Goal: Communication & Community: Answer question/provide support

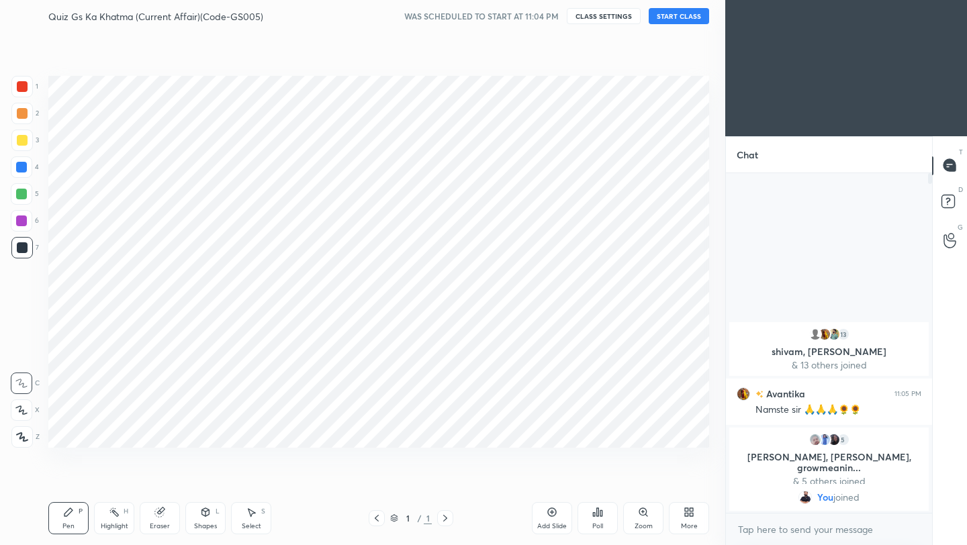
scroll to position [459, 672]
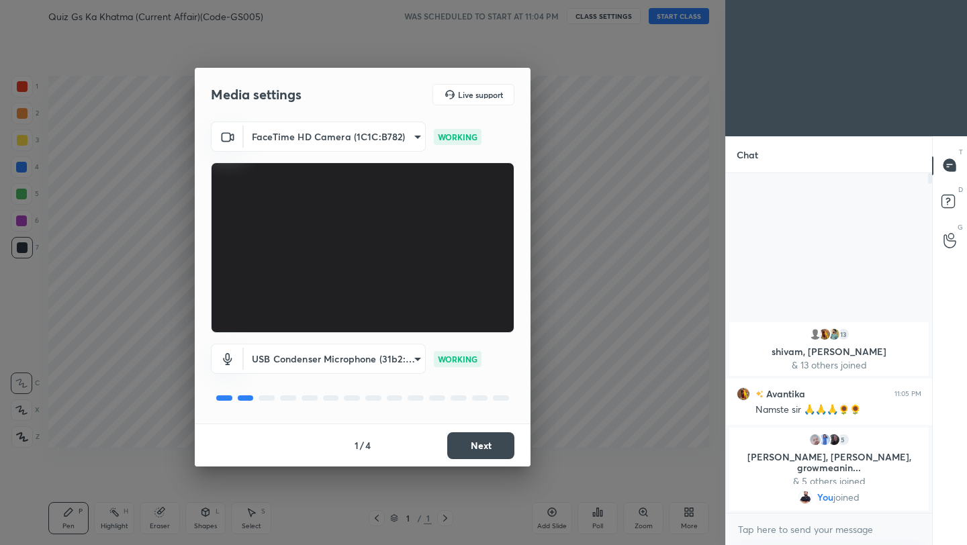
click at [494, 452] on button "Next" at bounding box center [480, 446] width 67 height 27
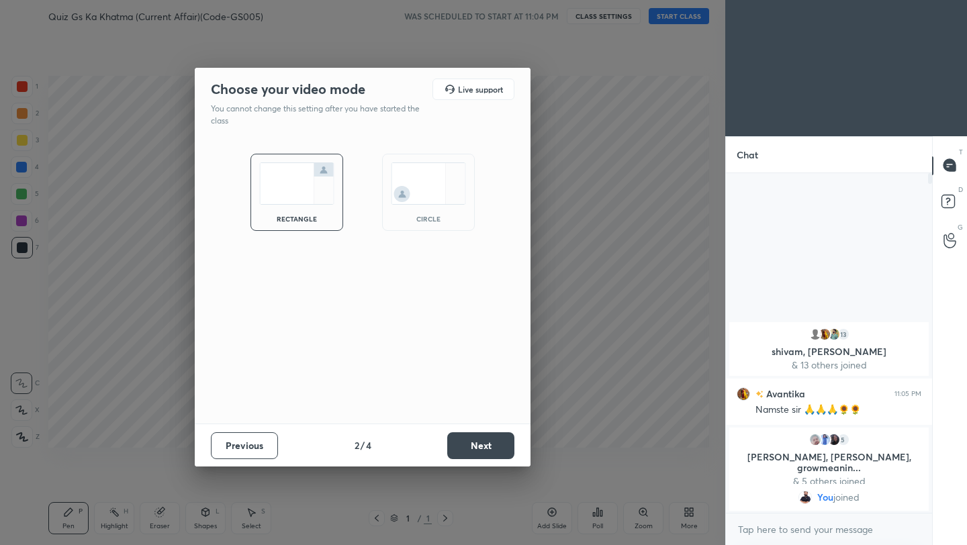
click at [494, 452] on button "Next" at bounding box center [480, 446] width 67 height 27
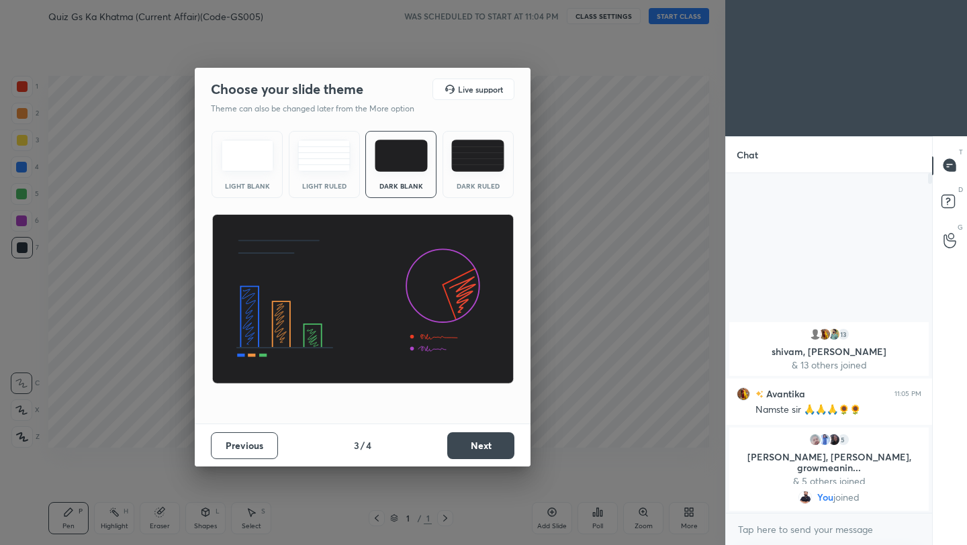
click at [494, 452] on button "Next" at bounding box center [480, 446] width 67 height 27
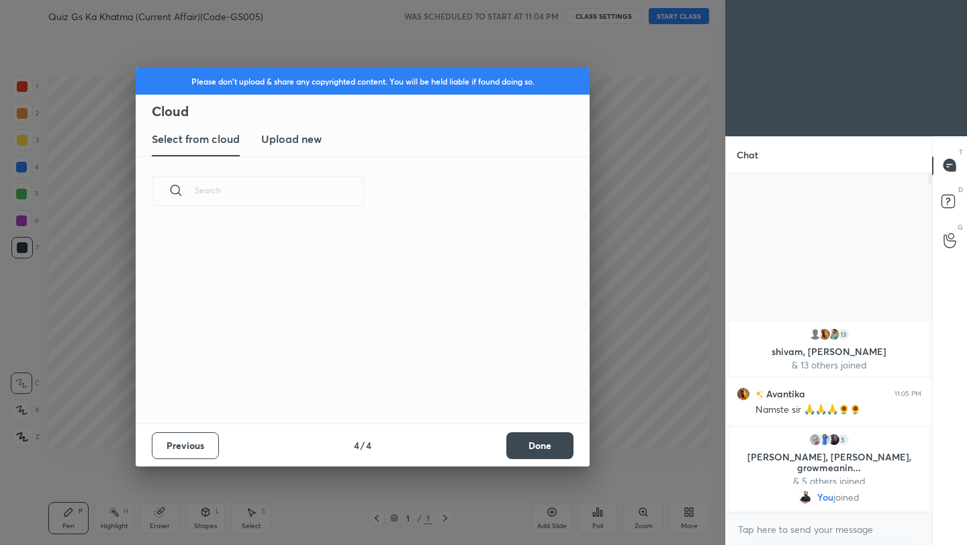
click at [494, 452] on div "Previous 4 / 4 Done" at bounding box center [363, 445] width 454 height 43
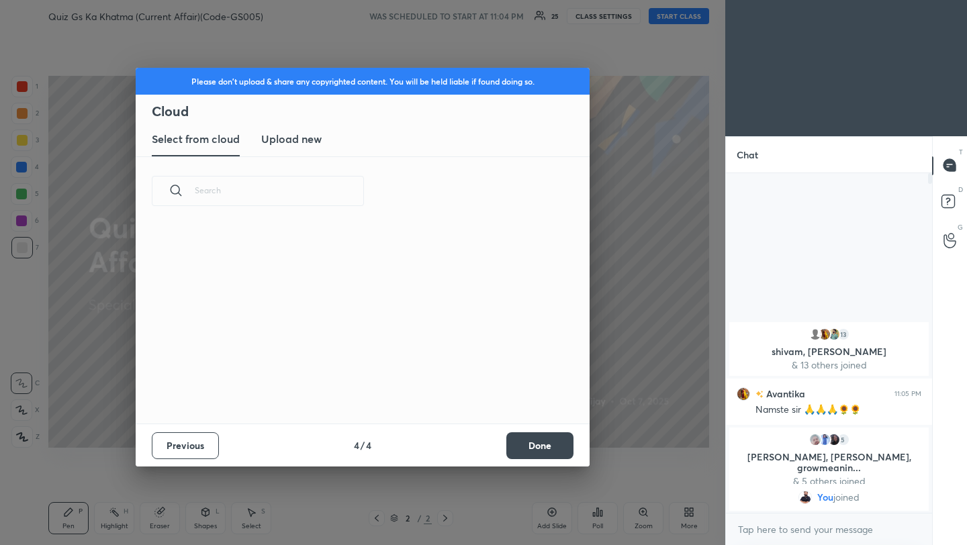
click at [533, 447] on button "Done" at bounding box center [539, 446] width 67 height 27
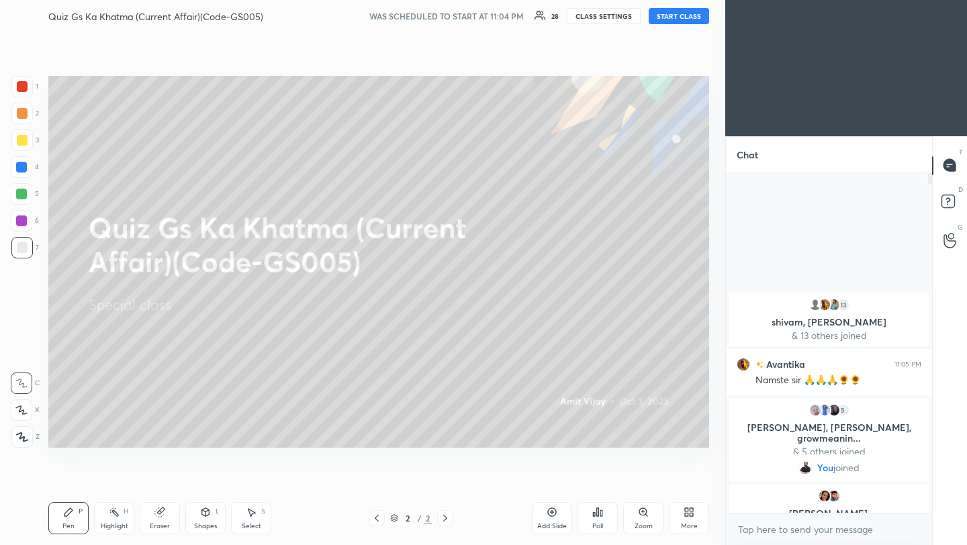
click at [689, 515] on icon at bounding box center [689, 512] width 11 height 11
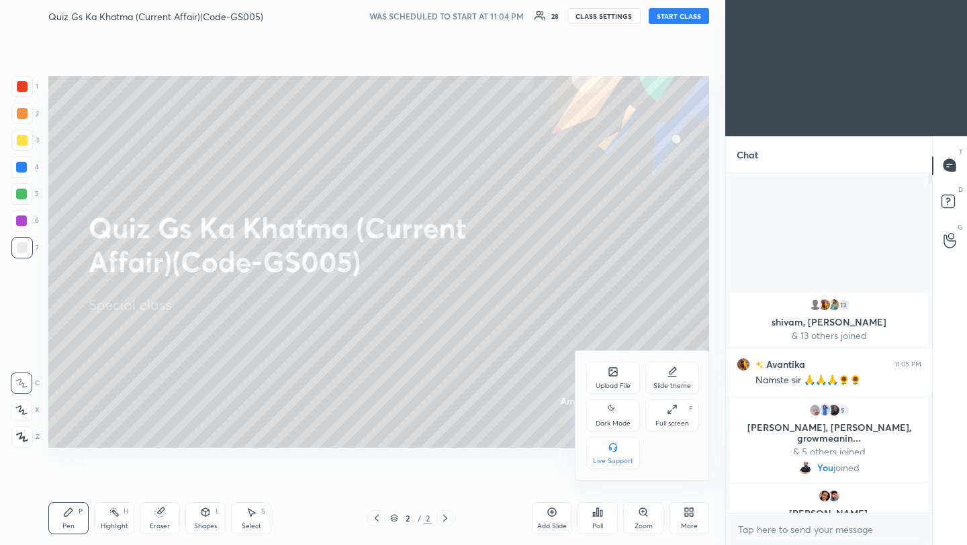
click at [611, 374] on icon at bounding box center [613, 373] width 7 height 5
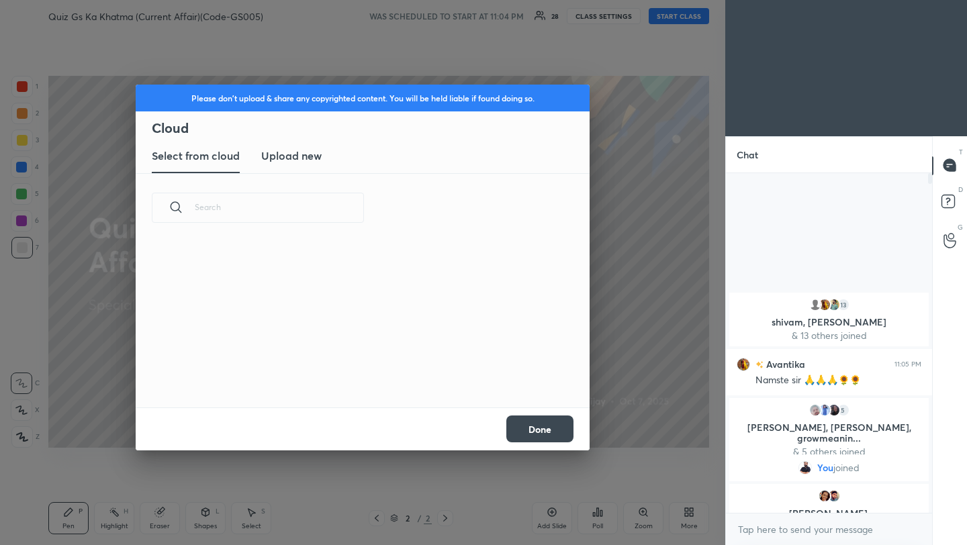
scroll to position [165, 431]
click at [300, 157] on h3 "Upload new" at bounding box center [291, 156] width 60 height 16
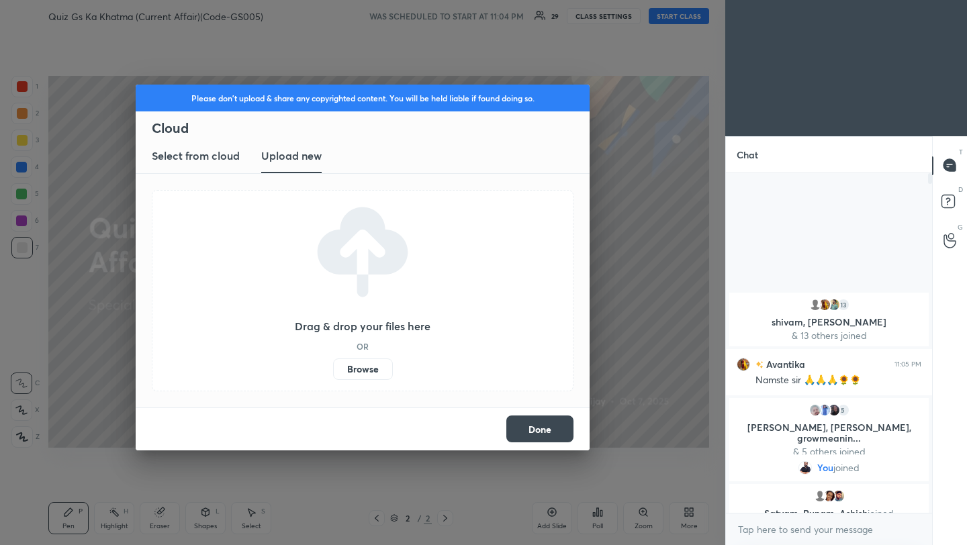
click at [369, 371] on label "Browse" at bounding box center [363, 369] width 60 height 21
click at [333, 371] on input "Browse" at bounding box center [333, 369] width 0 height 21
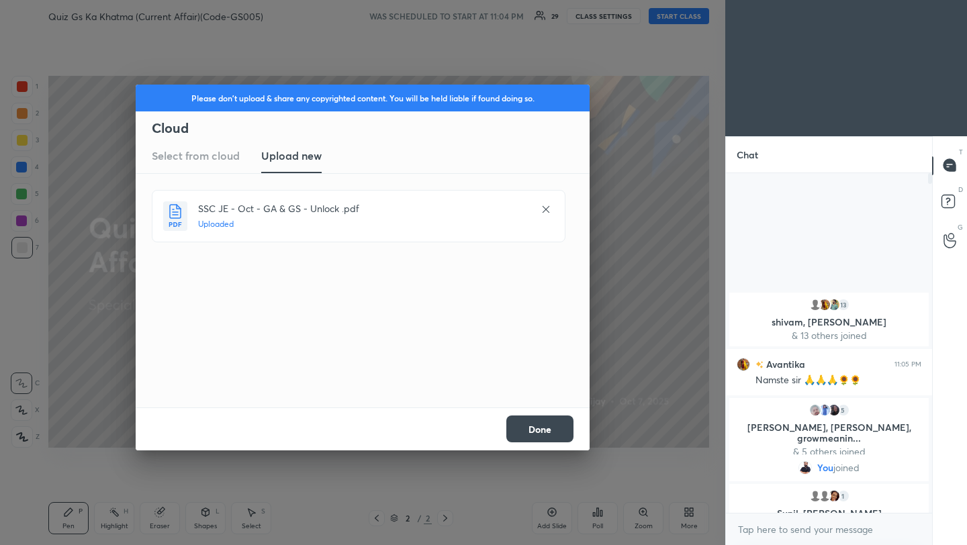
click at [559, 429] on button "Done" at bounding box center [539, 429] width 67 height 27
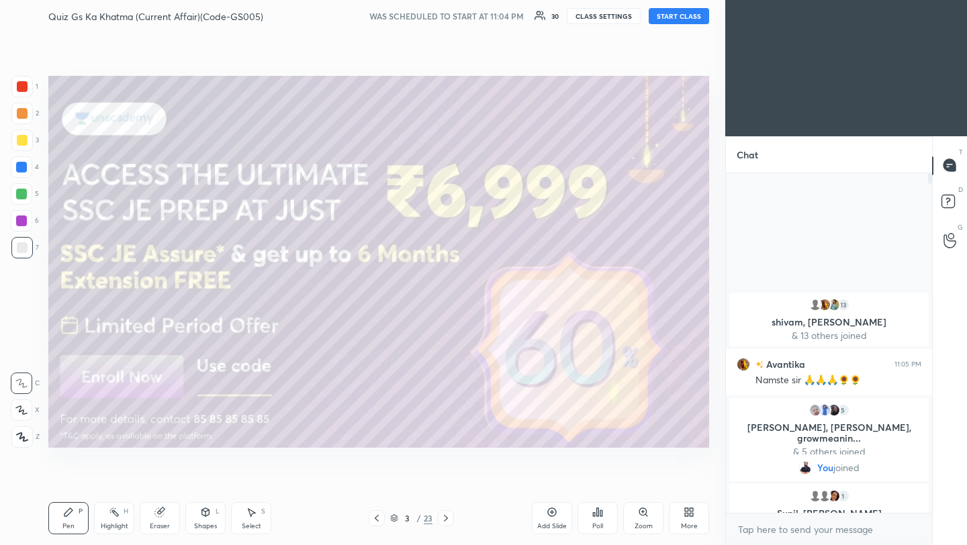
click at [687, 17] on button "START CLASS" at bounding box center [679, 16] width 60 height 16
drag, startPoint x: 24, startPoint y: 86, endPoint x: 24, endPoint y: 155, distance: 69.2
click at [24, 88] on div at bounding box center [22, 86] width 11 height 11
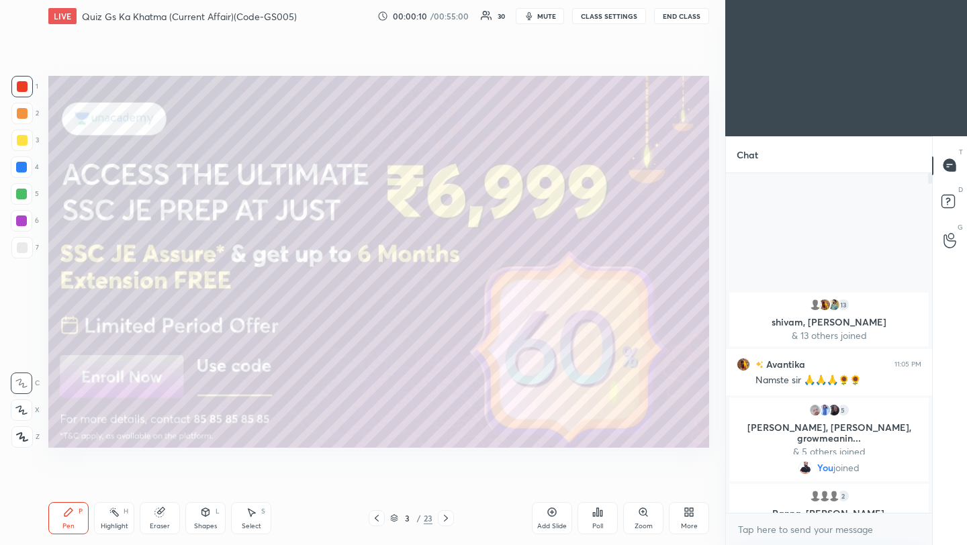
click at [24, 444] on div at bounding box center [21, 437] width 21 height 21
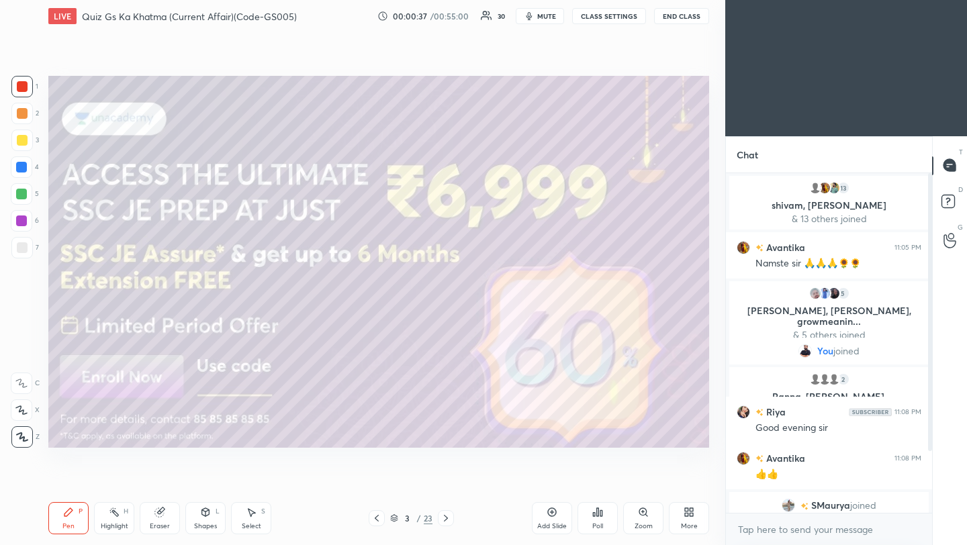
click at [444, 520] on icon at bounding box center [446, 518] width 11 height 11
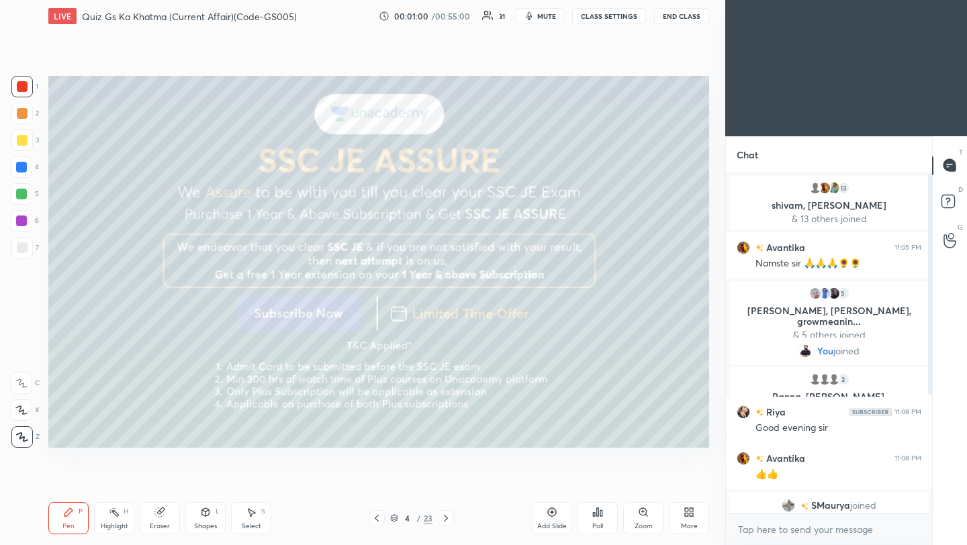
click at [444, 519] on icon at bounding box center [446, 518] width 11 height 11
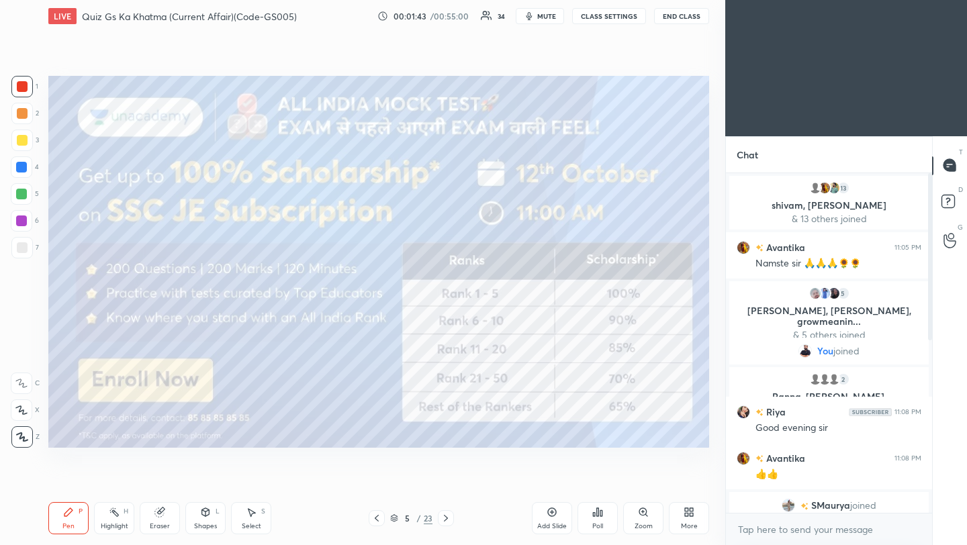
click at [458, 520] on div "5 / 23" at bounding box center [411, 519] width 242 height 16
click at [443, 520] on icon at bounding box center [446, 518] width 11 height 11
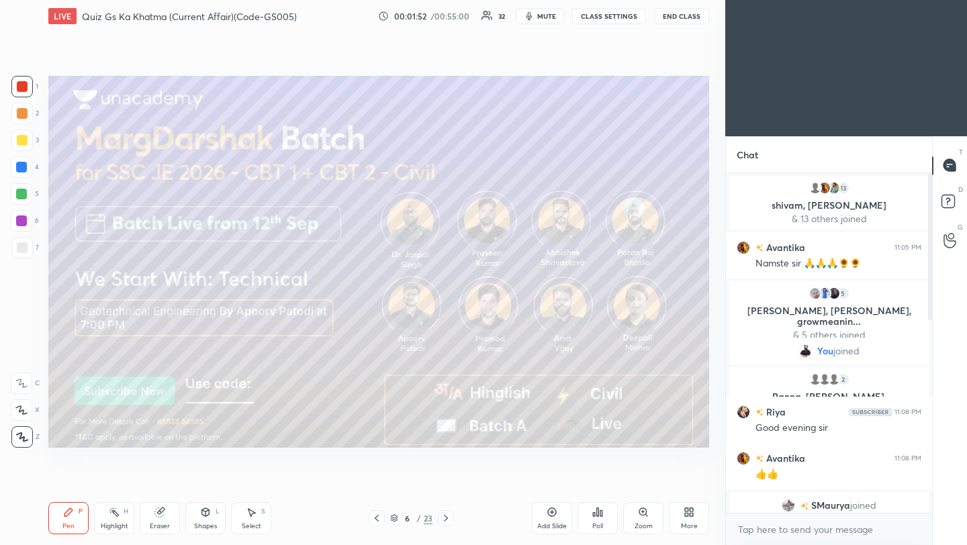
click at [444, 519] on icon at bounding box center [446, 518] width 11 height 11
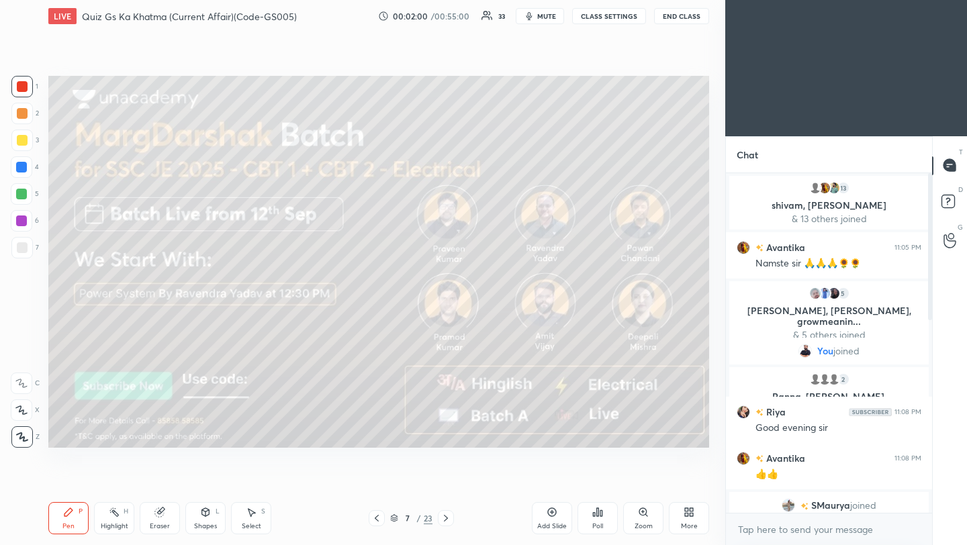
click at [445, 520] on icon at bounding box center [446, 518] width 11 height 11
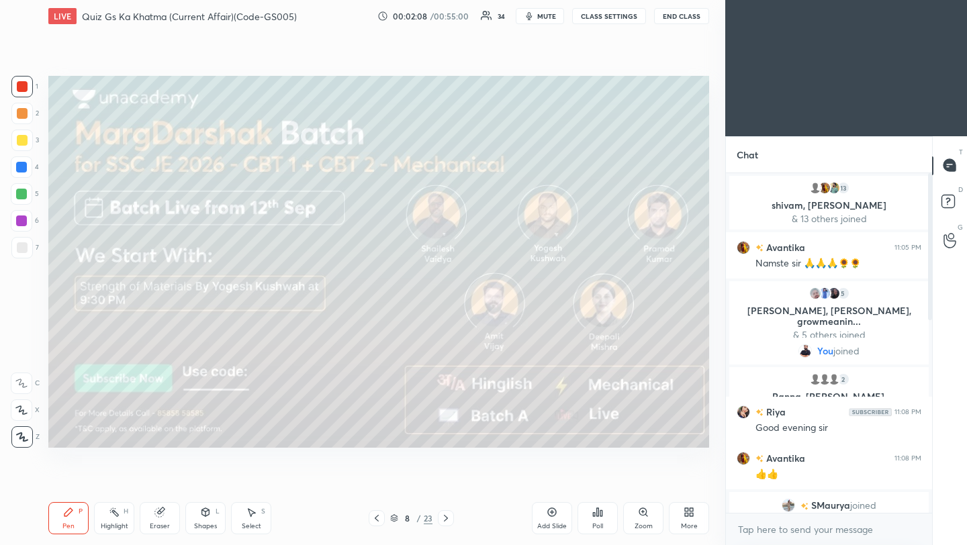
click at [445, 519] on icon at bounding box center [446, 518] width 11 height 11
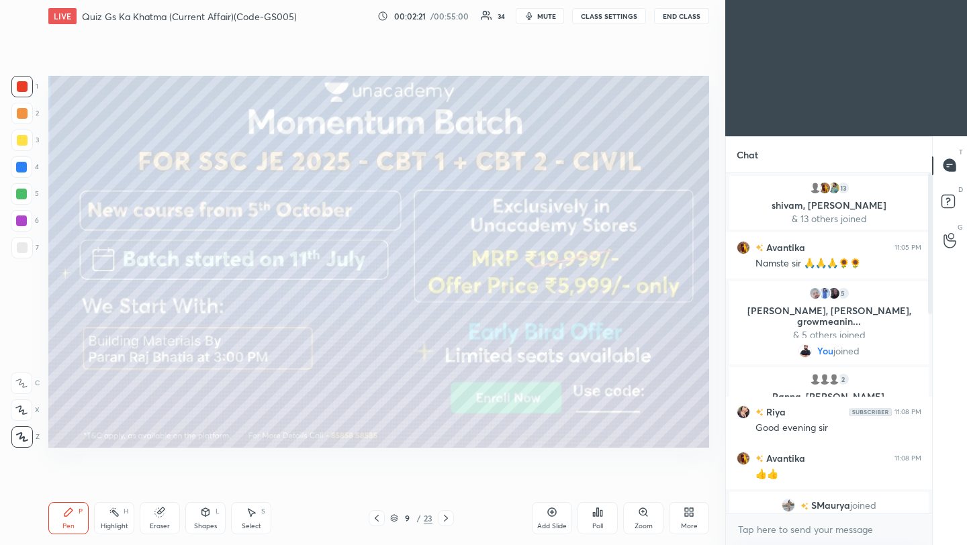
click at [447, 520] on icon at bounding box center [446, 518] width 11 height 11
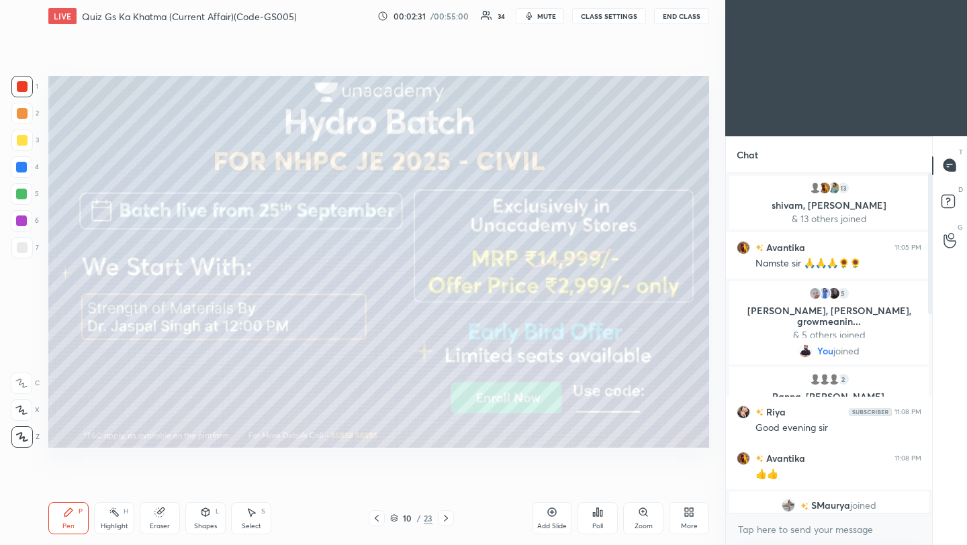
click at [445, 521] on icon at bounding box center [446, 518] width 11 height 11
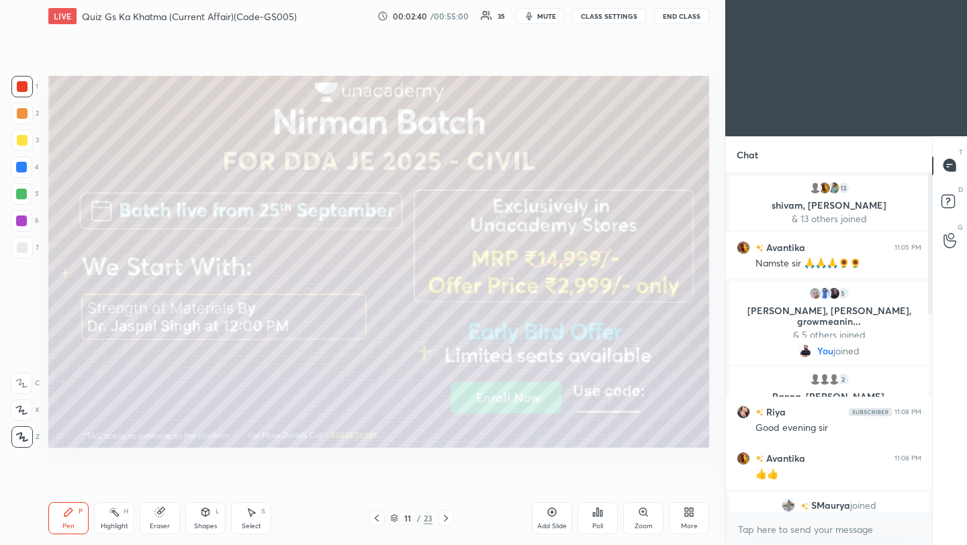
click at [447, 519] on icon at bounding box center [446, 518] width 4 height 7
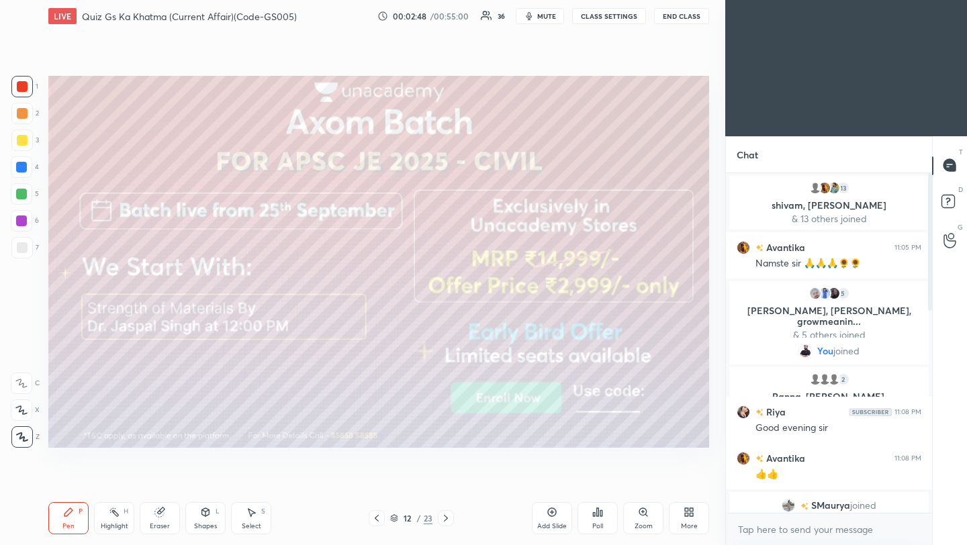
click at [448, 519] on icon at bounding box center [446, 518] width 11 height 11
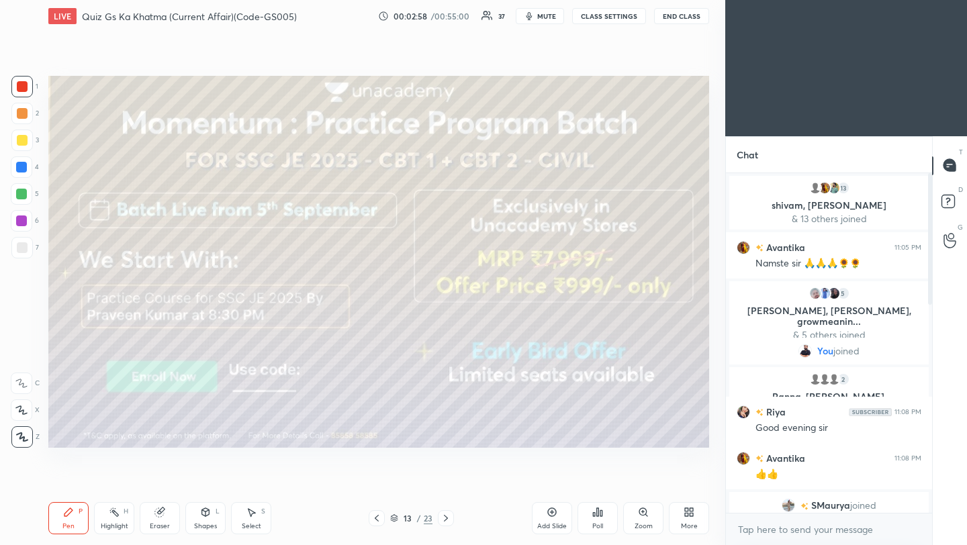
click at [445, 517] on icon at bounding box center [446, 518] width 11 height 11
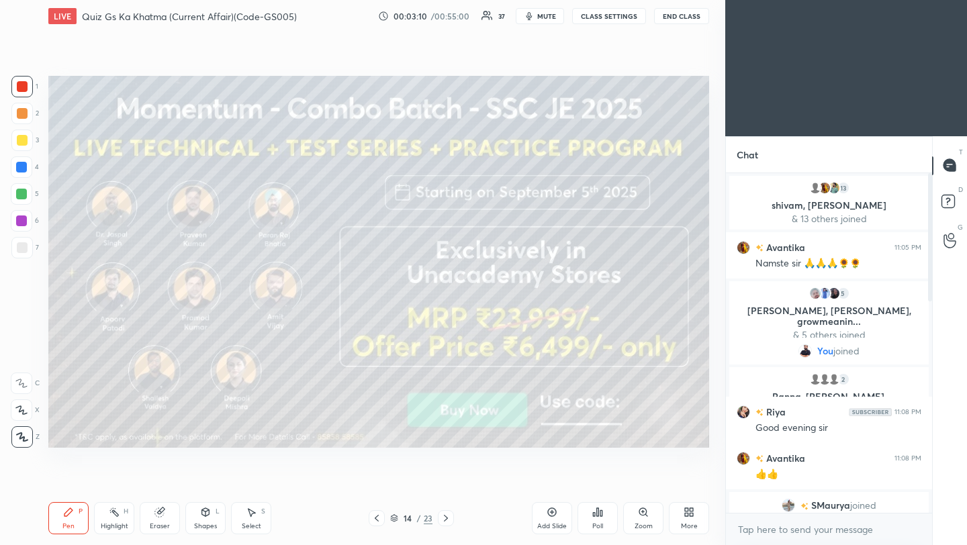
click at [445, 518] on icon at bounding box center [446, 518] width 11 height 11
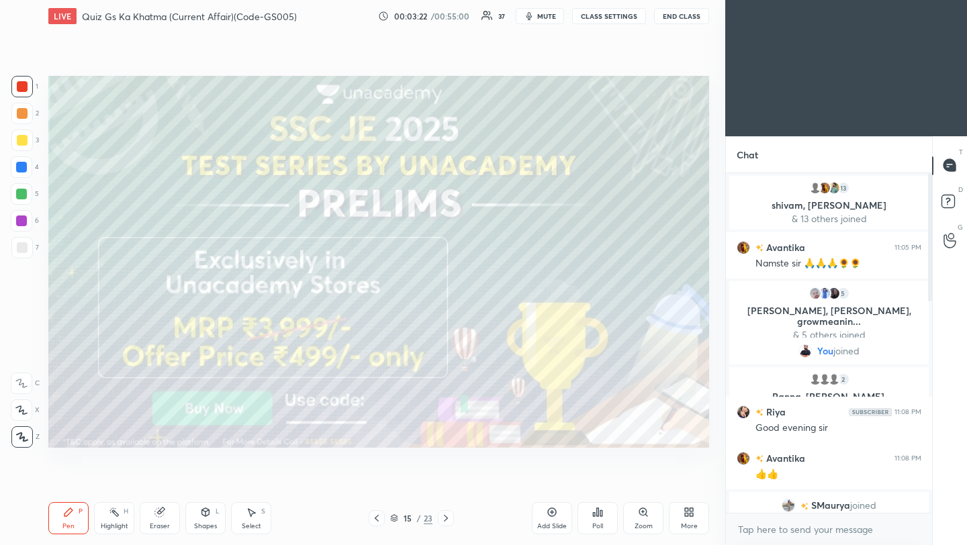
click at [447, 521] on icon at bounding box center [446, 518] width 11 height 11
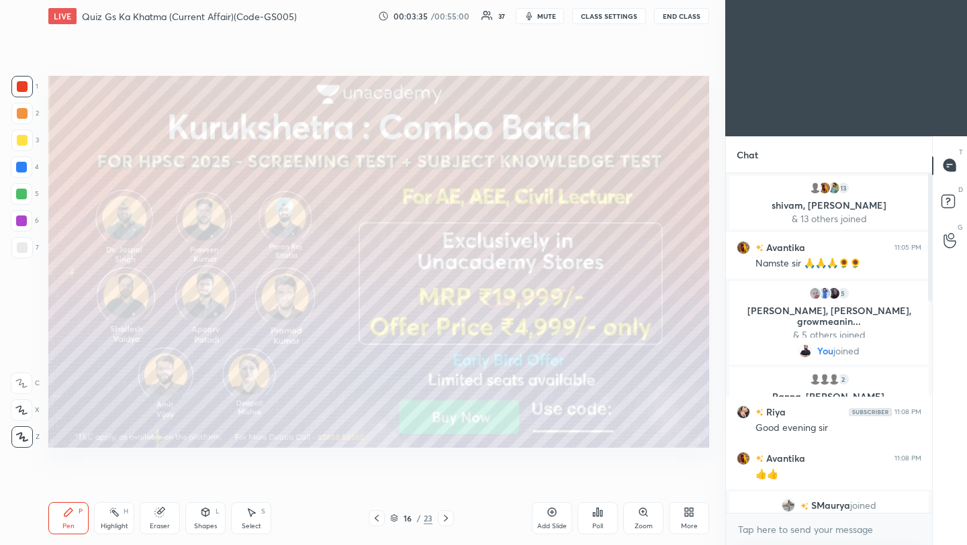
click at [443, 519] on icon at bounding box center [446, 518] width 11 height 11
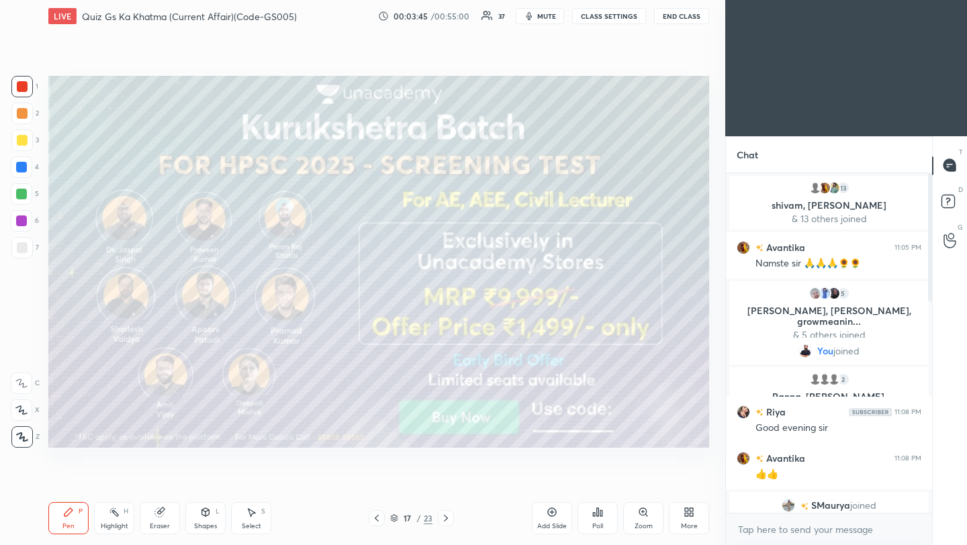
click at [445, 521] on icon at bounding box center [446, 518] width 11 height 11
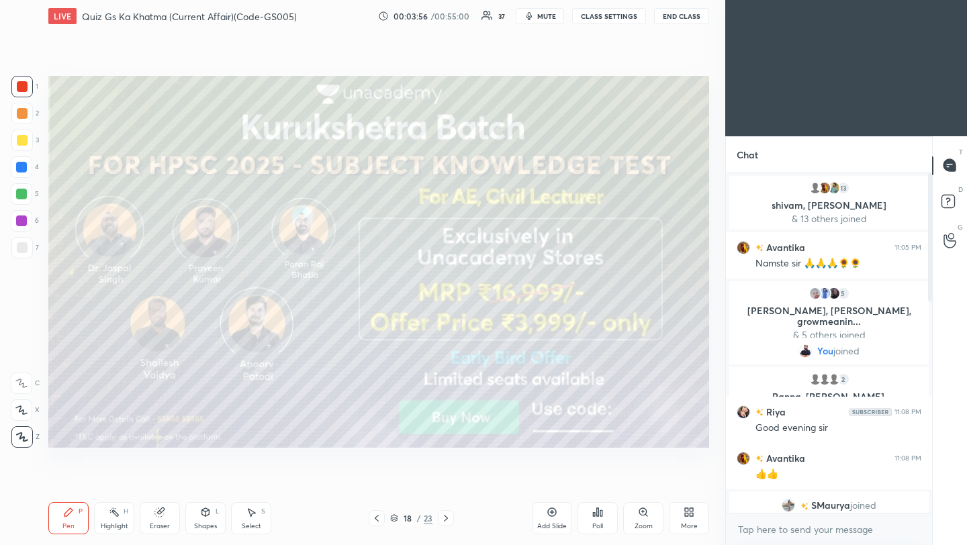
click at [444, 518] on icon at bounding box center [446, 518] width 11 height 11
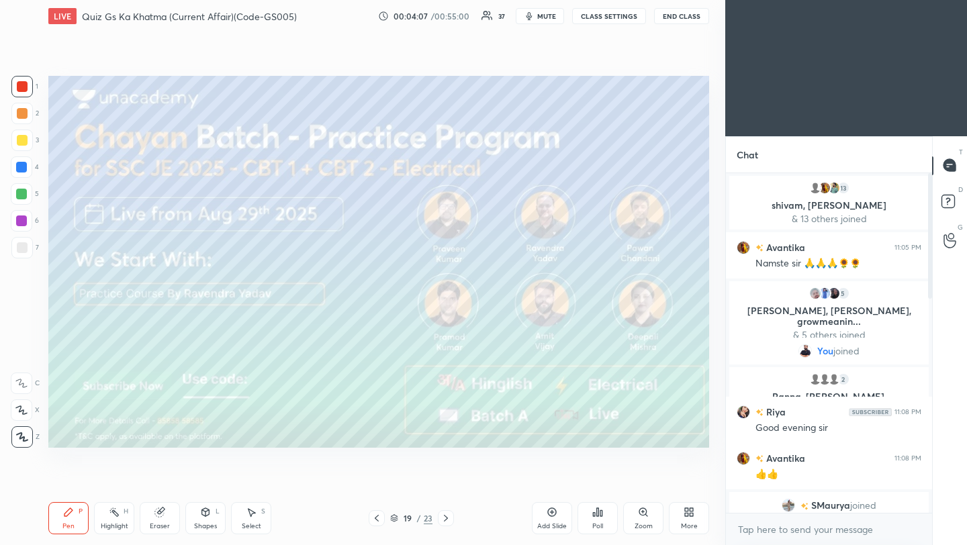
click at [444, 518] on icon at bounding box center [446, 518] width 11 height 11
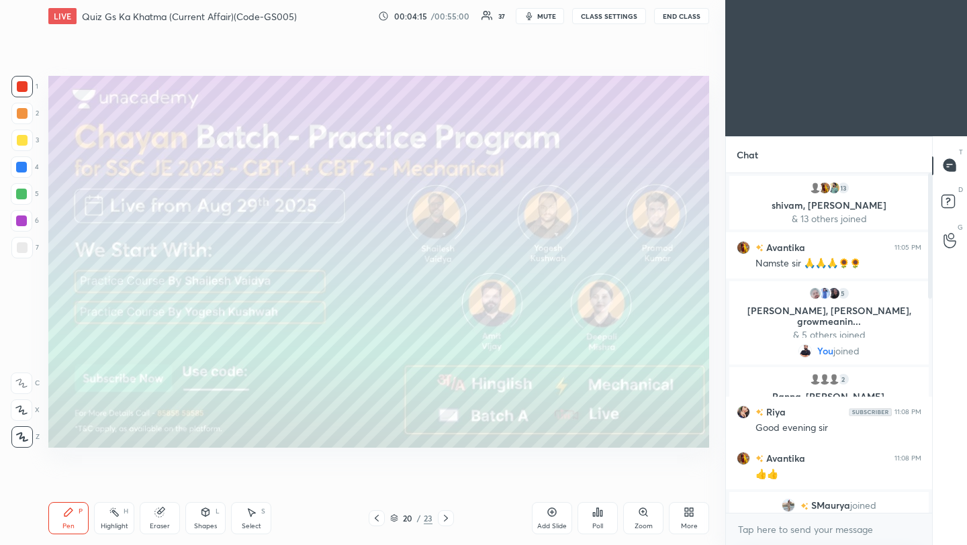
click at [444, 517] on icon at bounding box center [446, 518] width 11 height 11
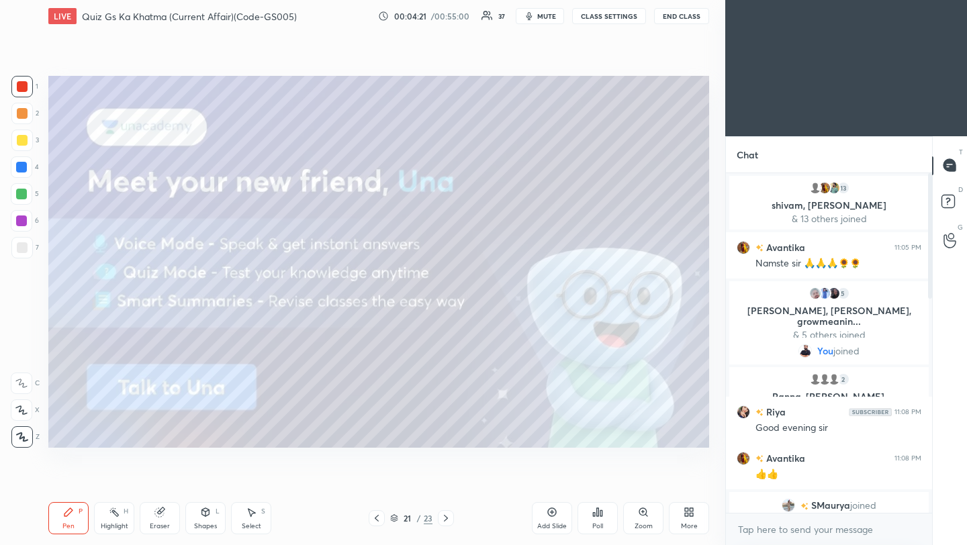
click at [446, 519] on icon at bounding box center [446, 518] width 4 height 7
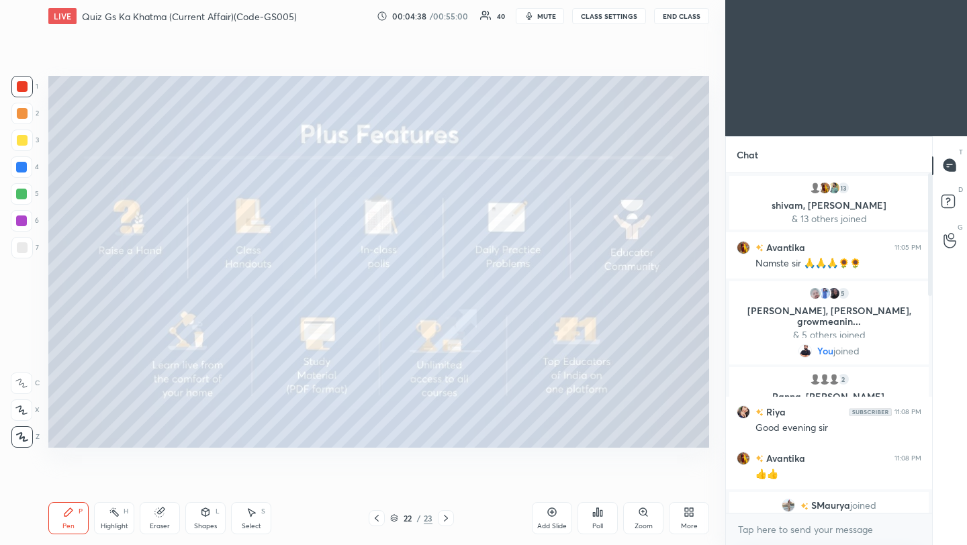
click at [445, 525] on div "Pen P Highlight H Eraser Shapes L Select S 22 / 23 Add Slide Poll Zoom More" at bounding box center [378, 519] width 661 height 54
click at [444, 519] on icon at bounding box center [446, 518] width 11 height 11
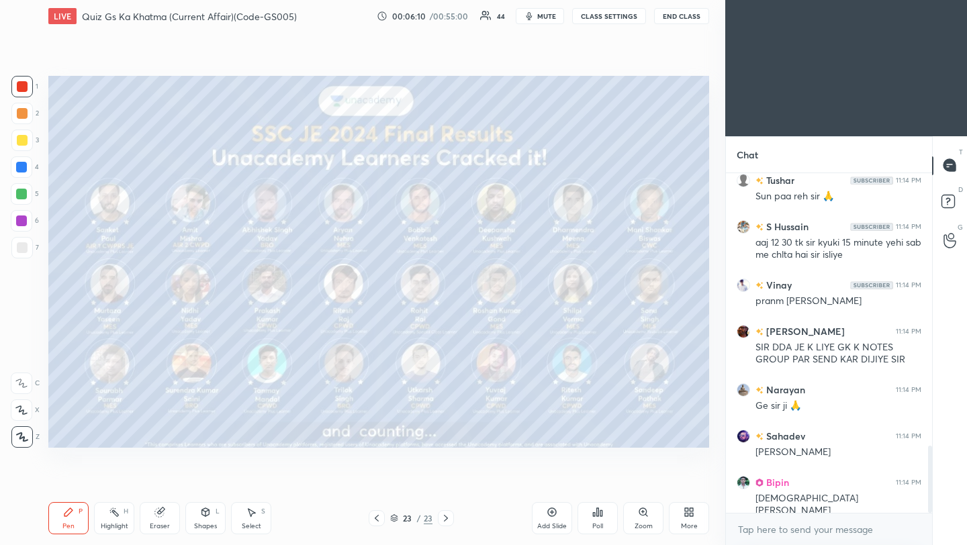
scroll to position [1411, 0]
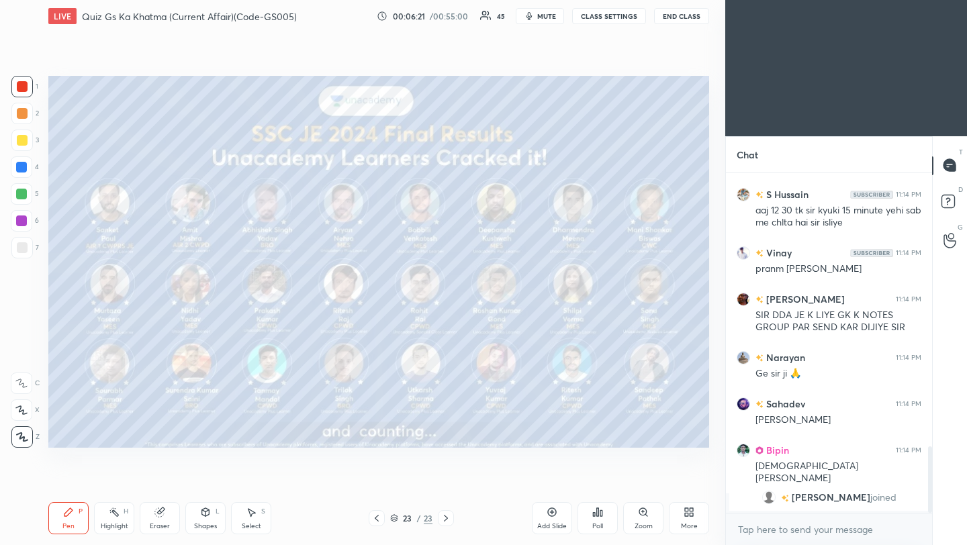
click at [695, 510] on div "More" at bounding box center [689, 518] width 40 height 32
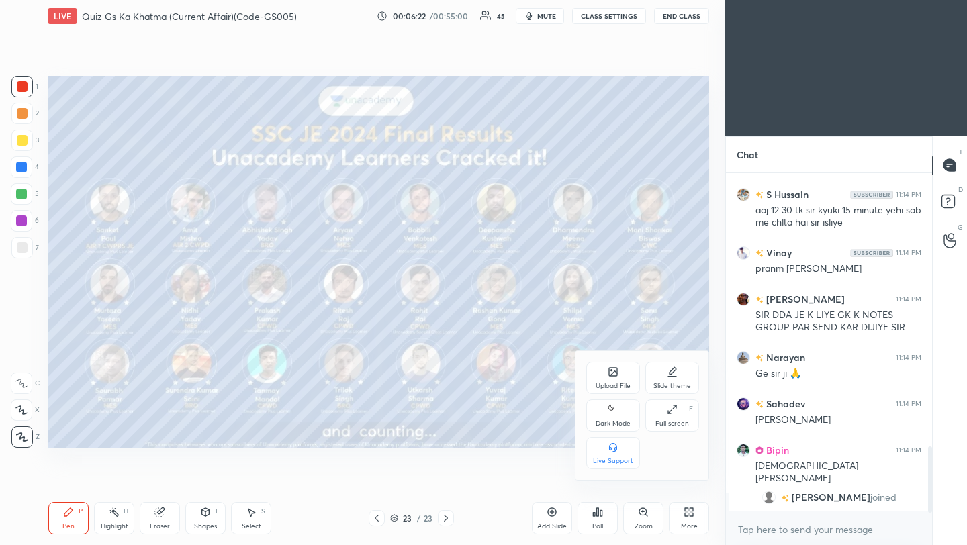
click at [610, 376] on icon at bounding box center [613, 373] width 7 height 5
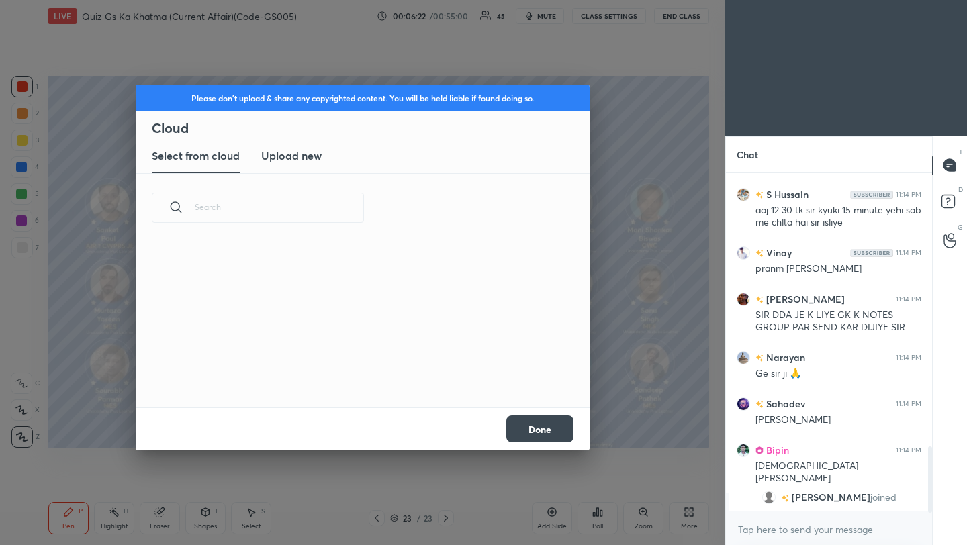
scroll to position [165, 431]
click at [299, 150] on h3 "Upload new" at bounding box center [291, 156] width 60 height 16
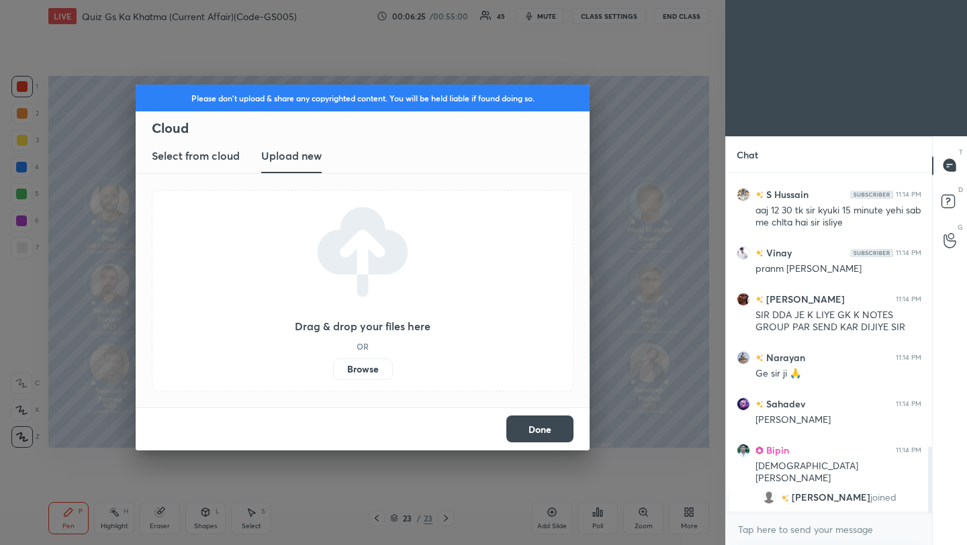
click at [360, 360] on label "Browse" at bounding box center [363, 369] width 60 height 21
click at [333, 360] on input "Browse" at bounding box center [333, 369] width 0 height 21
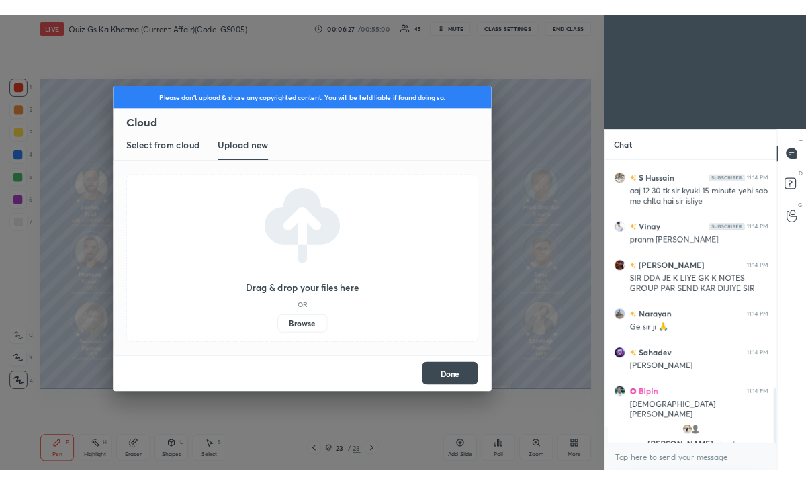
scroll to position [1427, 0]
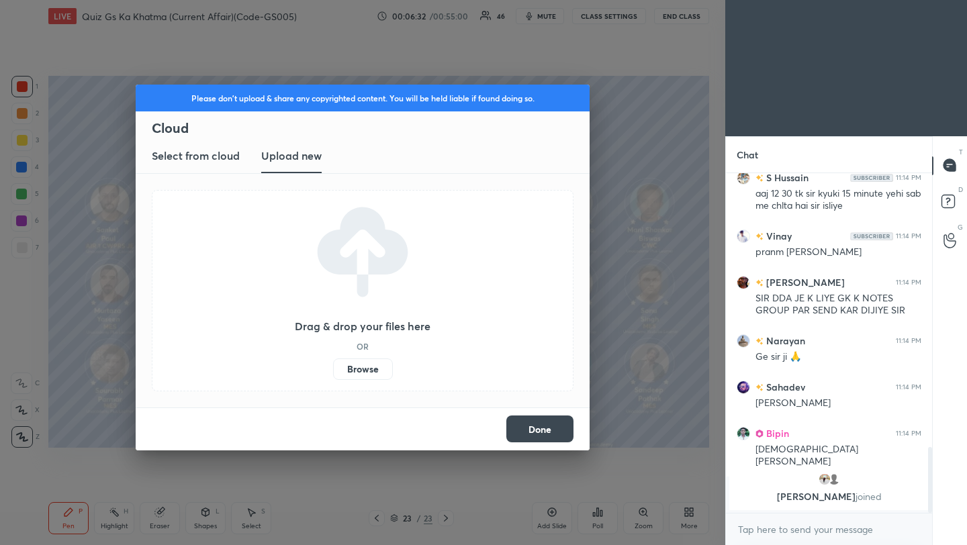
click at [548, 437] on button "Done" at bounding box center [539, 429] width 67 height 27
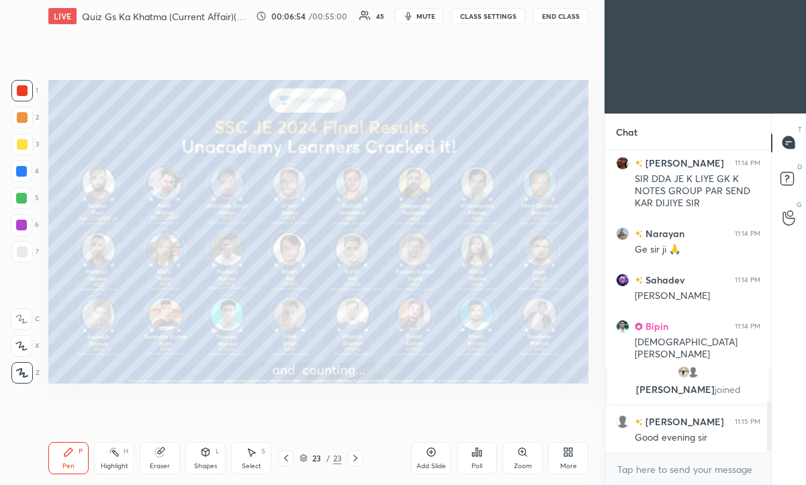
scroll to position [1517, 0]
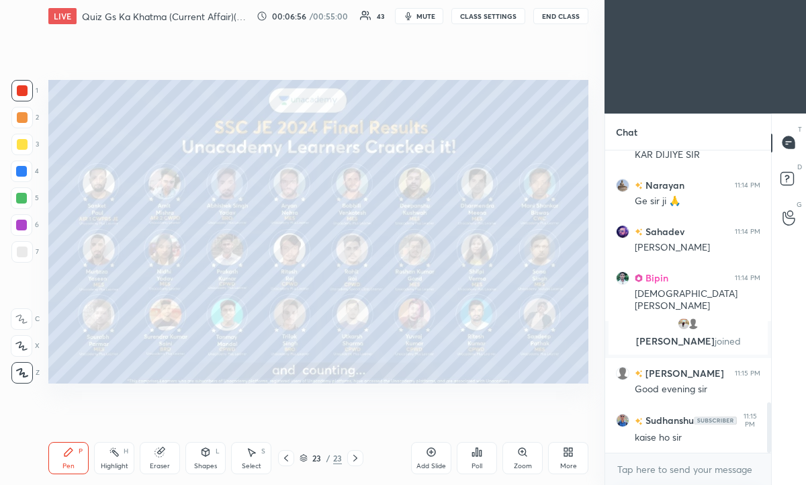
click at [570, 453] on icon at bounding box center [570, 454] width 3 height 3
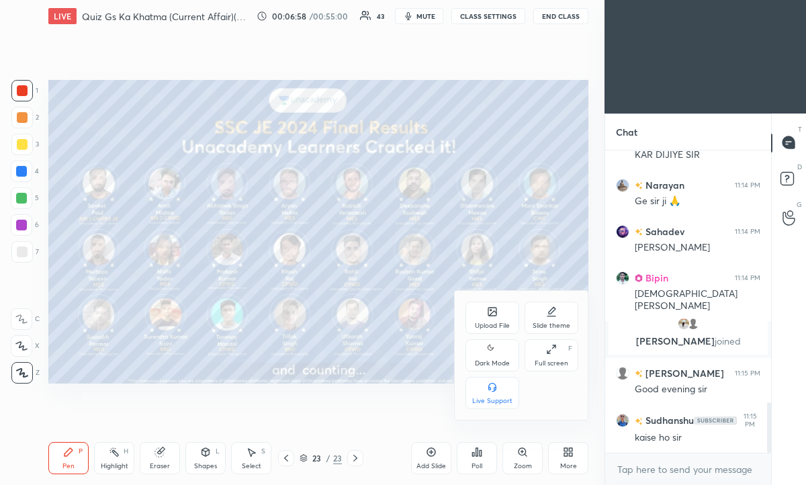
click at [488, 317] on div "Upload File" at bounding box center [493, 318] width 54 height 32
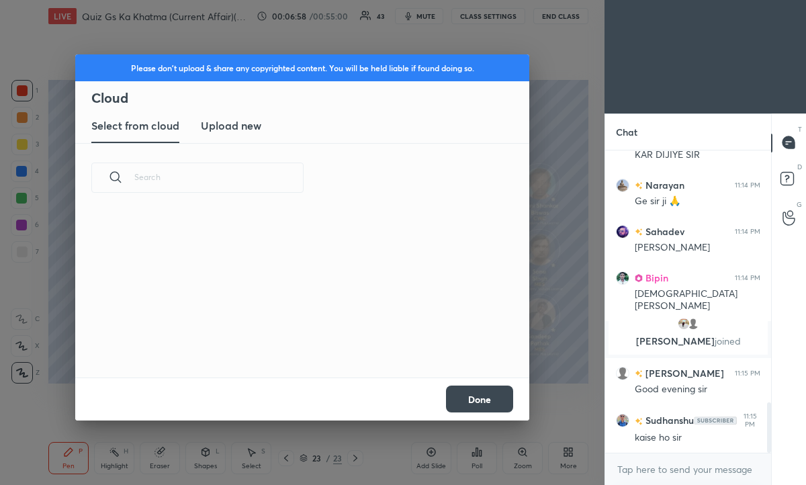
scroll to position [165, 431]
click at [471, 391] on button "Done" at bounding box center [479, 399] width 67 height 27
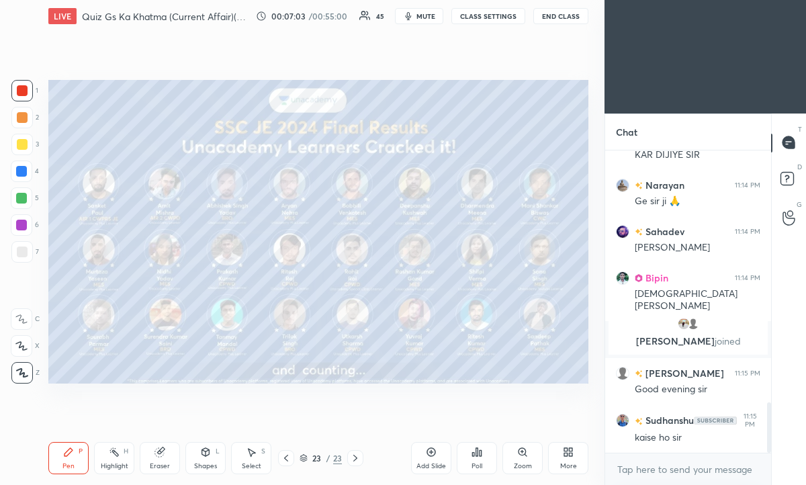
click at [568, 445] on div "More" at bounding box center [568, 458] width 40 height 32
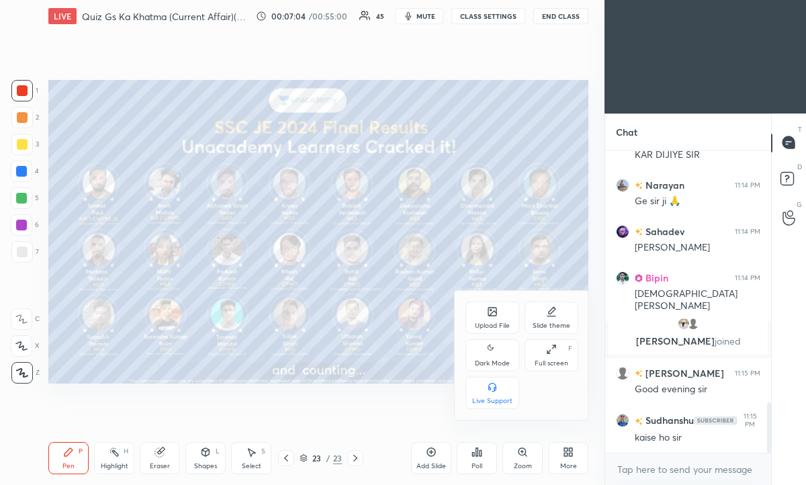
click at [490, 317] on div "Upload File" at bounding box center [493, 318] width 54 height 32
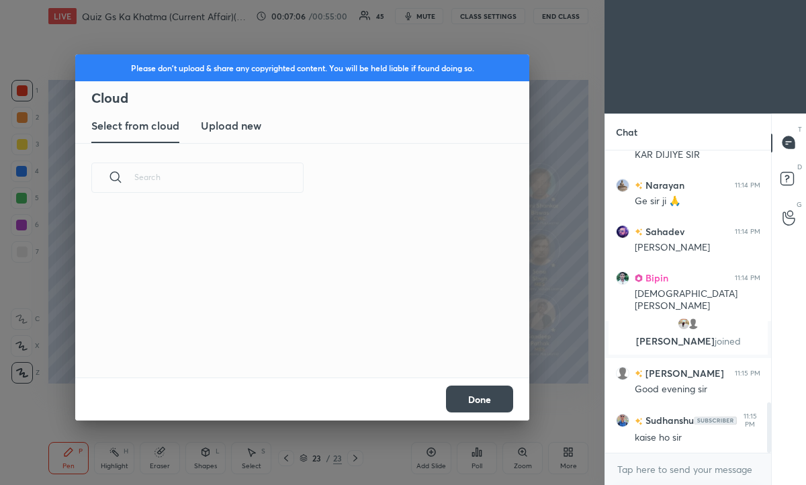
click at [238, 132] on h3 "Upload new" at bounding box center [231, 126] width 60 height 16
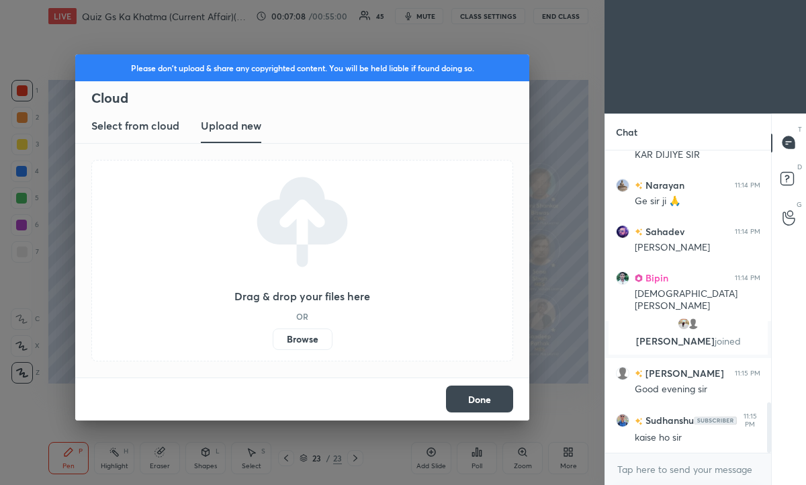
click at [310, 339] on label "Browse" at bounding box center [303, 338] width 60 height 21
click at [273, 339] on input "Browse" at bounding box center [273, 338] width 0 height 21
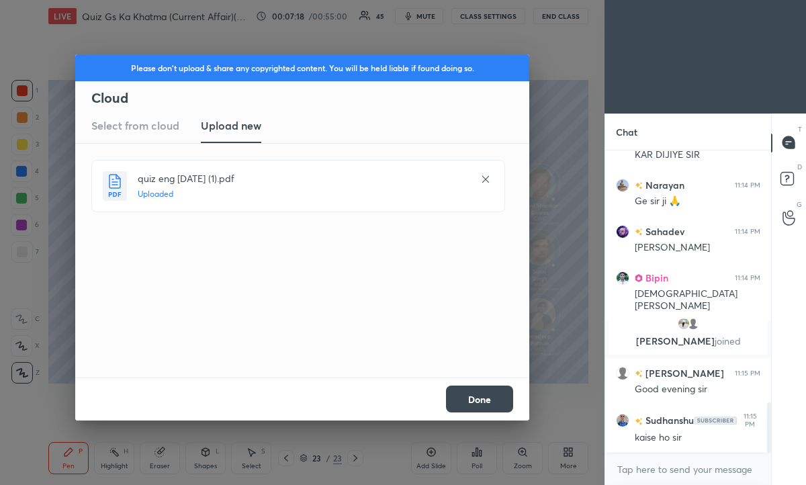
click at [479, 395] on button "Done" at bounding box center [479, 399] width 67 height 27
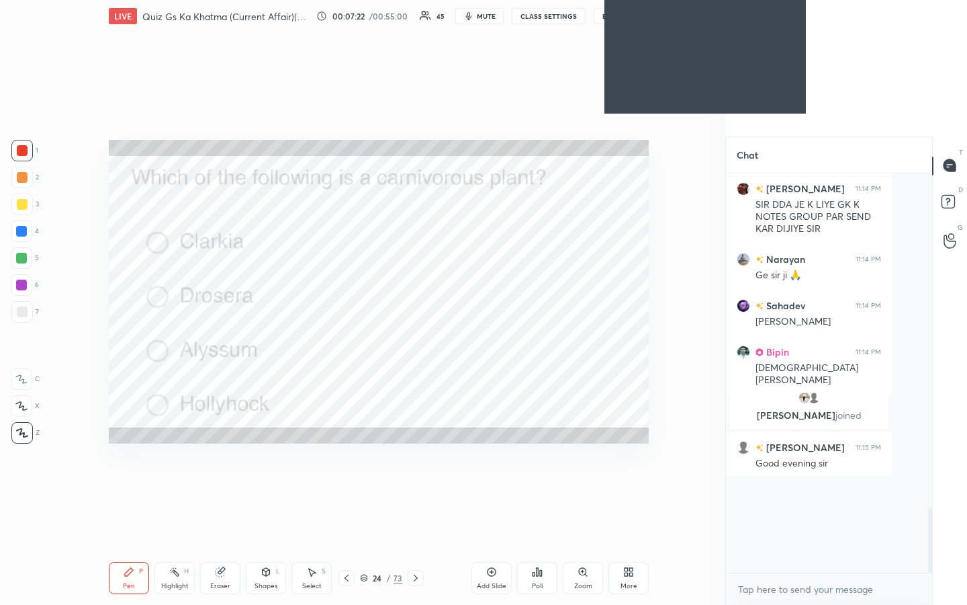
scroll to position [5, 5]
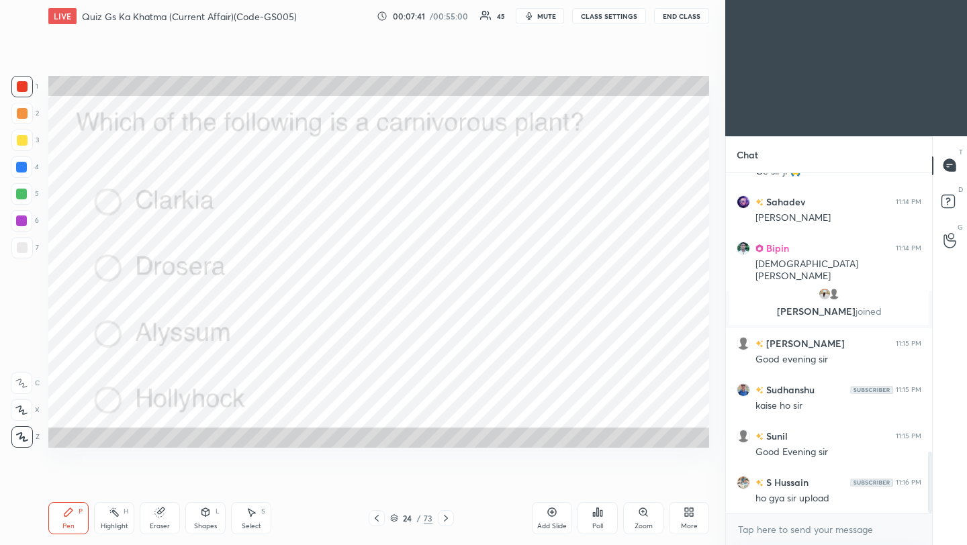
click at [599, 519] on div "Poll" at bounding box center [598, 518] width 40 height 32
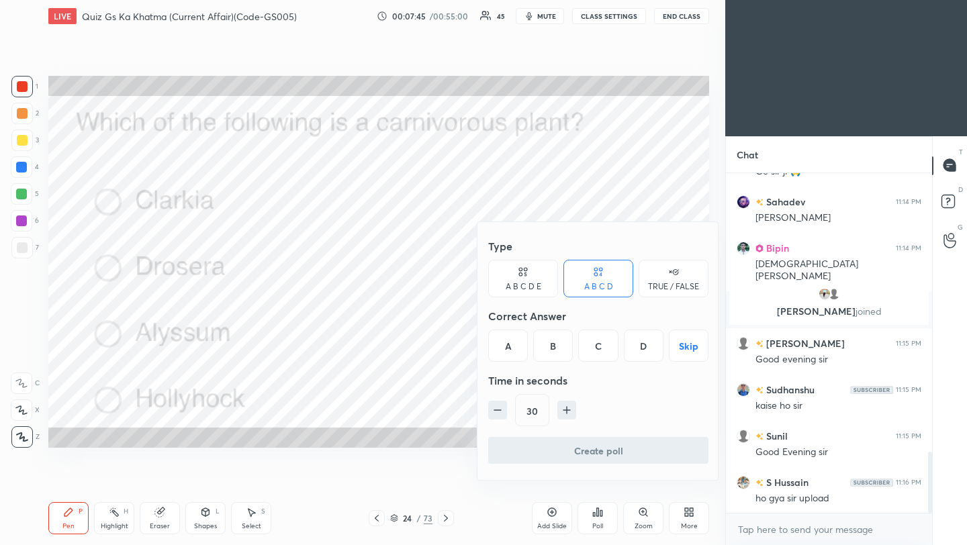
click at [556, 347] on div "B" at bounding box center [553, 346] width 40 height 32
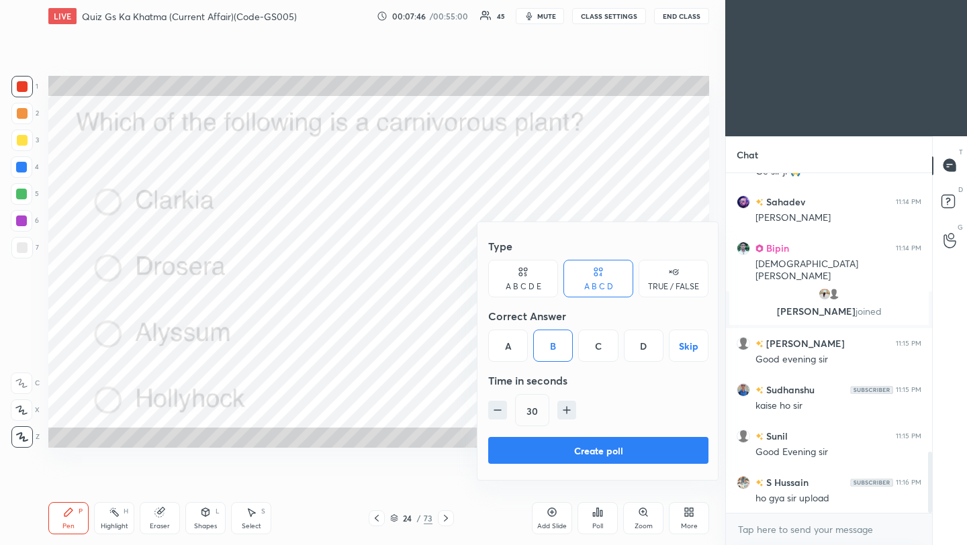
click at [573, 450] on button "Create poll" at bounding box center [598, 450] width 220 height 27
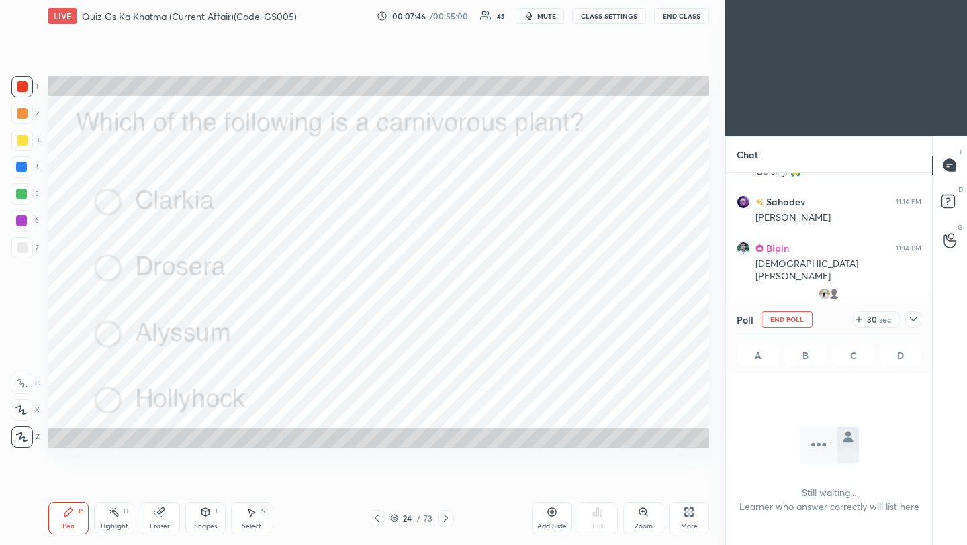
scroll to position [159, 202]
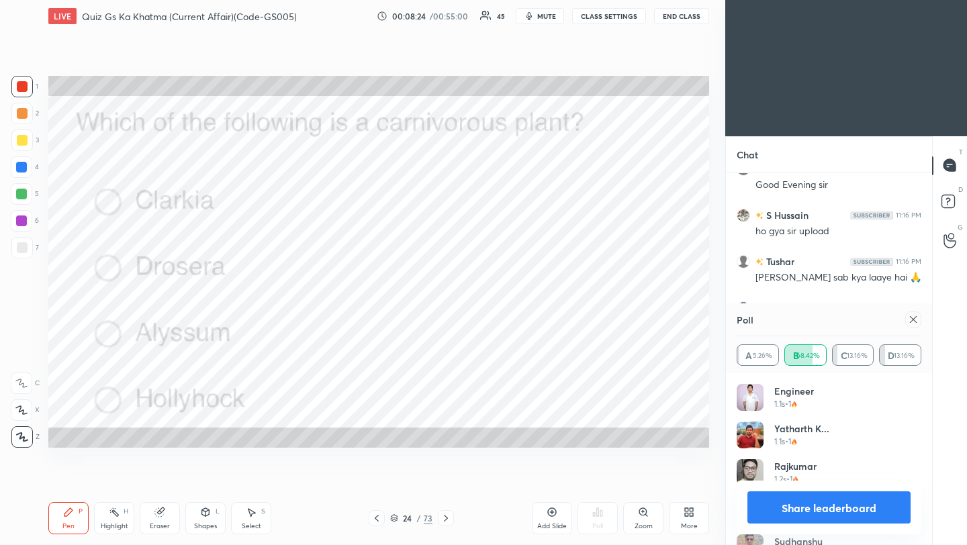
click at [916, 318] on icon at bounding box center [913, 319] width 11 height 11
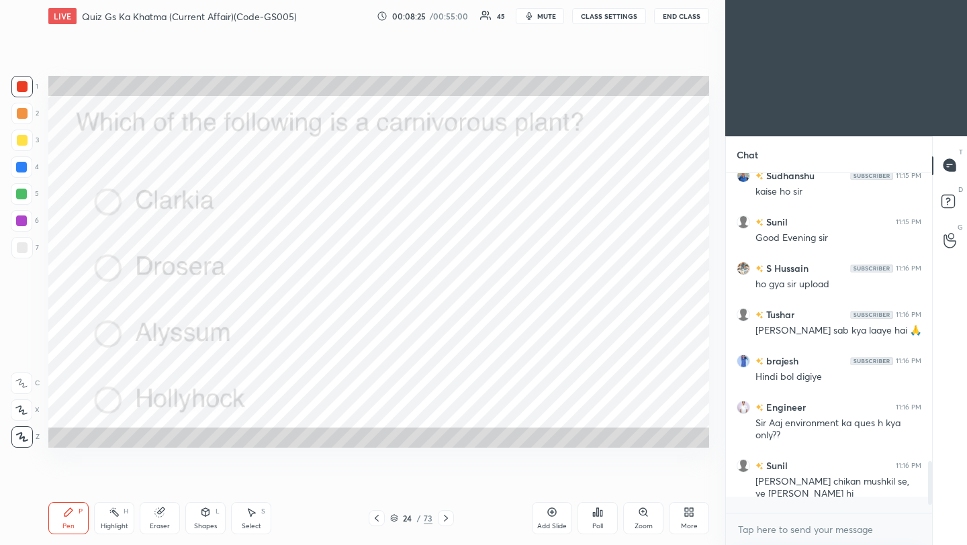
scroll to position [329, 202]
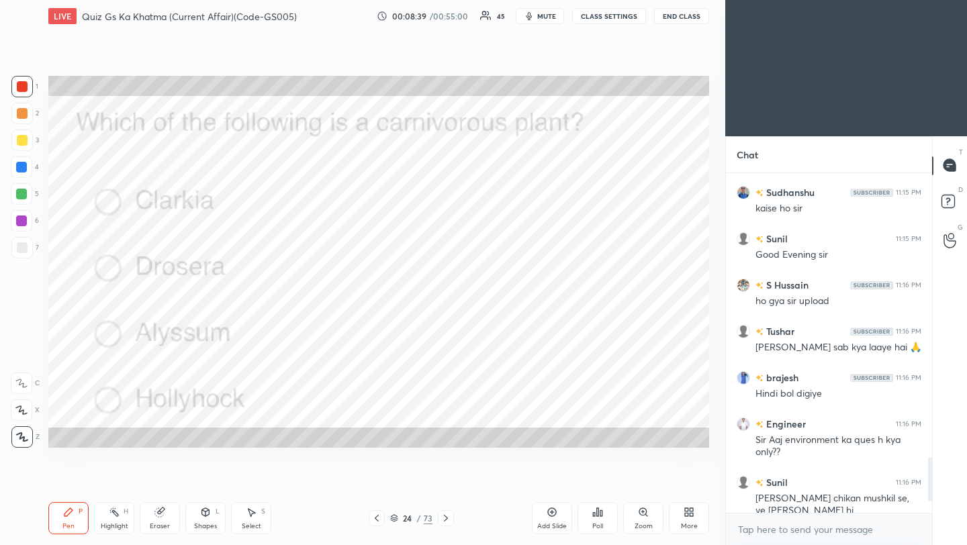
click at [163, 519] on div "Eraser" at bounding box center [160, 518] width 40 height 32
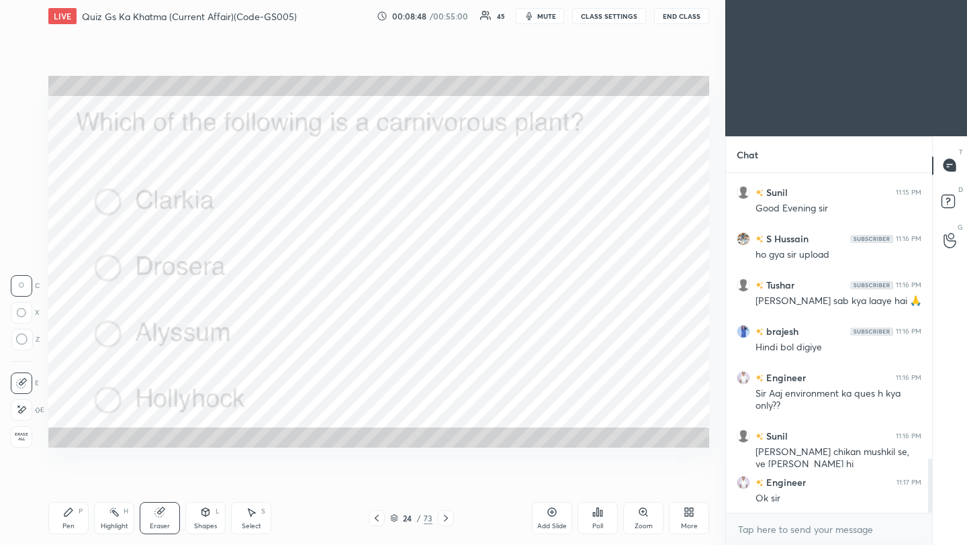
click at [70, 520] on div "Pen P" at bounding box center [68, 518] width 40 height 32
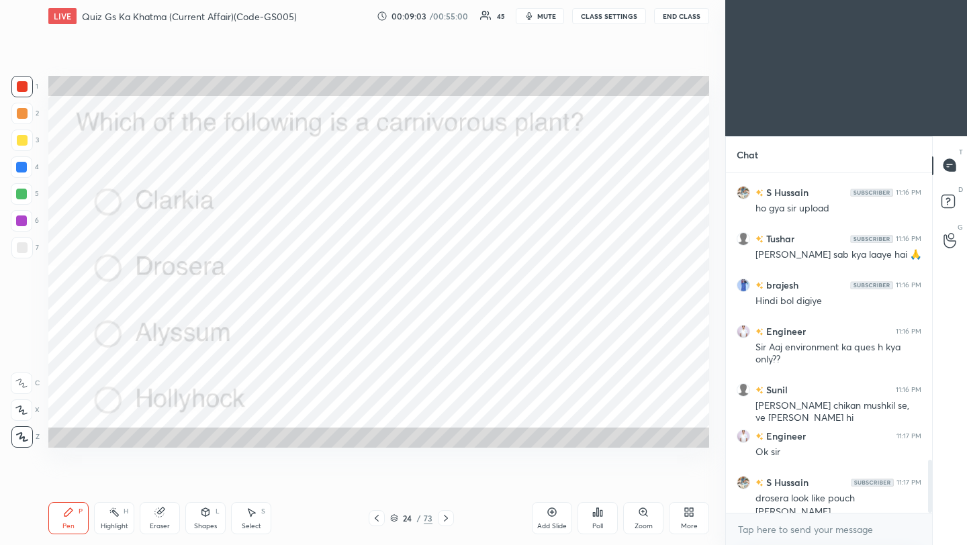
scroll to position [1850, 0]
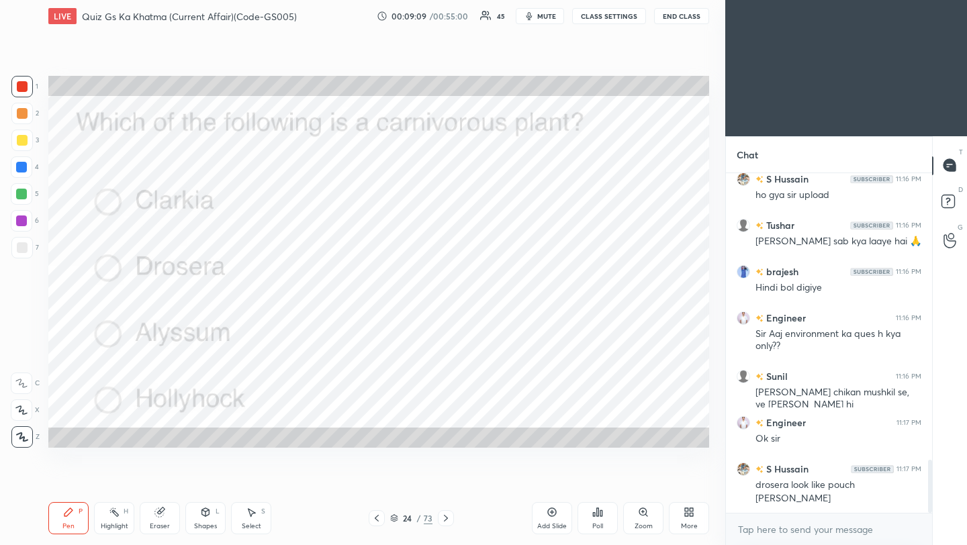
click at [447, 521] on icon at bounding box center [446, 518] width 11 height 11
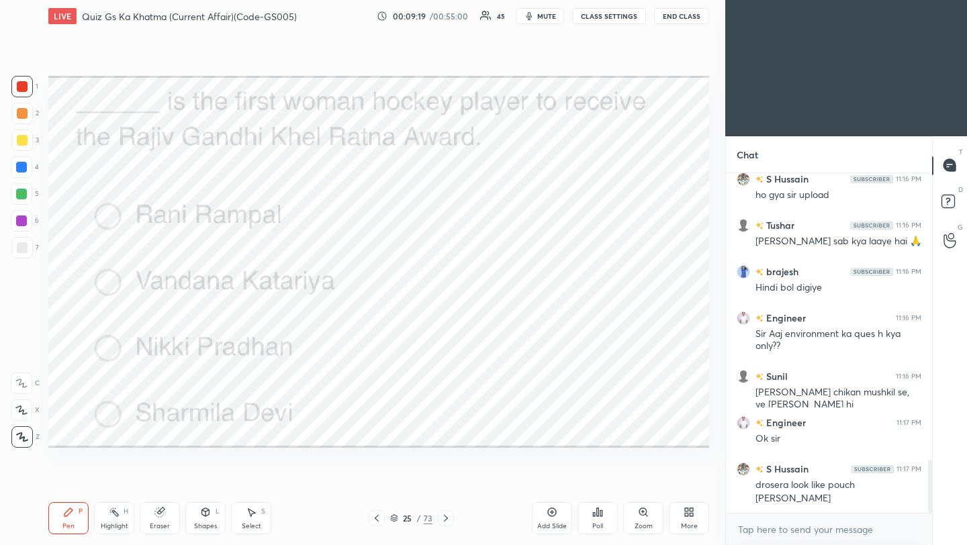
click at [599, 523] on div "Poll" at bounding box center [597, 526] width 11 height 7
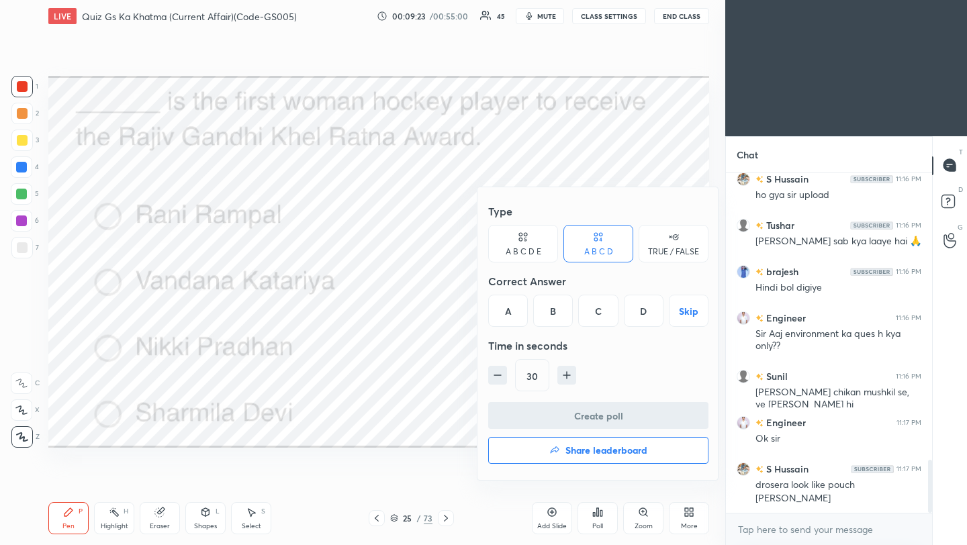
click at [512, 318] on div "A" at bounding box center [508, 311] width 40 height 32
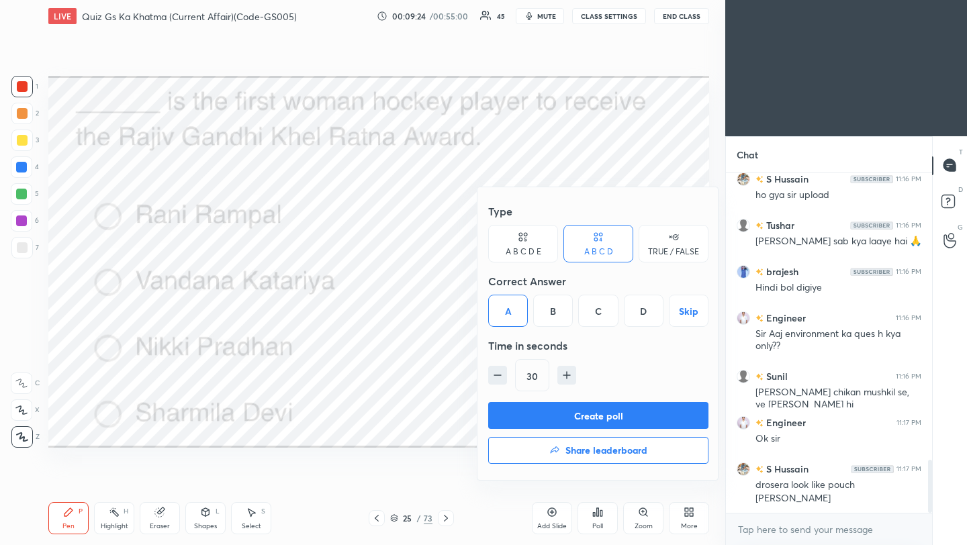
click at [524, 412] on button "Create poll" at bounding box center [598, 415] width 220 height 27
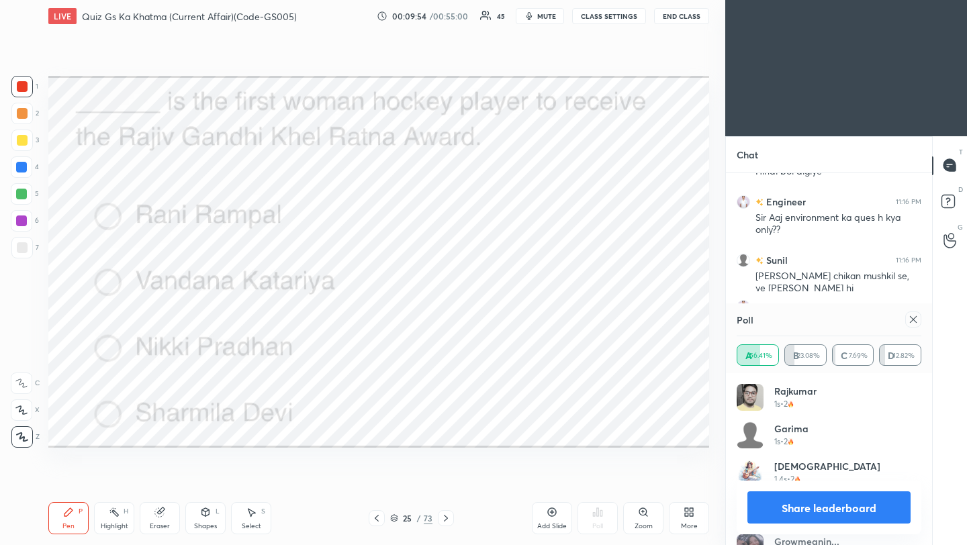
scroll to position [2012, 0]
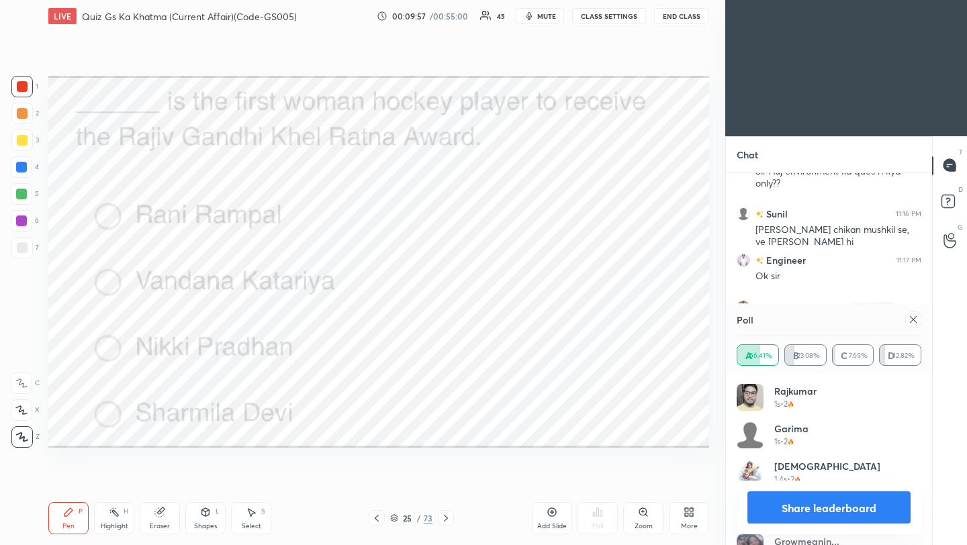
click at [914, 320] on icon at bounding box center [913, 319] width 7 height 7
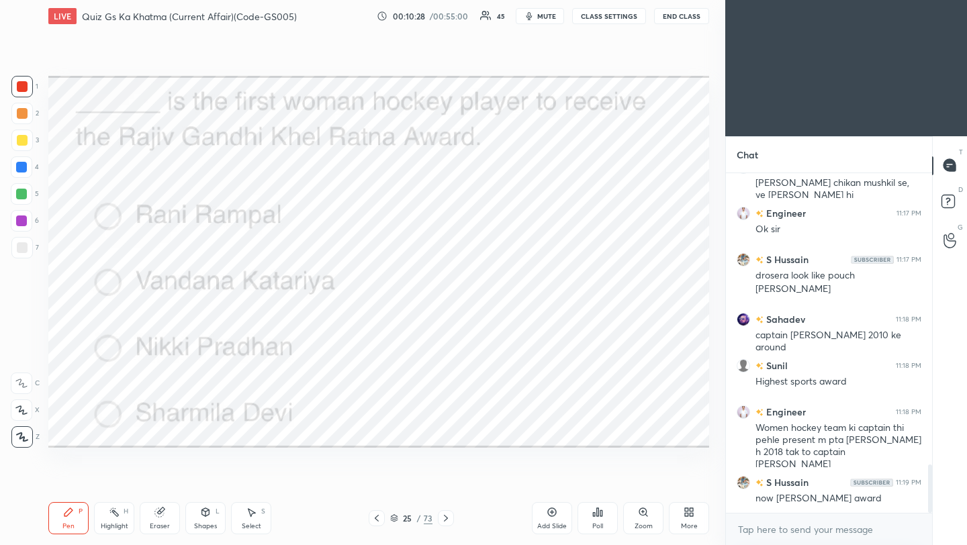
scroll to position [2106, 0]
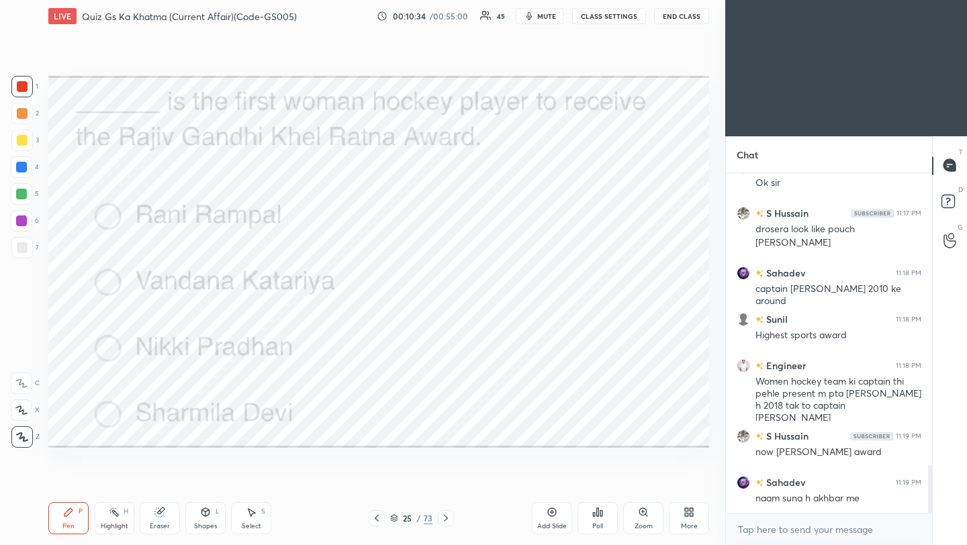
click at [444, 522] on icon at bounding box center [446, 518] width 11 height 11
click at [602, 518] on div "Poll" at bounding box center [598, 518] width 40 height 32
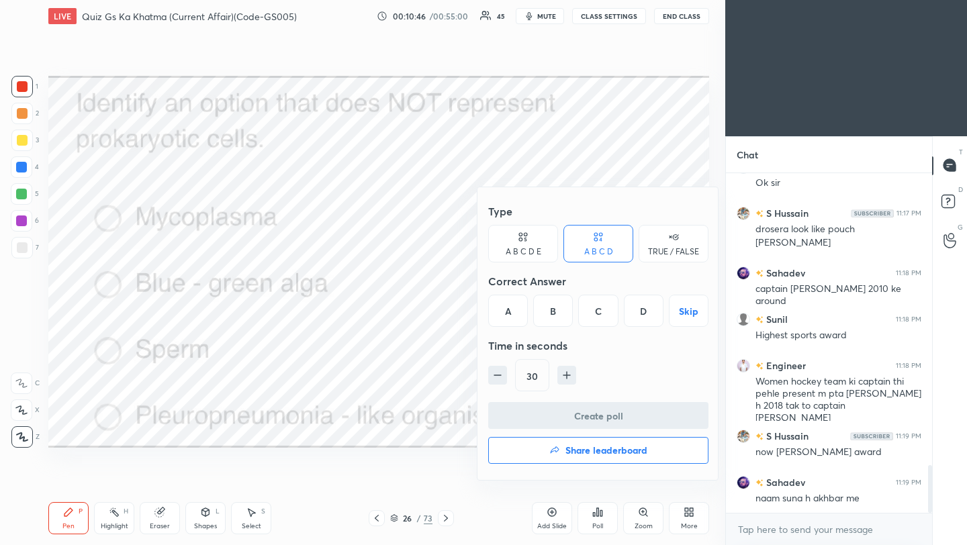
click at [599, 312] on div "C" at bounding box center [598, 311] width 40 height 32
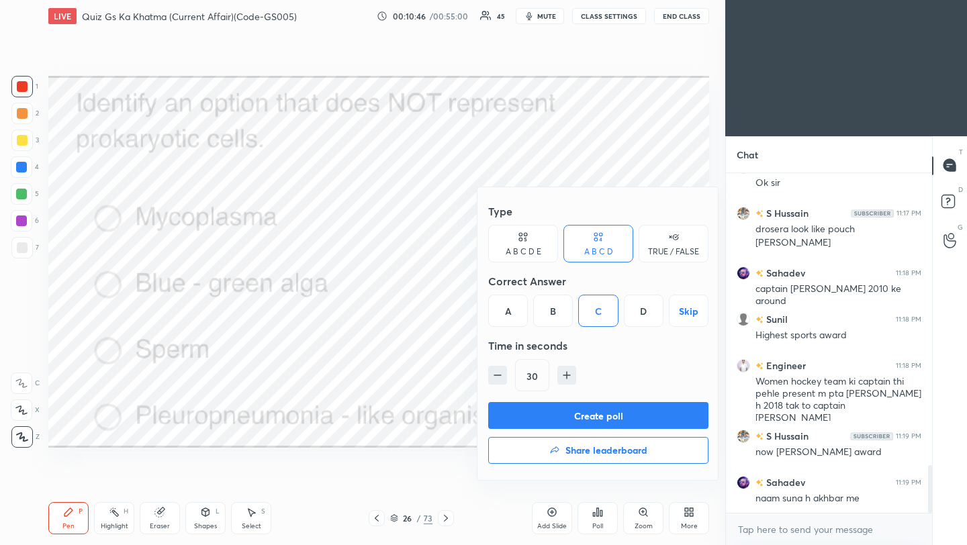
click at [589, 416] on button "Create poll" at bounding box center [598, 415] width 220 height 27
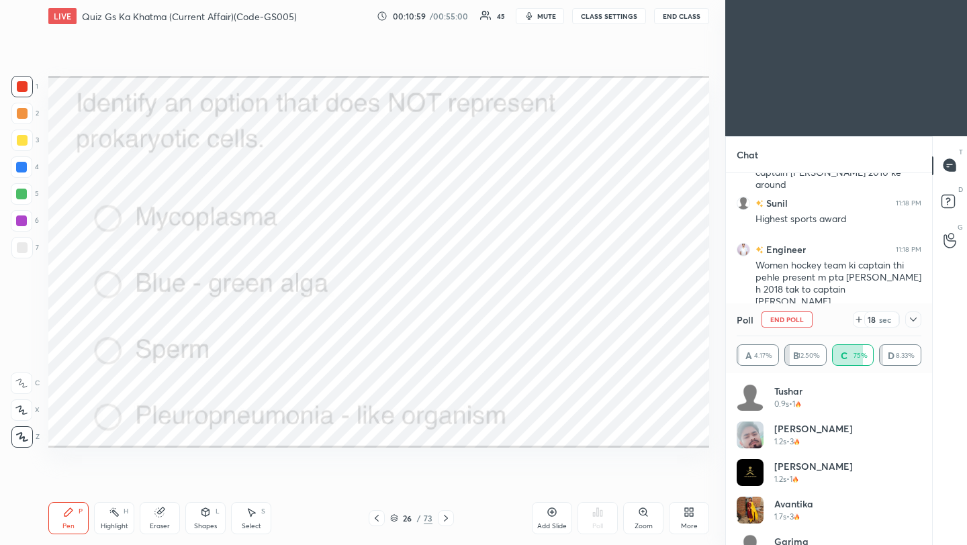
scroll to position [2254, 0]
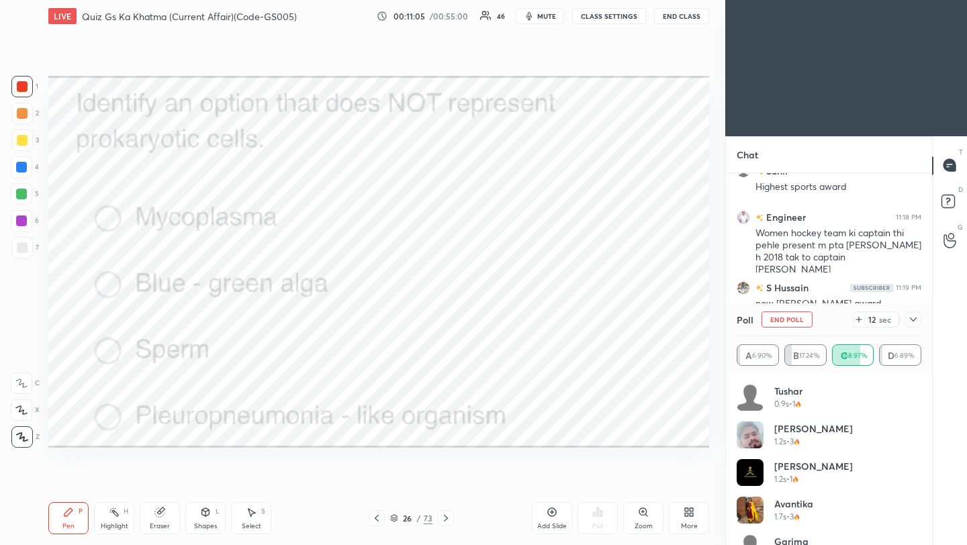
click at [914, 317] on icon at bounding box center [913, 319] width 11 height 11
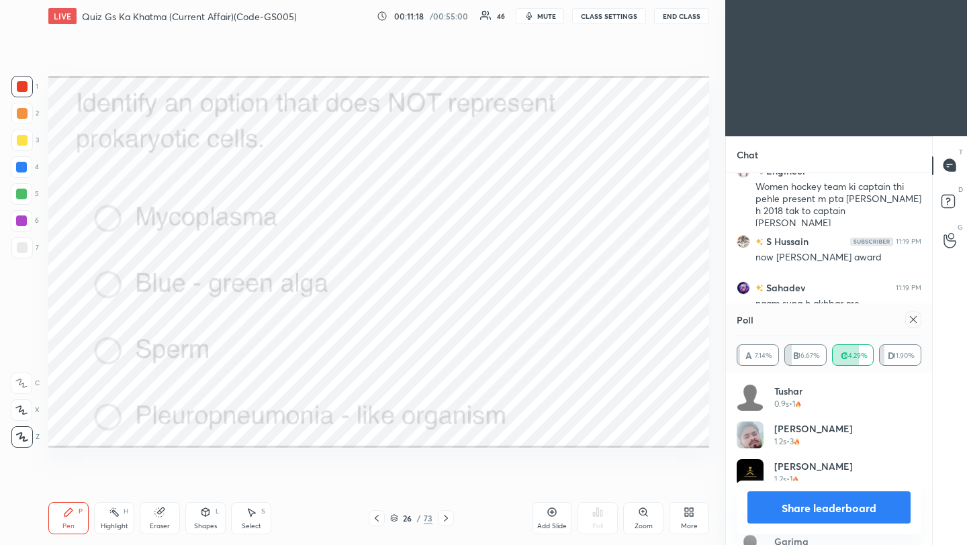
scroll to position [2025, 0]
click at [909, 316] on icon at bounding box center [913, 319] width 11 height 11
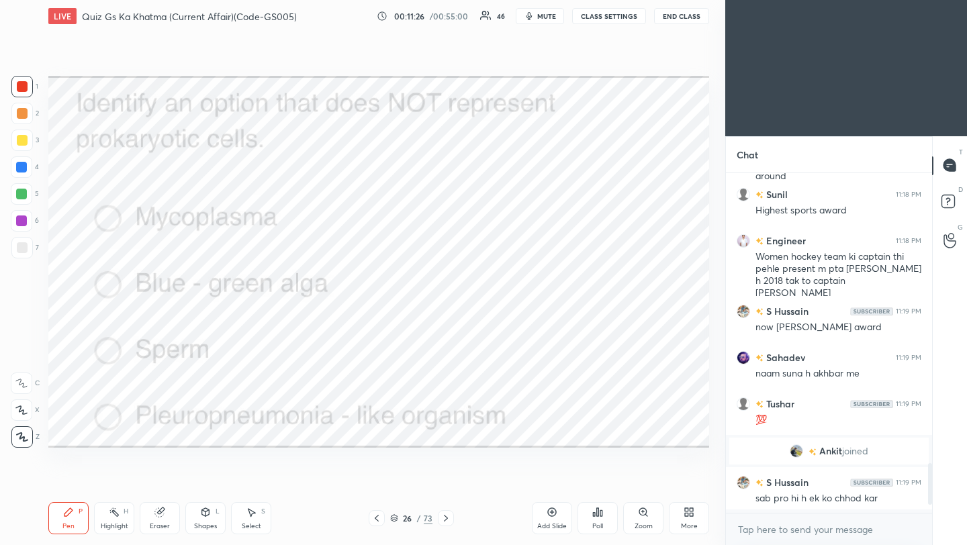
scroll to position [336, 202]
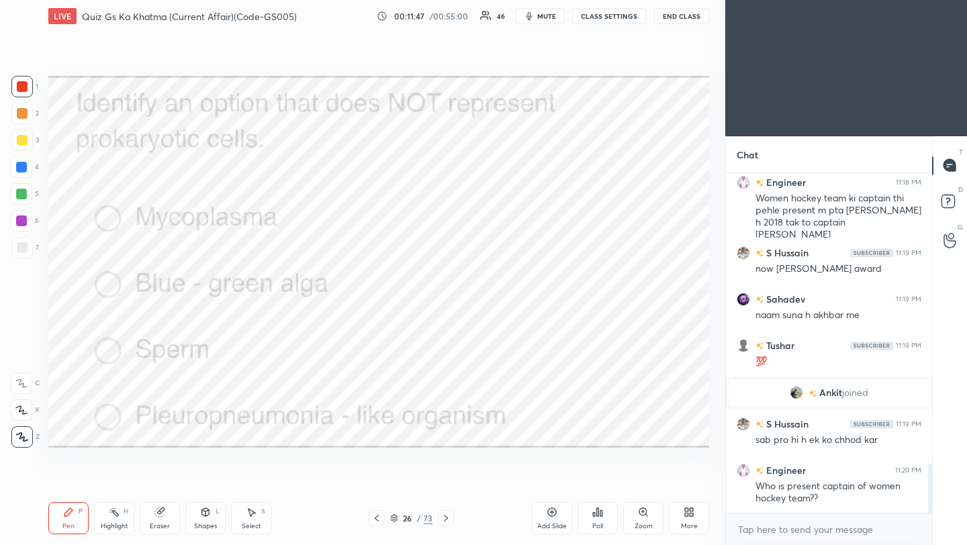
click at [445, 519] on icon at bounding box center [446, 518] width 4 height 7
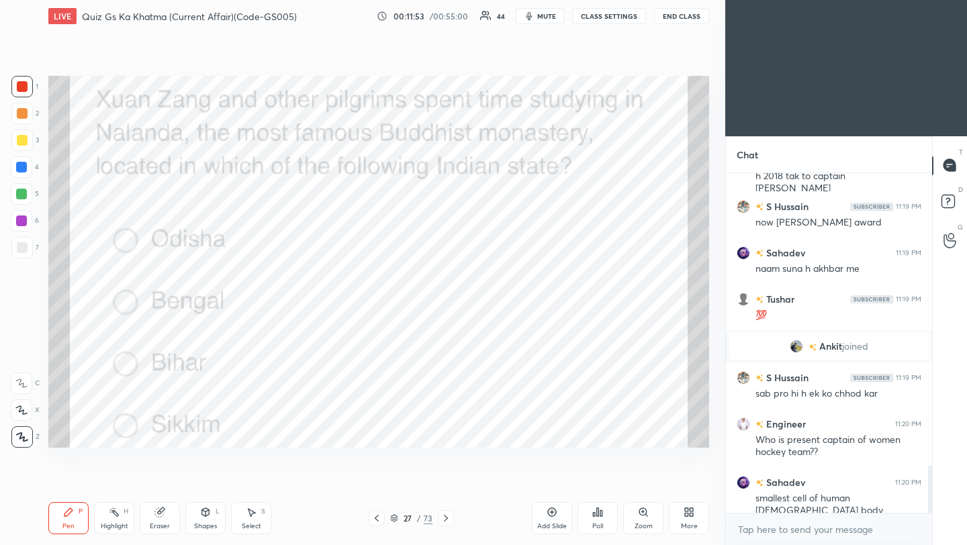
scroll to position [2092, 0]
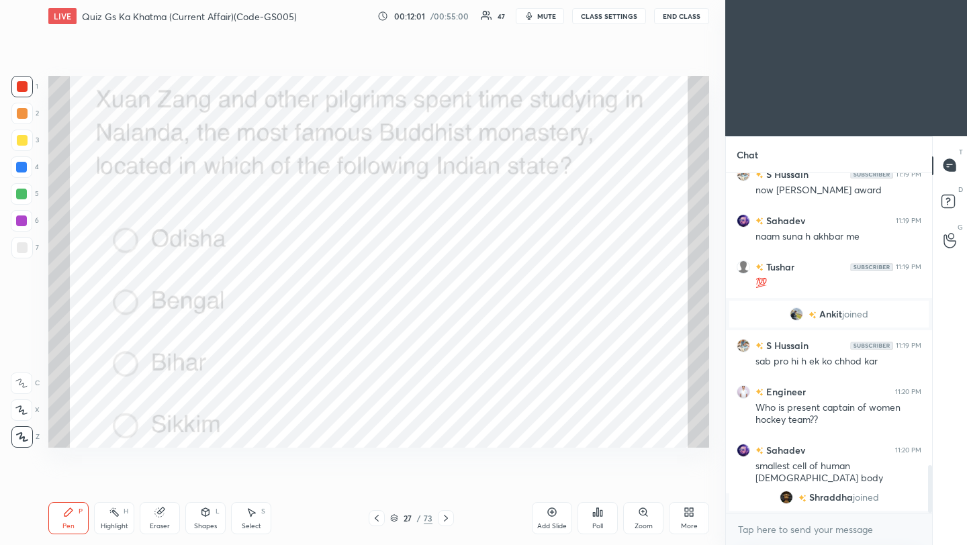
click at [596, 526] on div "Poll" at bounding box center [597, 526] width 11 height 7
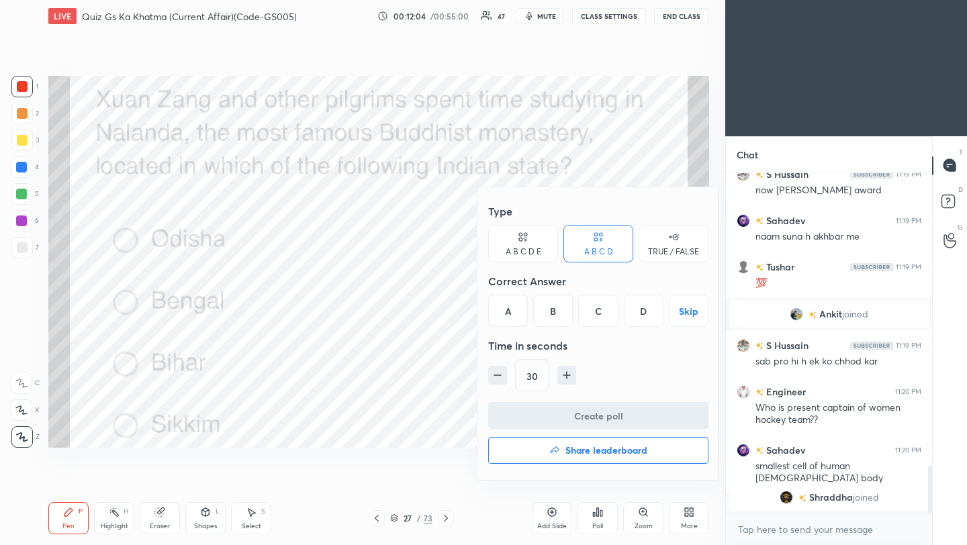
click at [599, 316] on div "C" at bounding box center [598, 311] width 40 height 32
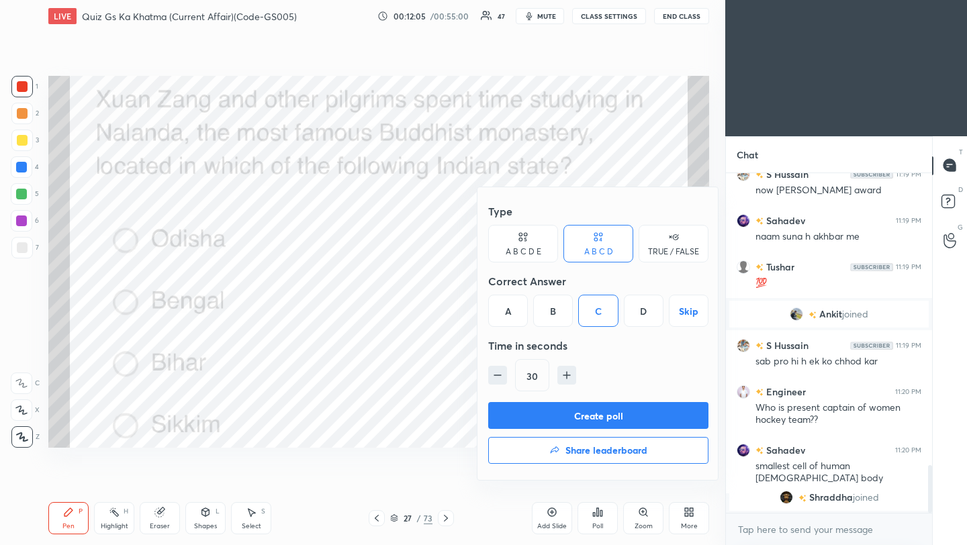
scroll to position [2111, 0]
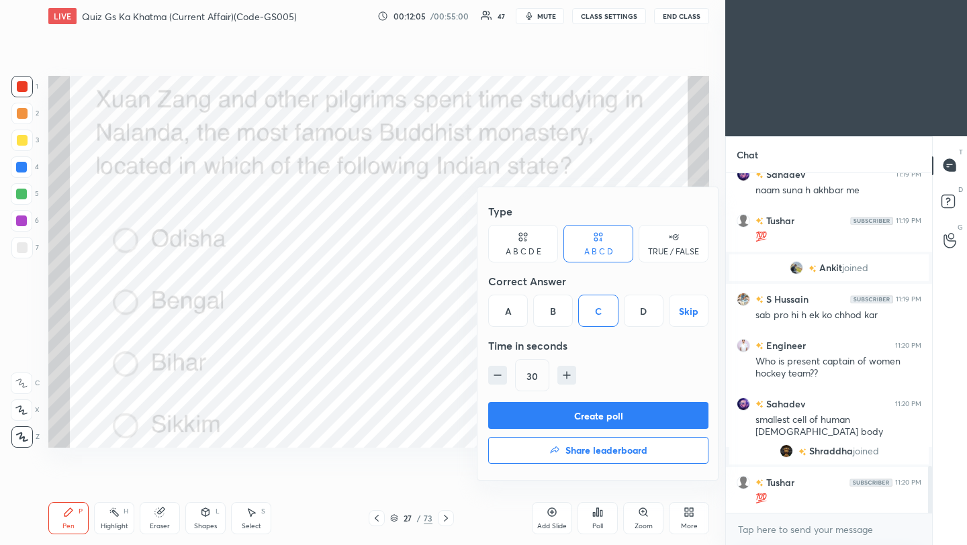
click at [570, 420] on button "Create poll" at bounding box center [598, 415] width 220 height 27
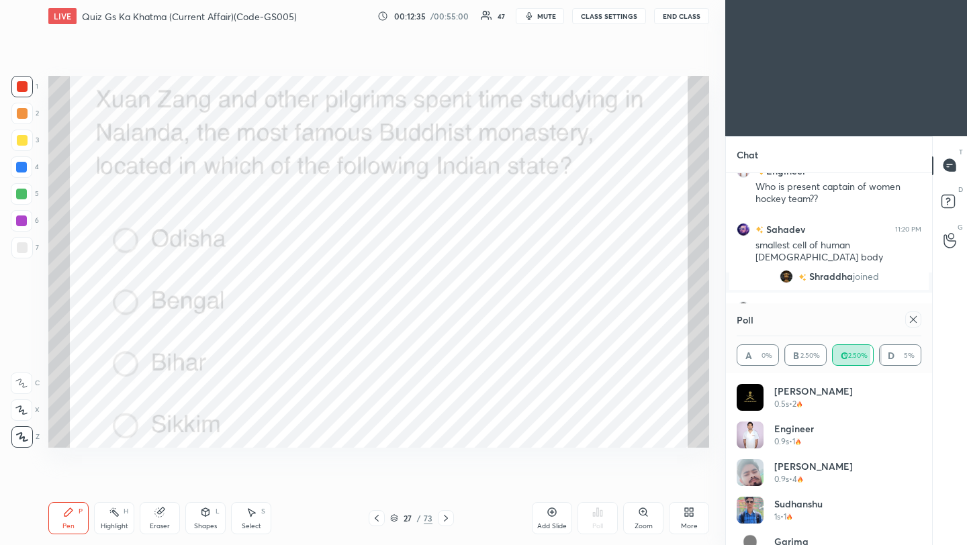
scroll to position [2332, 0]
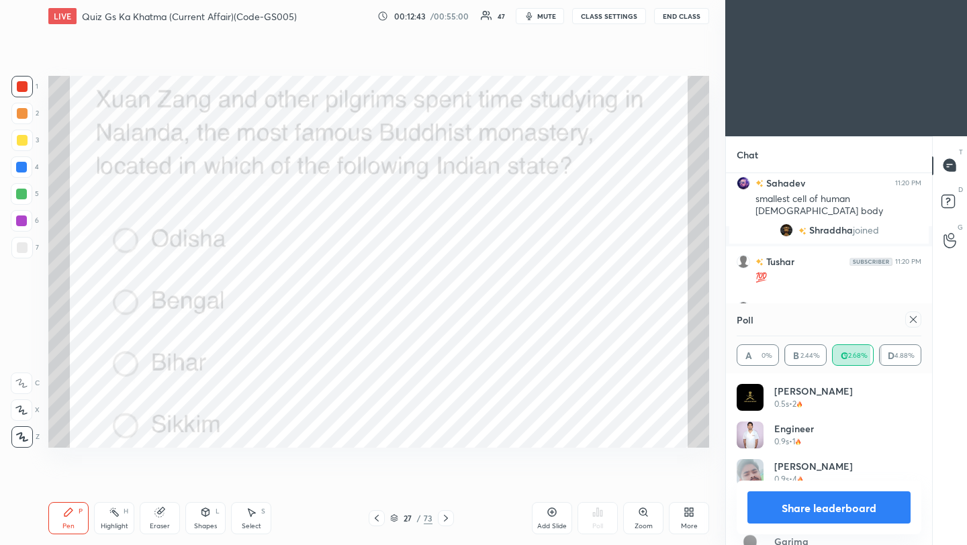
click at [914, 322] on icon at bounding box center [913, 319] width 11 height 11
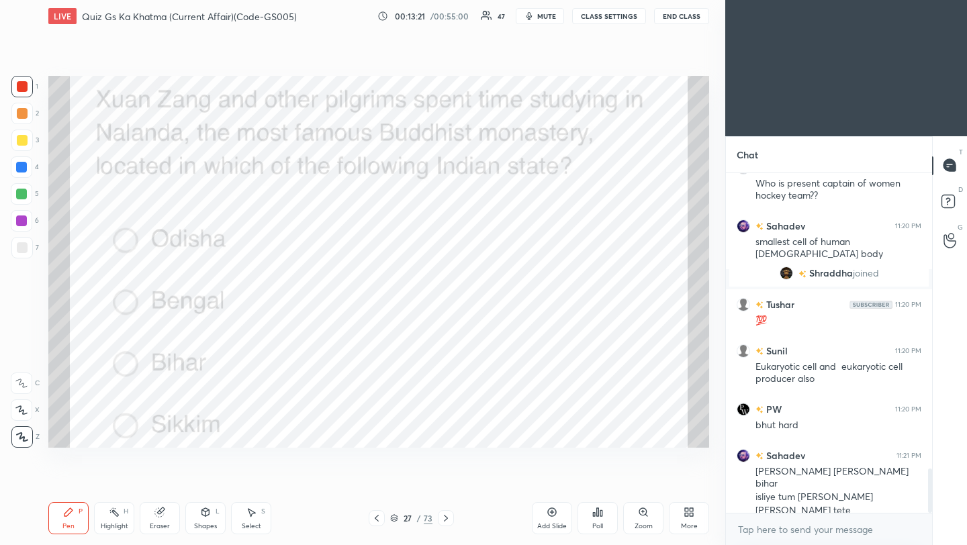
scroll to position [2321, 0]
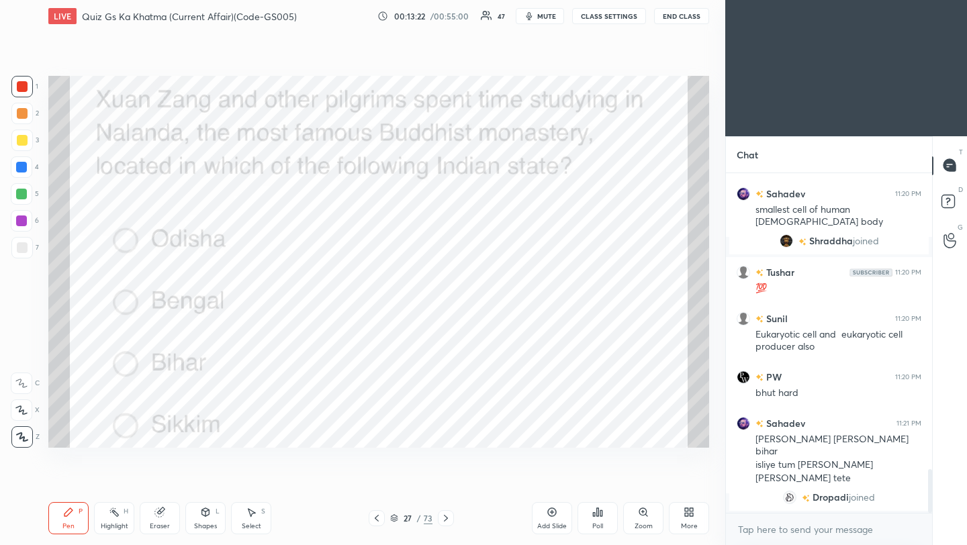
click at [447, 523] on icon at bounding box center [446, 518] width 11 height 11
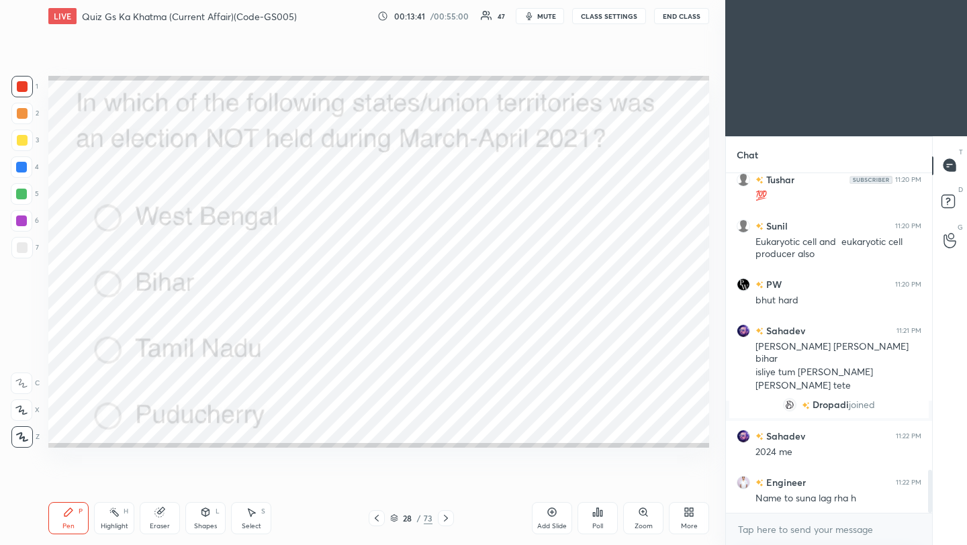
scroll to position [2382, 0]
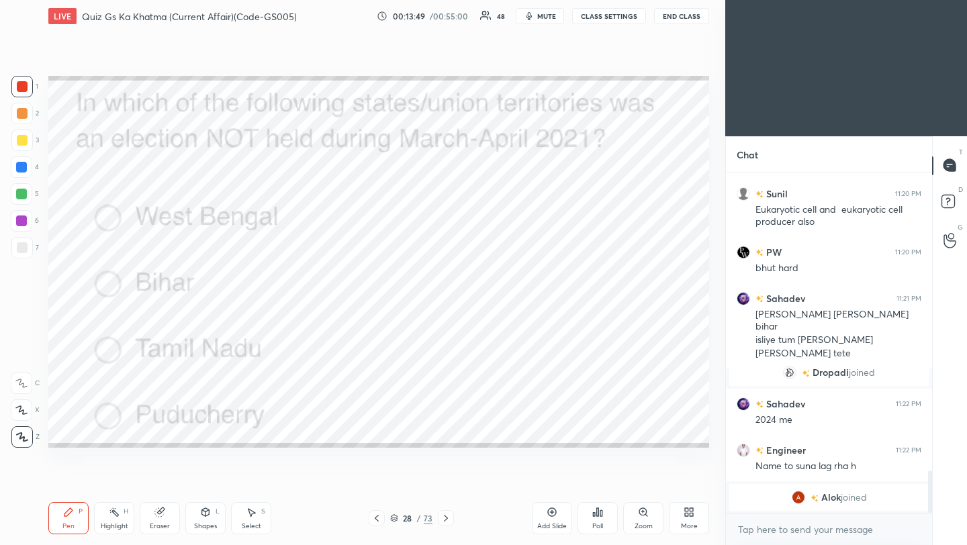
click at [599, 517] on icon at bounding box center [597, 512] width 11 height 11
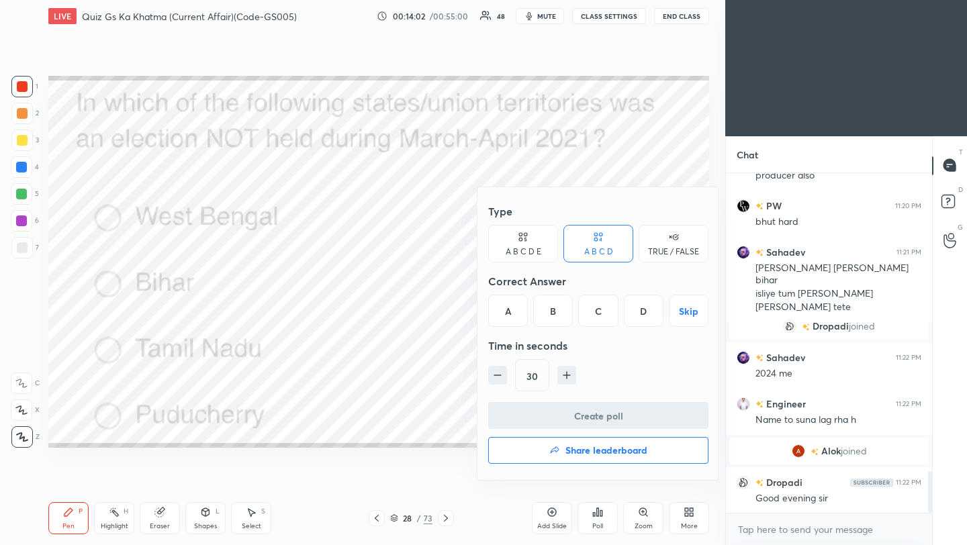
scroll to position [2437, 0]
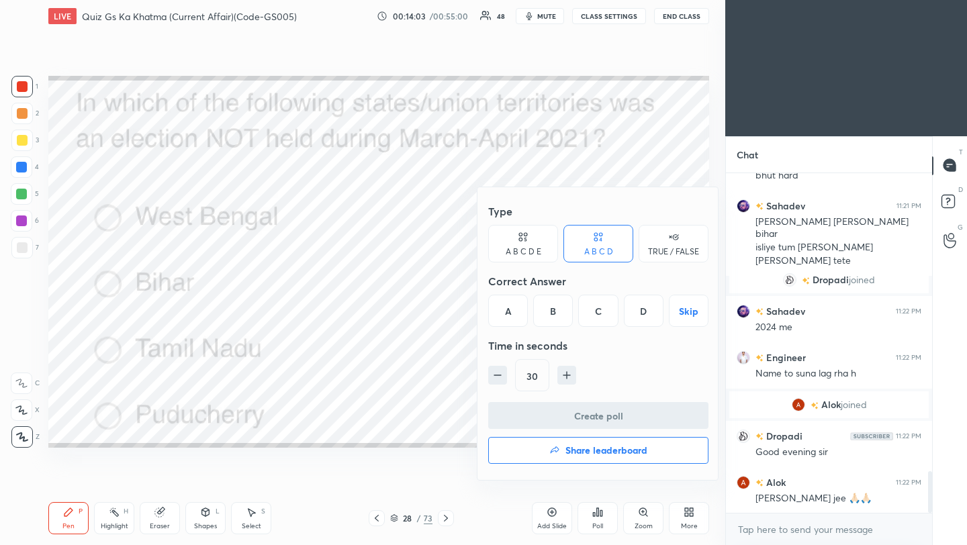
click at [559, 320] on div "B" at bounding box center [553, 311] width 40 height 32
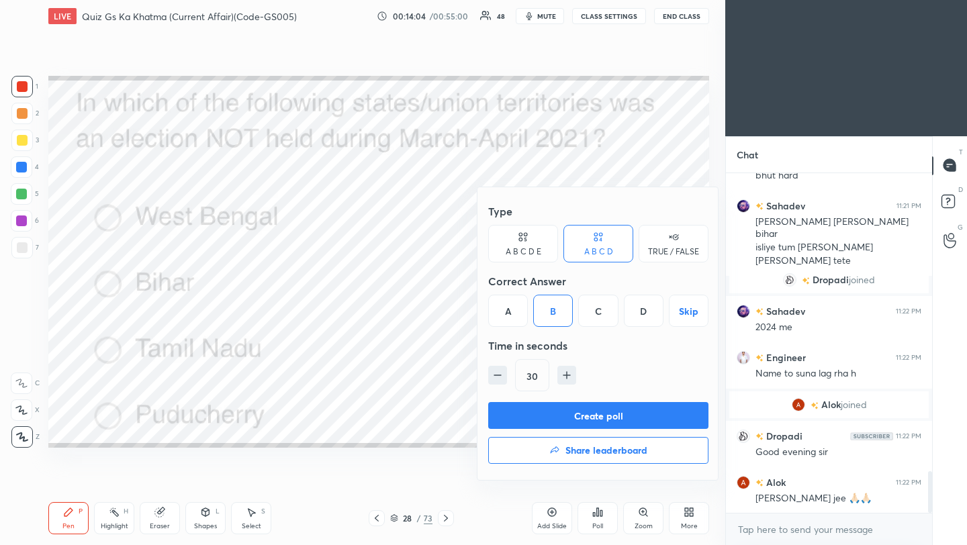
click at [532, 411] on button "Create poll" at bounding box center [598, 415] width 220 height 27
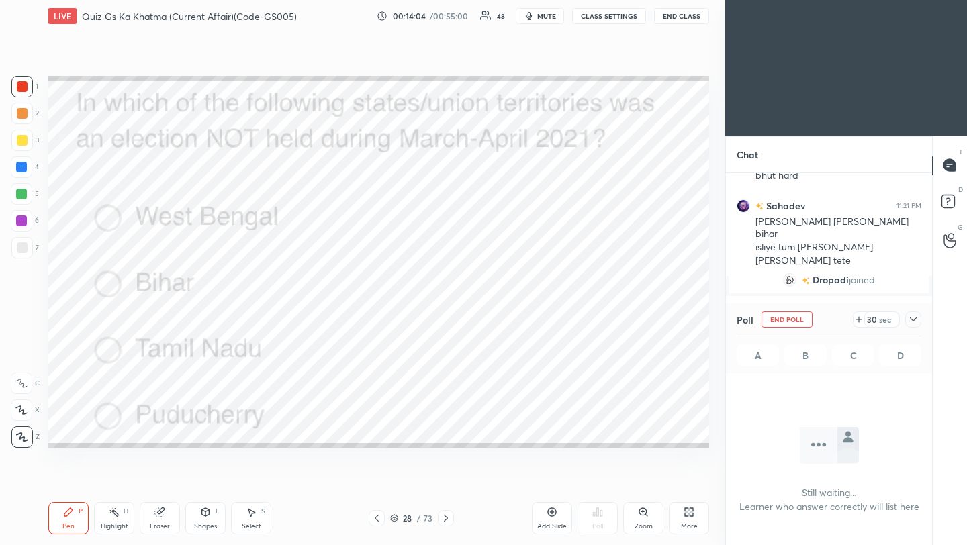
scroll to position [154, 202]
click at [919, 320] on div at bounding box center [913, 320] width 16 height 16
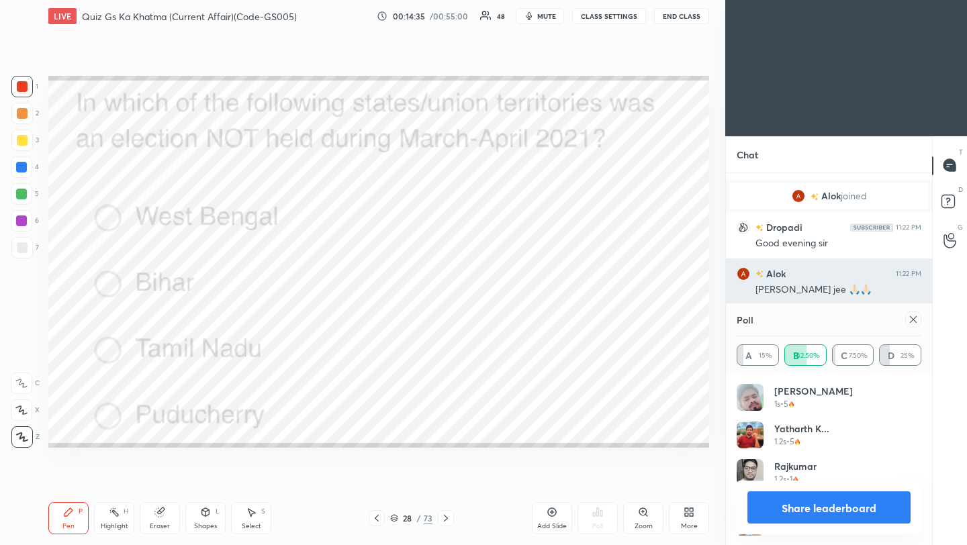
scroll to position [157, 181]
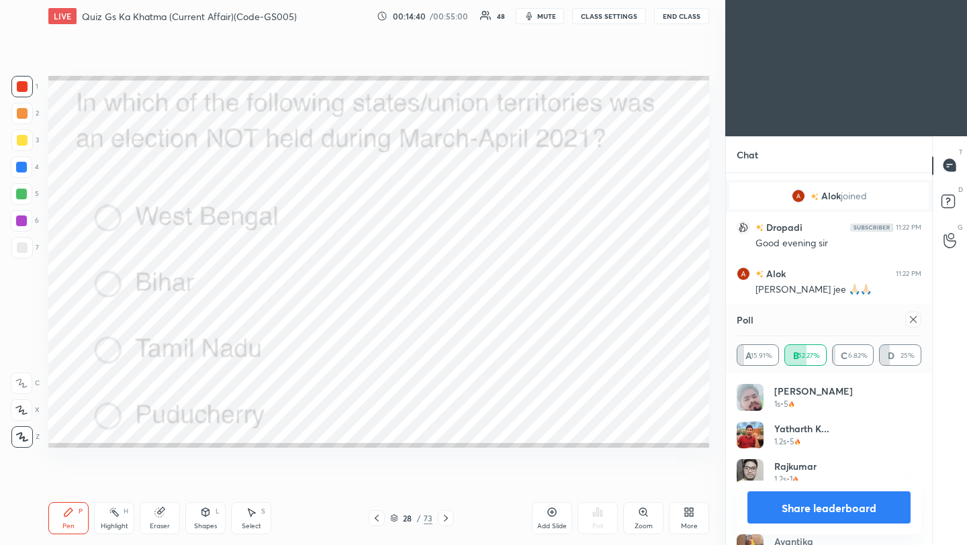
click at [912, 321] on icon at bounding box center [913, 319] width 11 height 11
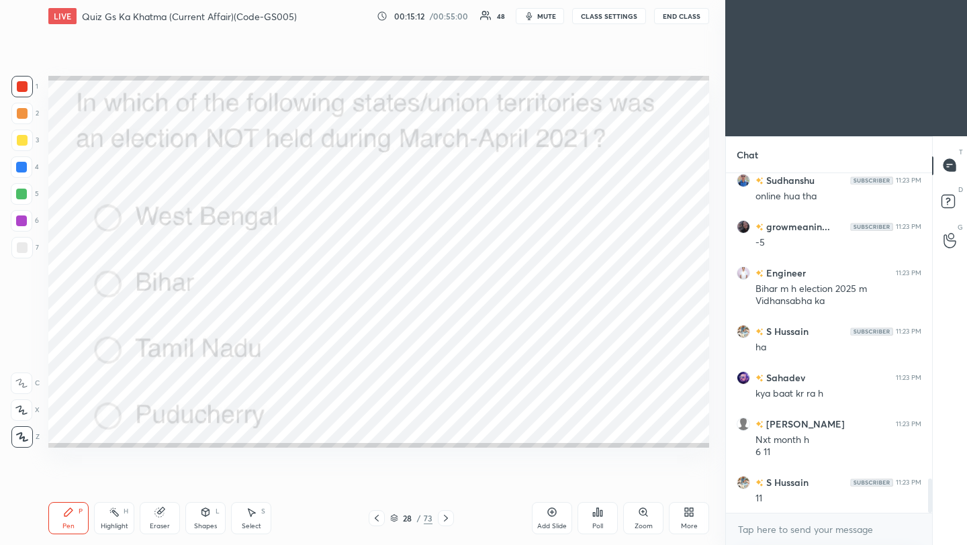
scroll to position [3017, 0]
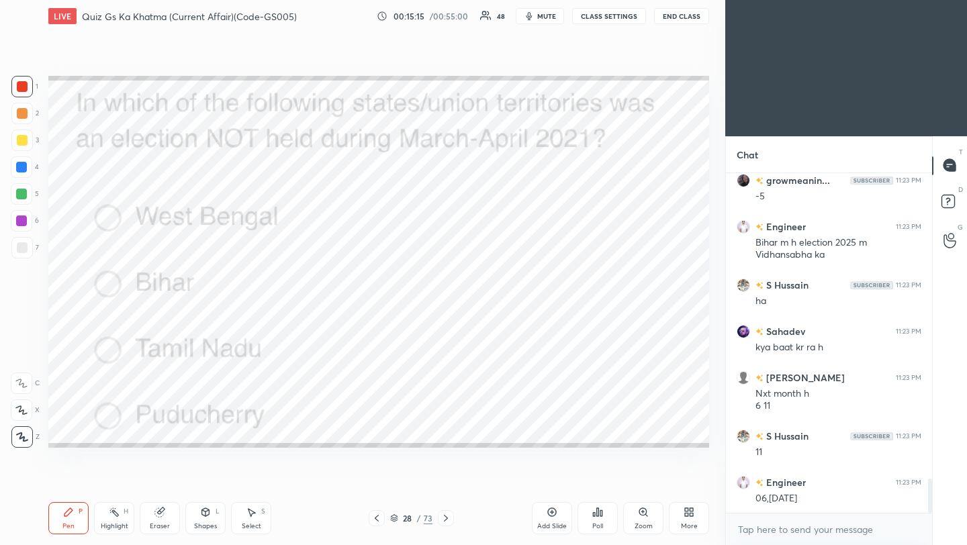
click at [447, 520] on icon at bounding box center [446, 518] width 11 height 11
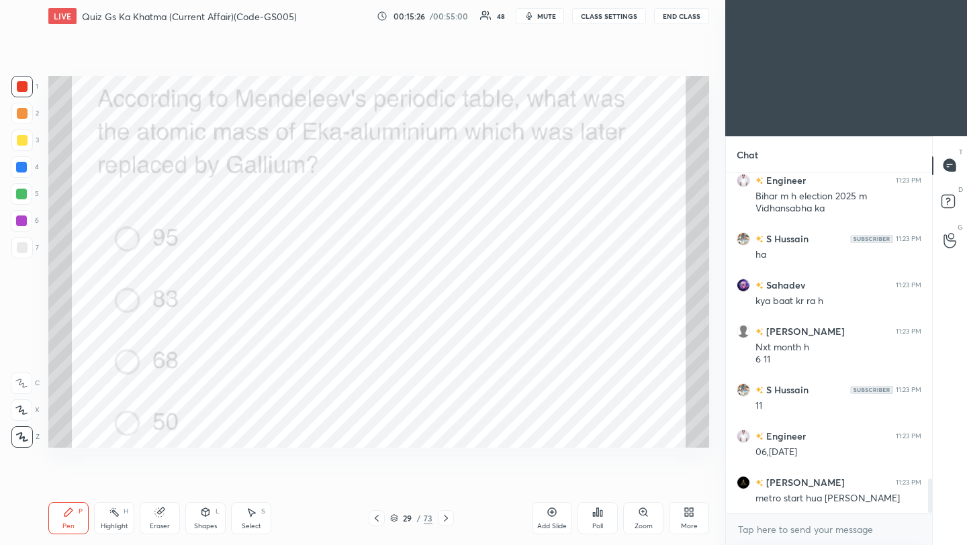
scroll to position [3110, 0]
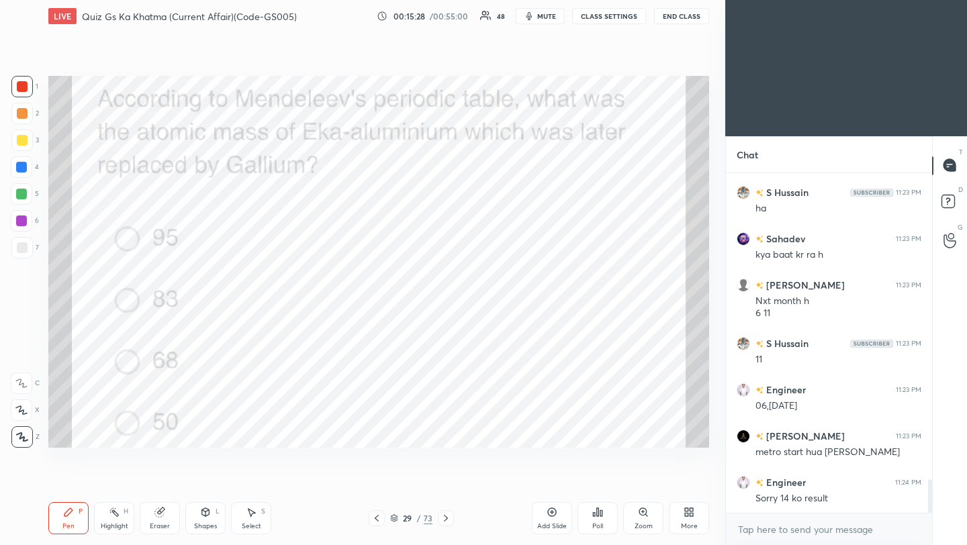
click at [601, 521] on div "Poll" at bounding box center [598, 518] width 40 height 32
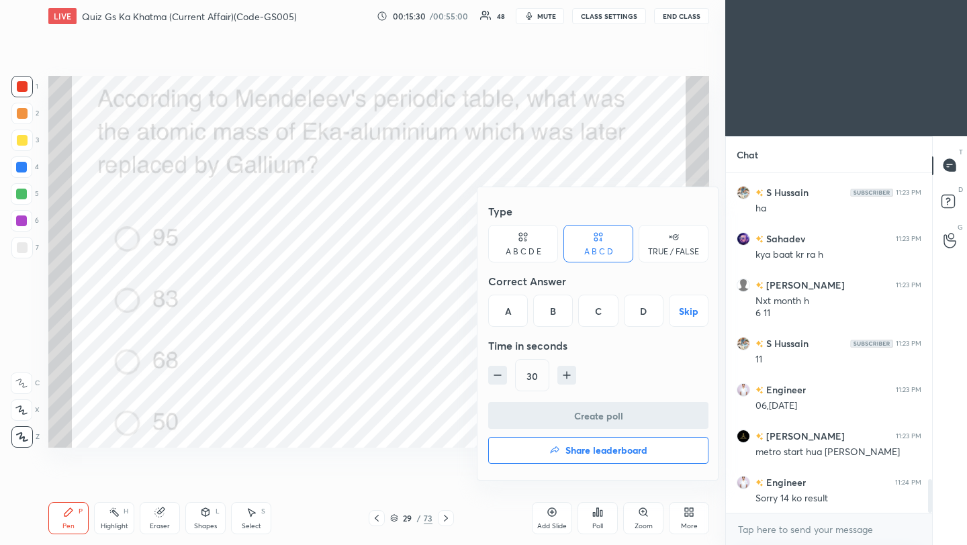
click at [601, 311] on div "C" at bounding box center [598, 311] width 40 height 32
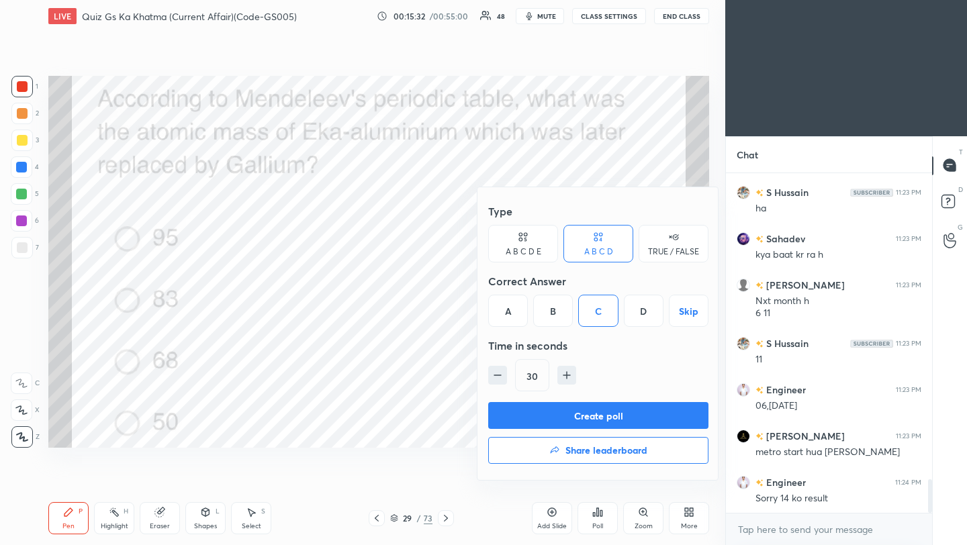
click at [590, 406] on button "Create poll" at bounding box center [598, 415] width 220 height 27
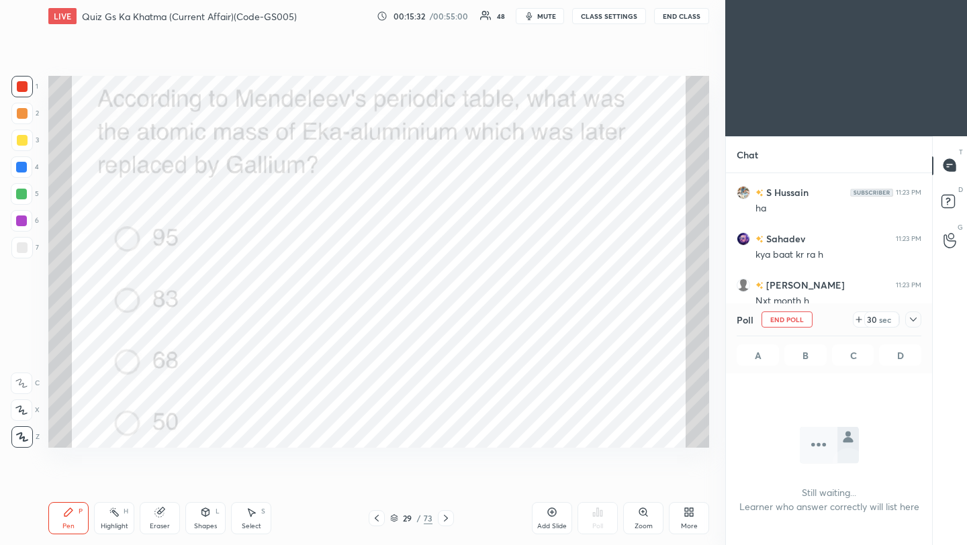
scroll to position [5, 5]
click at [915, 318] on icon at bounding box center [913, 319] width 11 height 11
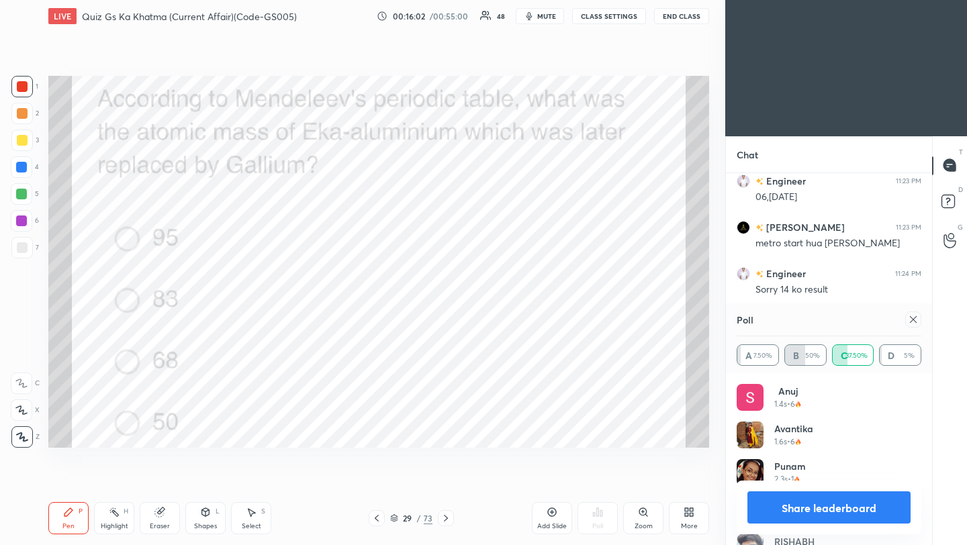
scroll to position [157, 181]
click at [918, 319] on div at bounding box center [913, 320] width 16 height 16
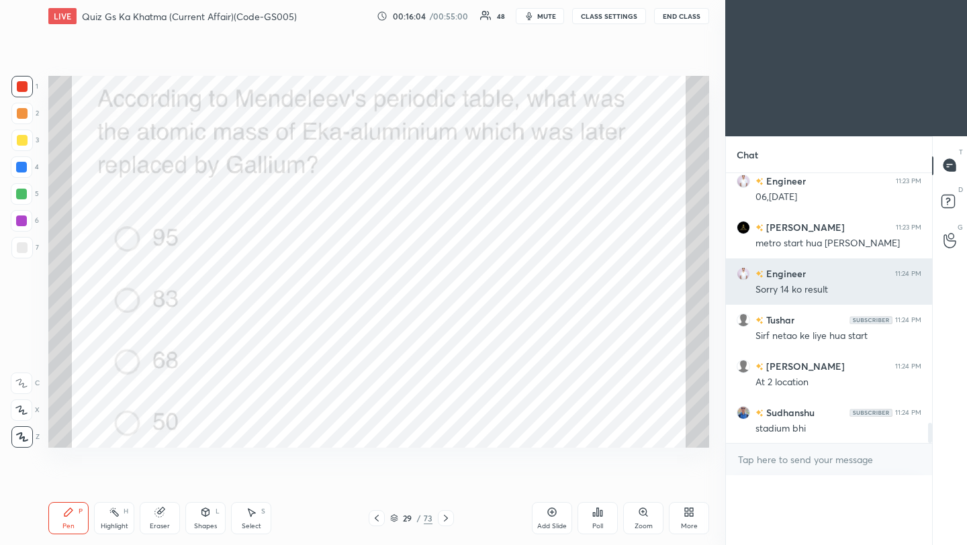
scroll to position [288, 202]
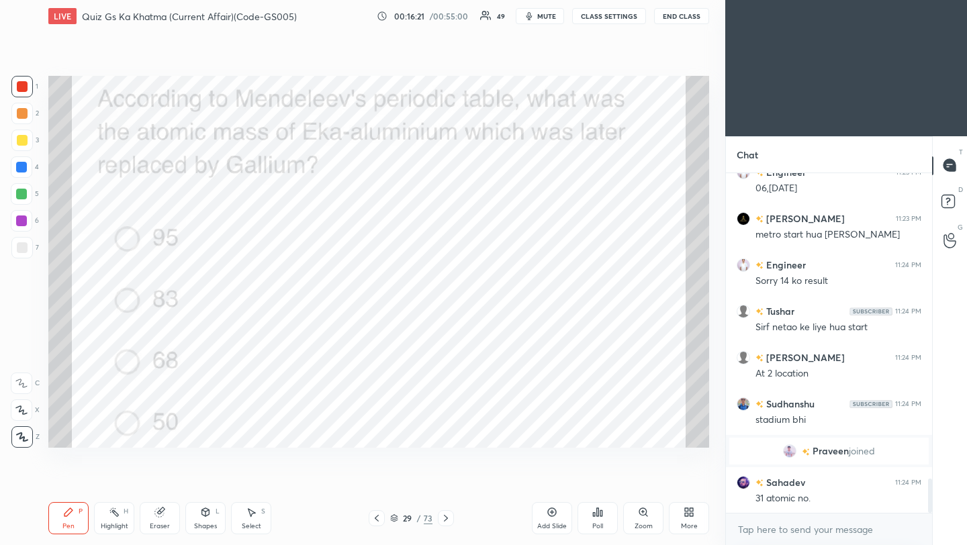
click at [445, 521] on icon at bounding box center [446, 518] width 11 height 11
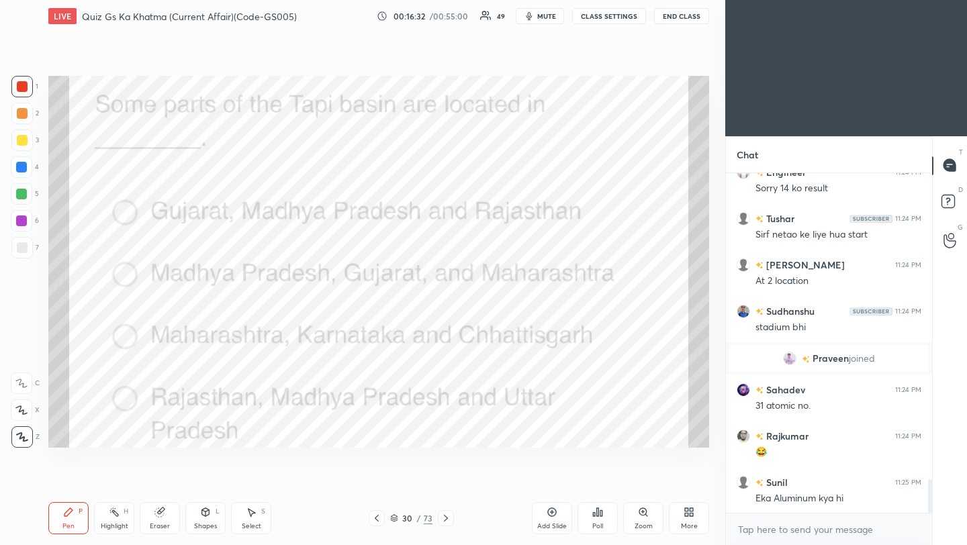
click at [596, 521] on div "Poll" at bounding box center [598, 518] width 40 height 32
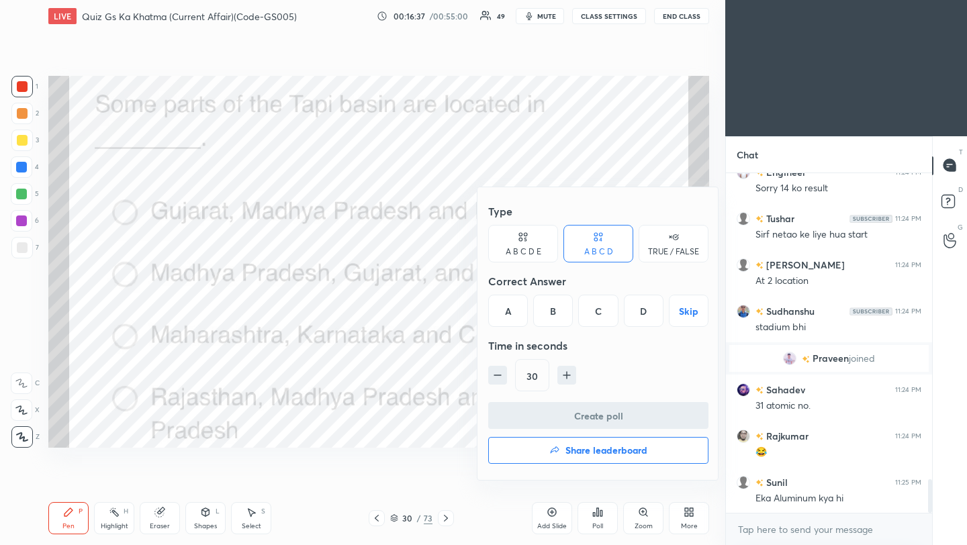
drag, startPoint x: 553, startPoint y: 312, endPoint x: 552, endPoint y: 339, distance: 26.2
click at [553, 313] on div "B" at bounding box center [553, 311] width 40 height 32
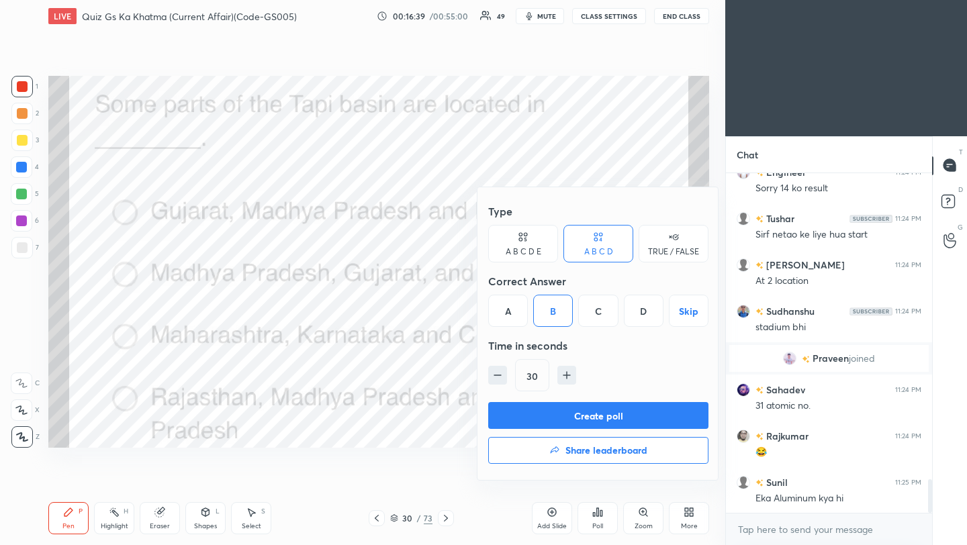
click at [553, 419] on button "Create poll" at bounding box center [598, 415] width 220 height 27
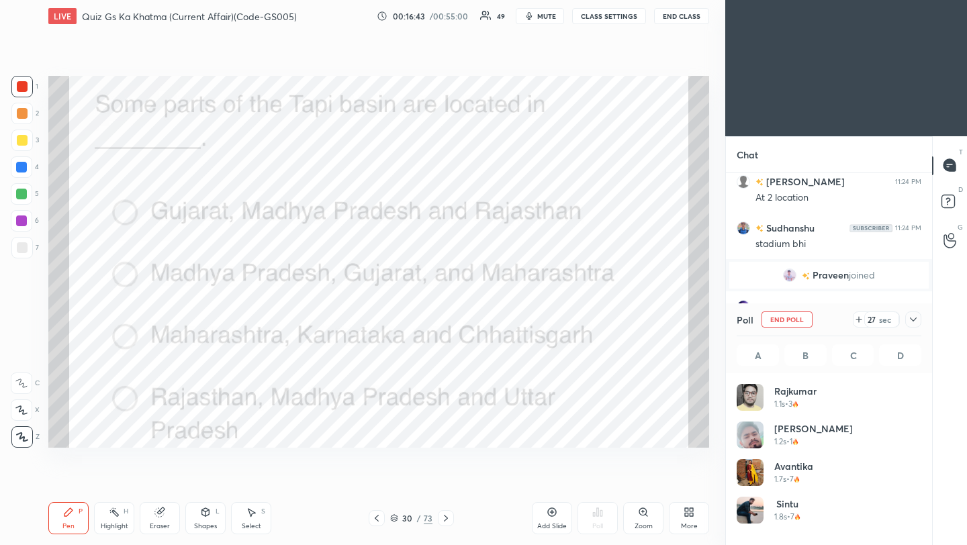
click at [913, 322] on icon at bounding box center [913, 319] width 11 height 11
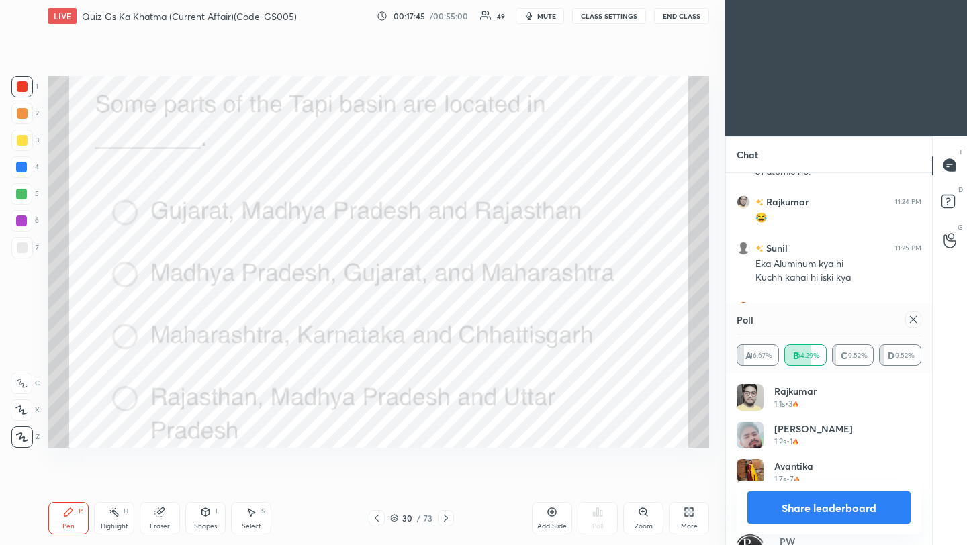
scroll to position [3388, 0]
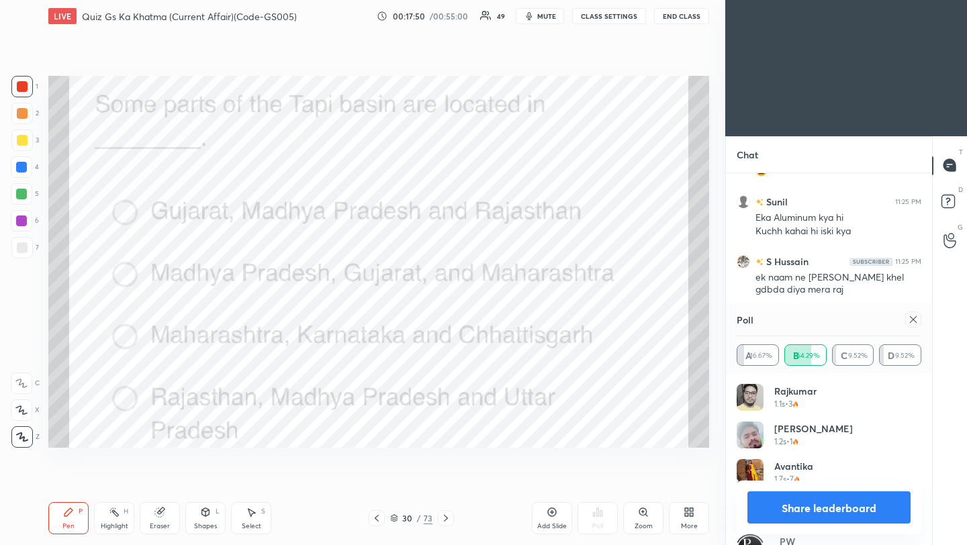
click at [444, 523] on icon at bounding box center [446, 518] width 11 height 11
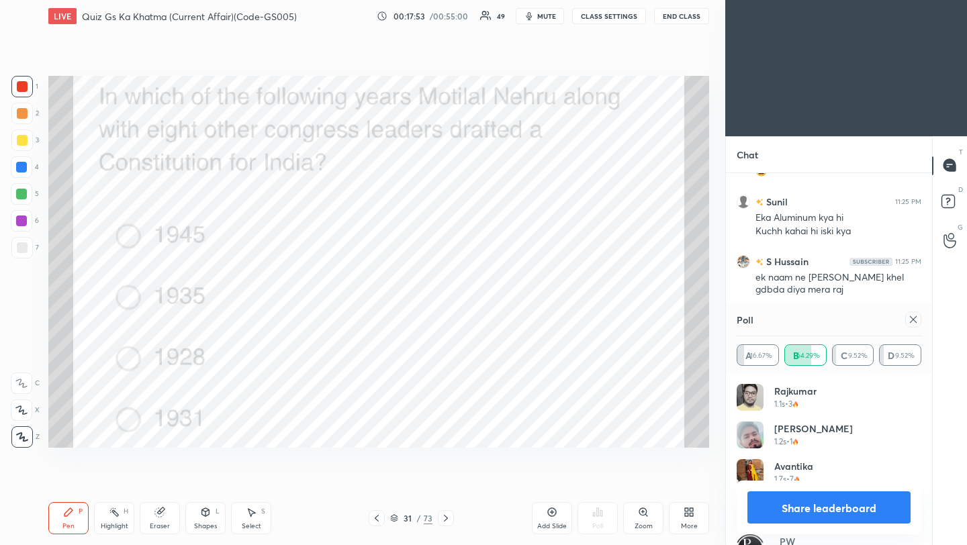
scroll to position [3434, 0]
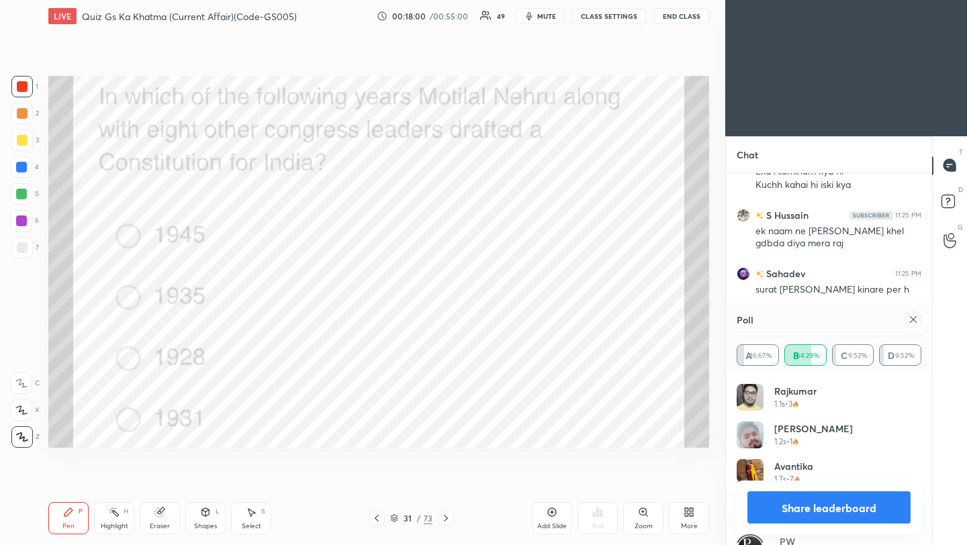
click at [914, 320] on icon at bounding box center [913, 319] width 7 height 7
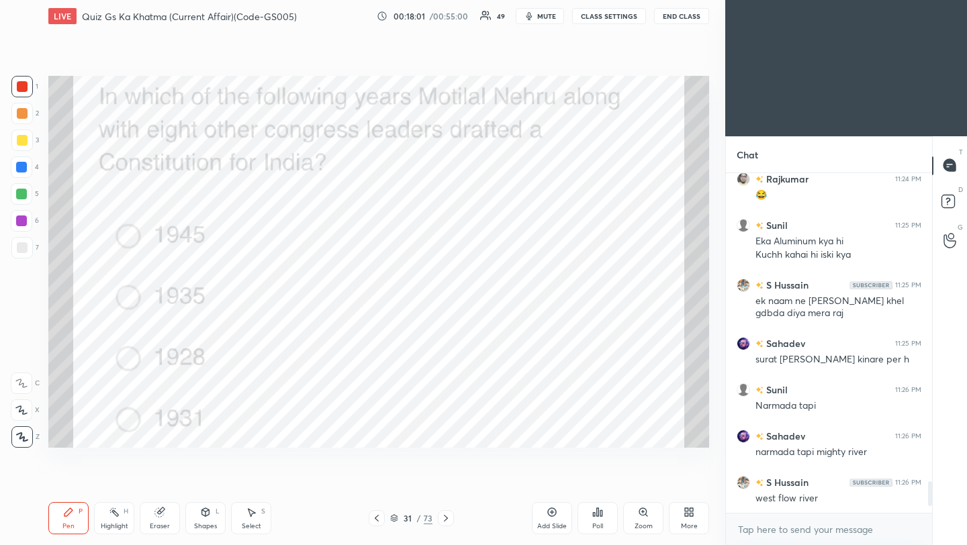
scroll to position [336, 202]
click at [596, 516] on icon at bounding box center [597, 512] width 11 height 11
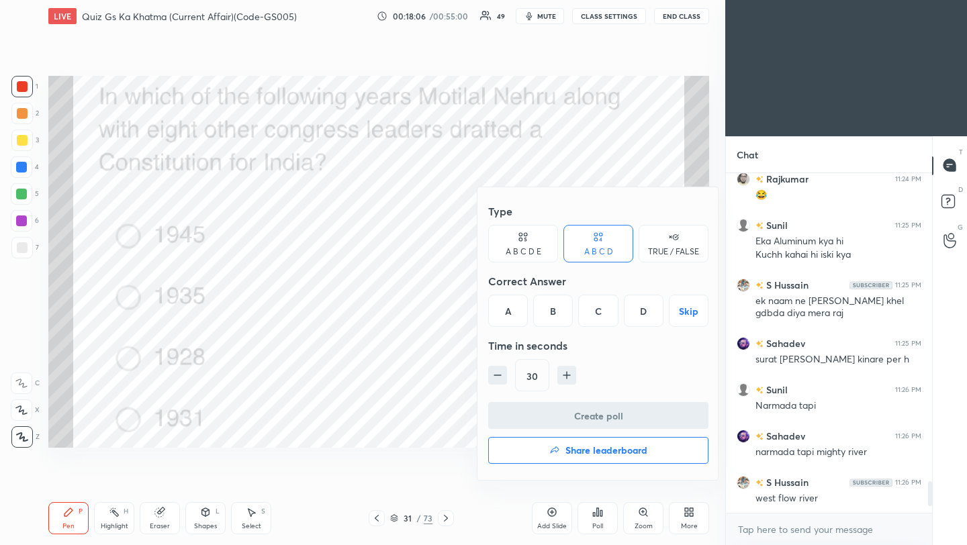
click at [605, 314] on div "C" at bounding box center [598, 311] width 40 height 32
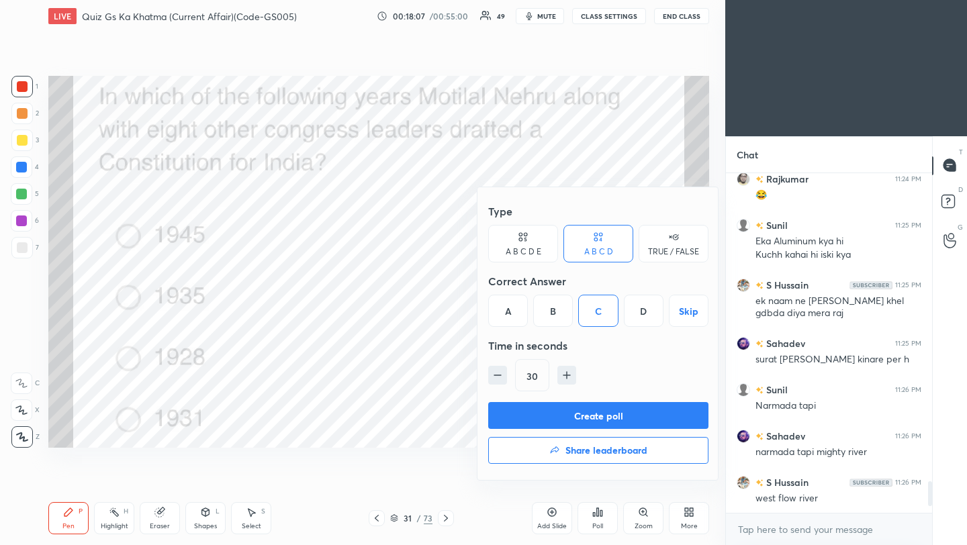
drag, startPoint x: 609, startPoint y: 416, endPoint x: 617, endPoint y: 412, distance: 8.4
click at [611, 416] on button "Create poll" at bounding box center [598, 415] width 220 height 27
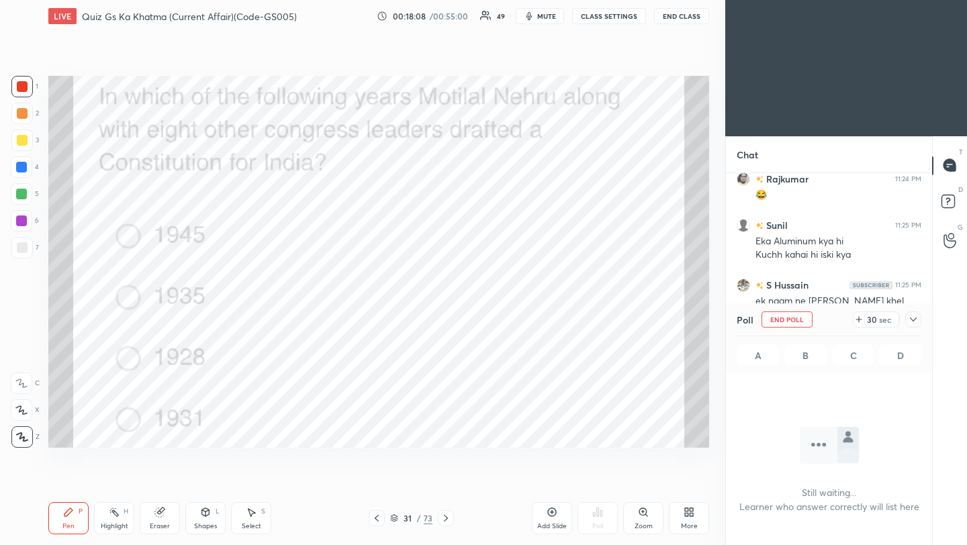
scroll to position [154, 202]
click at [917, 321] on icon at bounding box center [913, 319] width 11 height 11
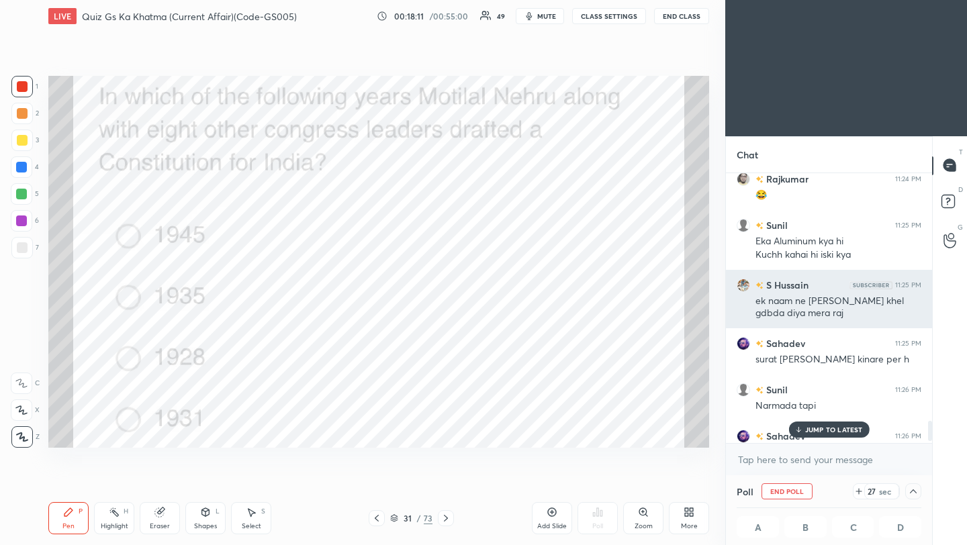
scroll to position [3434, 0]
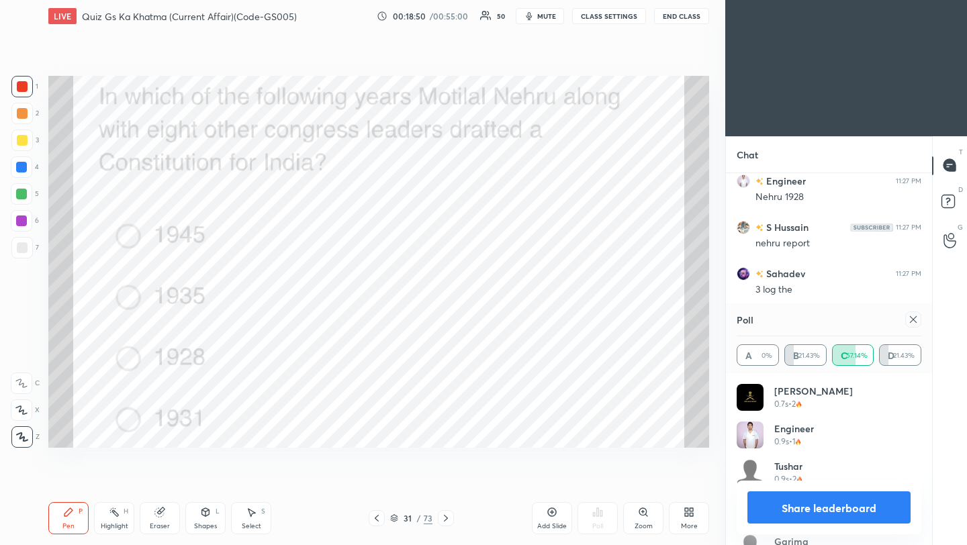
click at [912, 321] on icon at bounding box center [913, 319] width 11 height 11
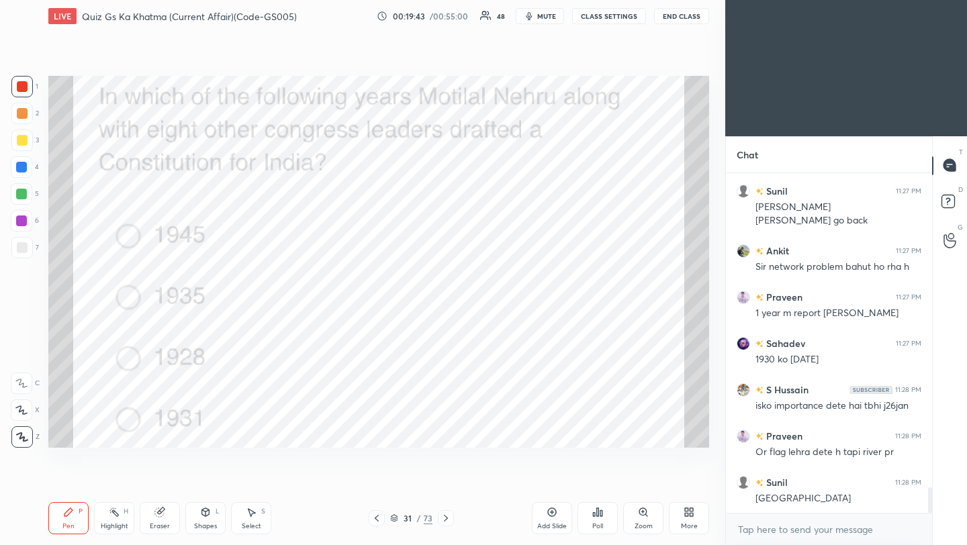
scroll to position [4259, 0]
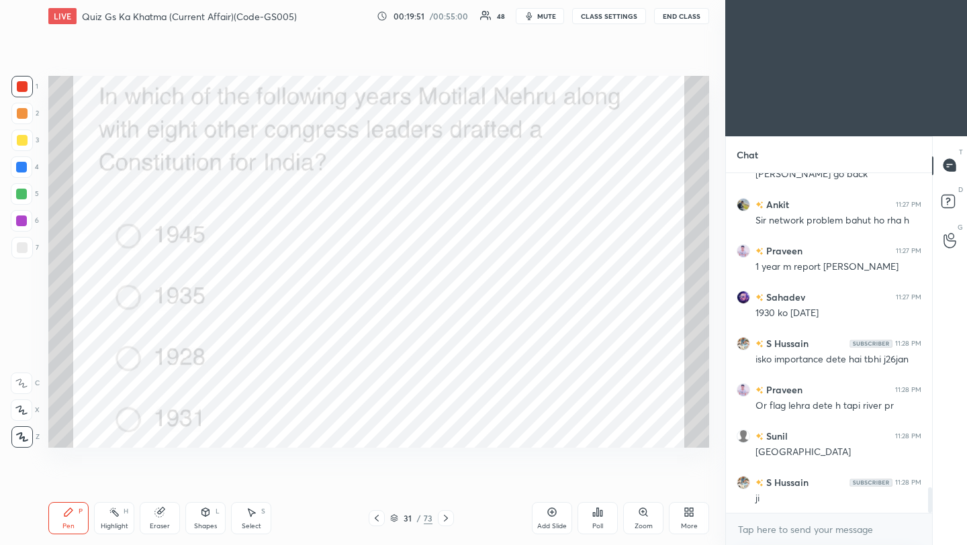
click at [445, 519] on icon at bounding box center [446, 518] width 11 height 11
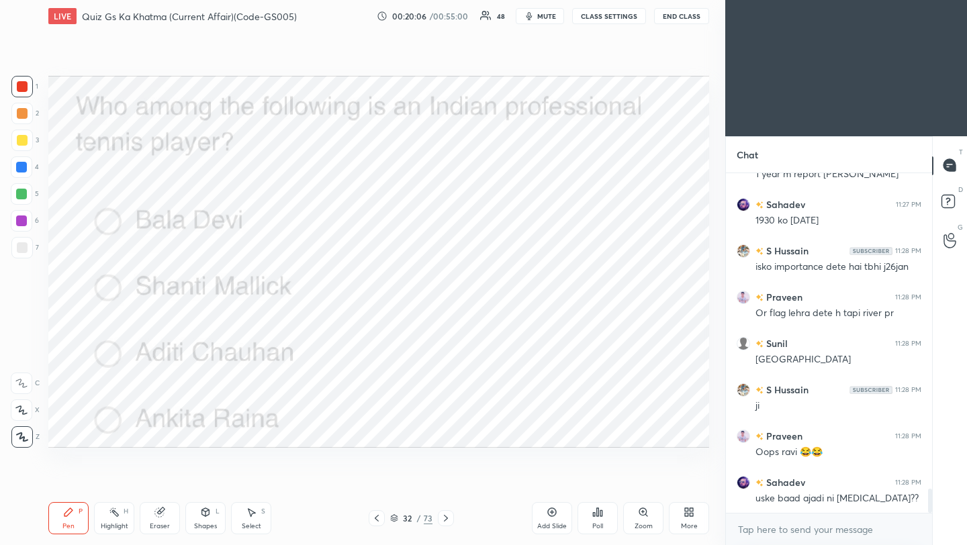
scroll to position [4398, 0]
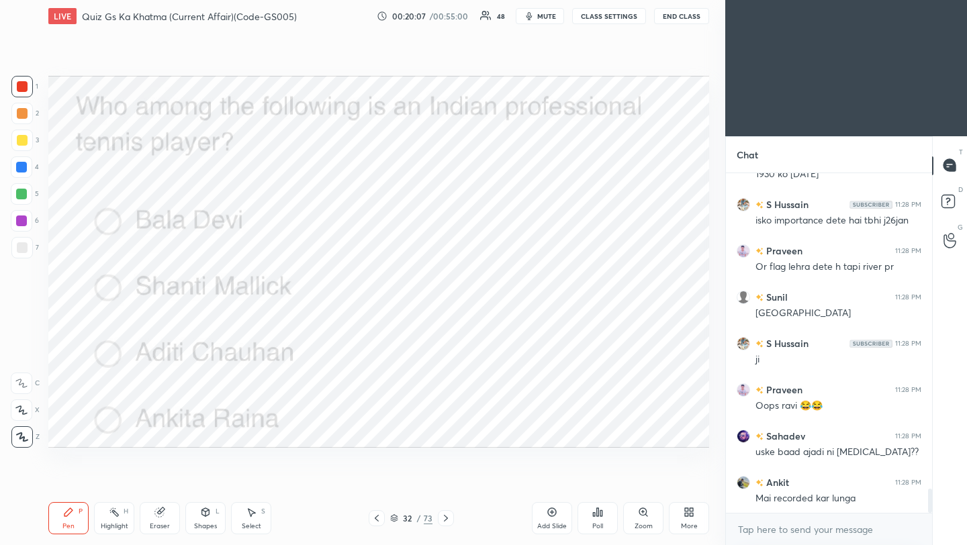
click at [592, 517] on icon at bounding box center [597, 512] width 11 height 11
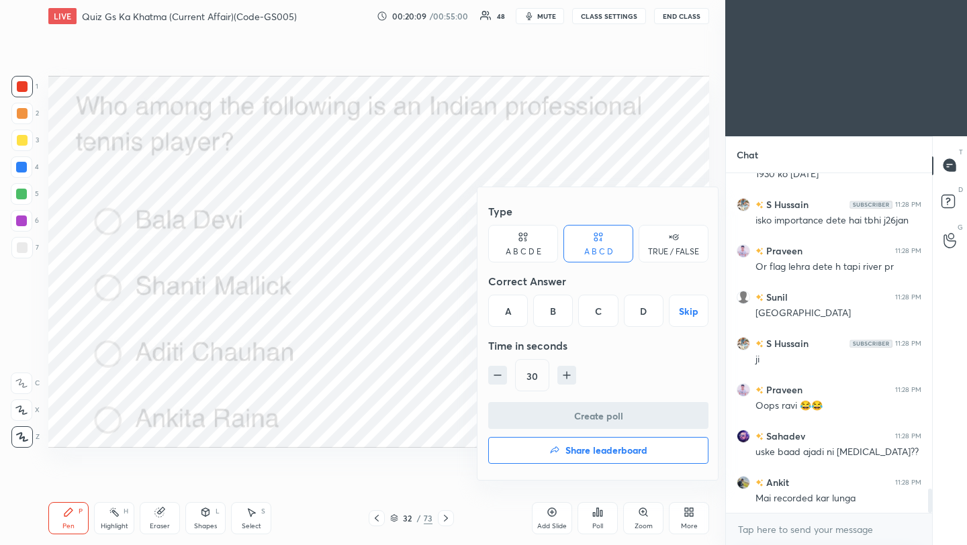
click at [648, 320] on div "D" at bounding box center [644, 311] width 40 height 32
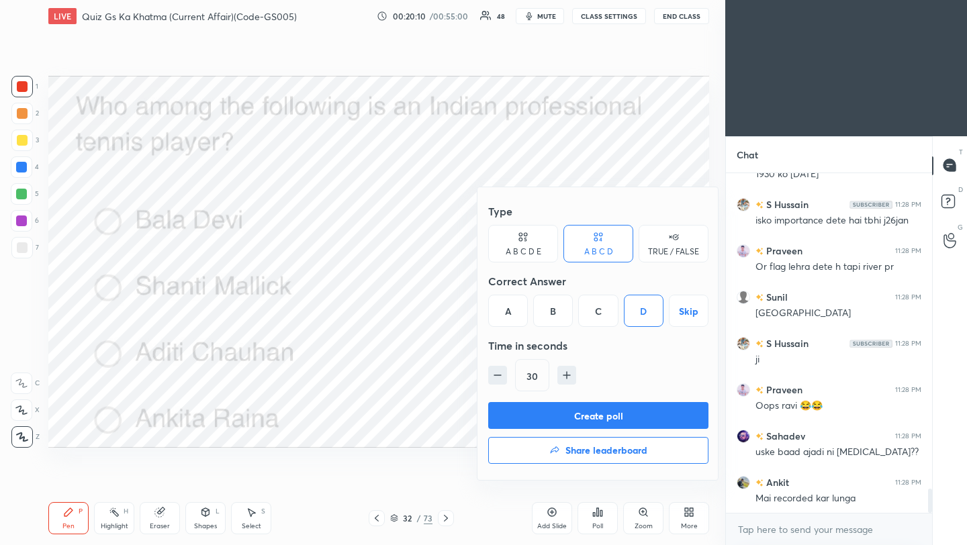
click at [617, 428] on button "Create poll" at bounding box center [598, 415] width 220 height 27
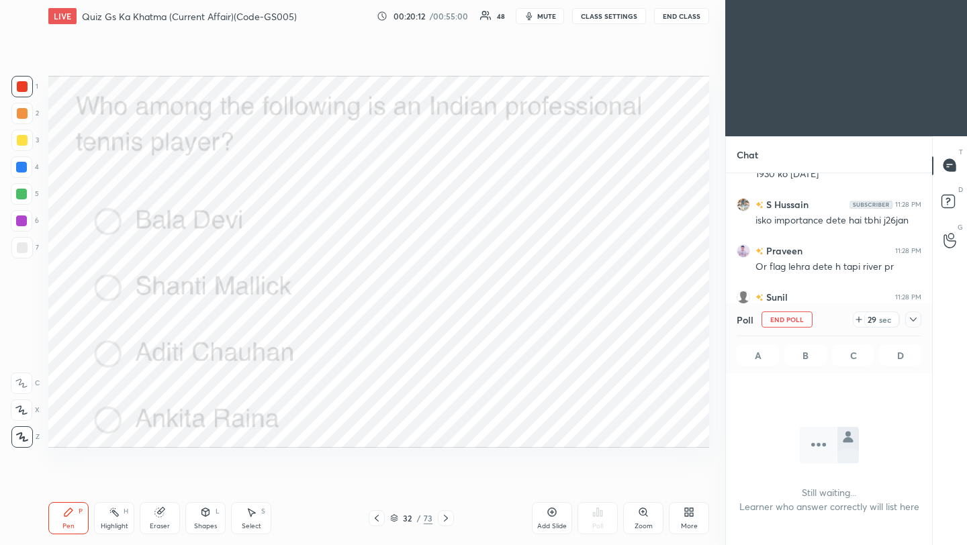
scroll to position [4500, 0]
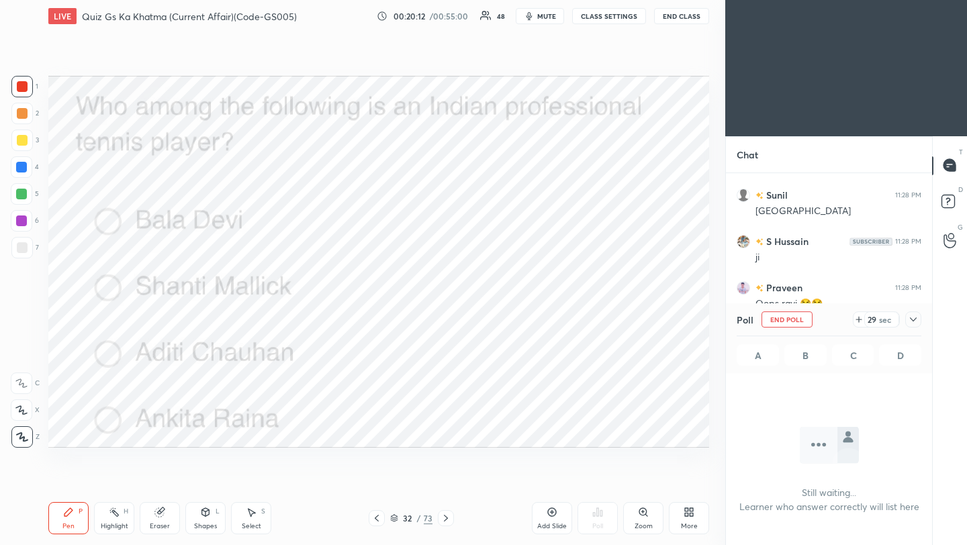
click at [920, 320] on div at bounding box center [913, 320] width 16 height 16
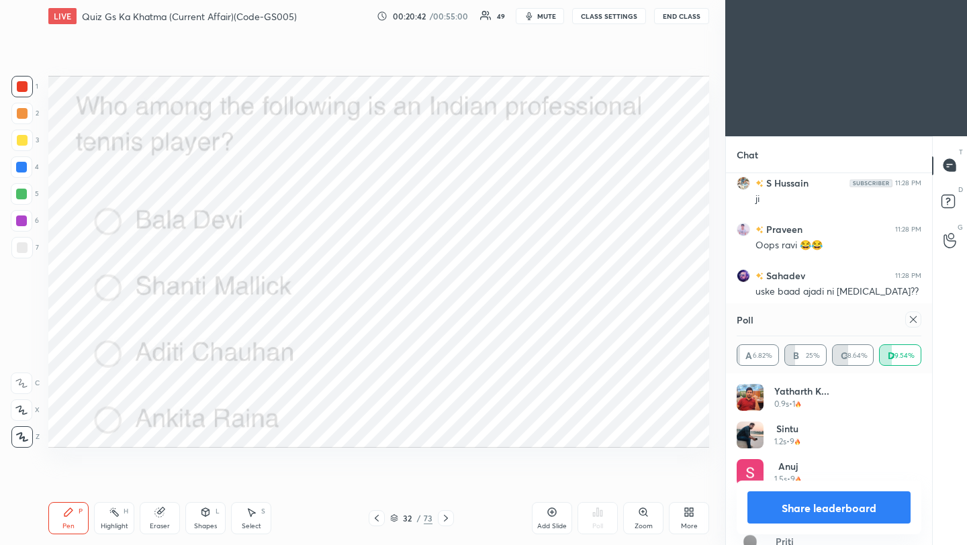
scroll to position [4161, 0]
click at [916, 320] on icon at bounding box center [913, 319] width 11 height 11
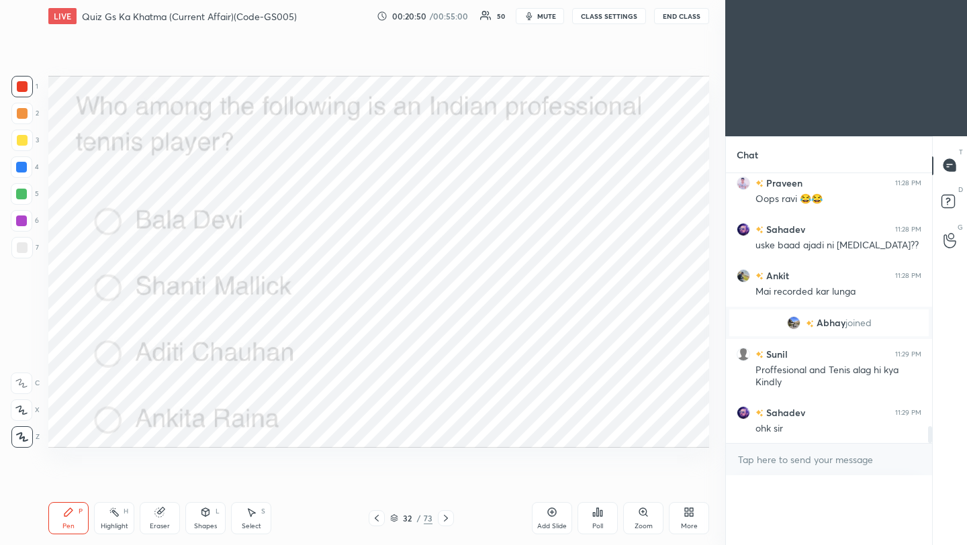
scroll to position [176, 202]
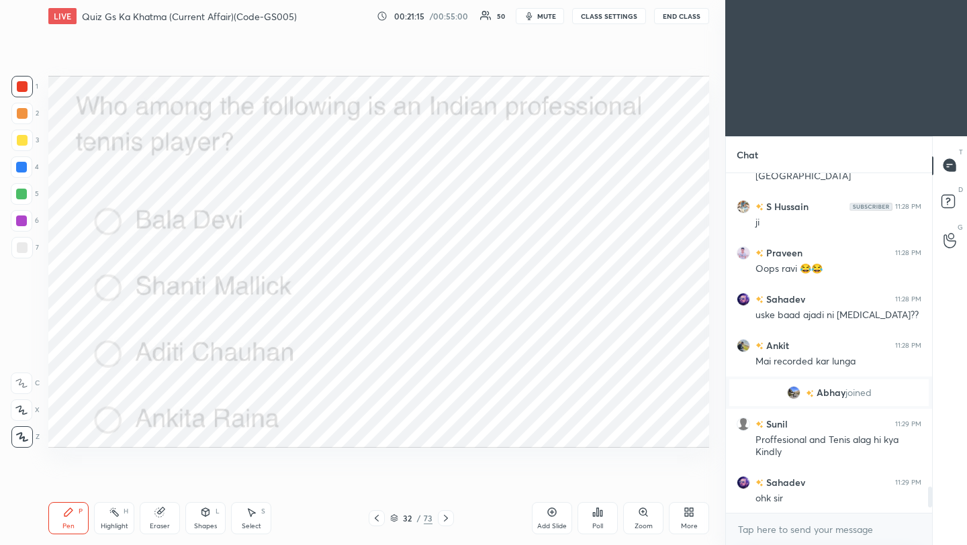
click at [443, 520] on icon at bounding box center [446, 518] width 11 height 11
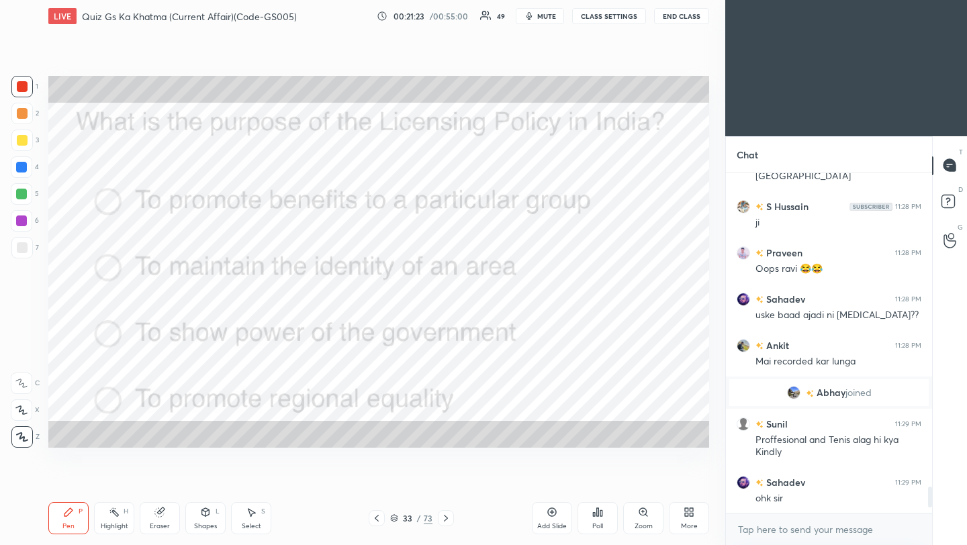
click at [604, 517] on div "Poll" at bounding box center [598, 518] width 40 height 32
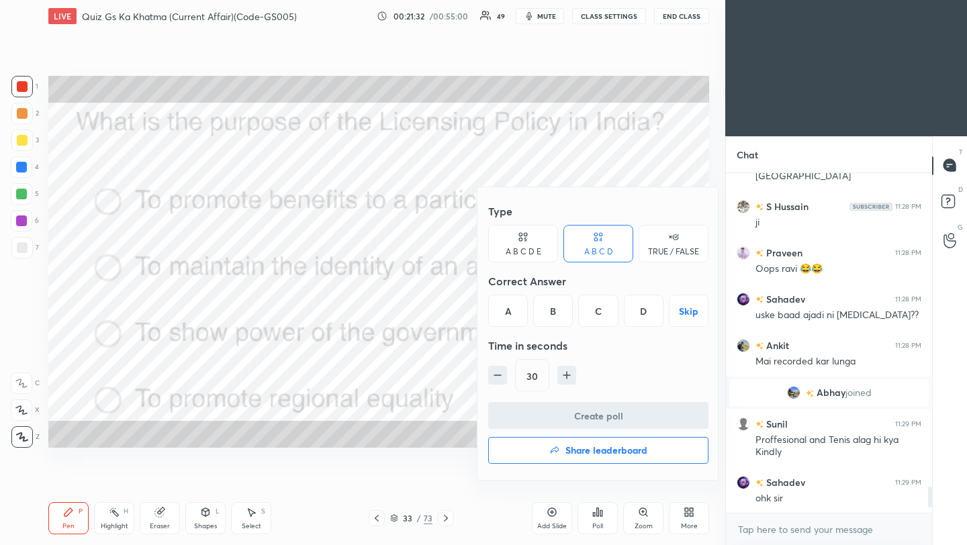
click at [648, 316] on div "D" at bounding box center [644, 311] width 40 height 32
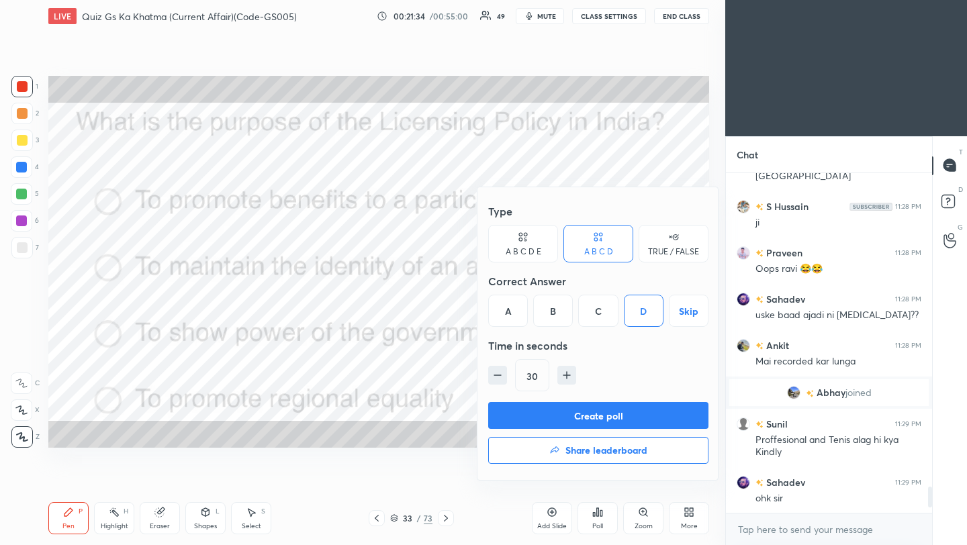
click at [599, 414] on button "Create poll" at bounding box center [598, 415] width 220 height 27
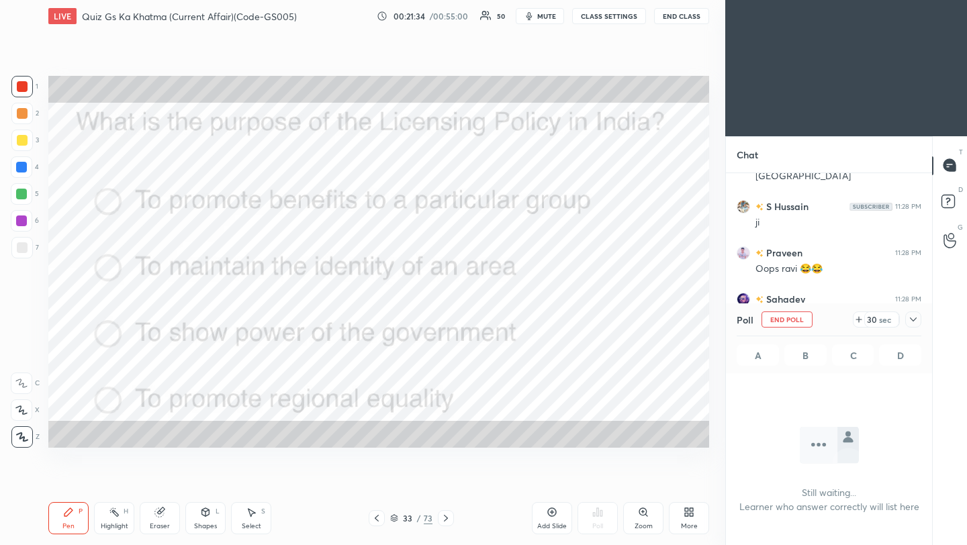
scroll to position [5, 5]
drag, startPoint x: 915, startPoint y: 315, endPoint x: 899, endPoint y: 314, distance: 15.5
click at [914, 316] on icon at bounding box center [913, 319] width 11 height 11
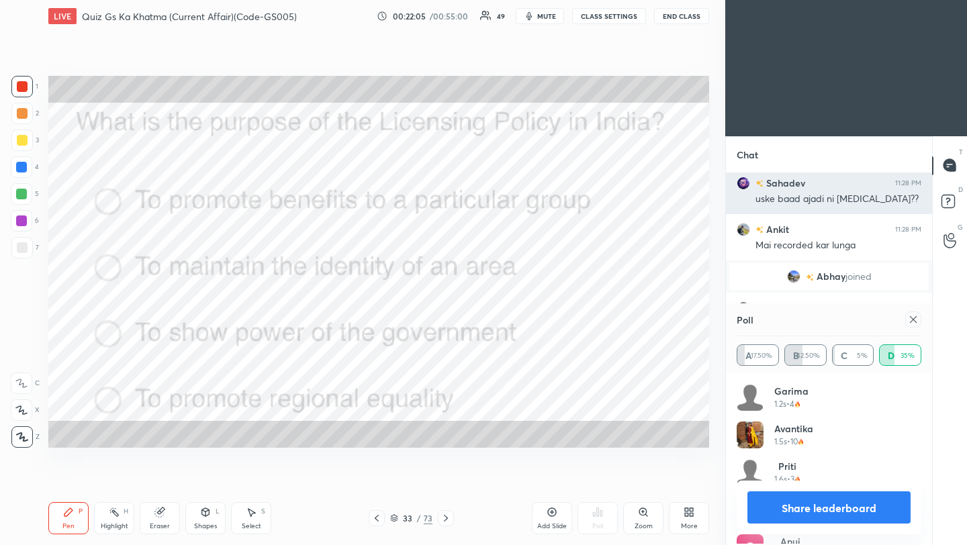
scroll to position [157, 181]
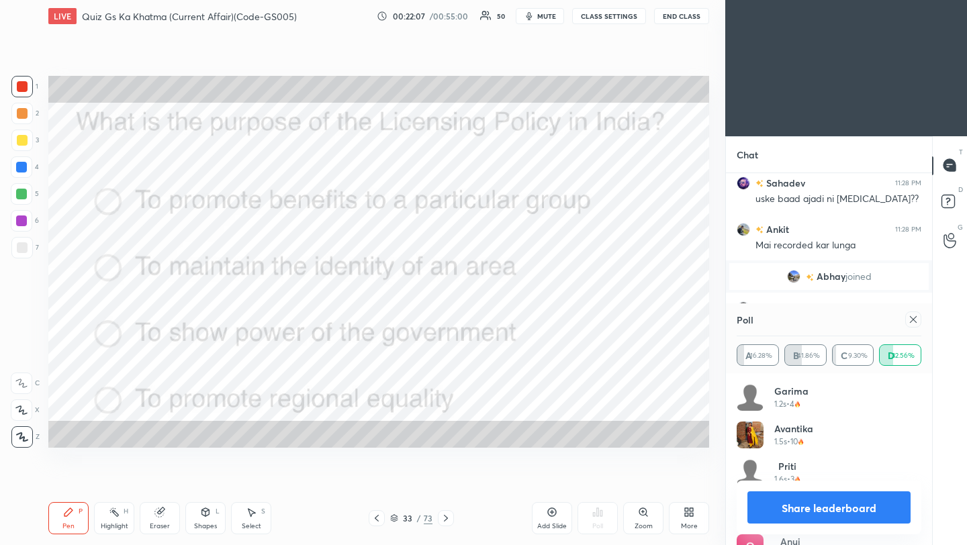
click at [916, 318] on icon at bounding box center [913, 319] width 11 height 11
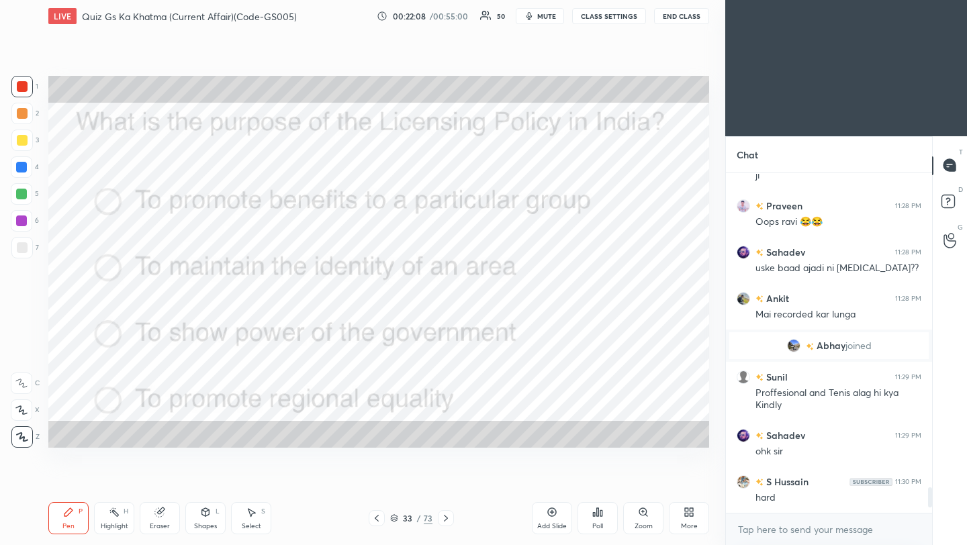
scroll to position [224, 202]
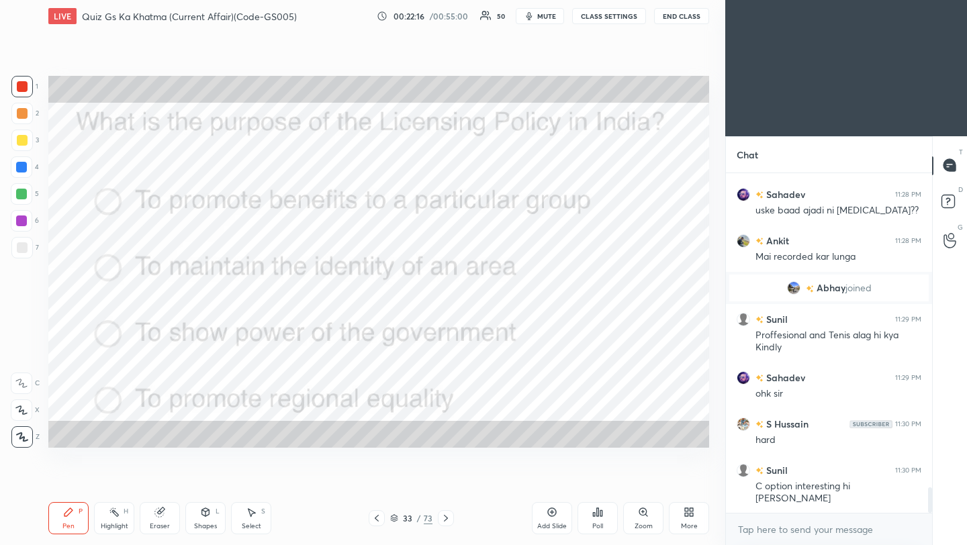
click at [781, 541] on div "x" at bounding box center [829, 530] width 206 height 32
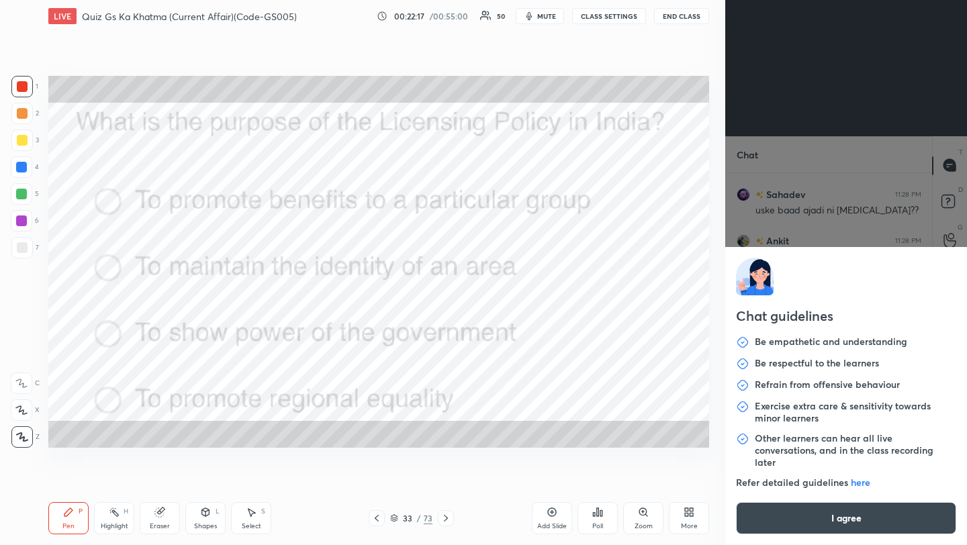
click at [784, 526] on button "I agree" at bounding box center [846, 518] width 220 height 32
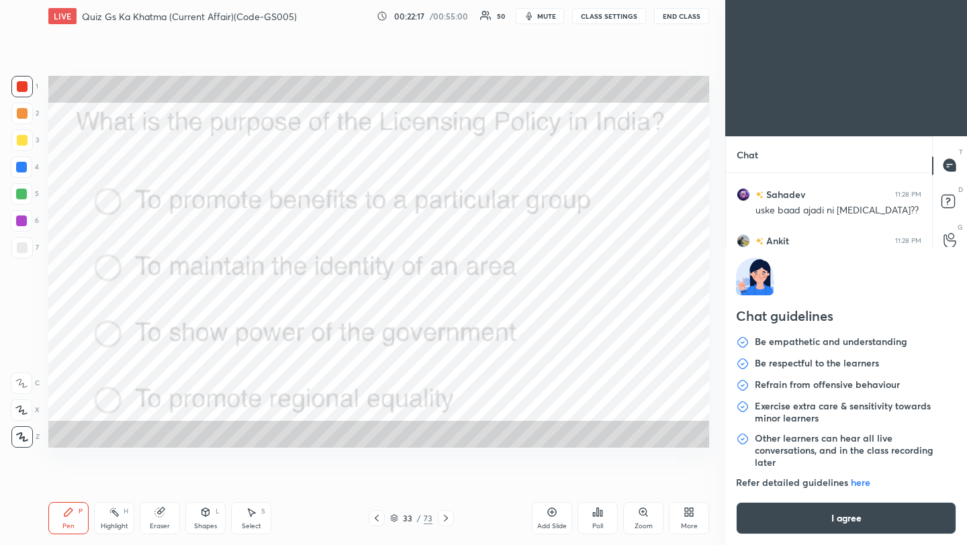
type textarea "x"
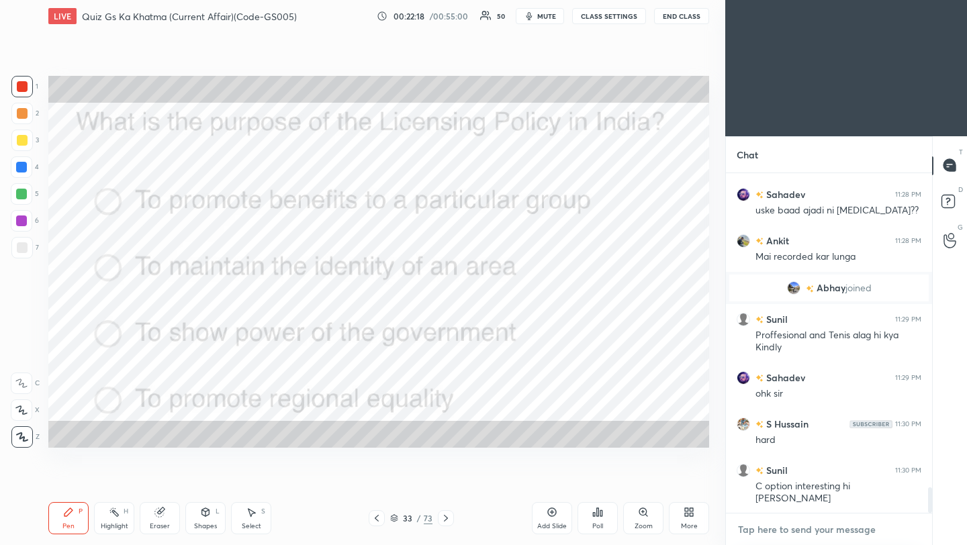
click at [779, 537] on textarea at bounding box center [829, 529] width 185 height 21
paste textarea "[URL][DOMAIN_NAME]"
type textarea "[URL][DOMAIN_NAME]"
type textarea "x"
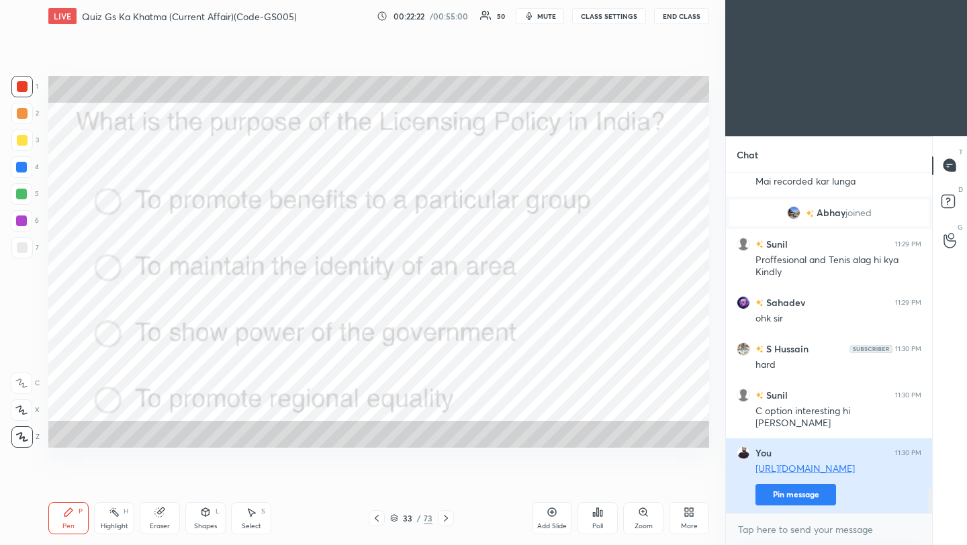
click at [815, 494] on button "Pin message" at bounding box center [796, 494] width 81 height 21
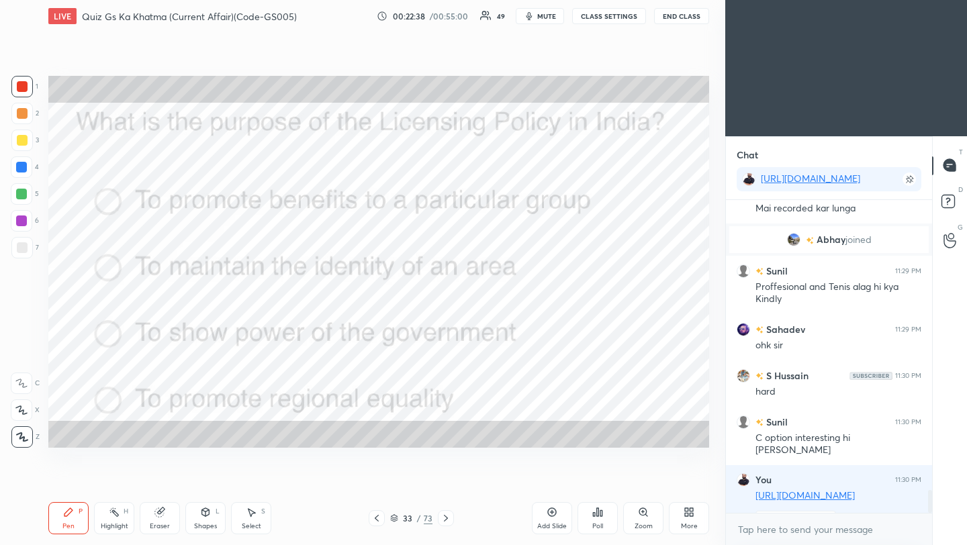
click at [444, 519] on icon at bounding box center [446, 518] width 11 height 11
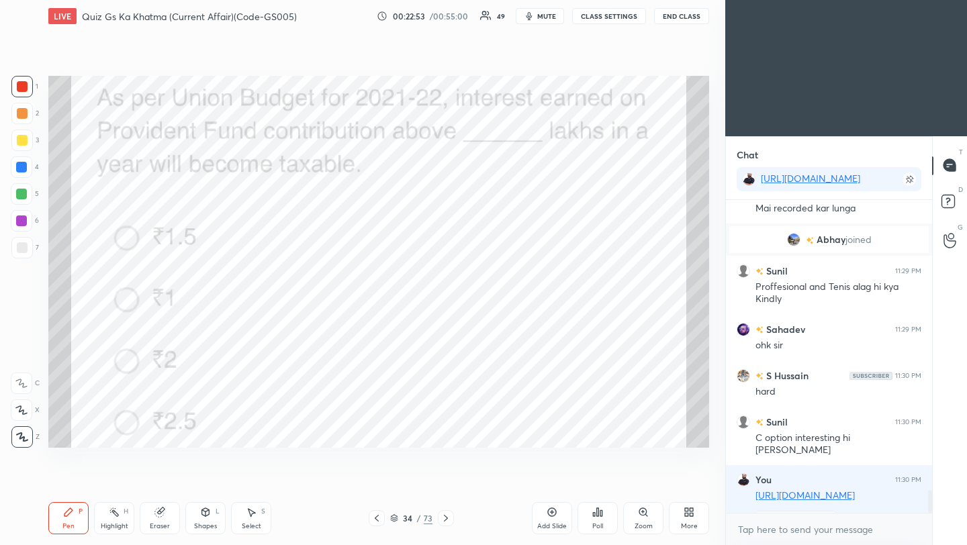
click at [594, 525] on div "Poll" at bounding box center [597, 526] width 11 height 7
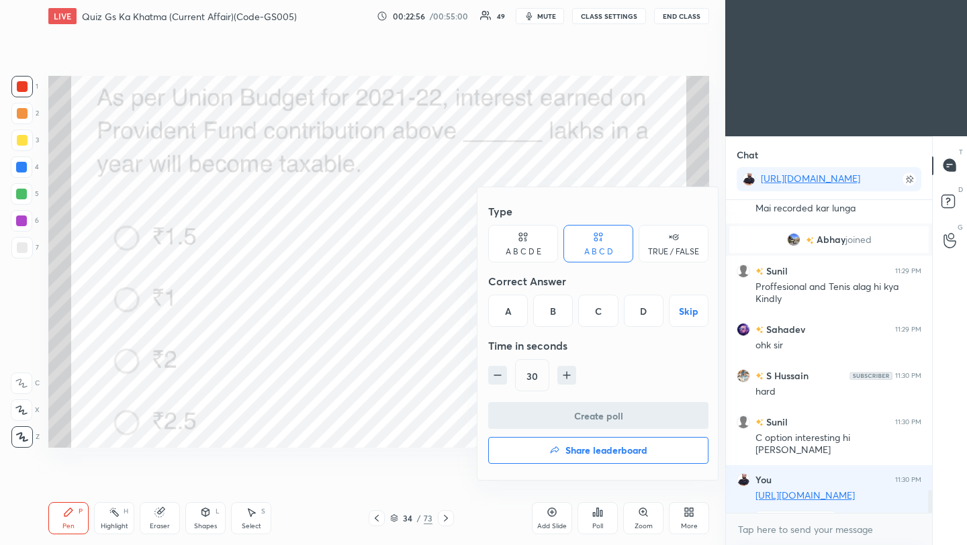
click at [645, 309] on div "D" at bounding box center [644, 311] width 40 height 32
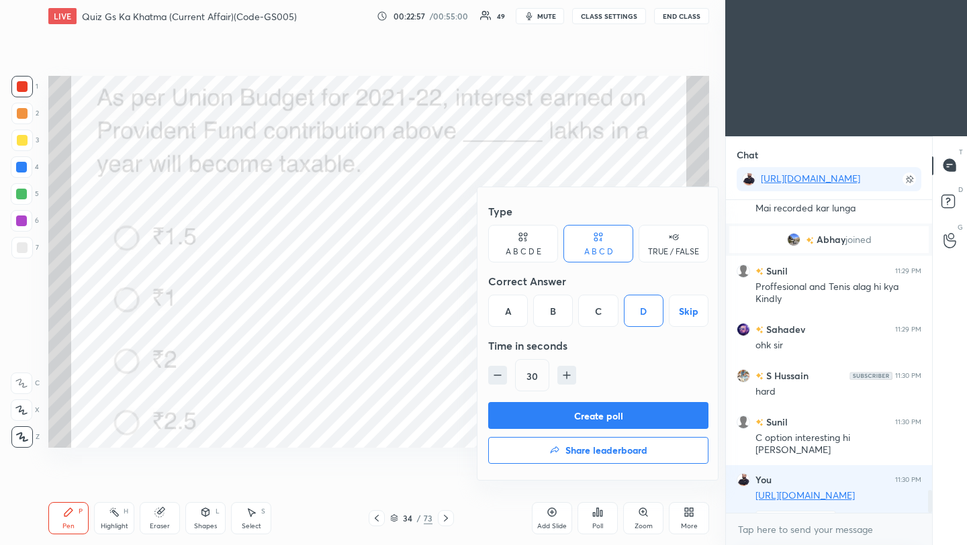
click at [627, 415] on button "Create poll" at bounding box center [598, 415] width 220 height 27
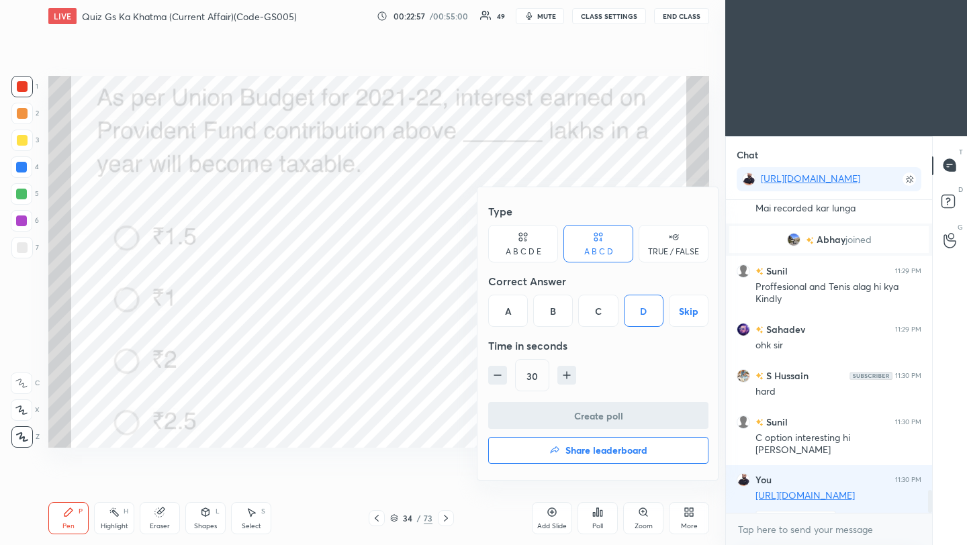
scroll to position [287, 202]
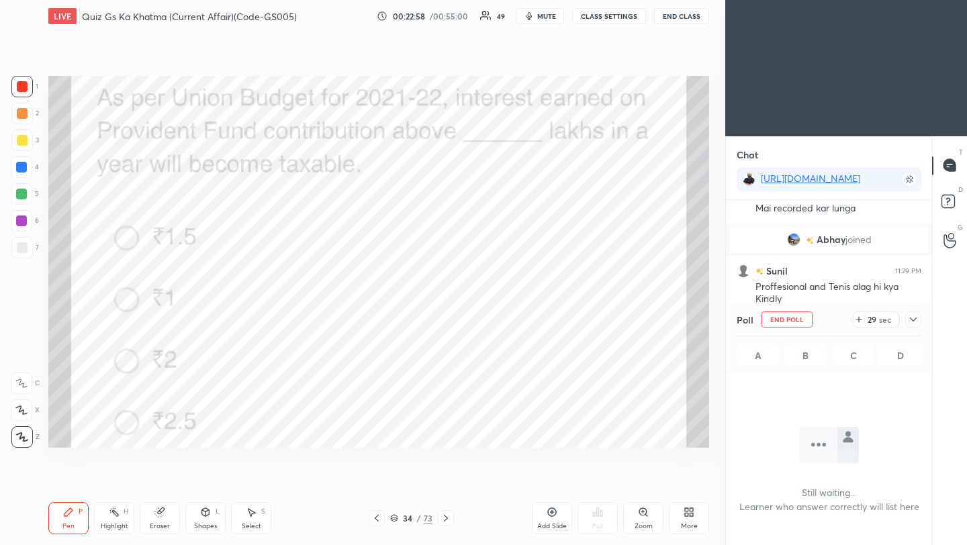
click at [914, 319] on icon at bounding box center [913, 319] width 11 height 11
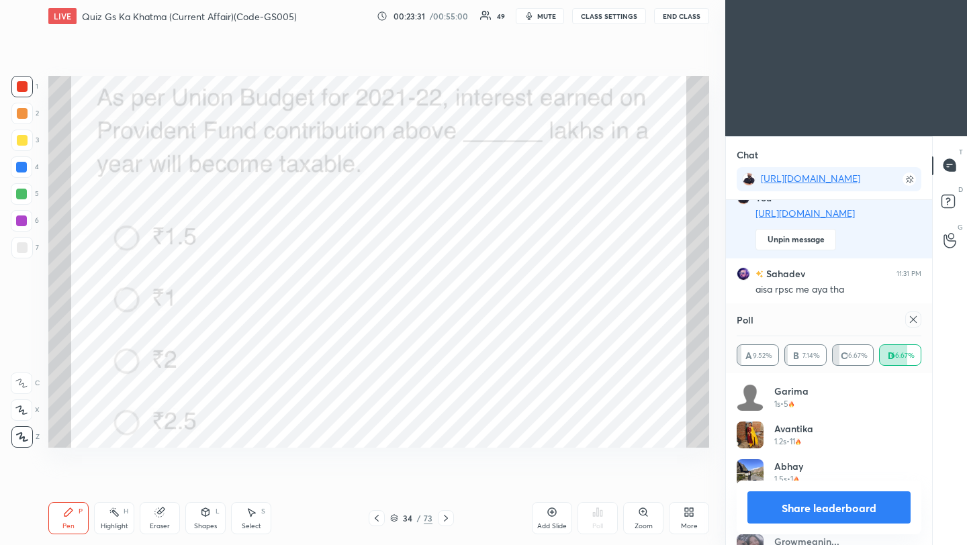
scroll to position [4599, 0]
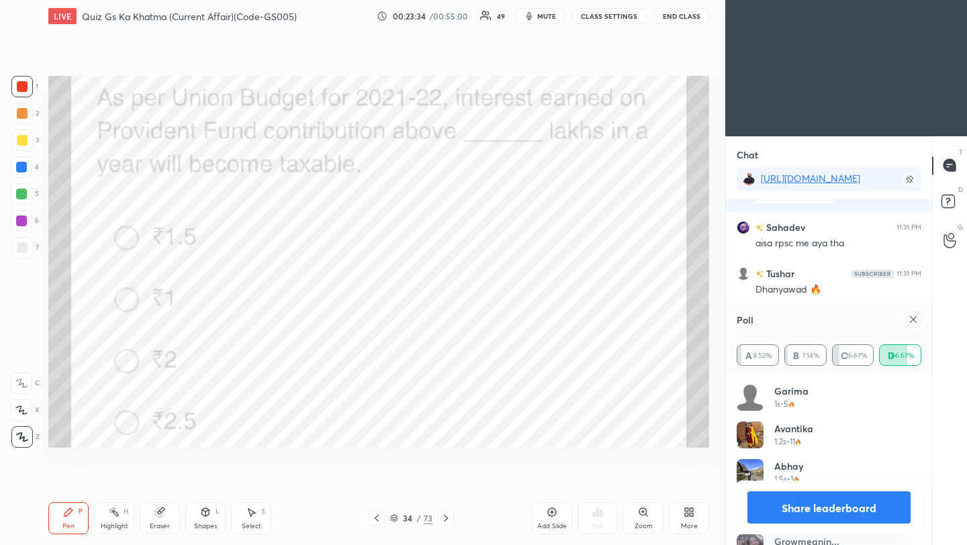
click at [916, 320] on icon at bounding box center [913, 319] width 11 height 11
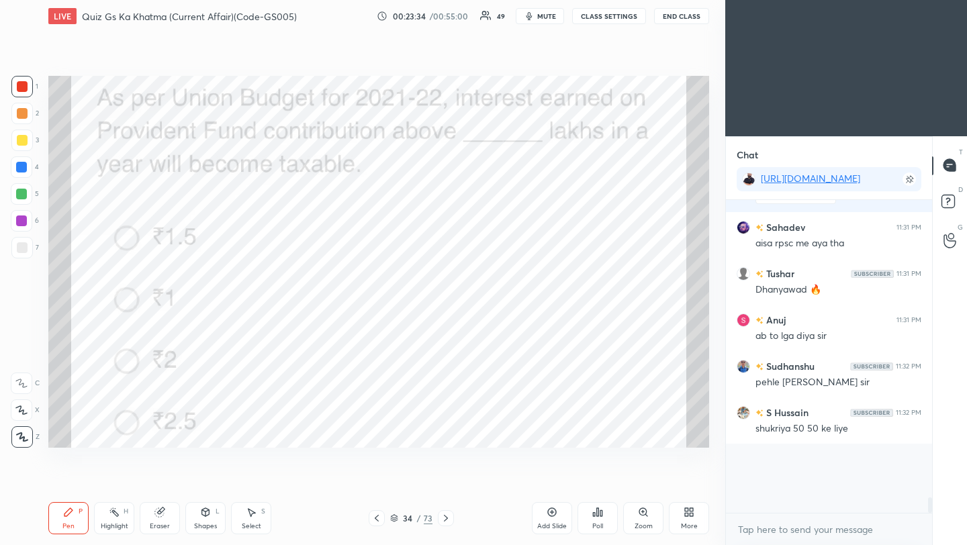
scroll to position [281, 202]
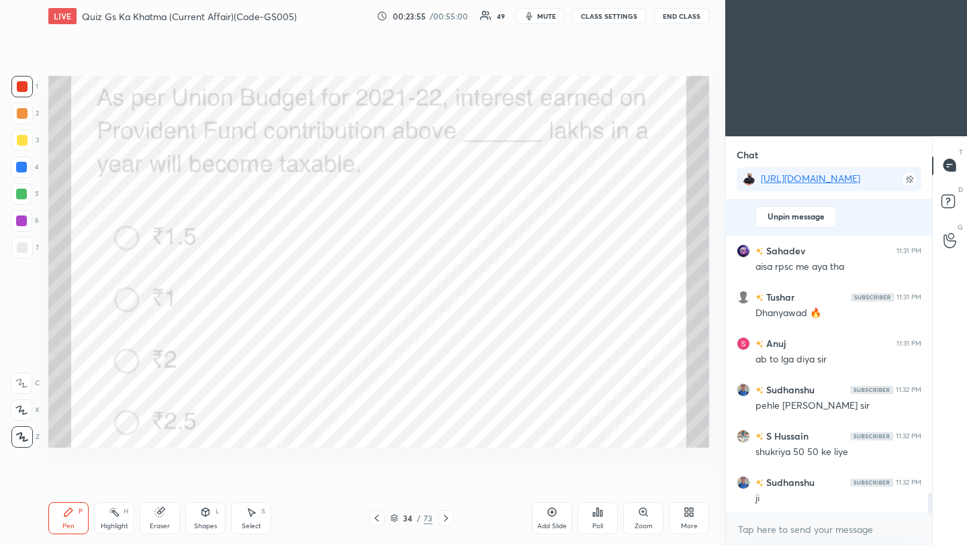
click at [443, 519] on icon at bounding box center [446, 518] width 11 height 11
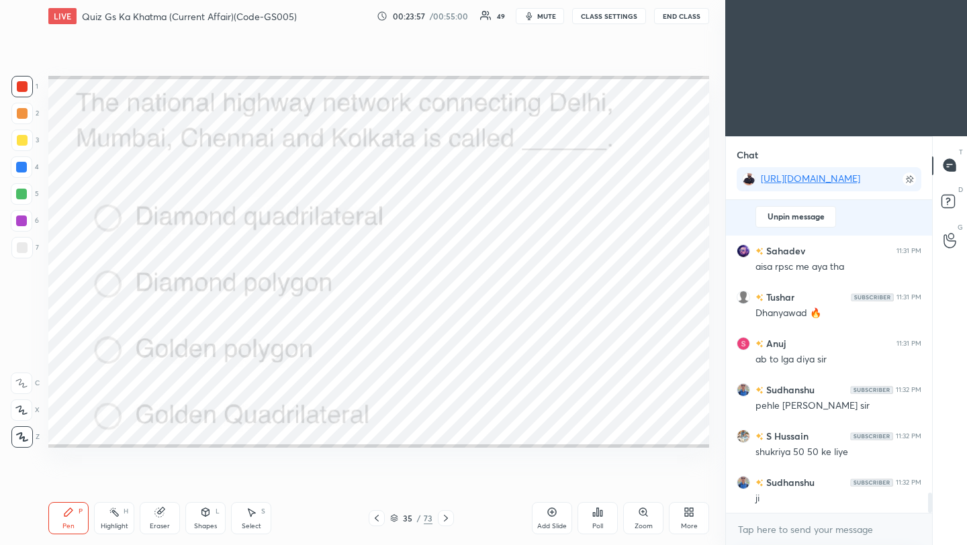
click at [597, 516] on icon at bounding box center [598, 512] width 2 height 8
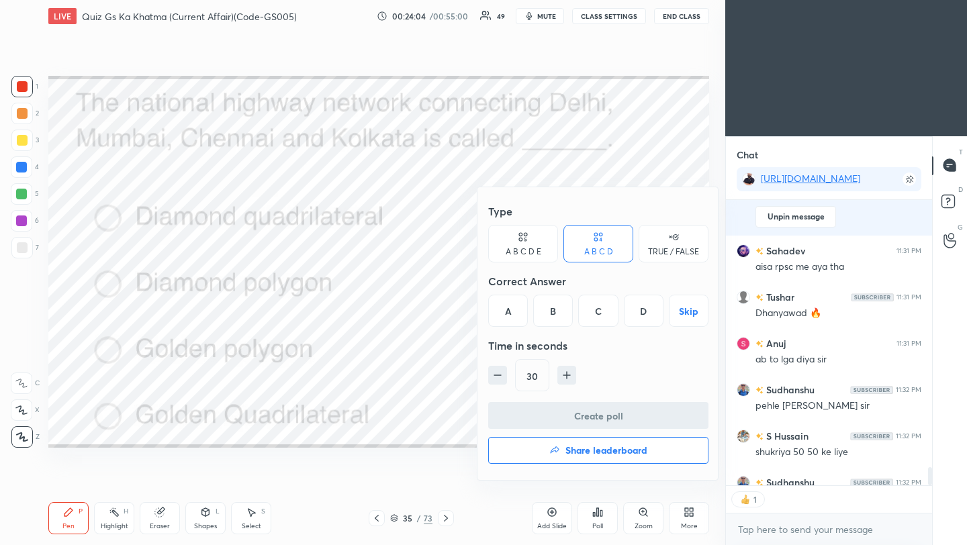
scroll to position [281, 202]
click at [639, 317] on div "D" at bounding box center [644, 311] width 40 height 32
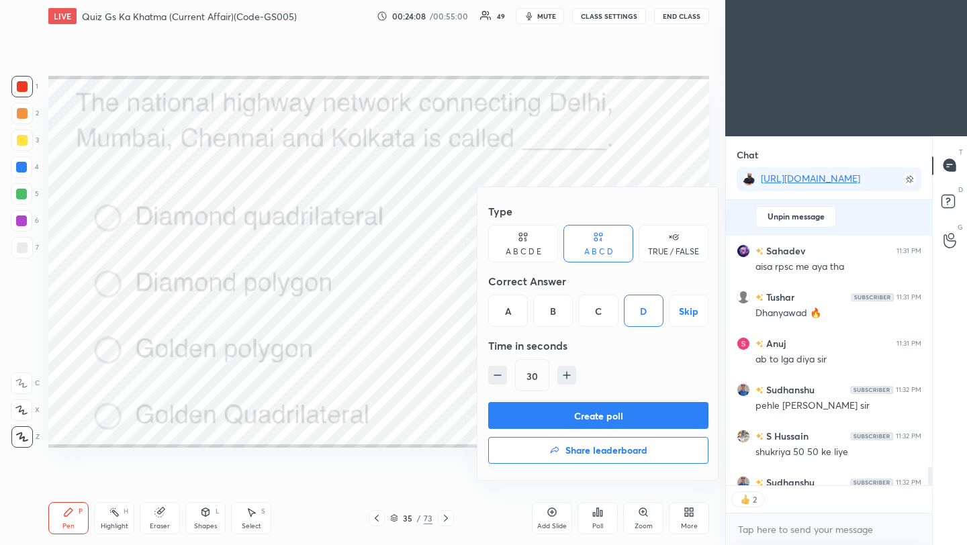
click at [618, 420] on button "Create poll" at bounding box center [598, 415] width 220 height 27
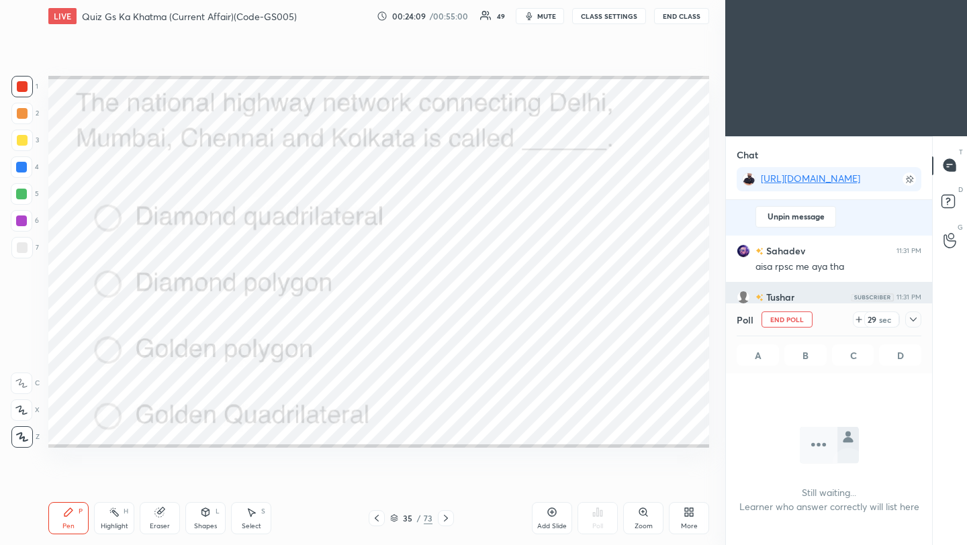
click at [912, 321] on icon at bounding box center [913, 319] width 11 height 11
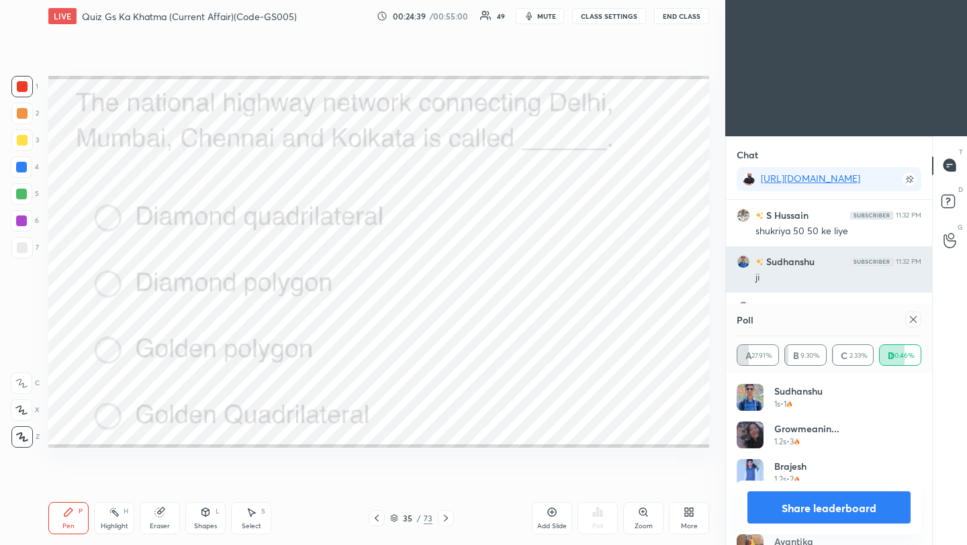
scroll to position [157, 181]
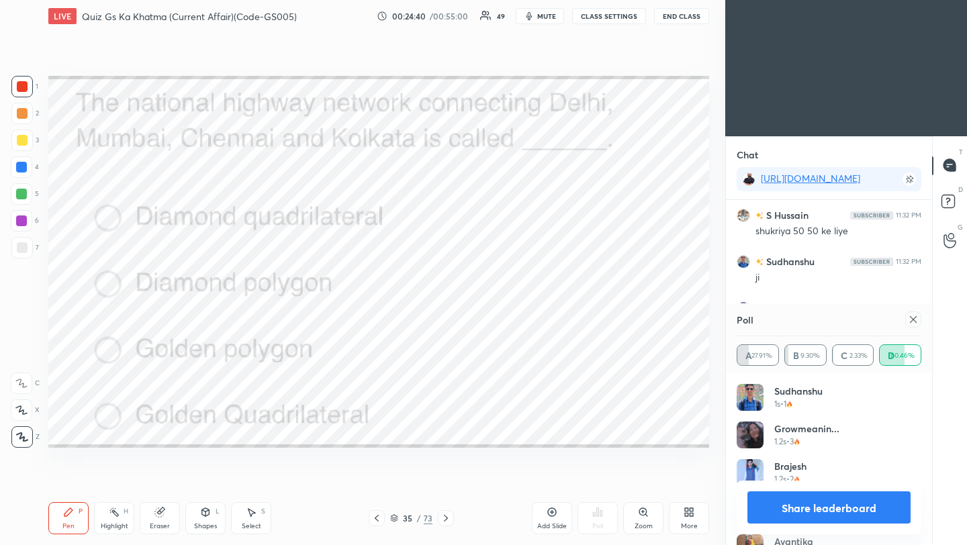
click at [916, 320] on icon at bounding box center [913, 319] width 11 height 11
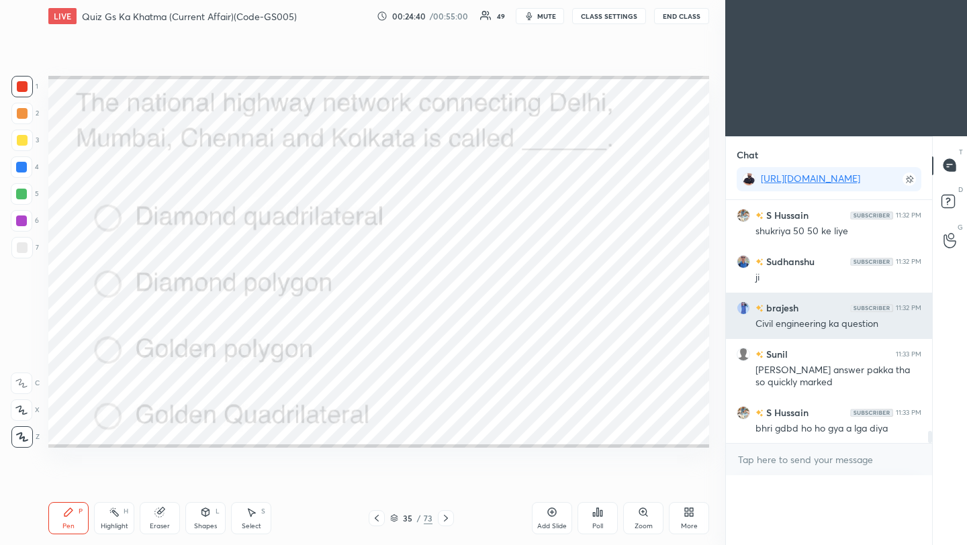
scroll to position [1, 5]
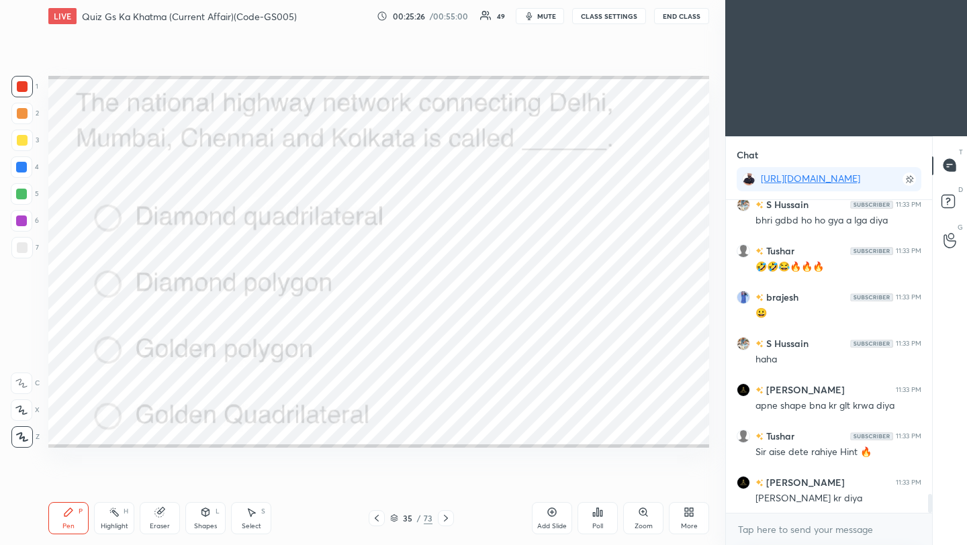
click at [445, 518] on icon at bounding box center [446, 518] width 11 height 11
click at [379, 519] on icon at bounding box center [376, 518] width 11 height 11
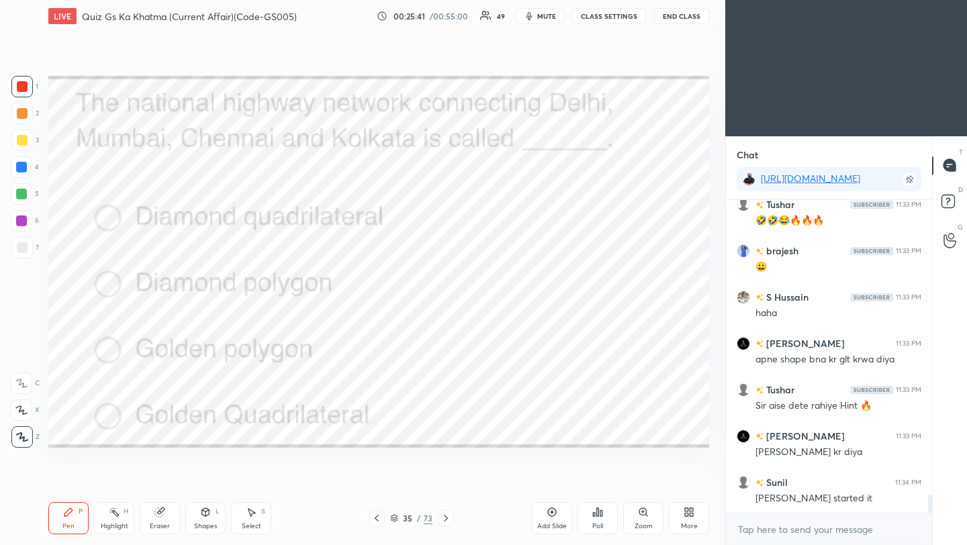
click at [449, 522] on icon at bounding box center [446, 518] width 11 height 11
click at [590, 518] on div "Poll" at bounding box center [598, 518] width 40 height 32
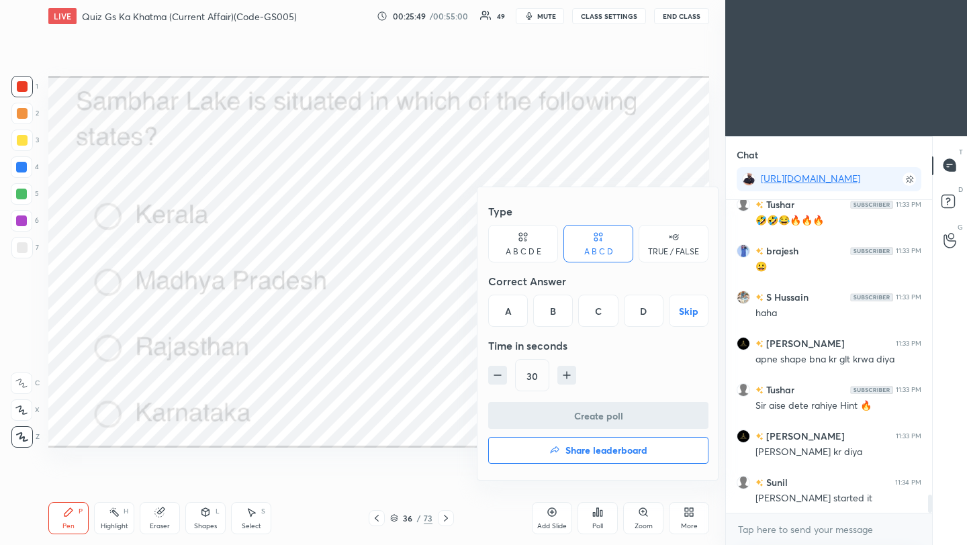
click at [597, 318] on div "C" at bounding box center [598, 311] width 40 height 32
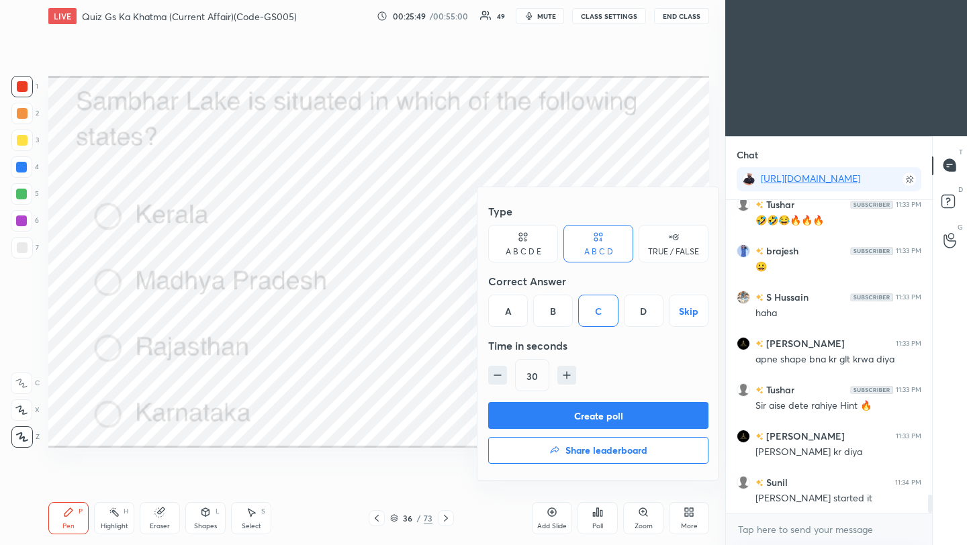
click at [568, 411] on button "Create poll" at bounding box center [598, 415] width 220 height 27
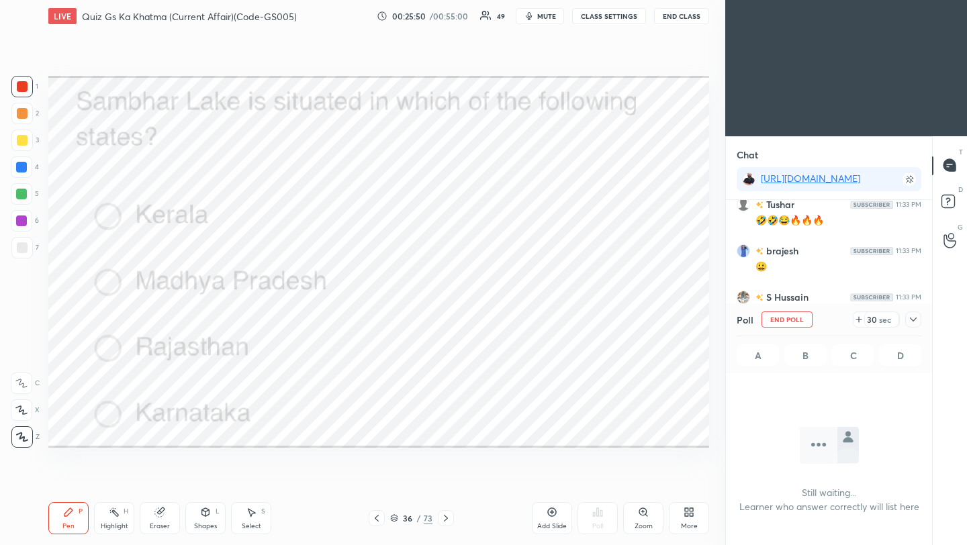
scroll to position [127, 202]
click at [916, 315] on icon at bounding box center [913, 319] width 11 height 11
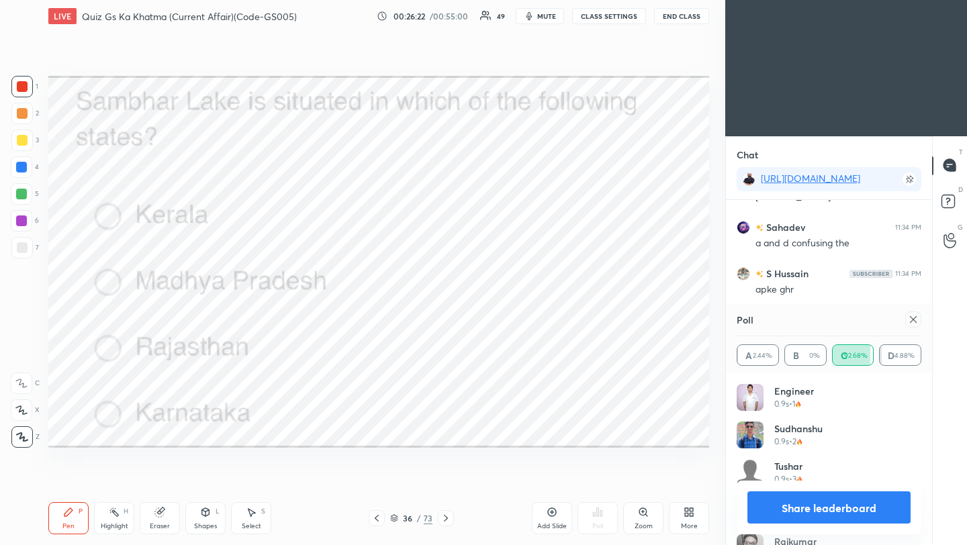
scroll to position [5399, 0]
click at [918, 319] on icon at bounding box center [913, 319] width 11 height 11
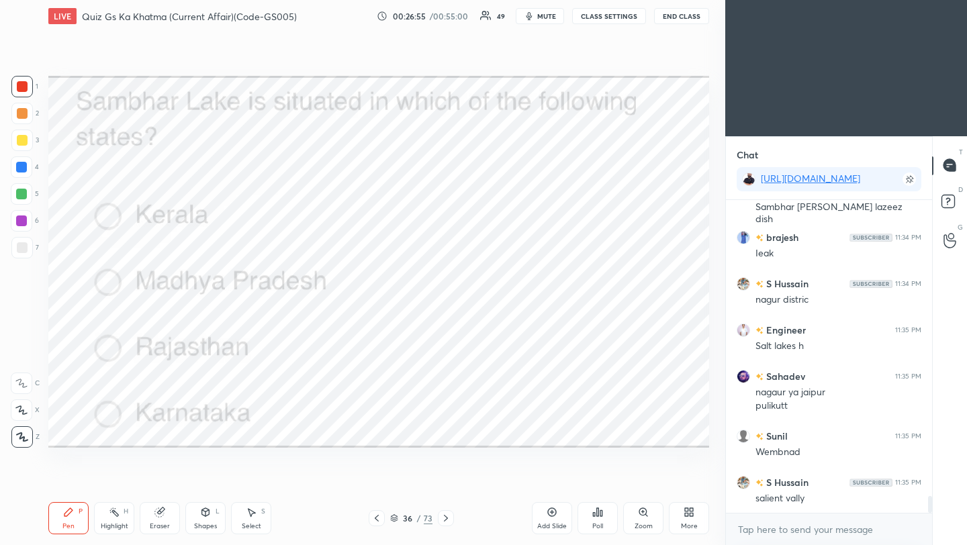
scroll to position [5575, 0]
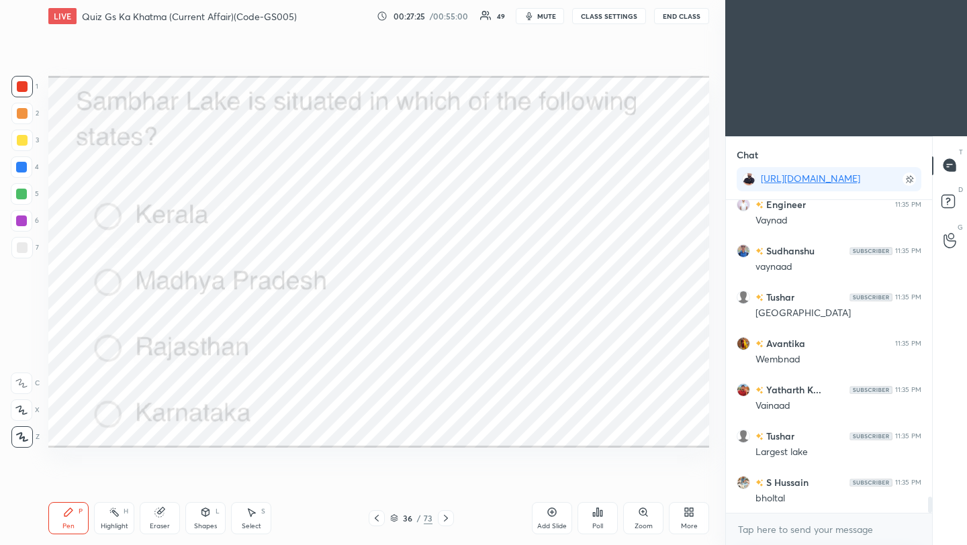
click at [449, 519] on icon at bounding box center [446, 518] width 11 height 11
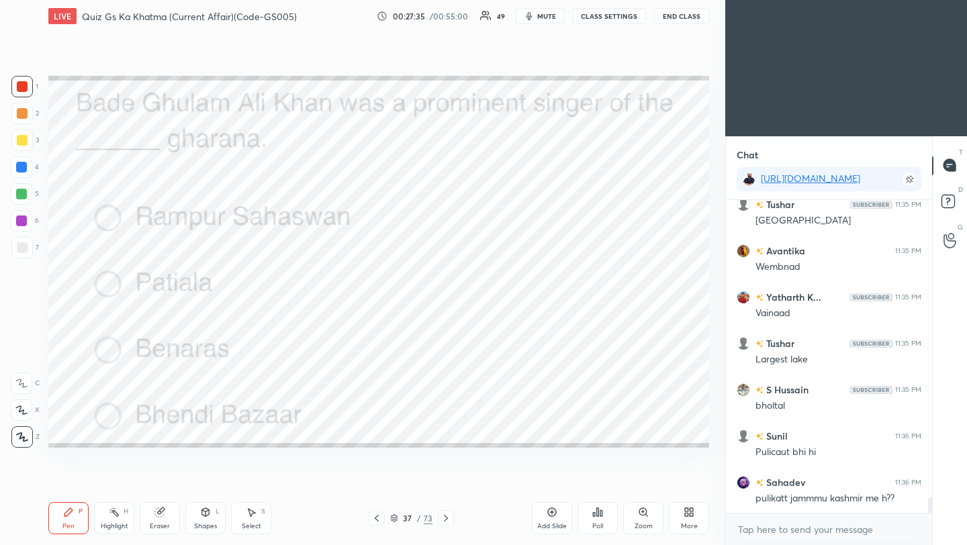
scroll to position [5992, 0]
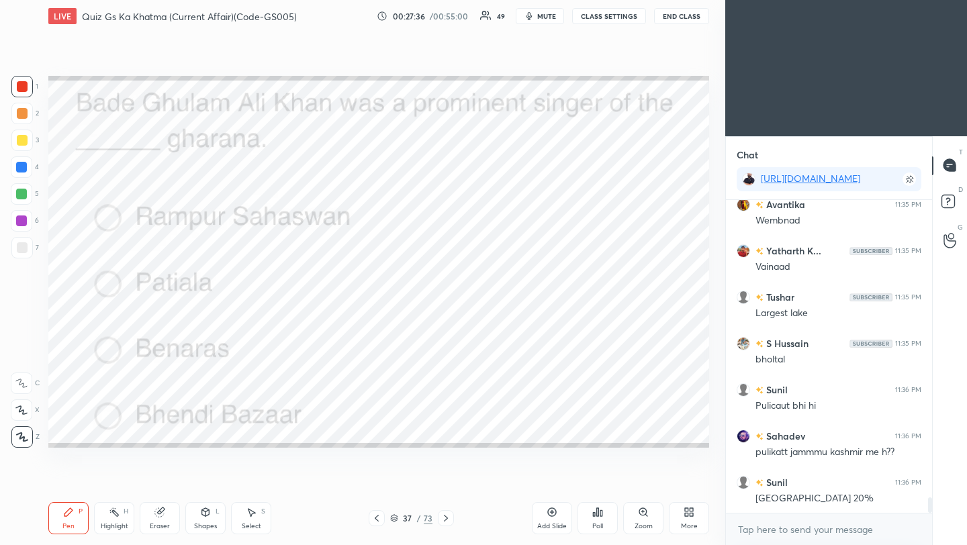
click at [606, 517] on div "Poll" at bounding box center [598, 518] width 40 height 32
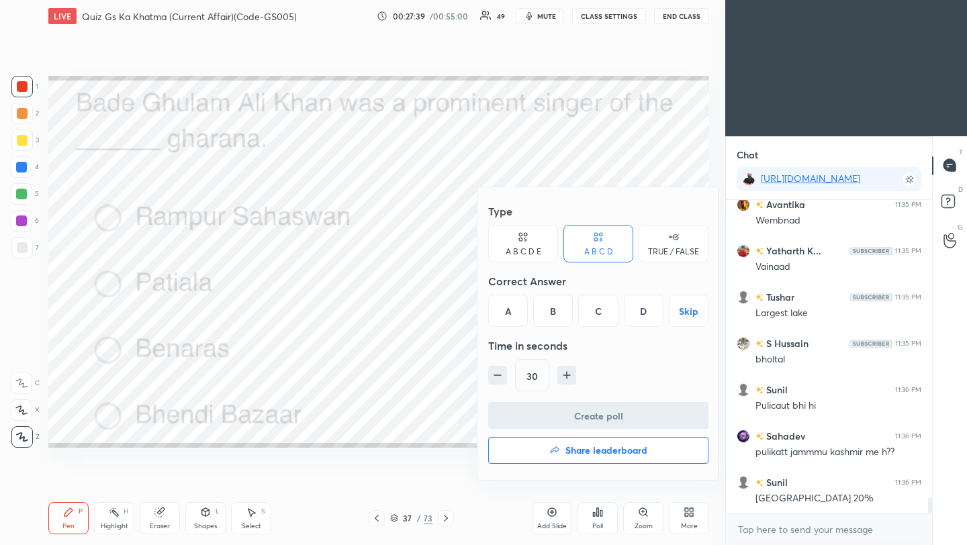
click at [558, 316] on div "B" at bounding box center [553, 311] width 40 height 32
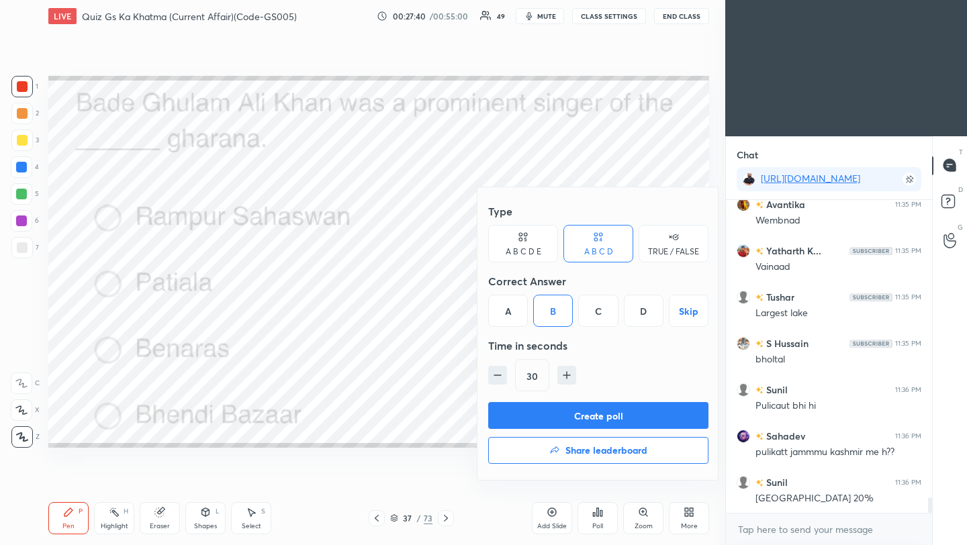
click at [586, 417] on button "Create poll" at bounding box center [598, 415] width 220 height 27
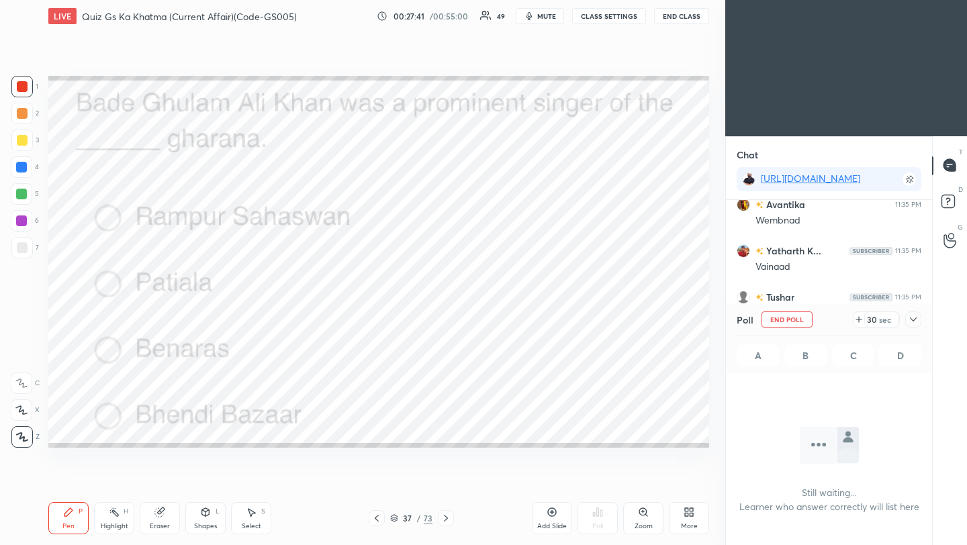
scroll to position [239, 202]
click at [918, 320] on icon at bounding box center [913, 319] width 11 height 11
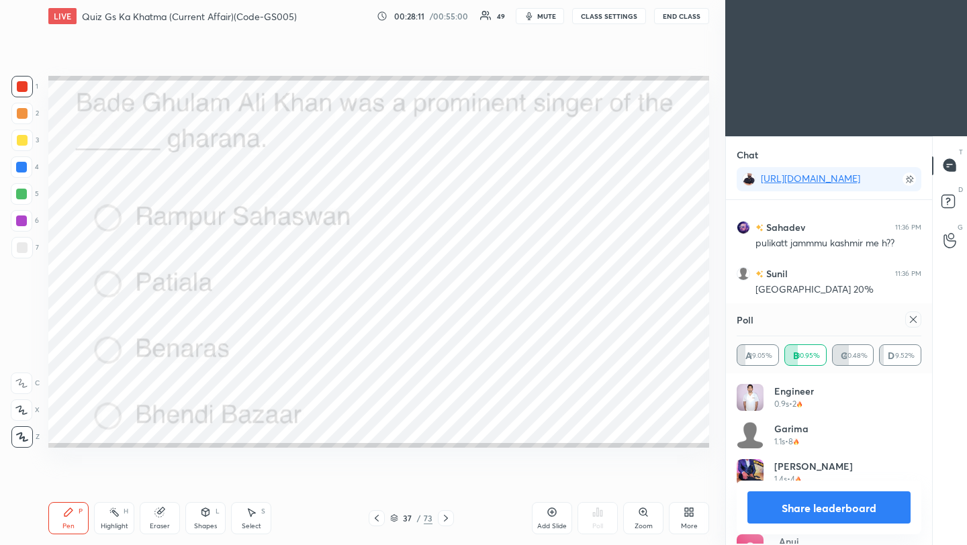
scroll to position [157, 181]
click at [914, 318] on icon at bounding box center [913, 319] width 11 height 11
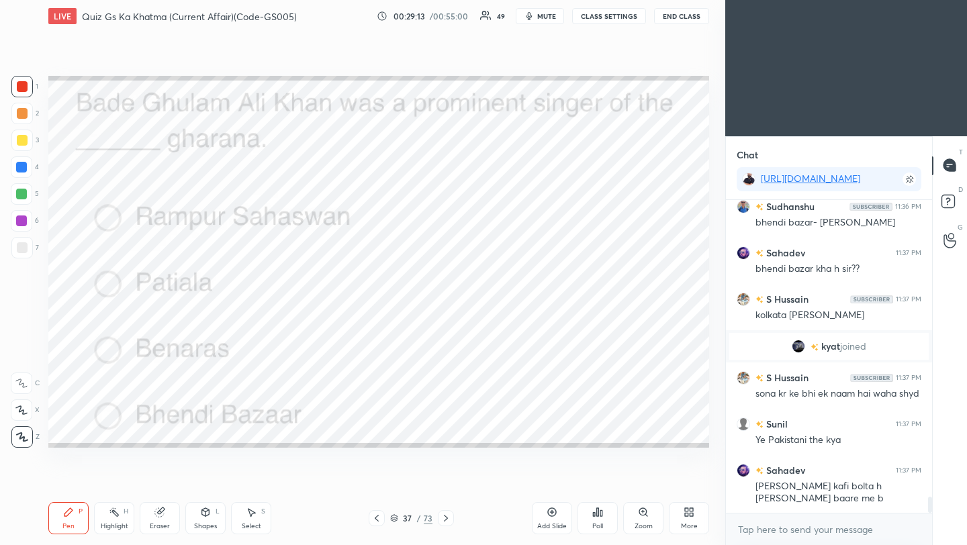
scroll to position [5814, 0]
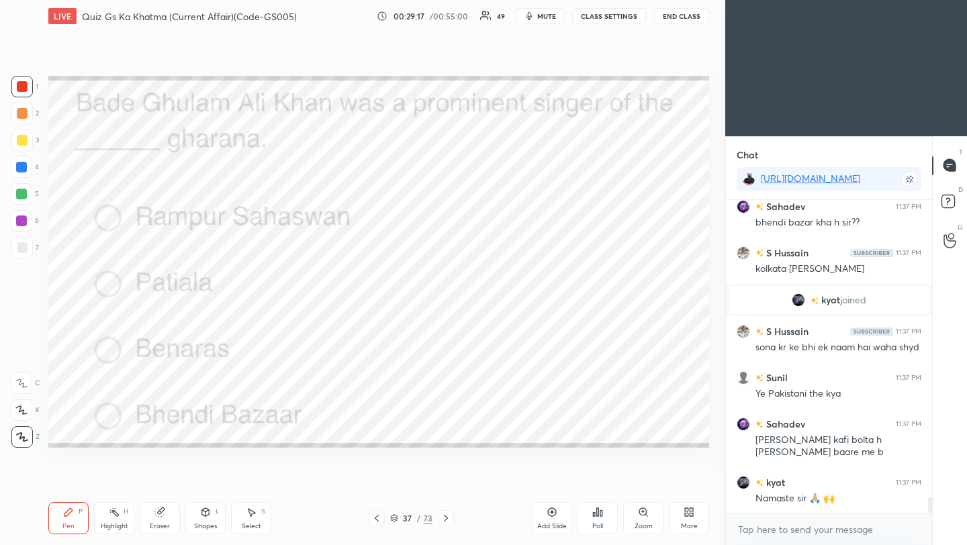
click at [719, 369] on div "1 2 3 4 5 6 7 C X Z C X Z E E Erase all H H LIVE Quiz Gs Ka Khatma (Current Aff…" at bounding box center [362, 272] width 725 height 545
click at [443, 519] on icon at bounding box center [446, 518] width 11 height 11
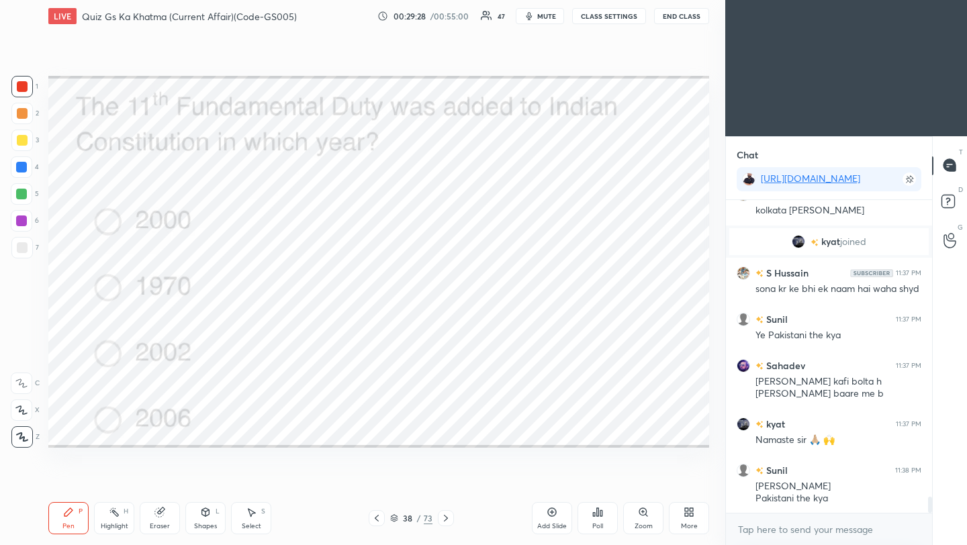
click at [601, 521] on div "Poll" at bounding box center [598, 518] width 40 height 32
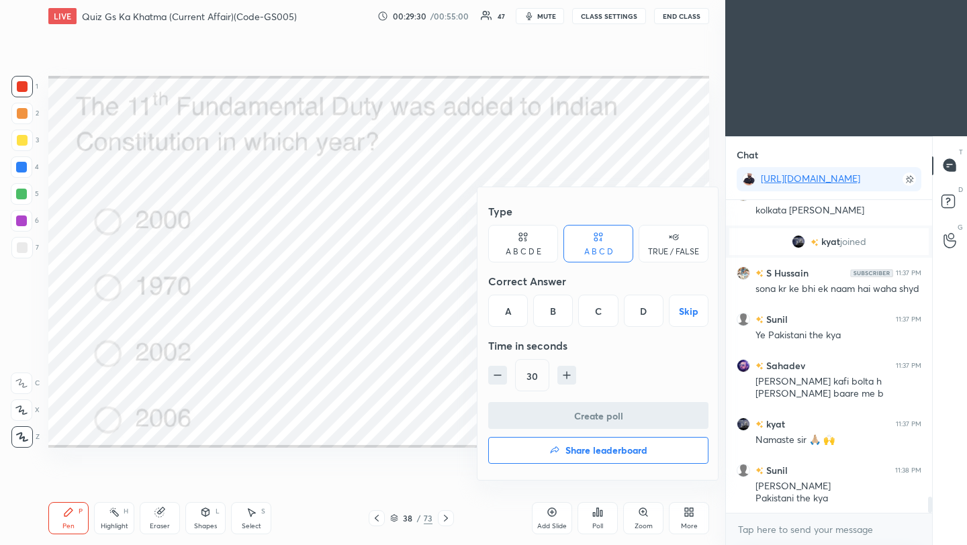
click at [601, 310] on div "C" at bounding box center [598, 311] width 40 height 32
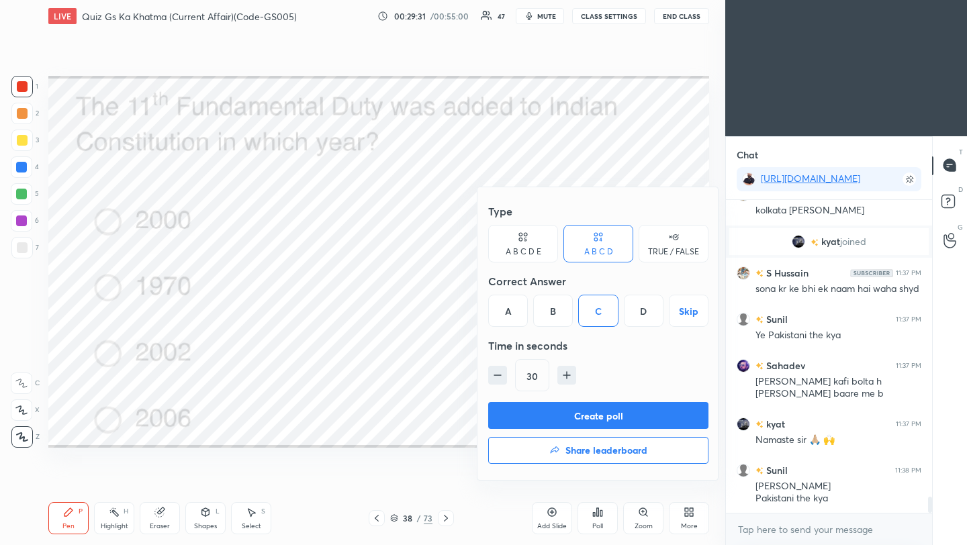
click at [605, 418] on button "Create poll" at bounding box center [598, 415] width 220 height 27
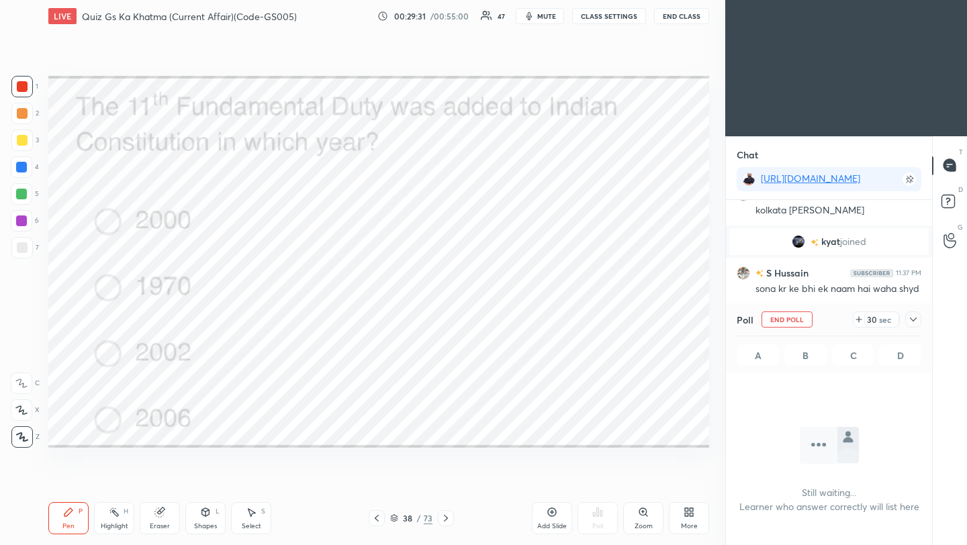
scroll to position [127, 202]
click at [918, 320] on icon at bounding box center [913, 319] width 11 height 11
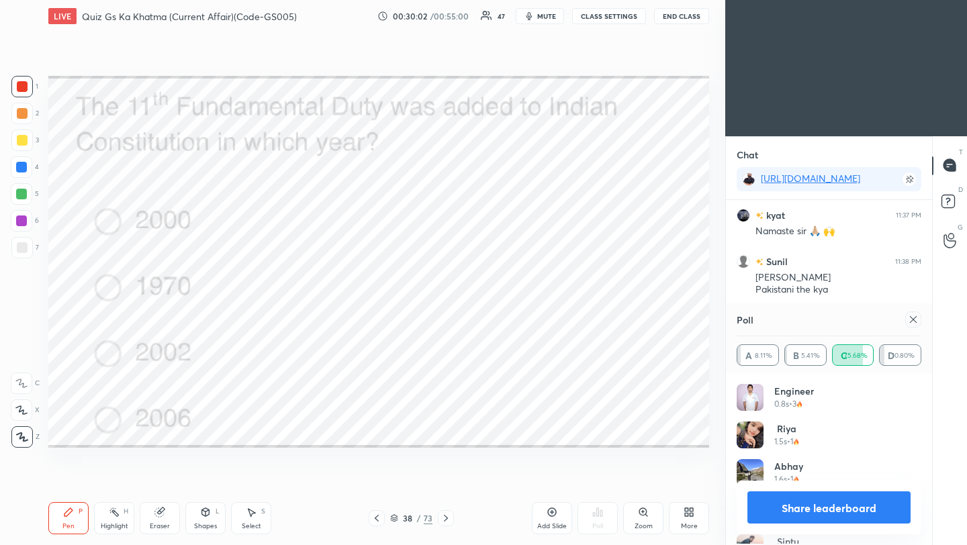
scroll to position [157, 181]
click at [916, 321] on icon at bounding box center [913, 319] width 11 height 11
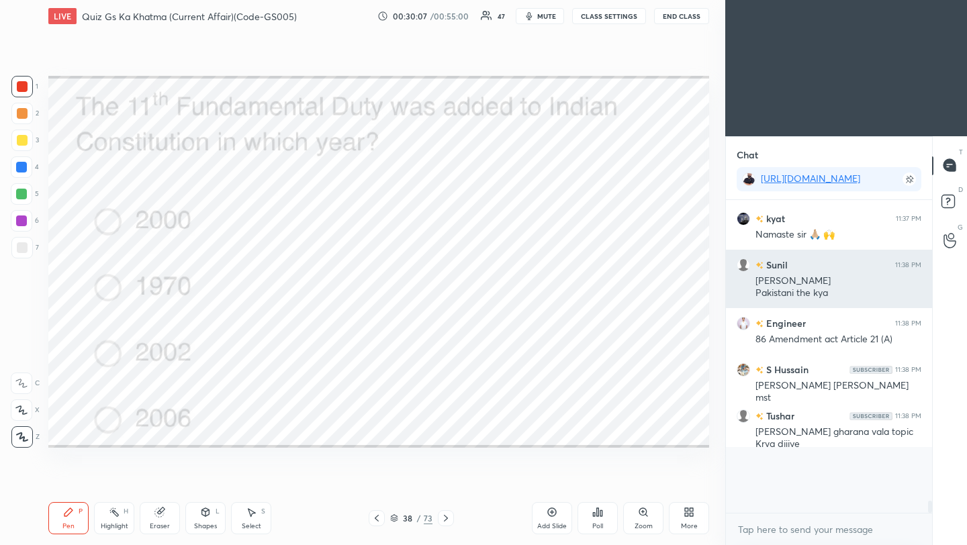
scroll to position [261, 202]
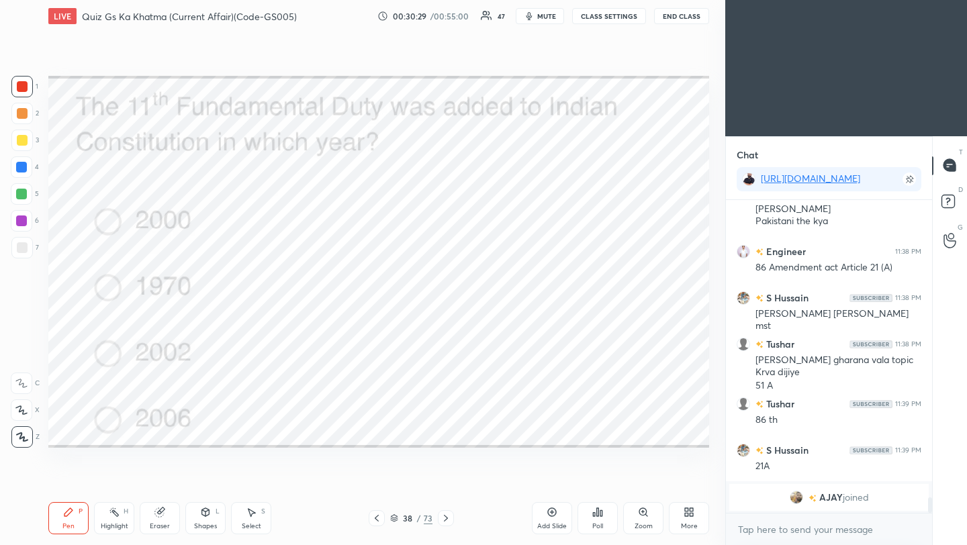
click at [443, 521] on icon at bounding box center [446, 518] width 11 height 11
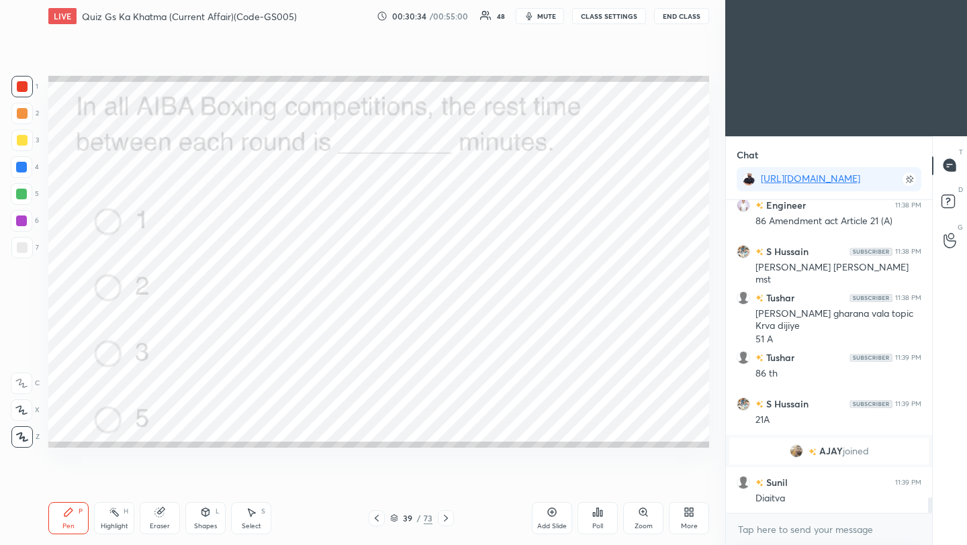
click at [597, 517] on icon at bounding box center [597, 512] width 11 height 11
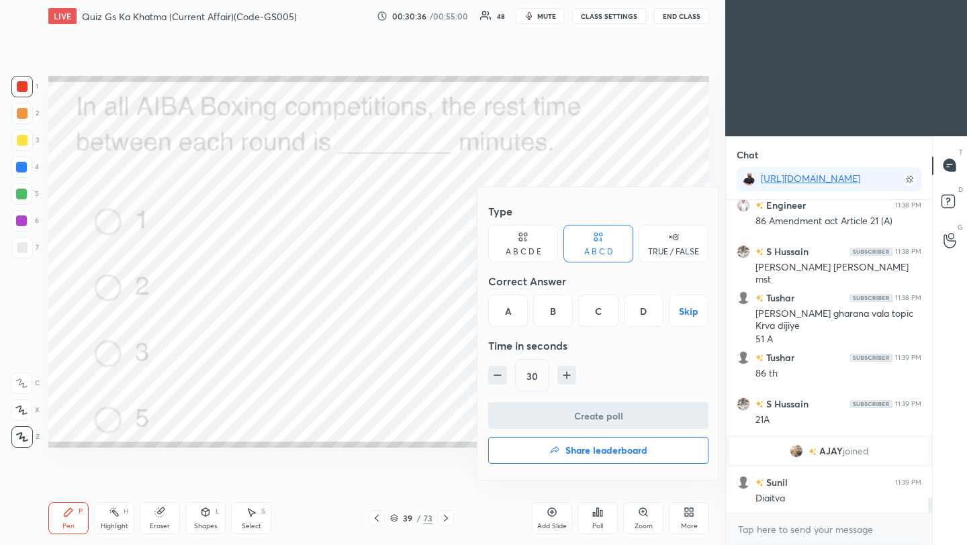
click at [508, 308] on div "A" at bounding box center [508, 311] width 40 height 32
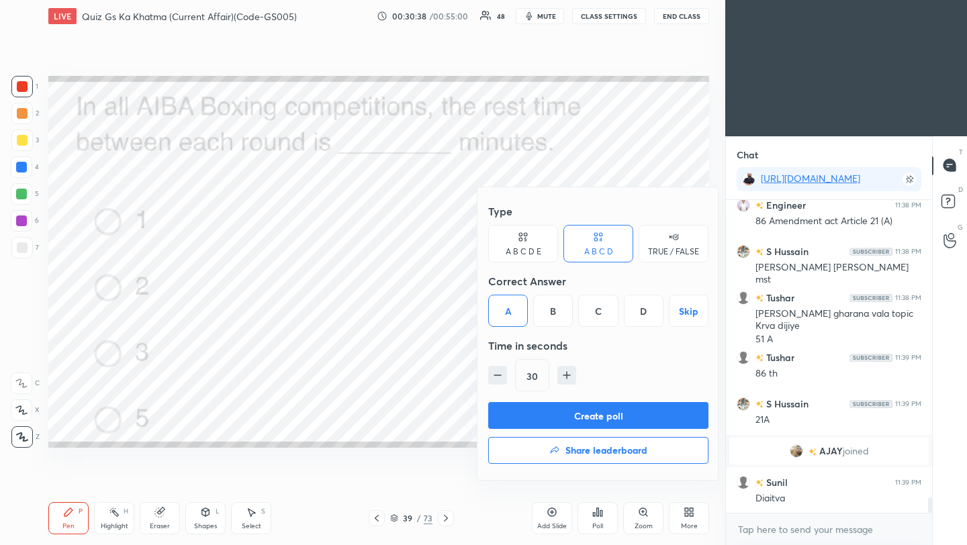
click at [549, 412] on button "Create poll" at bounding box center [598, 415] width 220 height 27
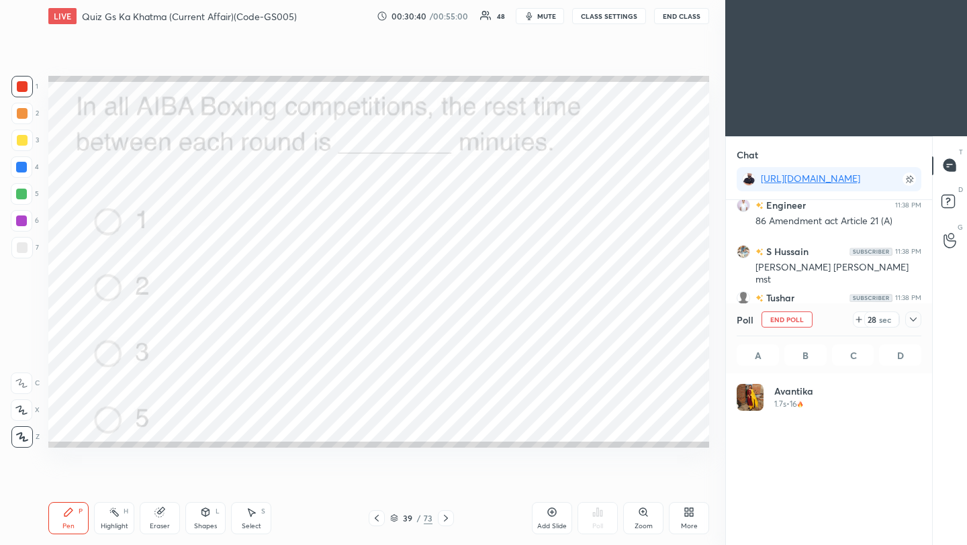
click at [917, 320] on icon at bounding box center [913, 319] width 11 height 11
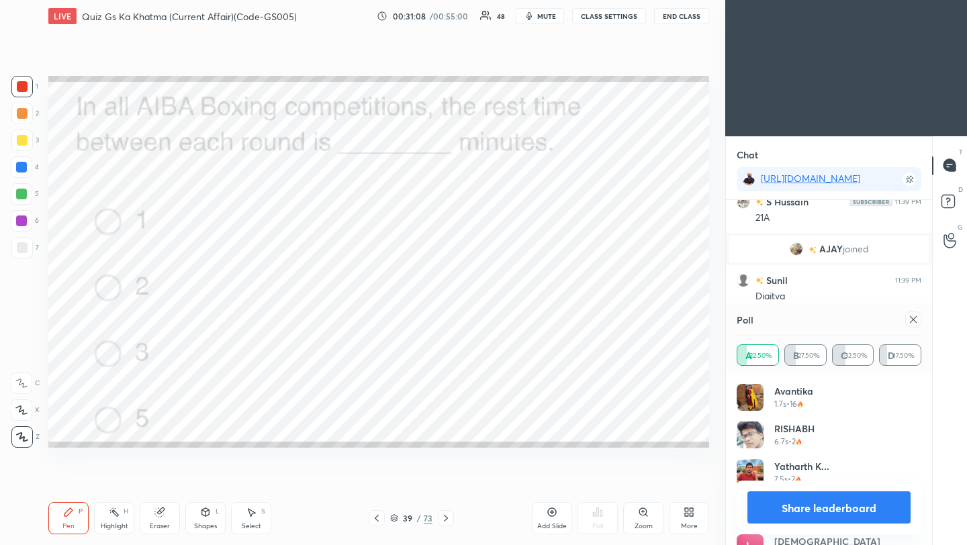
scroll to position [5, 5]
click at [918, 319] on icon at bounding box center [913, 319] width 11 height 11
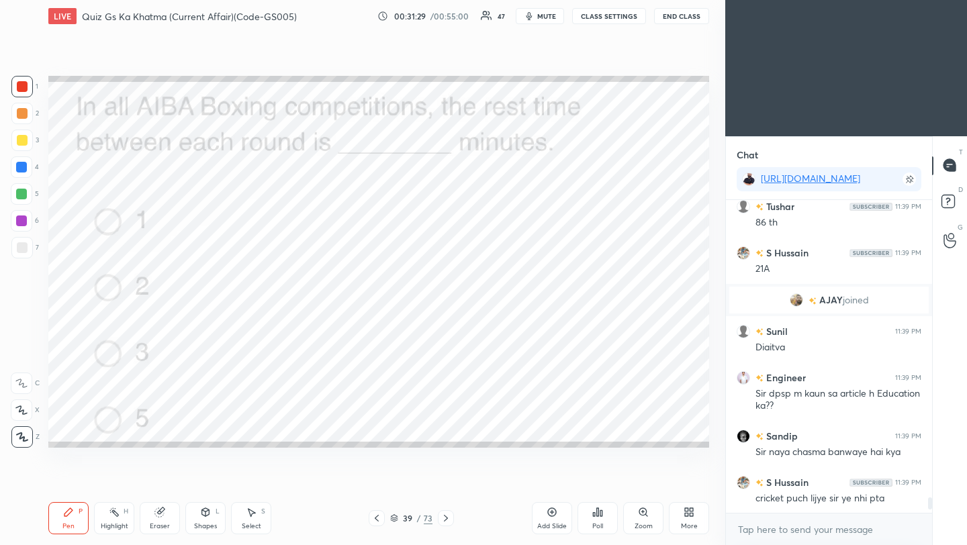
click at [443, 519] on icon at bounding box center [446, 518] width 11 height 11
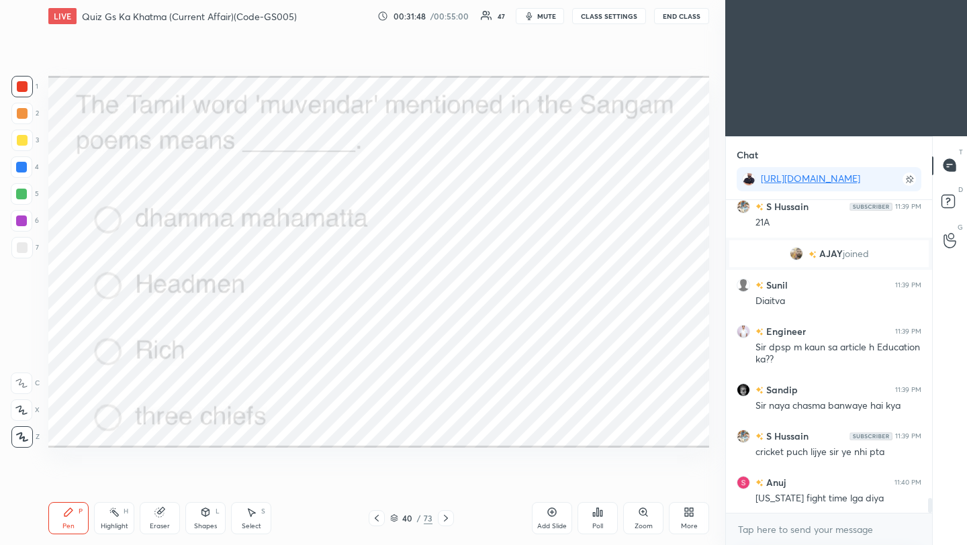
click at [604, 523] on div "Poll" at bounding box center [598, 518] width 40 height 32
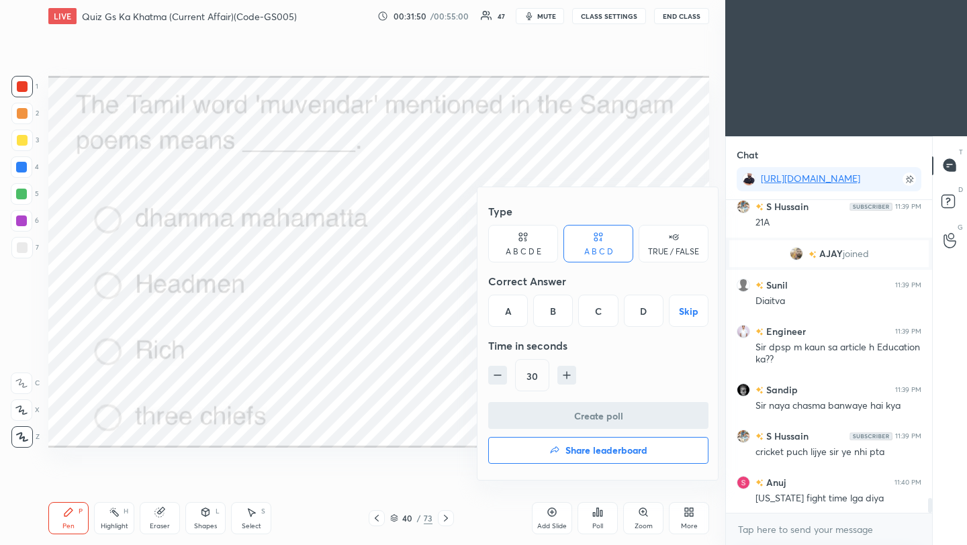
click at [643, 316] on div "D" at bounding box center [644, 311] width 40 height 32
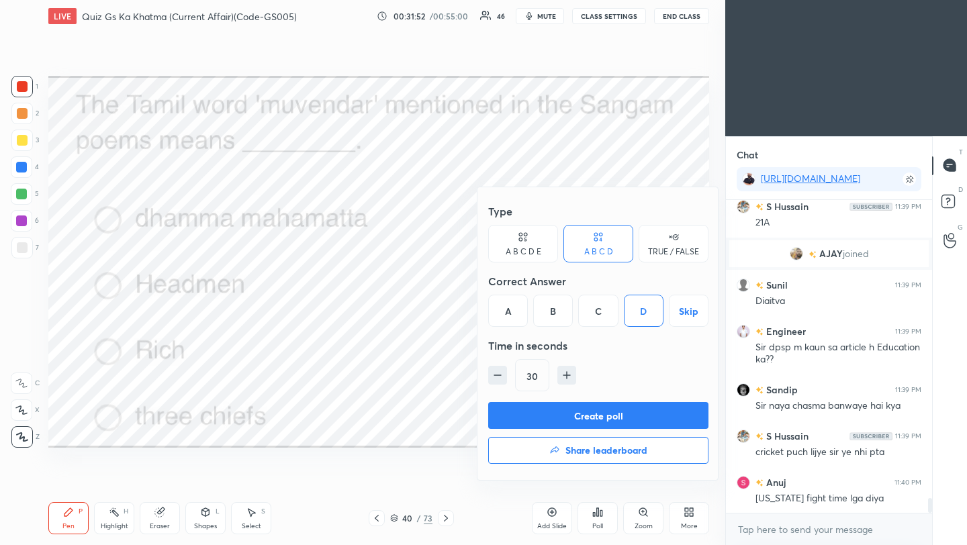
click at [604, 420] on button "Create poll" at bounding box center [598, 415] width 220 height 27
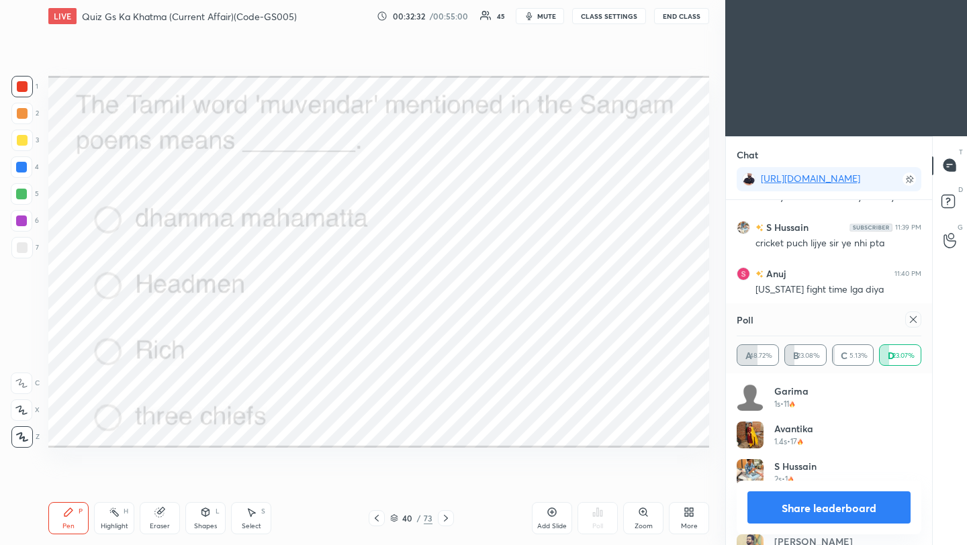
click at [918, 322] on icon at bounding box center [913, 319] width 11 height 11
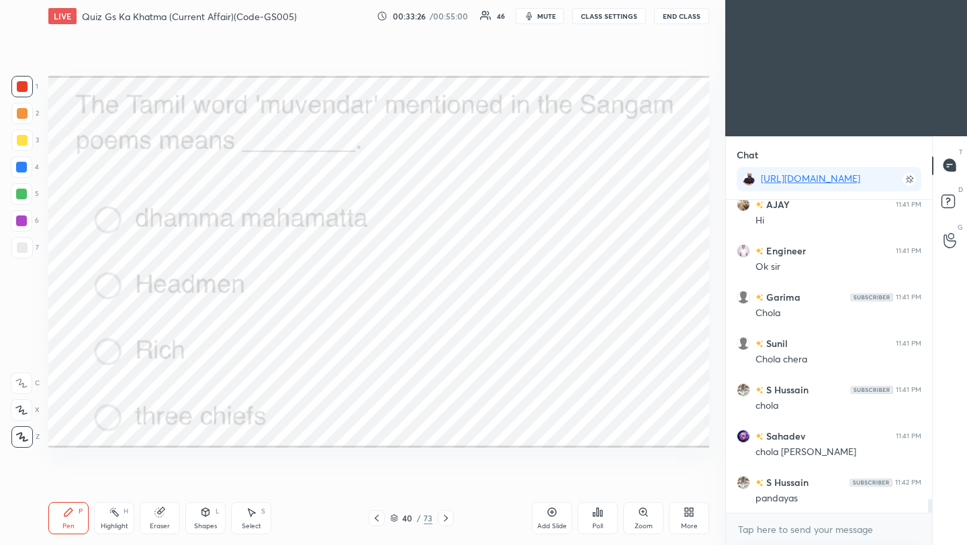
scroll to position [6725, 0]
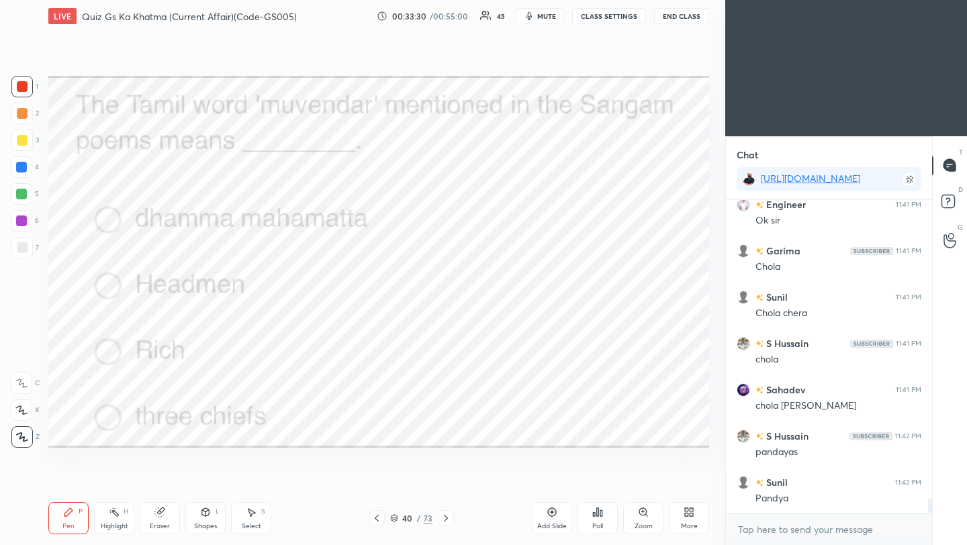
click at [445, 518] on icon at bounding box center [446, 518] width 11 height 11
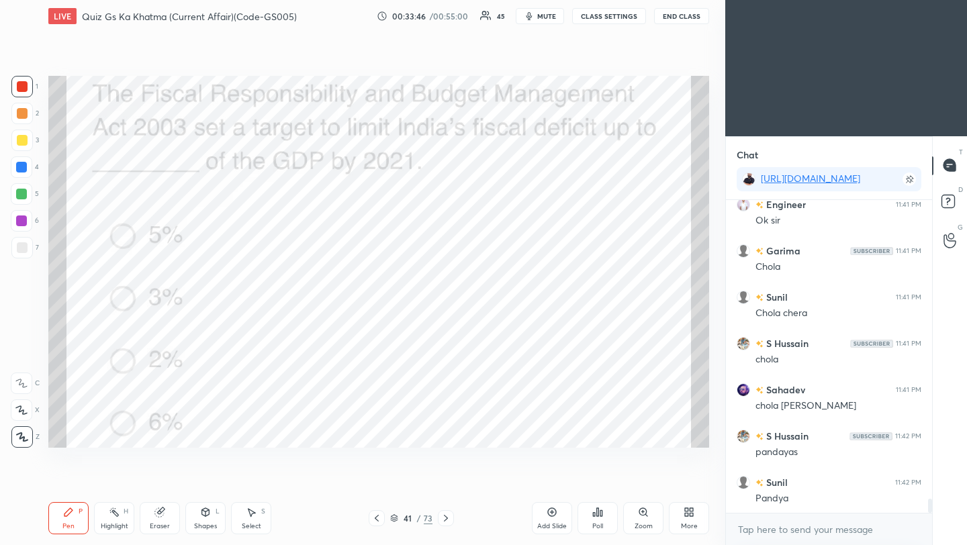
click at [601, 521] on div "Poll" at bounding box center [598, 518] width 40 height 32
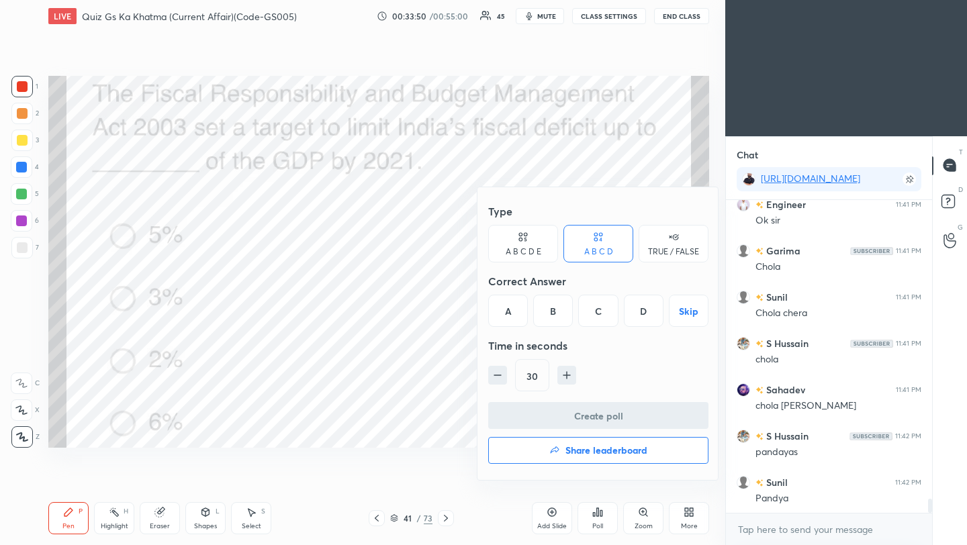
click at [552, 317] on div "B" at bounding box center [553, 311] width 40 height 32
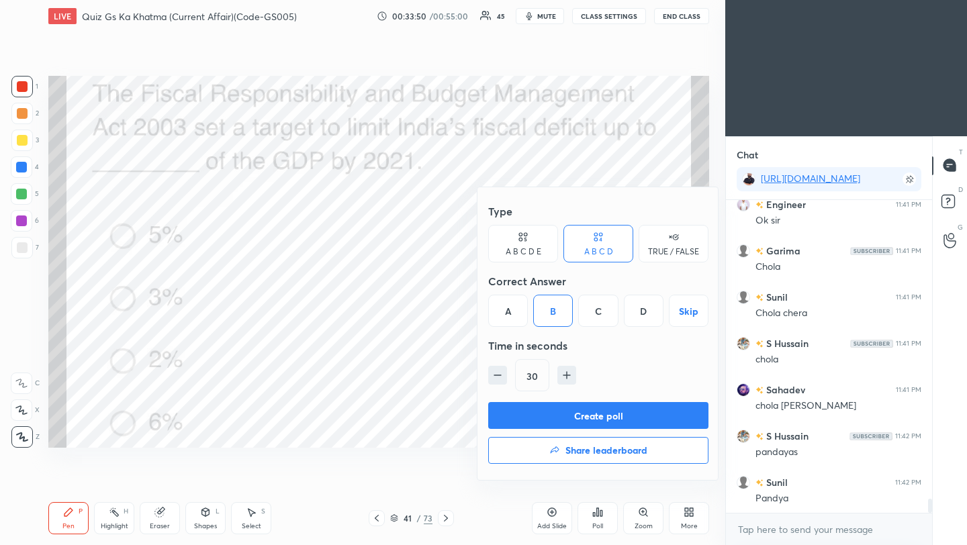
click at [553, 419] on button "Create poll" at bounding box center [598, 415] width 220 height 27
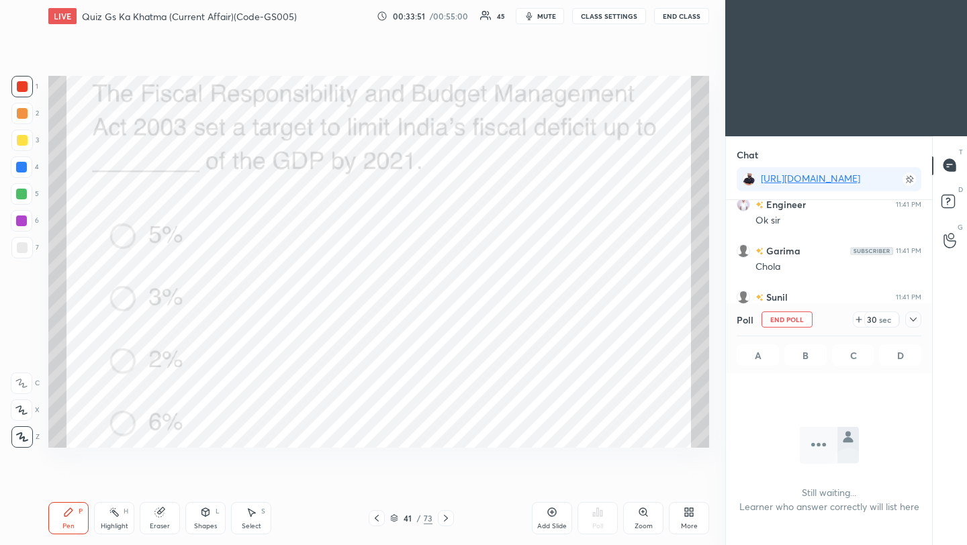
scroll to position [5, 5]
click at [916, 318] on icon at bounding box center [913, 319] width 11 height 11
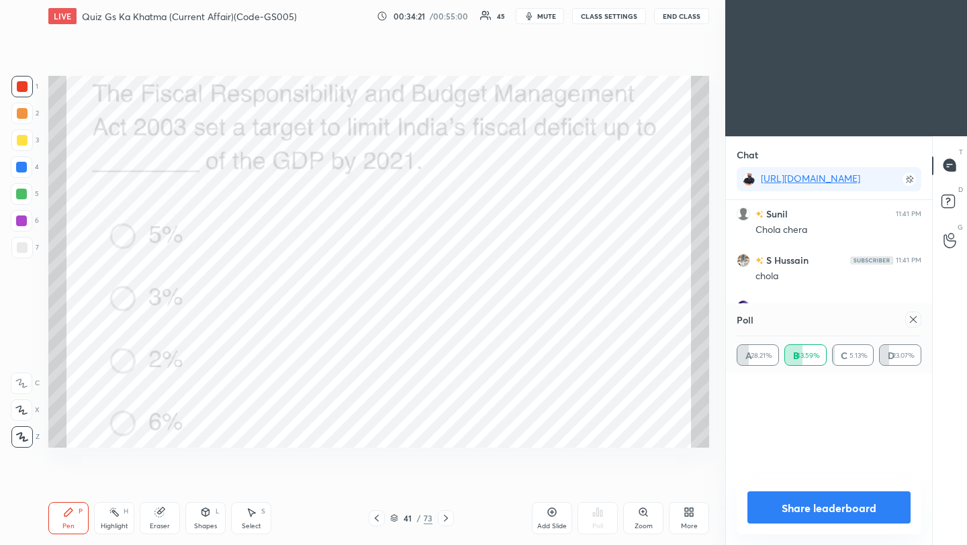
scroll to position [157, 181]
click at [913, 320] on icon at bounding box center [913, 319] width 11 height 11
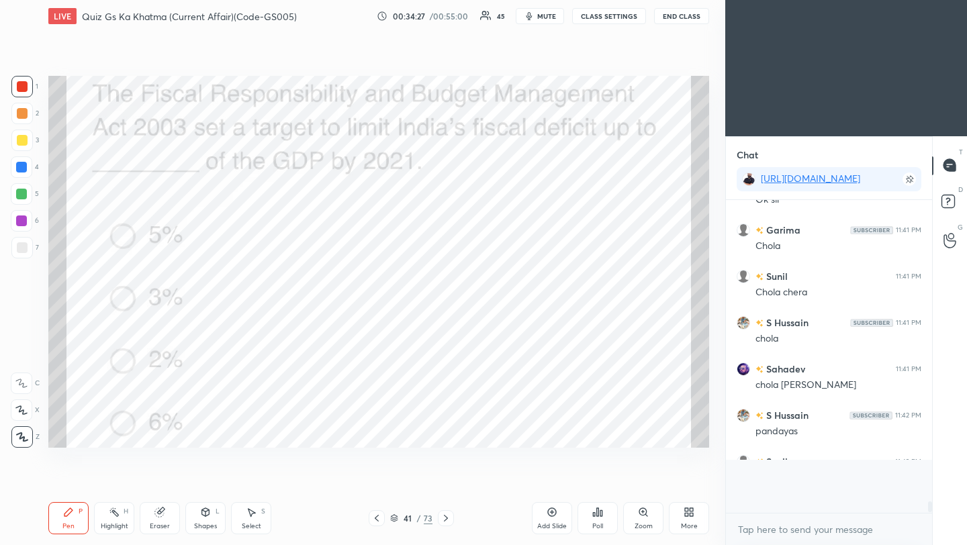
scroll to position [309, 202]
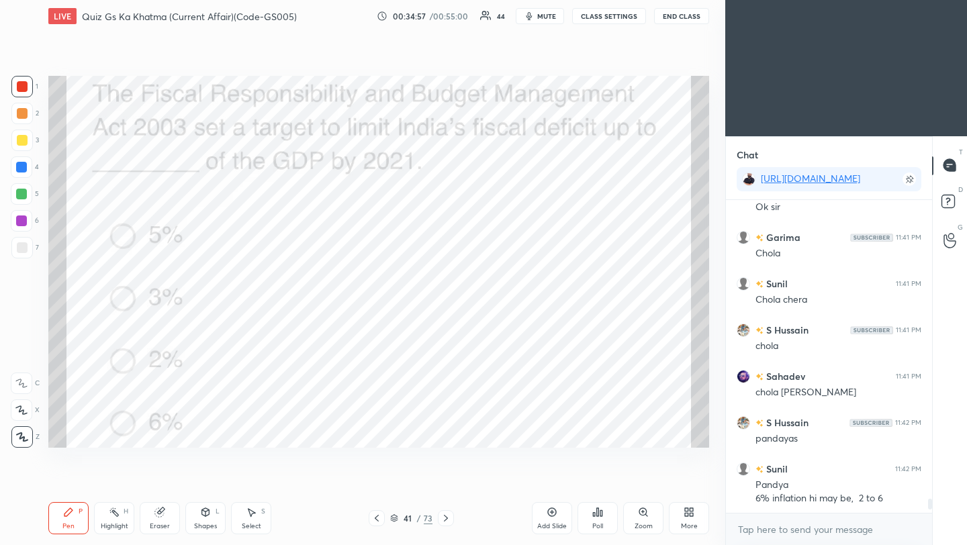
click at [441, 523] on icon at bounding box center [446, 518] width 11 height 11
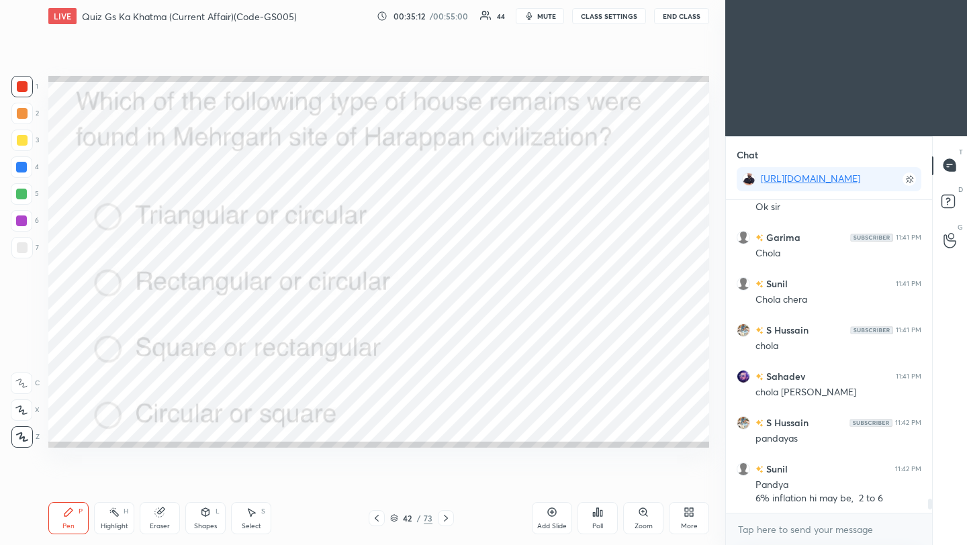
click at [600, 523] on div "Poll" at bounding box center [597, 526] width 11 height 7
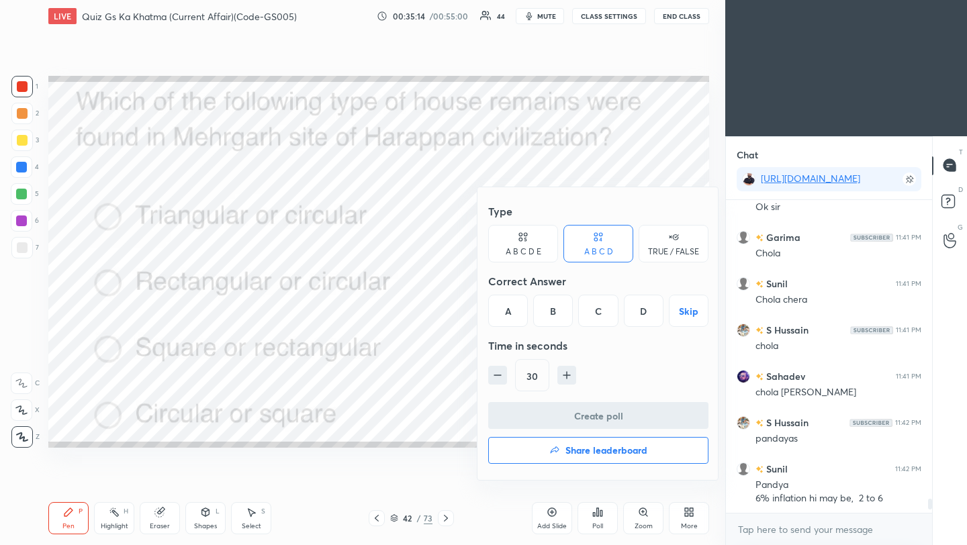
click at [601, 318] on div "C" at bounding box center [598, 311] width 40 height 32
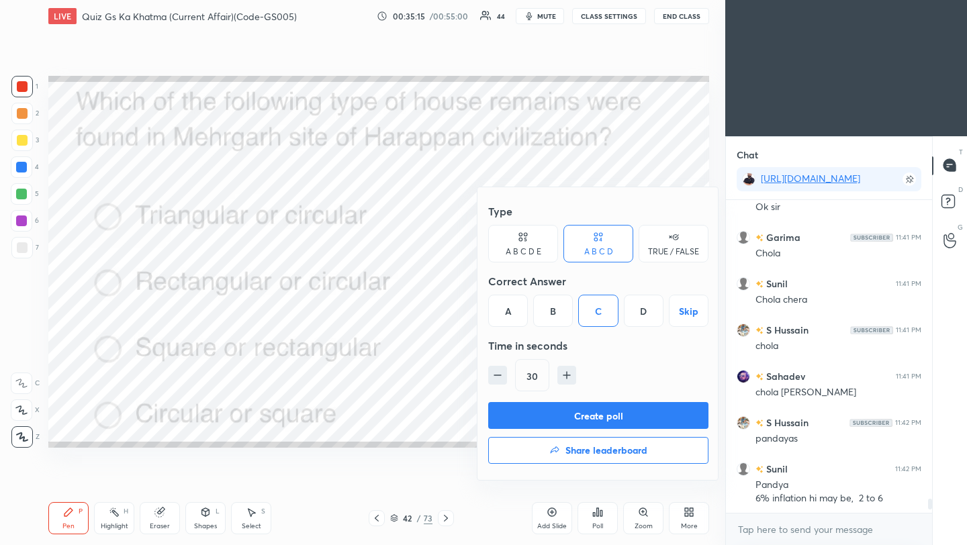
click at [590, 417] on button "Create poll" at bounding box center [598, 415] width 220 height 27
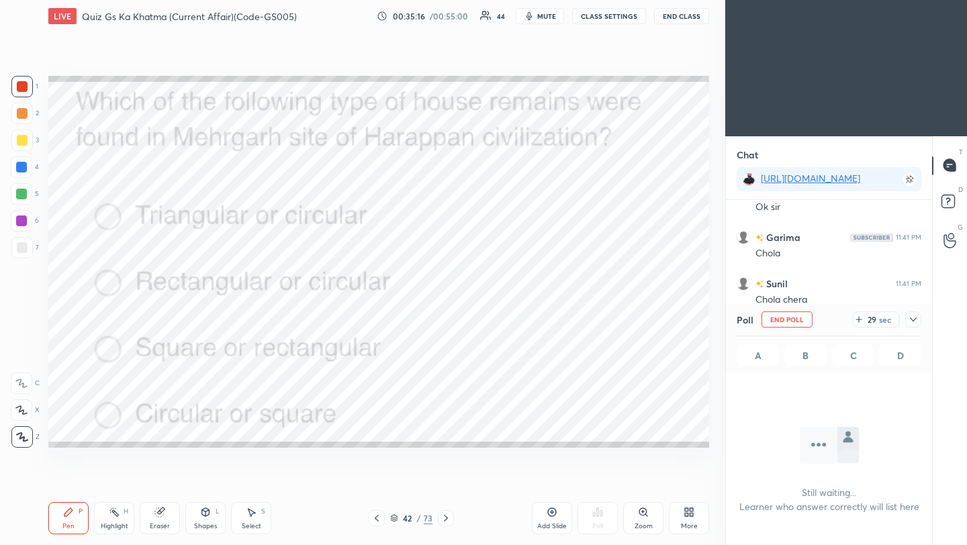
scroll to position [6854, 0]
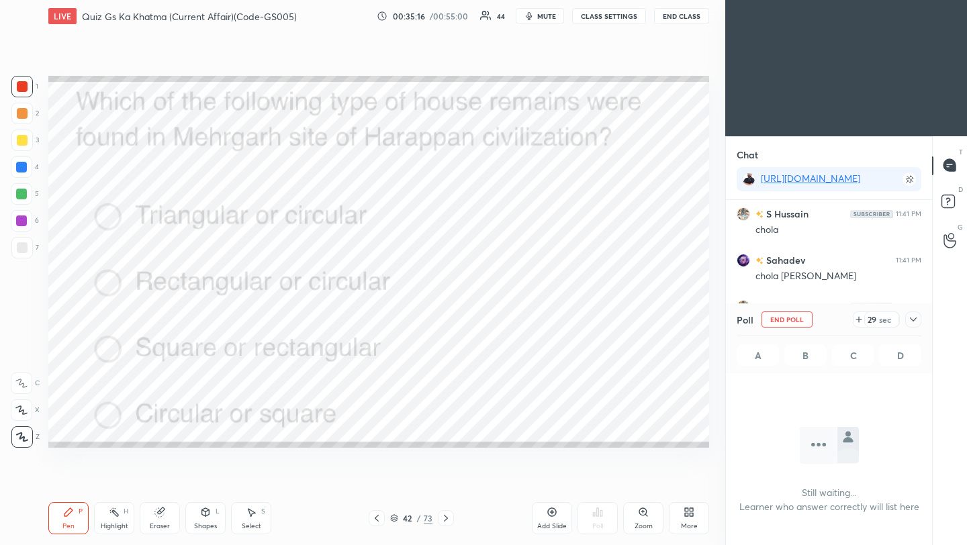
click at [915, 322] on icon at bounding box center [913, 319] width 11 height 11
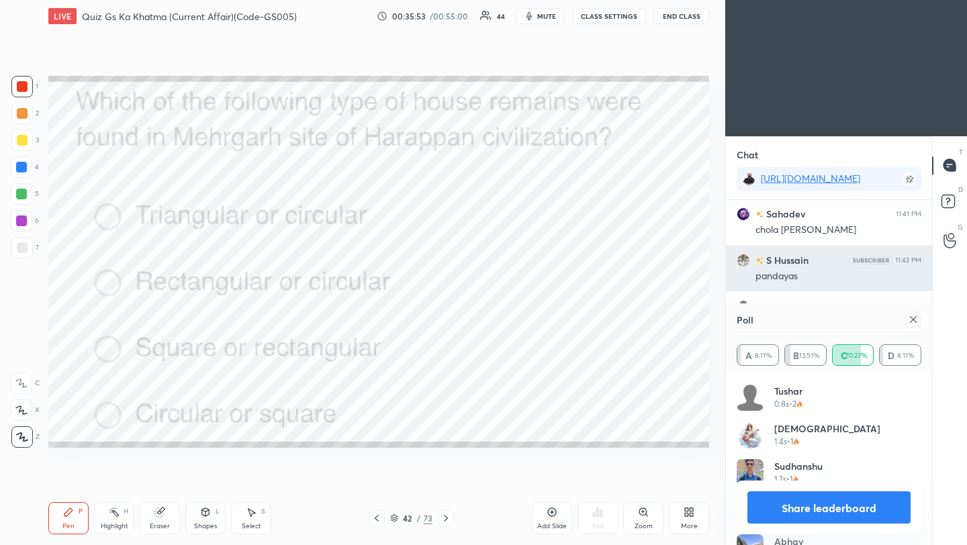
scroll to position [6947, 0]
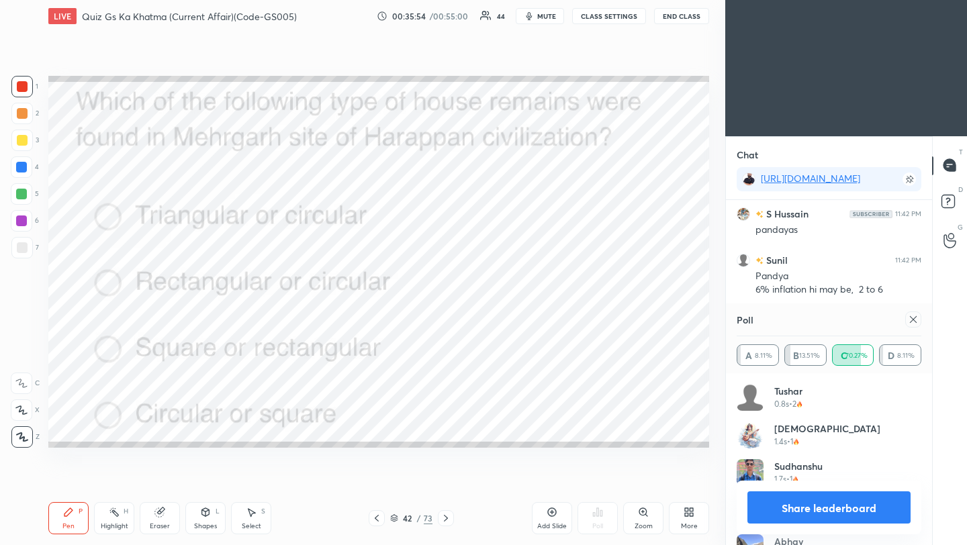
click at [914, 321] on icon at bounding box center [913, 319] width 11 height 11
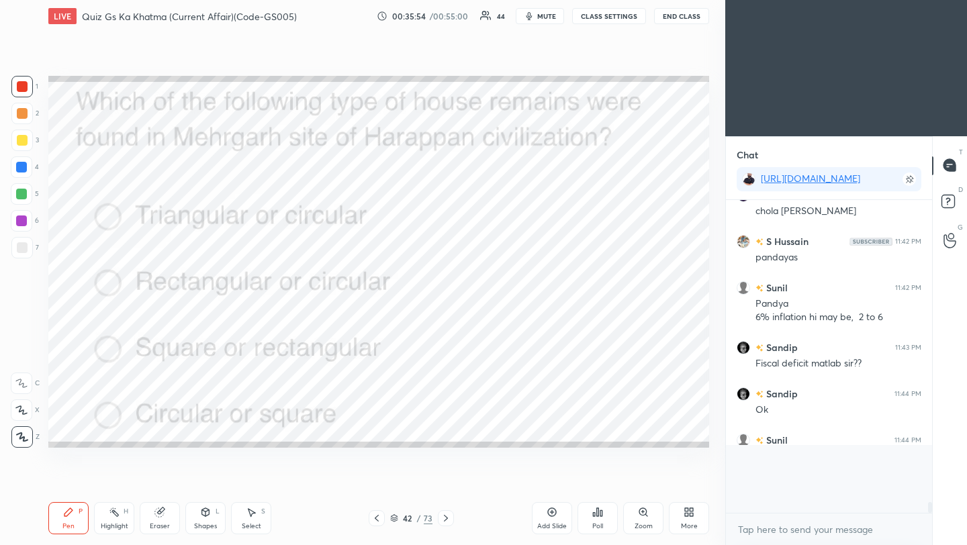
scroll to position [193, 202]
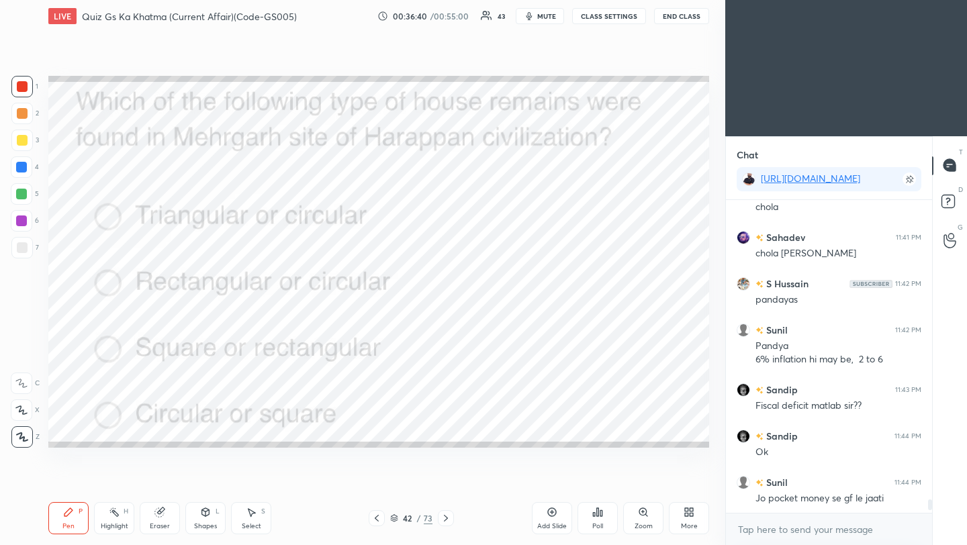
click at [445, 521] on icon at bounding box center [446, 518] width 11 height 11
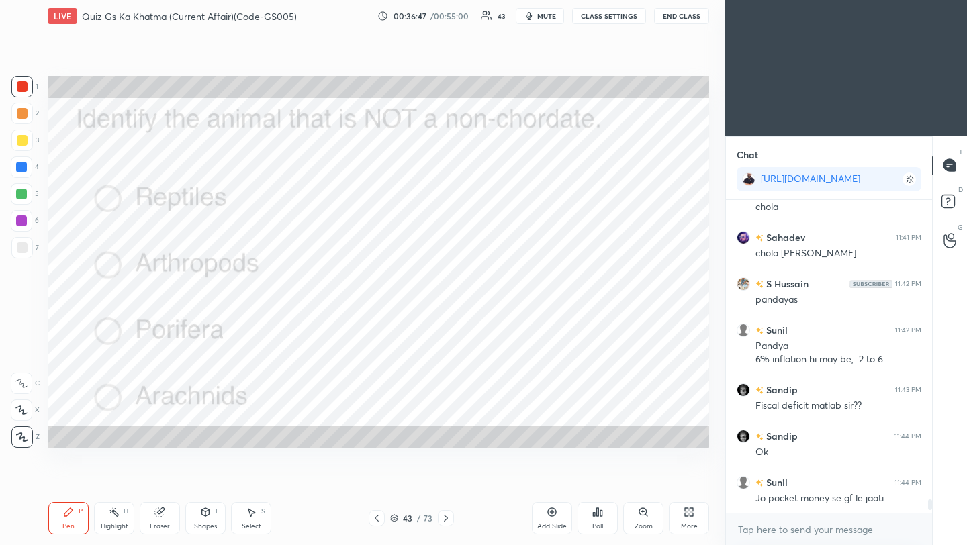
scroll to position [6923, 0]
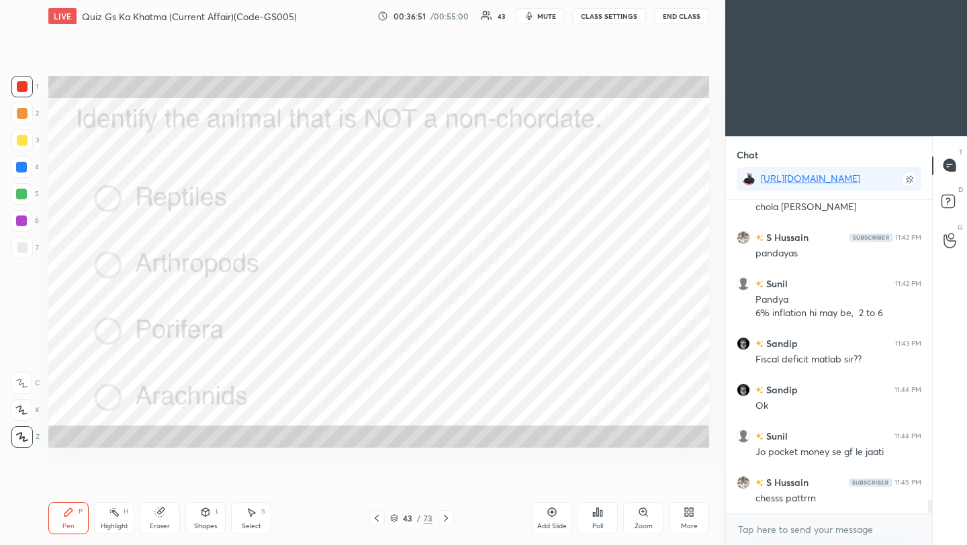
click at [595, 523] on div "Poll" at bounding box center [597, 526] width 11 height 7
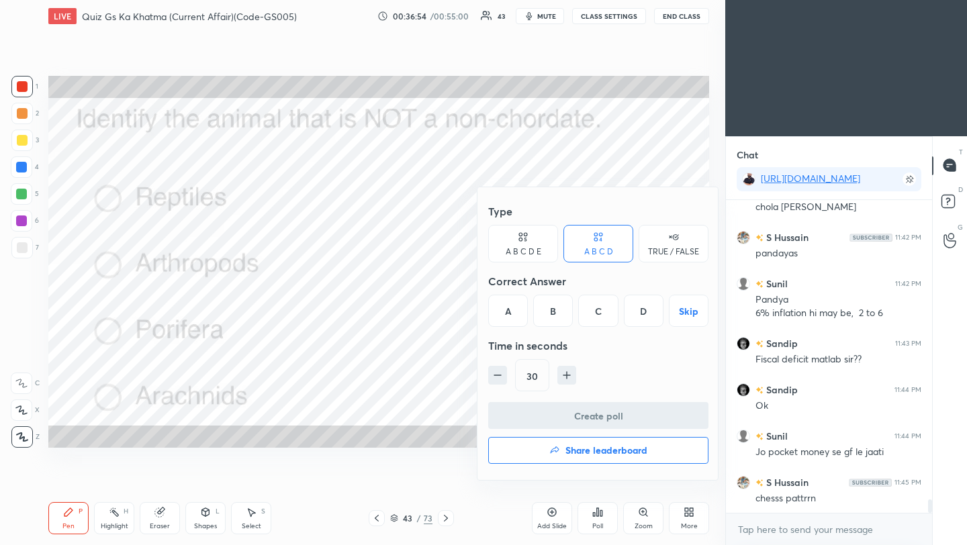
click at [515, 319] on div "A" at bounding box center [508, 311] width 40 height 32
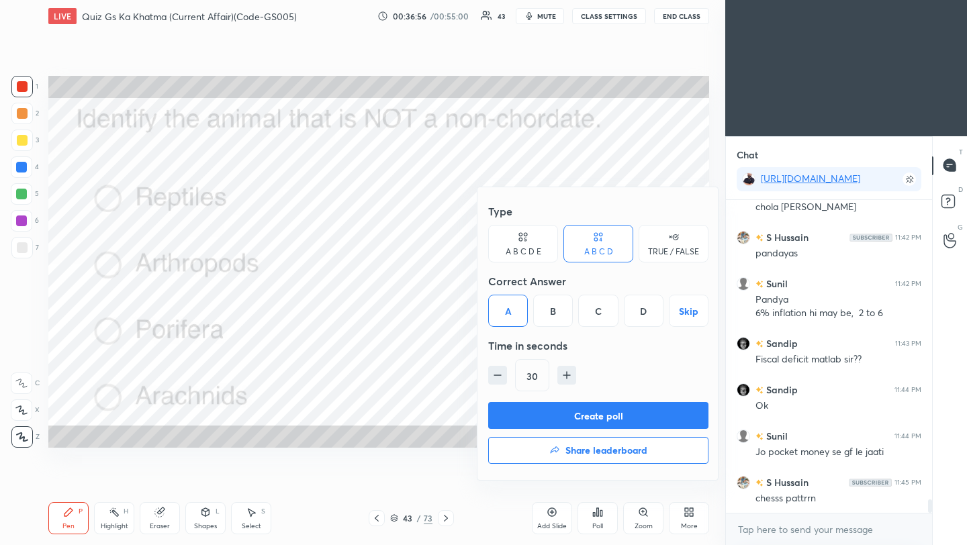
click at [559, 417] on button "Create poll" at bounding box center [598, 415] width 220 height 27
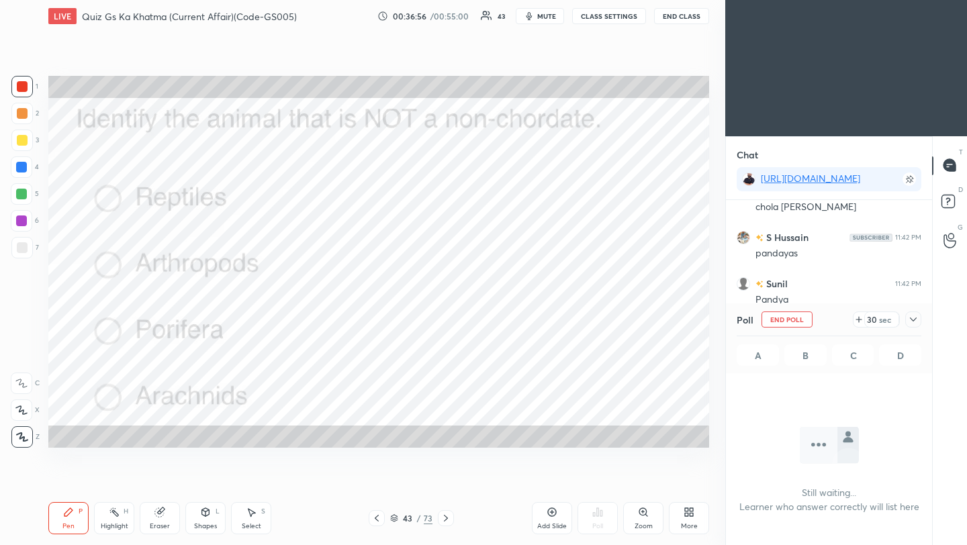
scroll to position [239, 202]
click at [920, 319] on div at bounding box center [913, 320] width 16 height 16
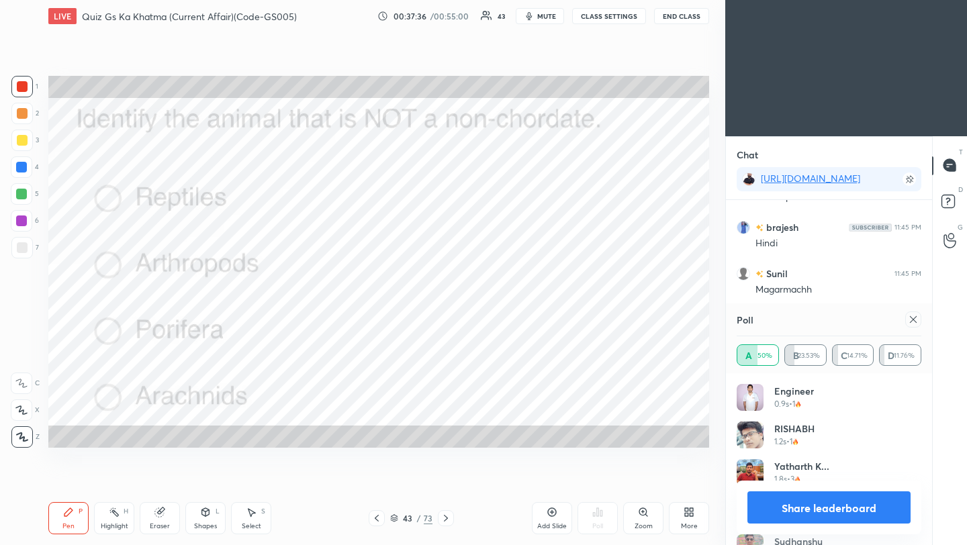
scroll to position [7271, 0]
click at [910, 321] on icon at bounding box center [913, 319] width 11 height 11
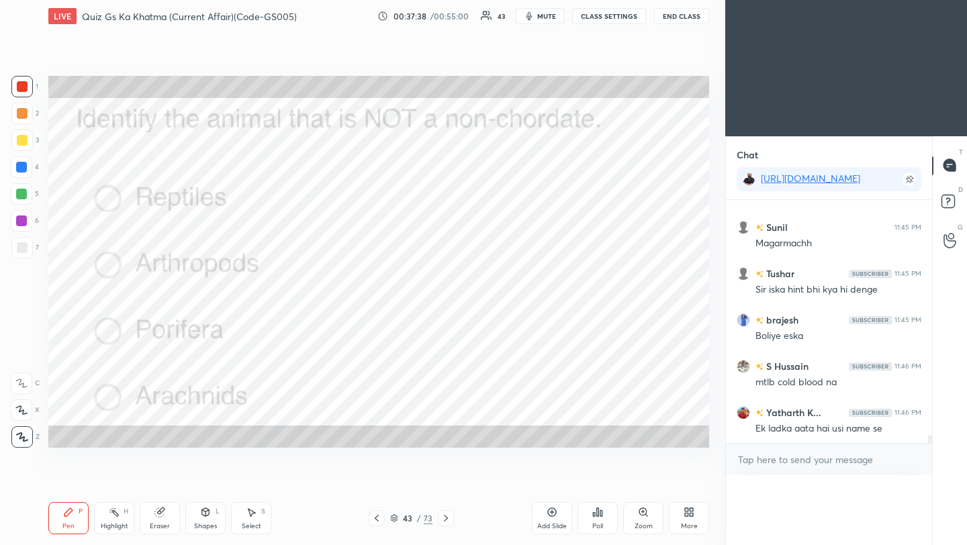
scroll to position [4, 5]
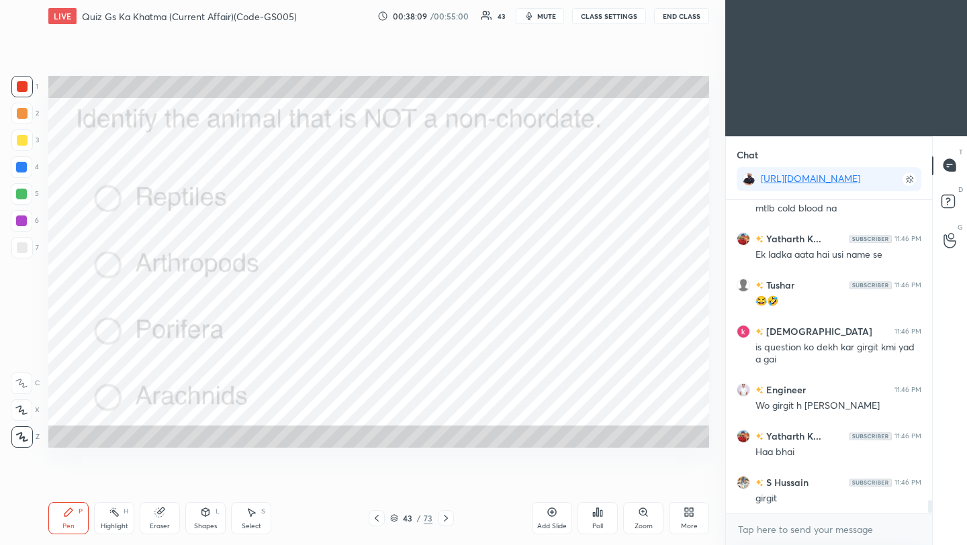
click at [445, 521] on icon at bounding box center [446, 518] width 11 height 11
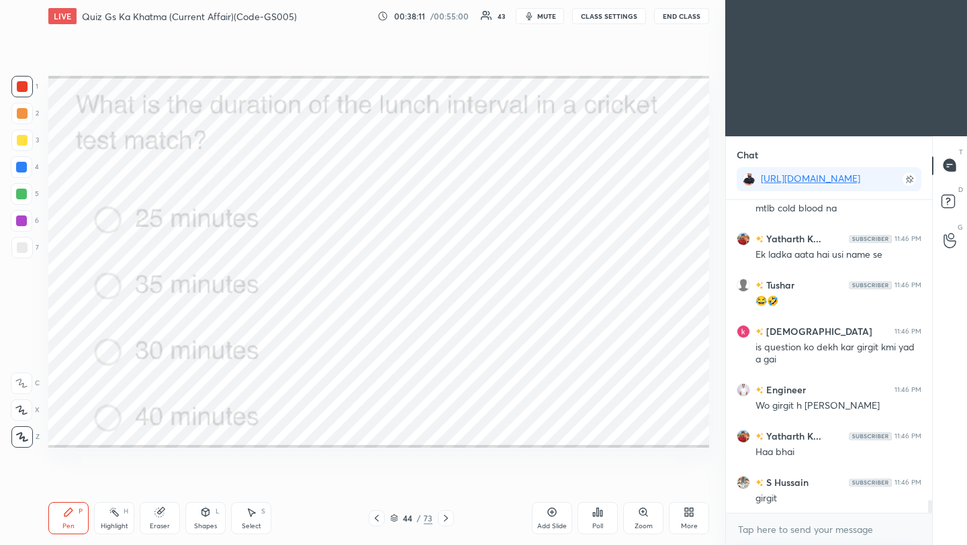
click at [607, 521] on div "Poll" at bounding box center [598, 518] width 40 height 32
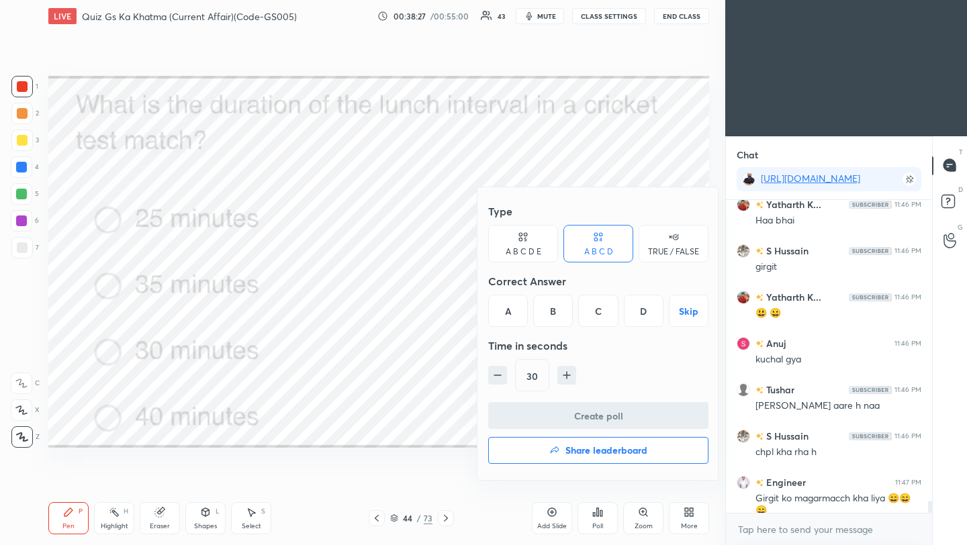
click at [644, 316] on div "D" at bounding box center [644, 311] width 40 height 32
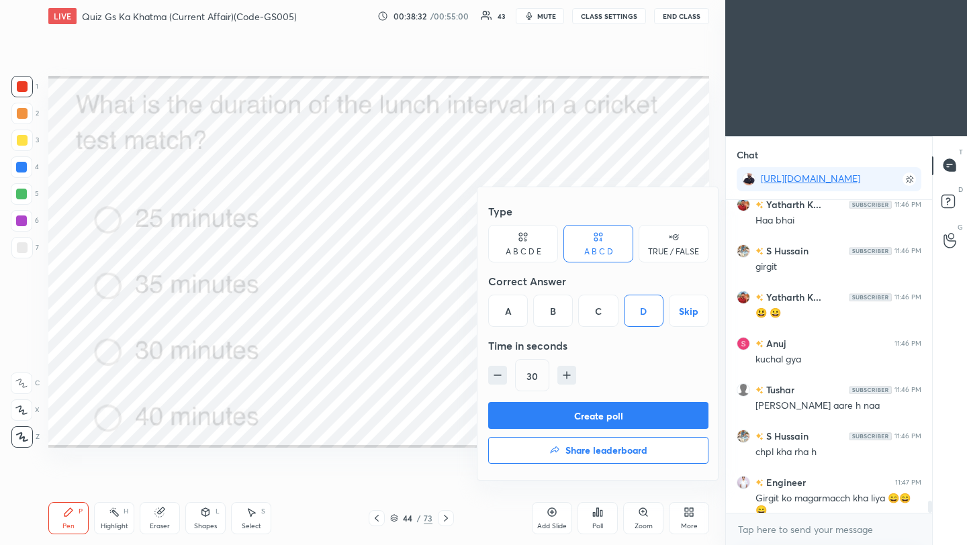
click at [595, 424] on button "Create poll" at bounding box center [598, 415] width 220 height 27
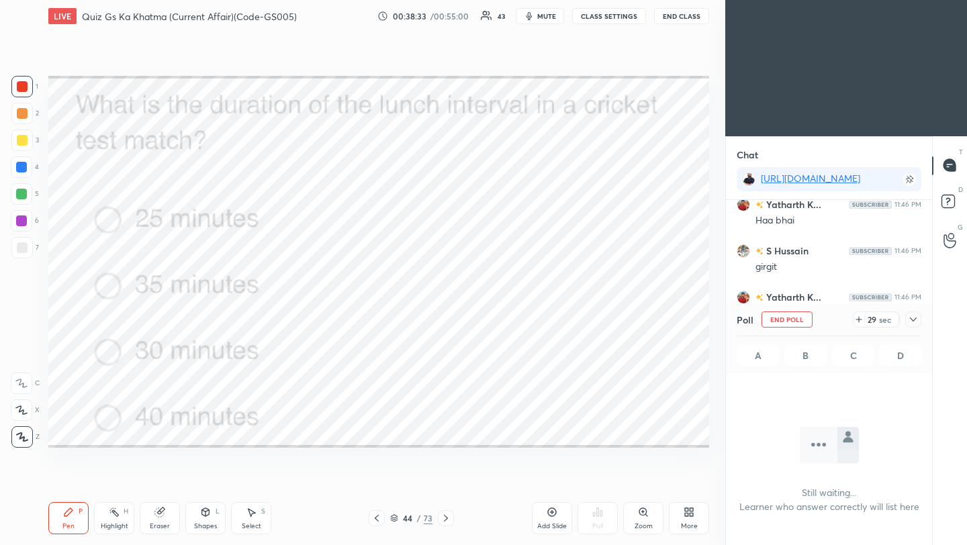
click at [914, 318] on icon at bounding box center [913, 319] width 11 height 11
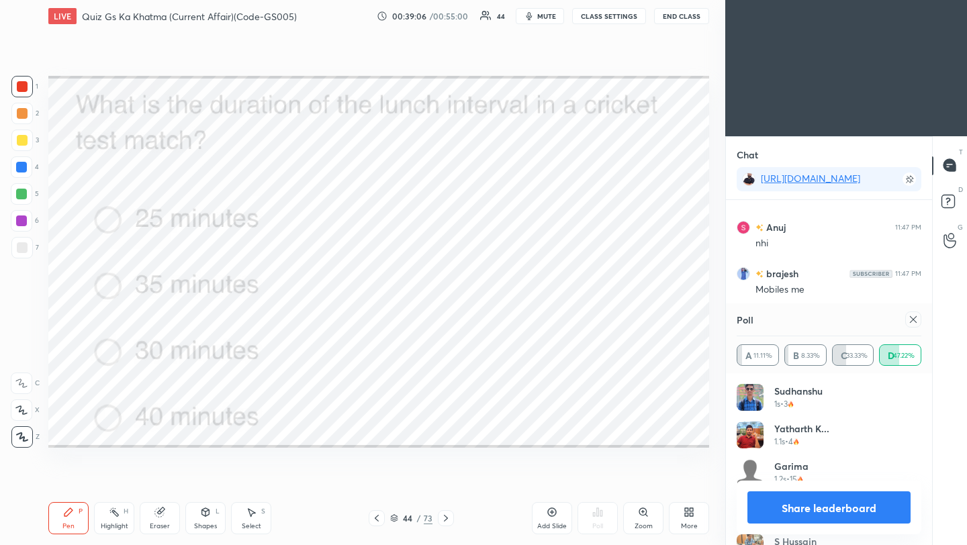
scroll to position [7815, 0]
click at [914, 316] on icon at bounding box center [913, 319] width 11 height 11
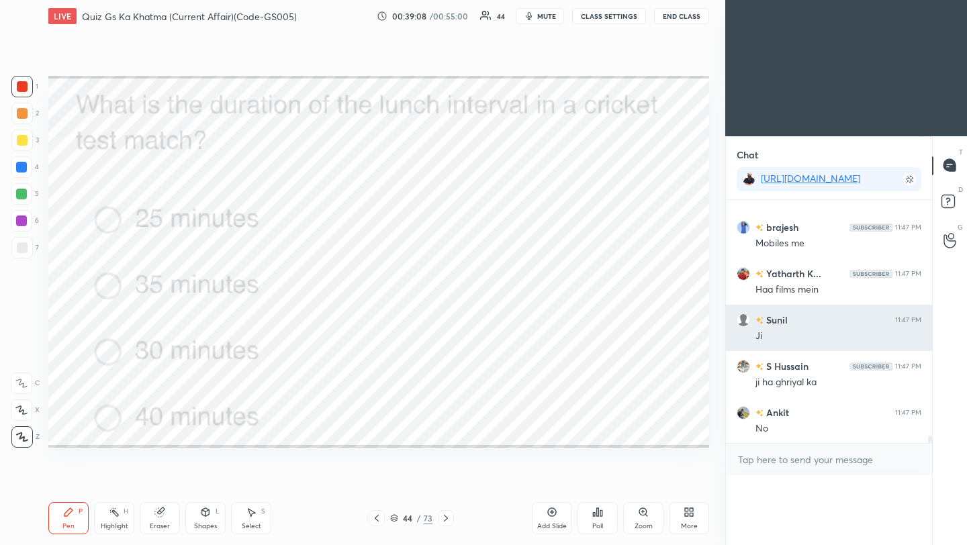
scroll to position [5, 5]
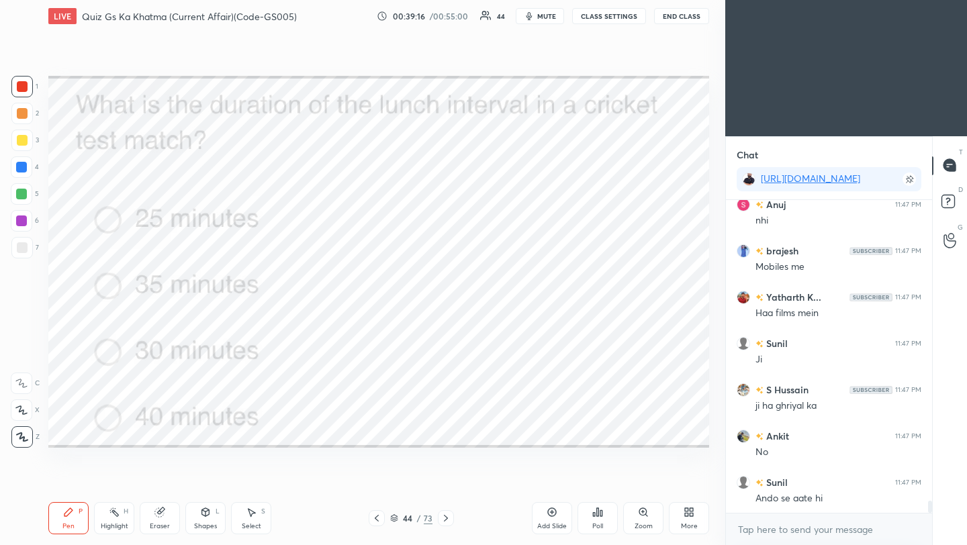
click at [449, 521] on icon at bounding box center [446, 518] width 11 height 11
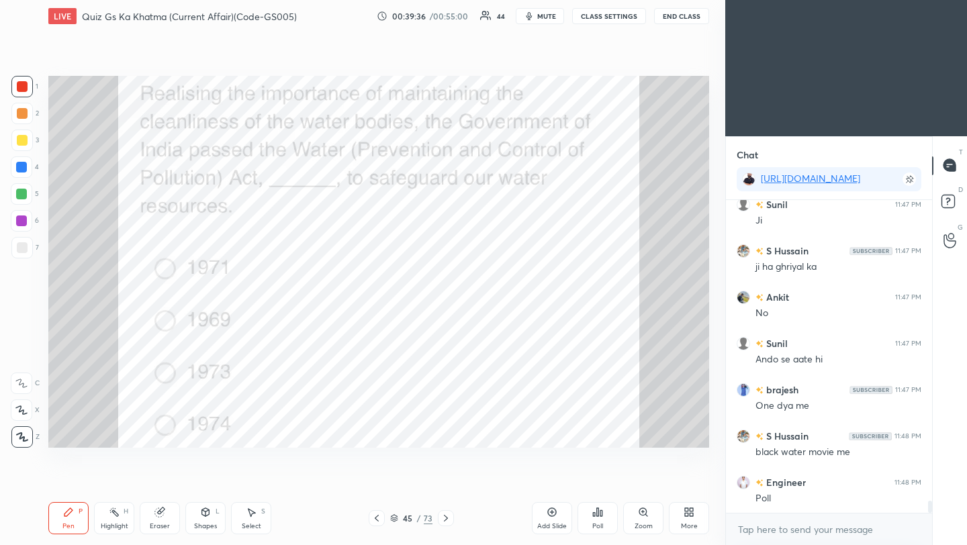
click at [601, 517] on icon at bounding box center [597, 512] width 11 height 11
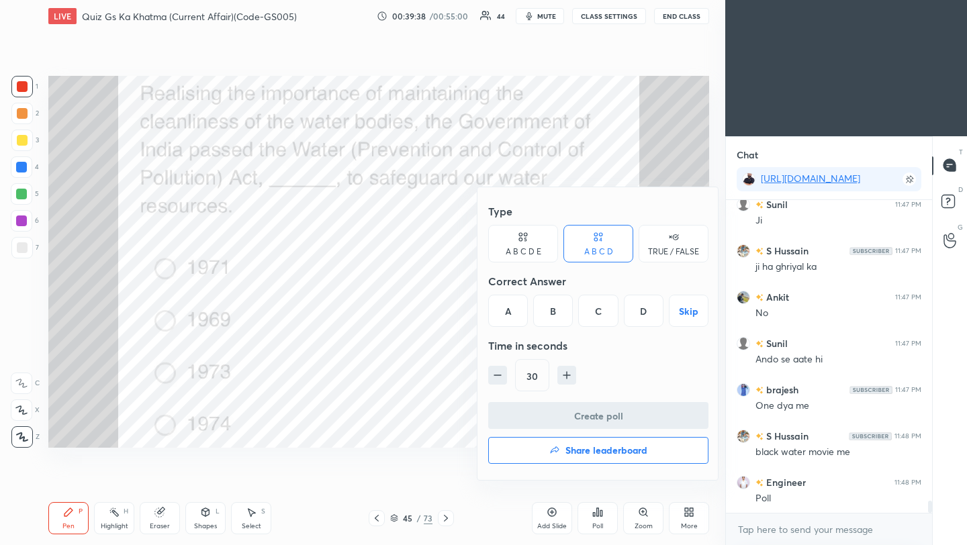
click at [650, 325] on div "Type A B C D E A B C D TRUE / FALSE Correct Answer A B C D Skip Time in seconds…" at bounding box center [598, 300] width 220 height 204
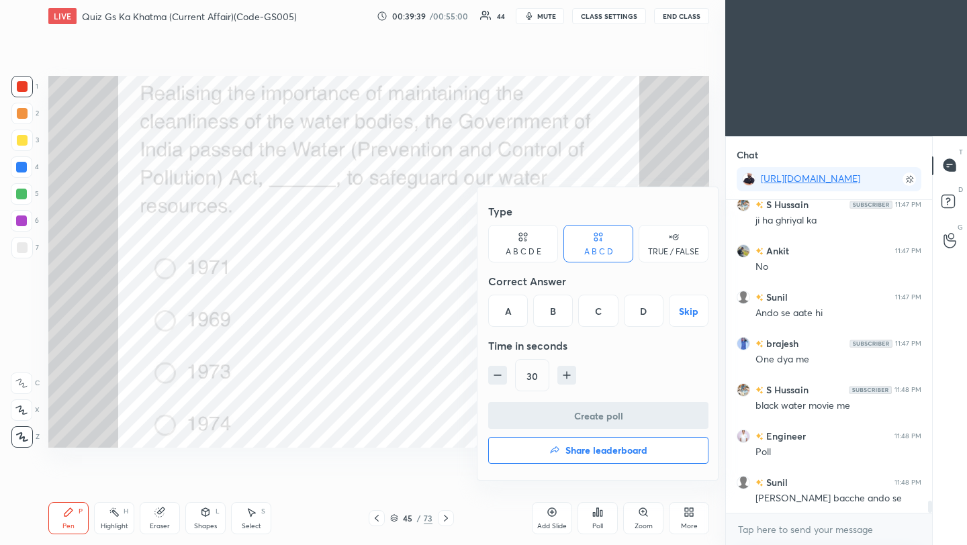
click at [645, 310] on div "D" at bounding box center [644, 311] width 40 height 32
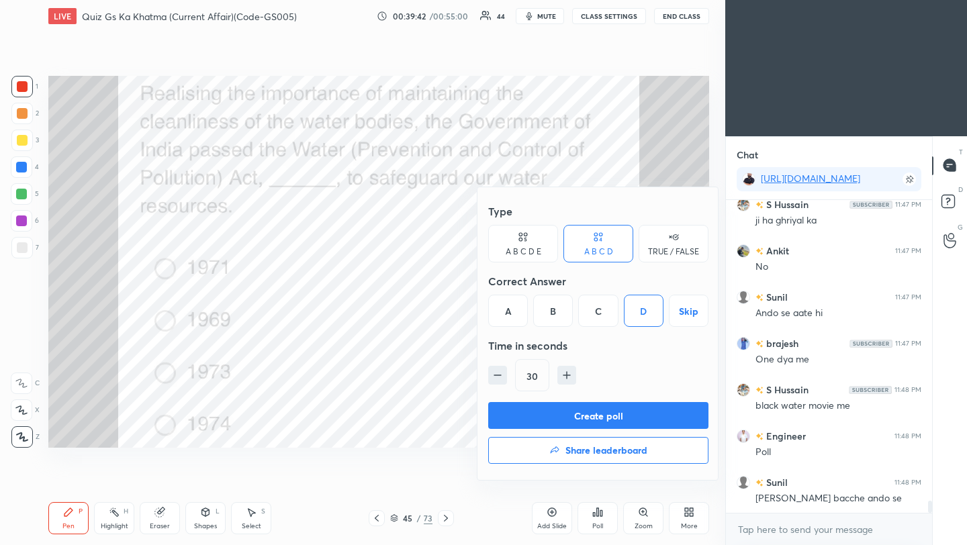
click at [600, 427] on button "Create poll" at bounding box center [598, 415] width 220 height 27
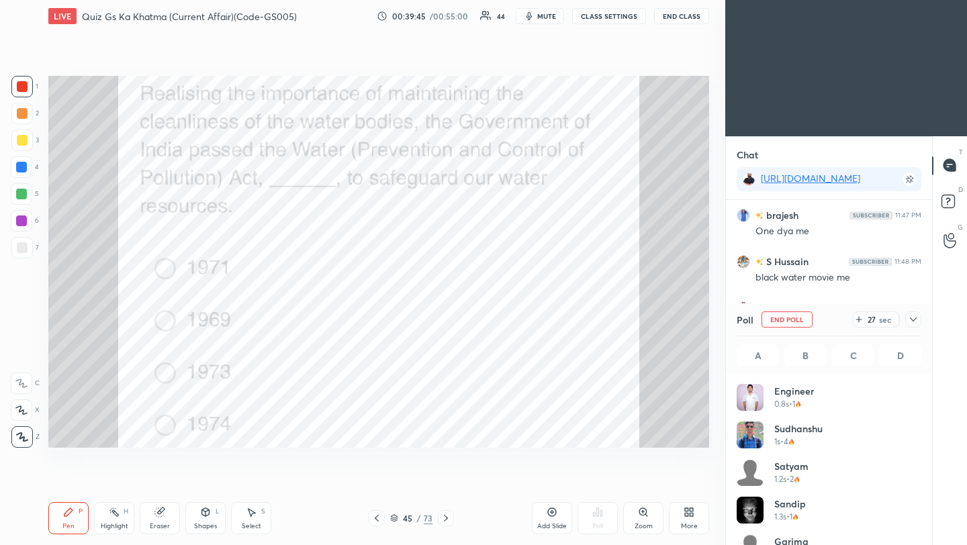
click at [912, 324] on icon at bounding box center [913, 319] width 11 height 11
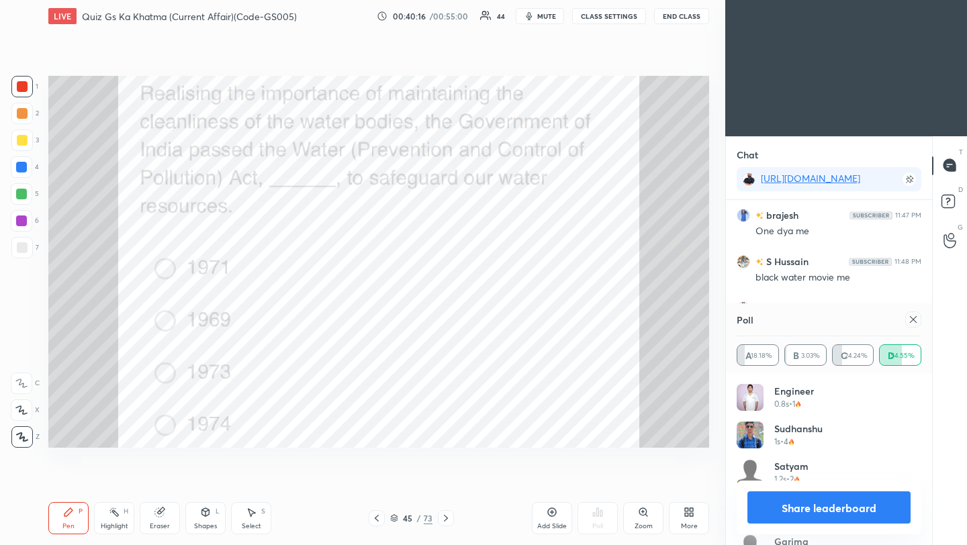
scroll to position [8152, 0]
click at [921, 318] on div at bounding box center [913, 320] width 16 height 16
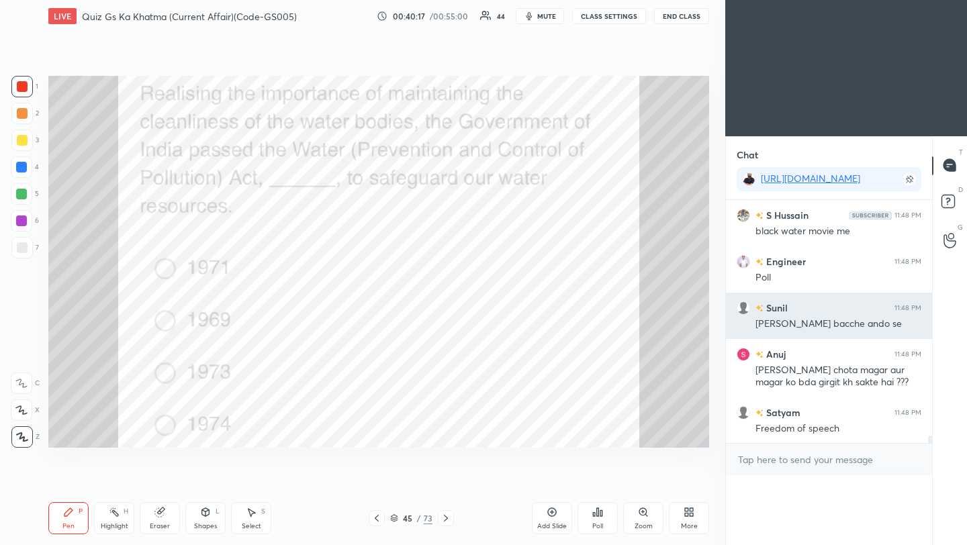
scroll to position [261, 202]
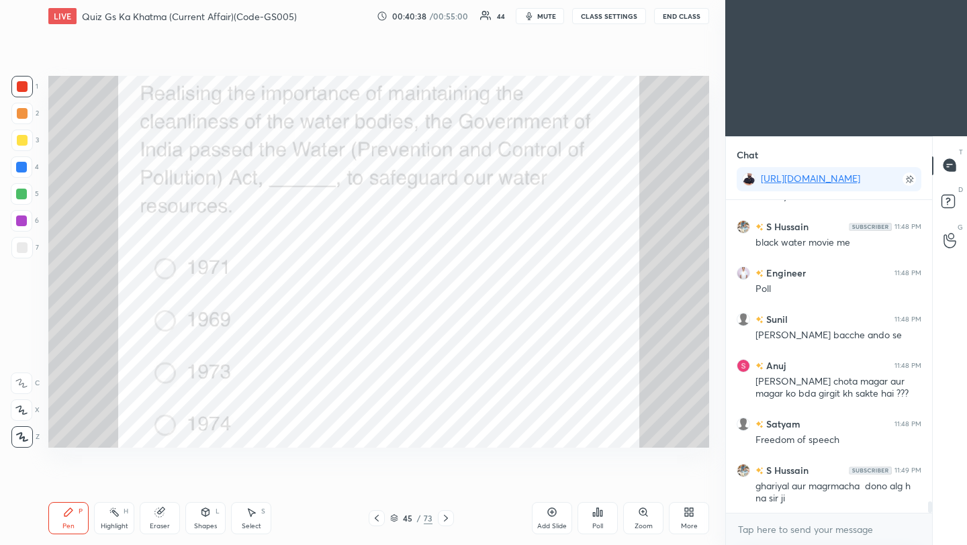
click at [447, 521] on icon at bounding box center [446, 518] width 11 height 11
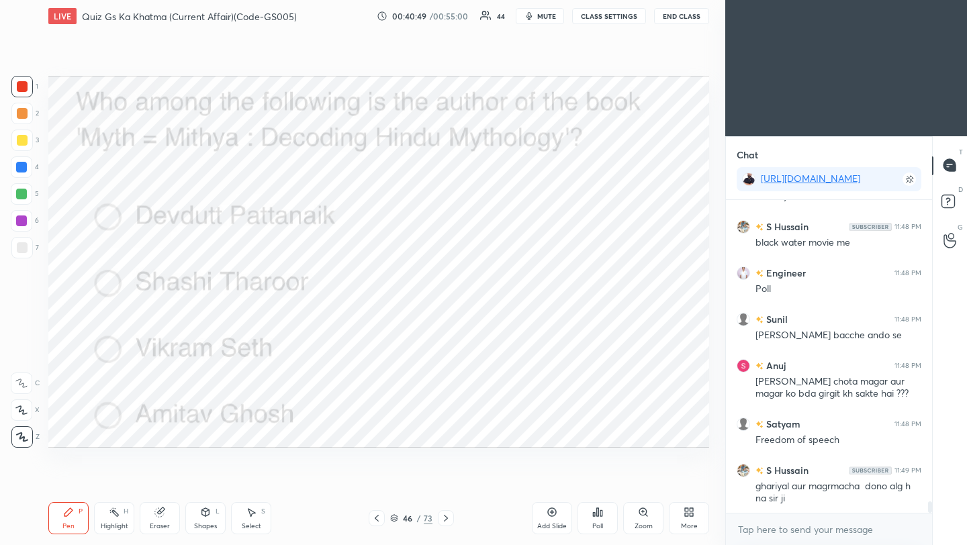
click at [601, 524] on div "Poll" at bounding box center [597, 526] width 11 height 7
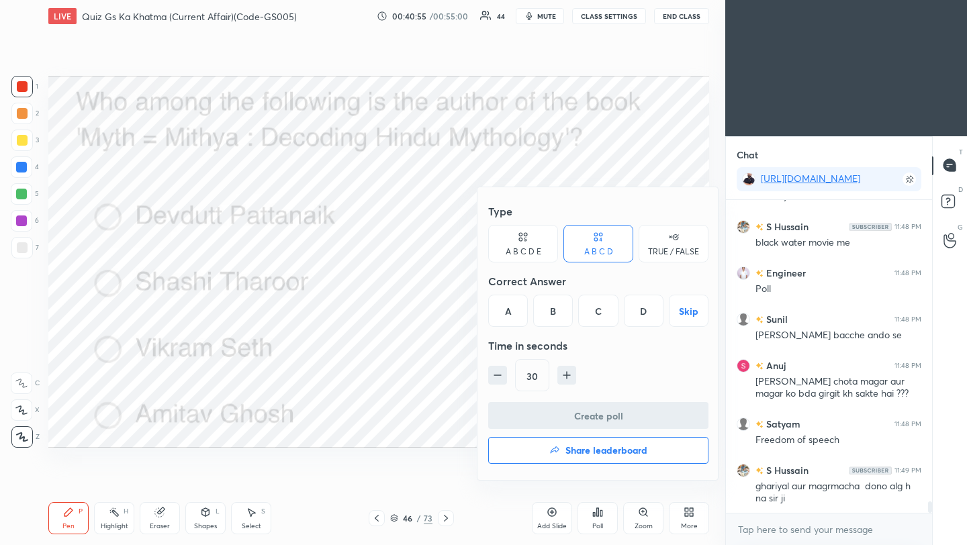
click at [511, 324] on div "A" at bounding box center [508, 311] width 40 height 32
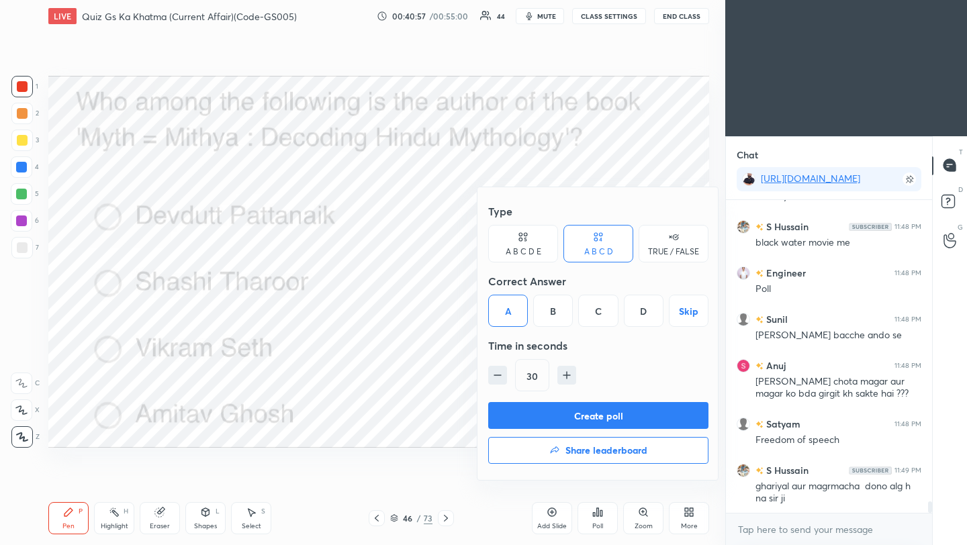
click at [516, 431] on div "Create poll Share leaderboard" at bounding box center [598, 435] width 220 height 67
click at [533, 420] on button "Create poll" at bounding box center [598, 415] width 220 height 27
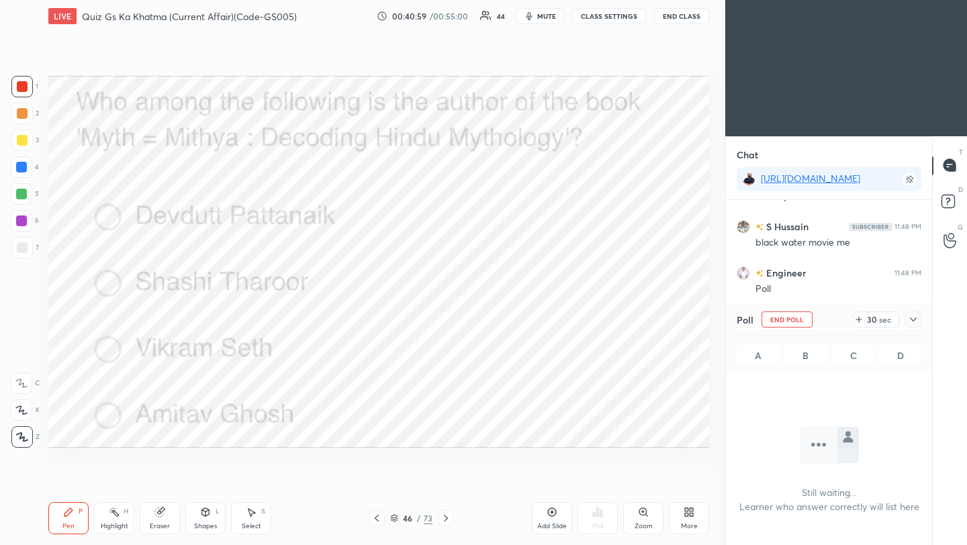
scroll to position [239, 202]
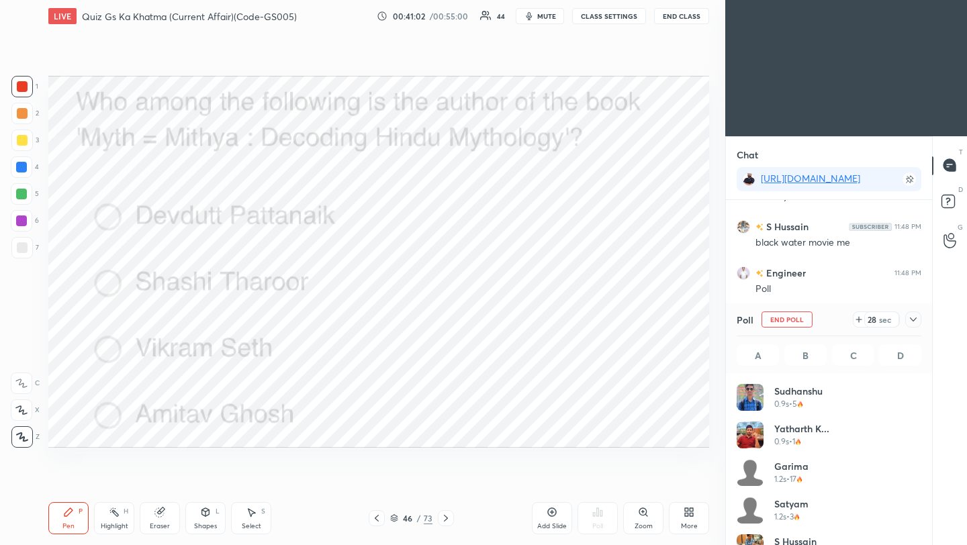
click at [916, 322] on icon at bounding box center [913, 319] width 11 height 11
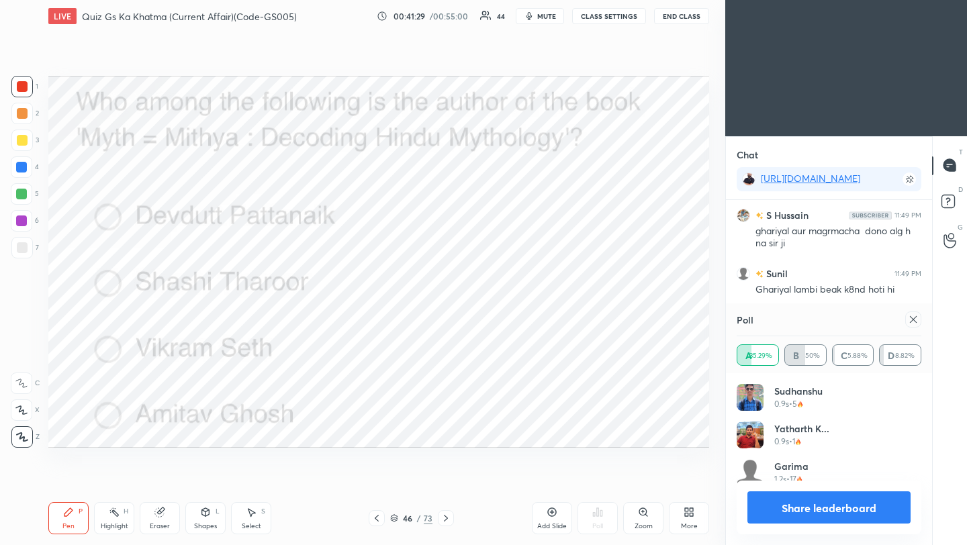
scroll to position [157, 181]
click at [915, 321] on icon at bounding box center [913, 319] width 11 height 11
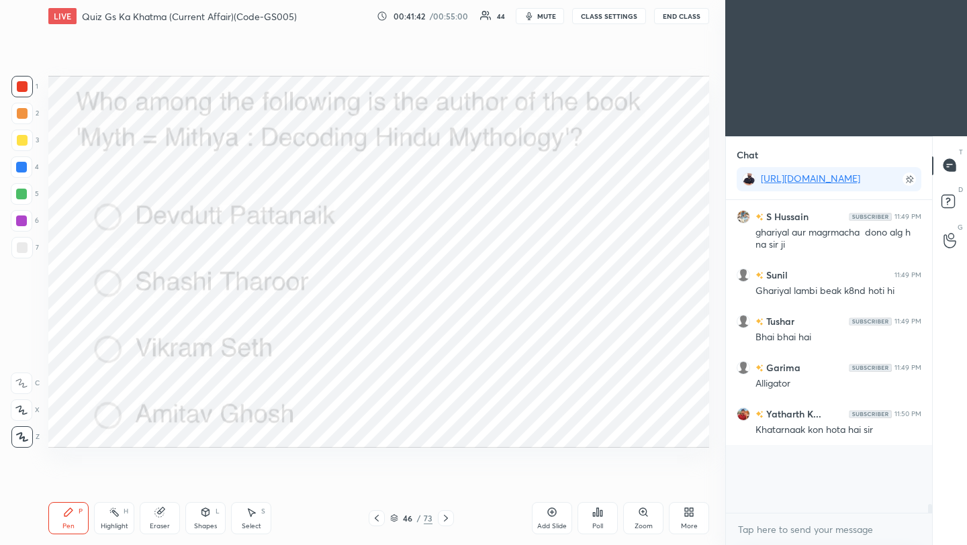
scroll to position [251, 202]
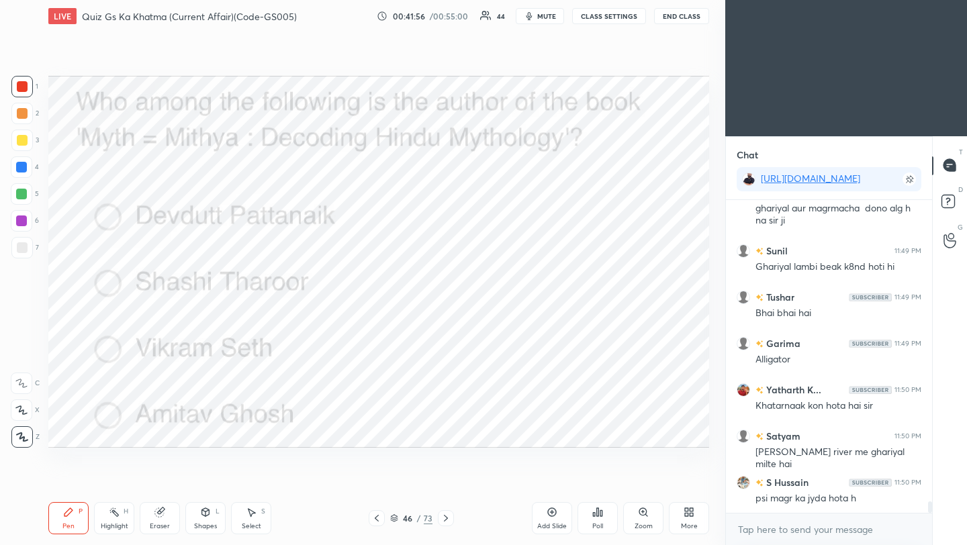
click at [446, 521] on icon at bounding box center [446, 518] width 11 height 11
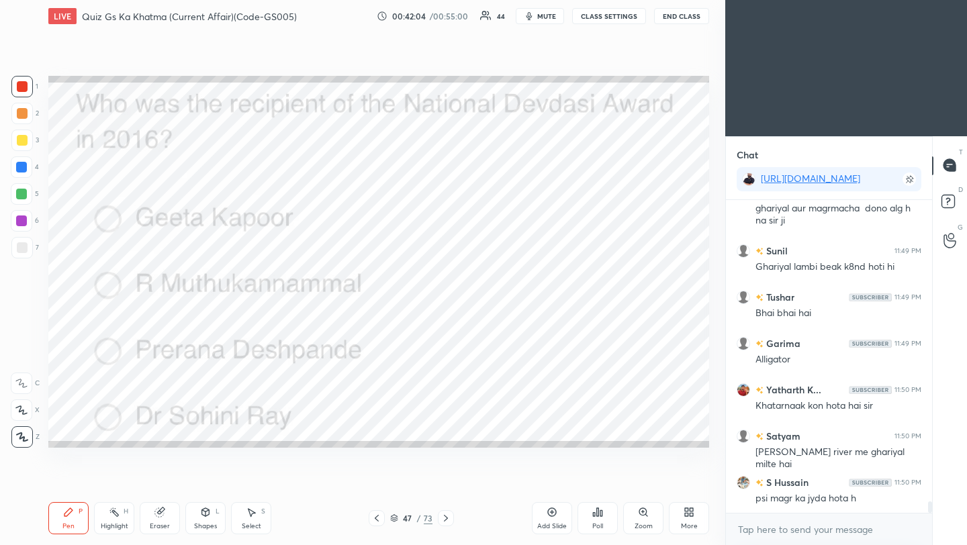
click at [601, 516] on icon at bounding box center [602, 514] width 2 height 6
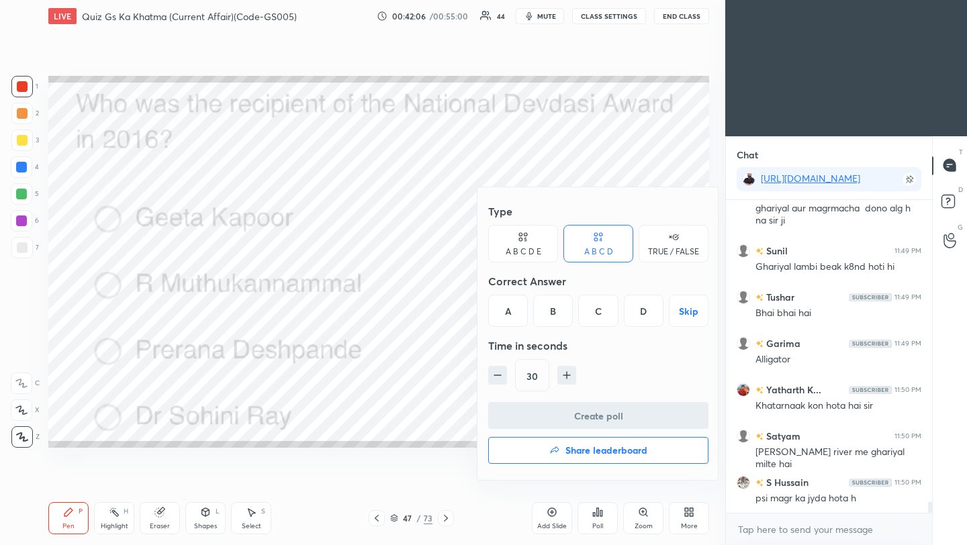
click at [607, 318] on div "C" at bounding box center [598, 311] width 40 height 32
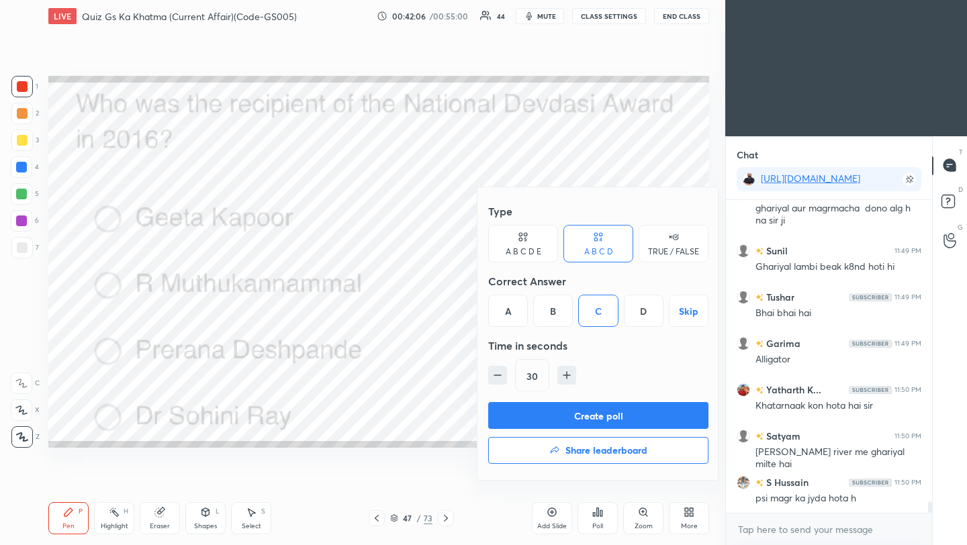
click at [614, 408] on button "Create poll" at bounding box center [598, 415] width 220 height 27
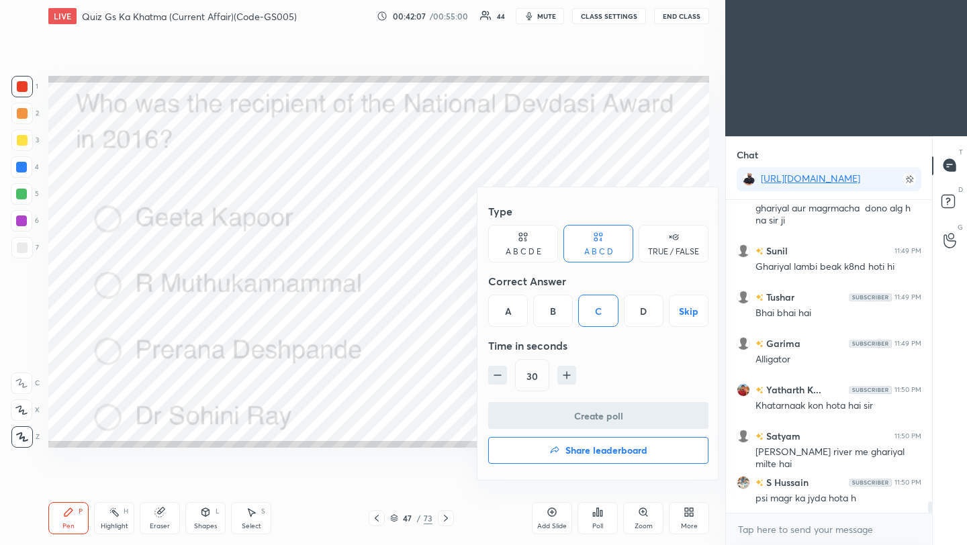
scroll to position [175, 202]
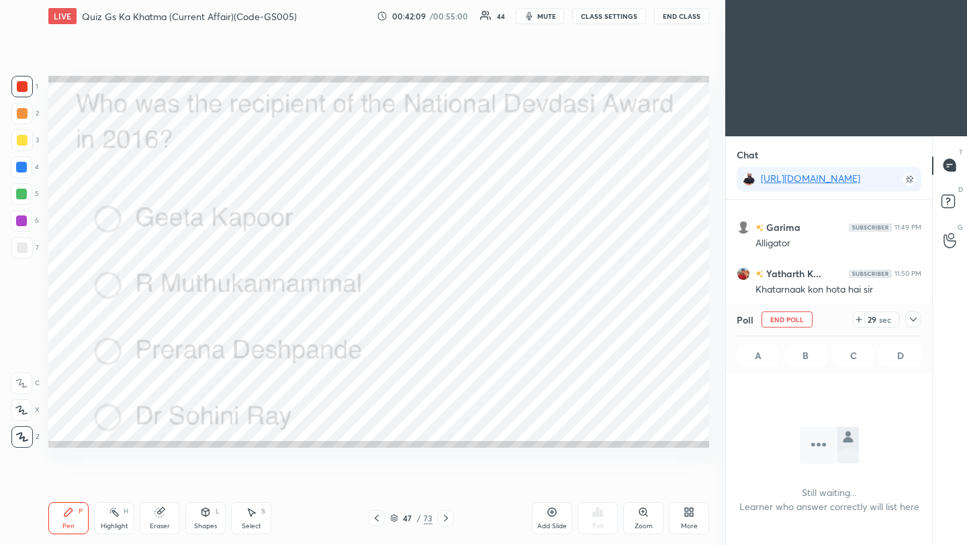
click at [913, 322] on icon at bounding box center [913, 319] width 11 height 11
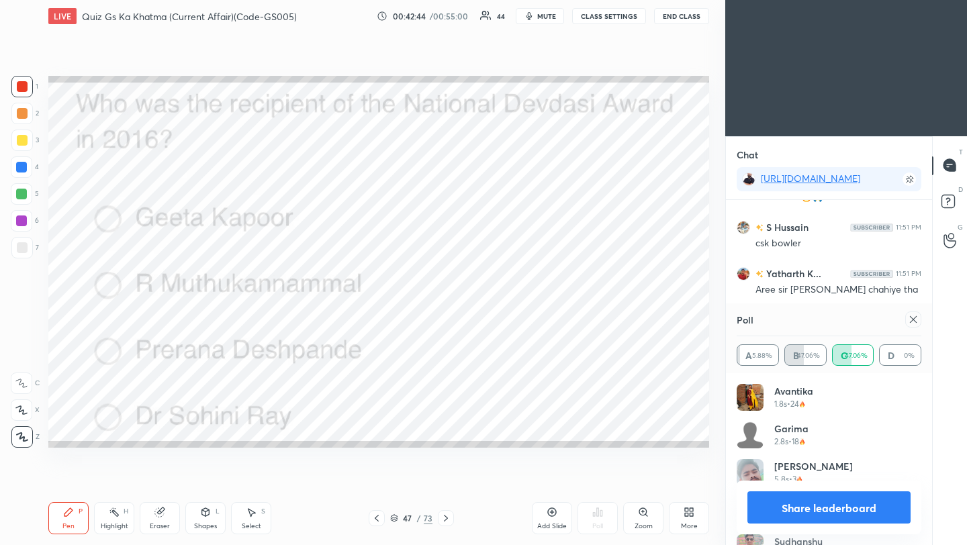
click at [916, 322] on icon at bounding box center [913, 319] width 11 height 11
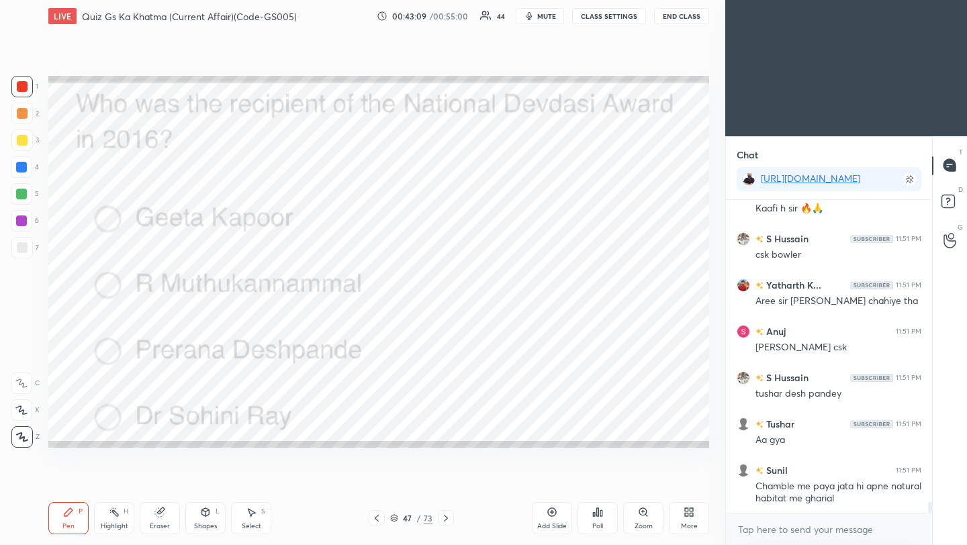
scroll to position [8906, 0]
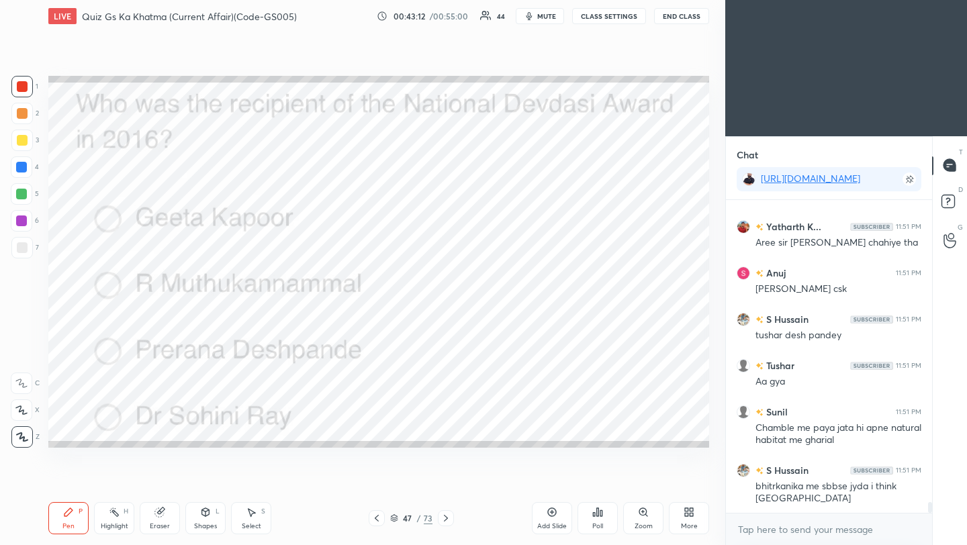
click at [447, 517] on icon at bounding box center [446, 518] width 11 height 11
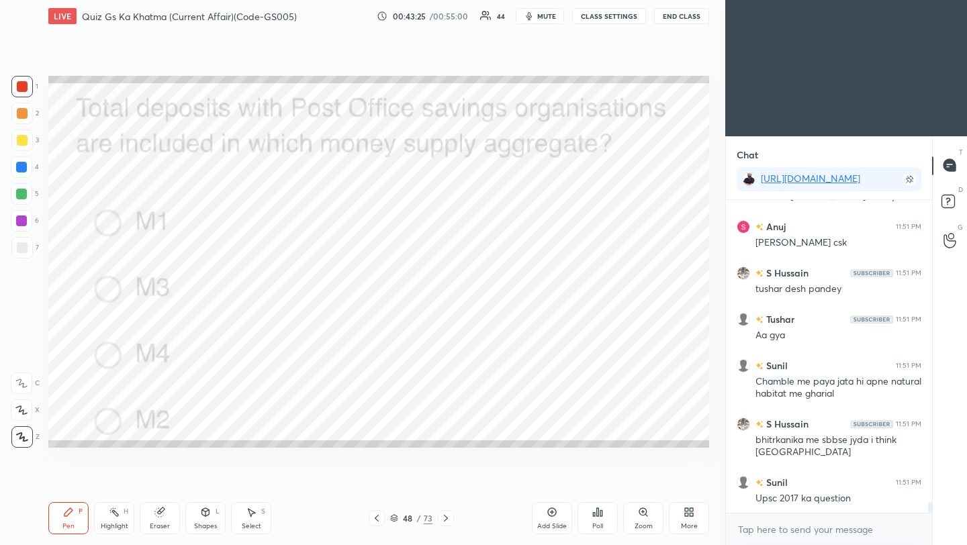
scroll to position [8999, 0]
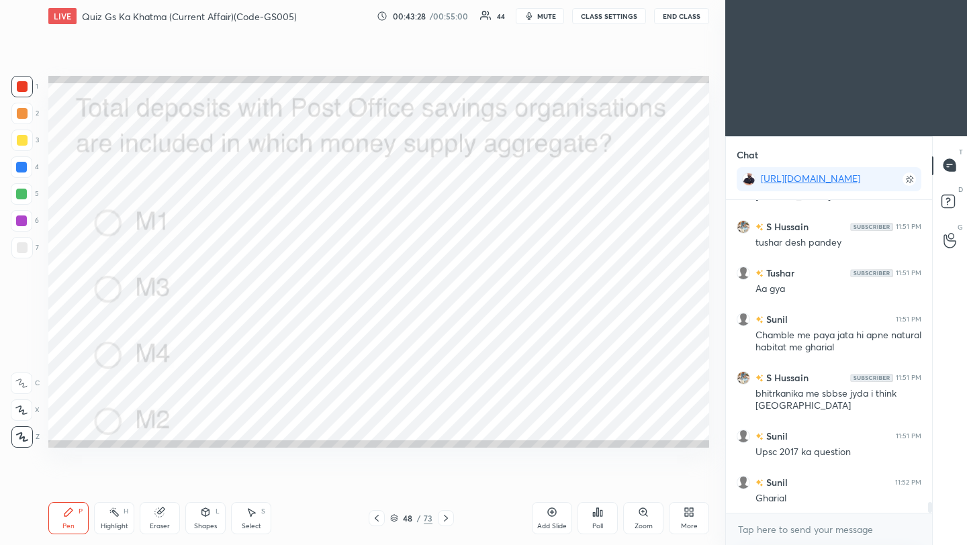
click at [601, 519] on div "Poll" at bounding box center [598, 518] width 40 height 32
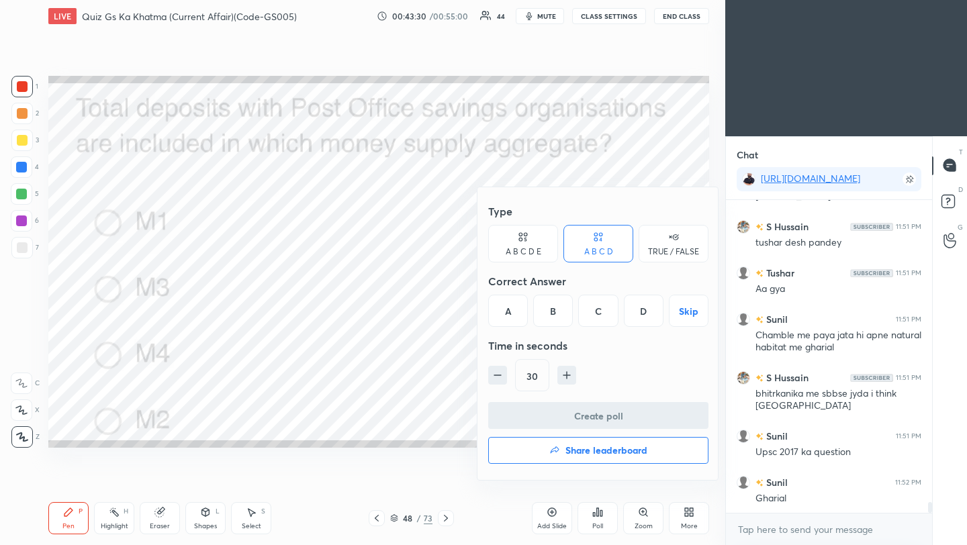
scroll to position [9045, 0]
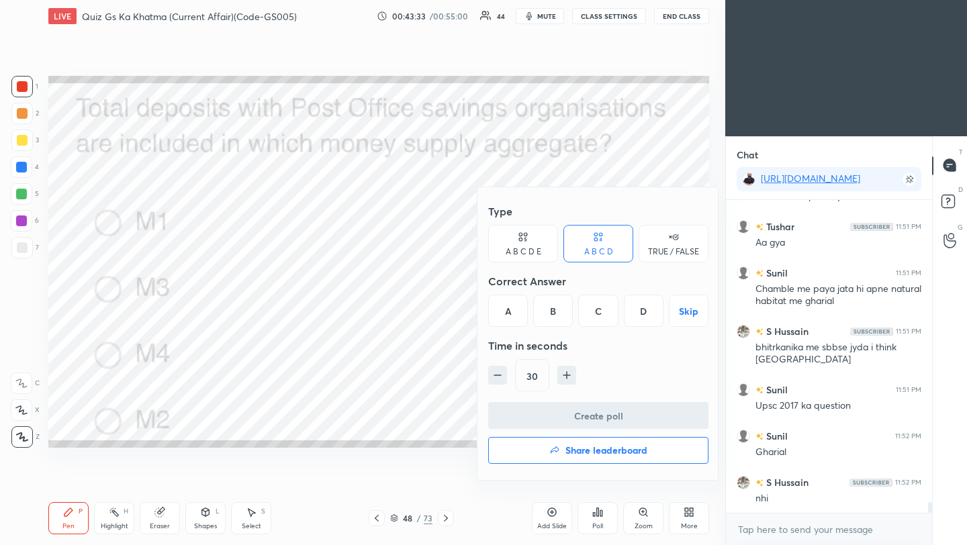
click at [601, 318] on div "C" at bounding box center [598, 311] width 40 height 32
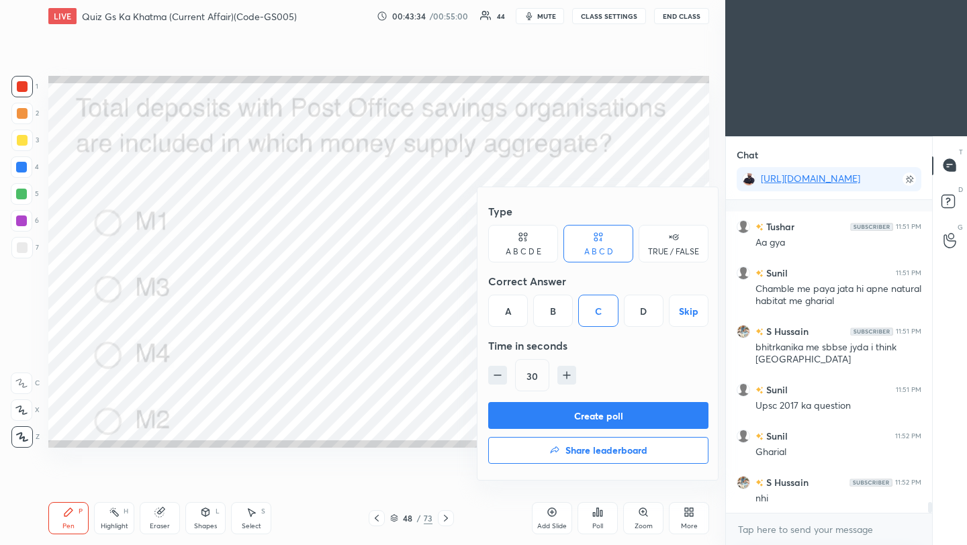
scroll to position [9104, 0]
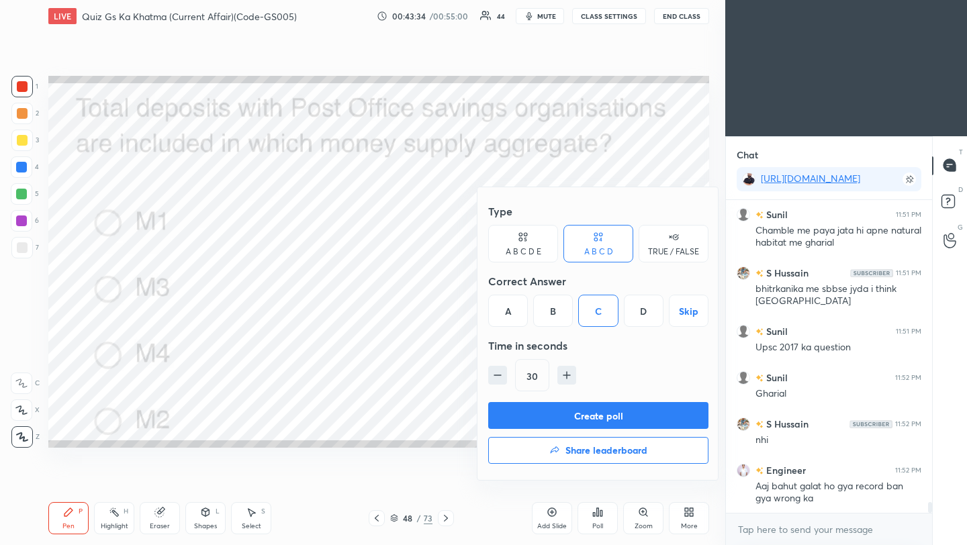
click at [590, 420] on button "Create poll" at bounding box center [598, 415] width 220 height 27
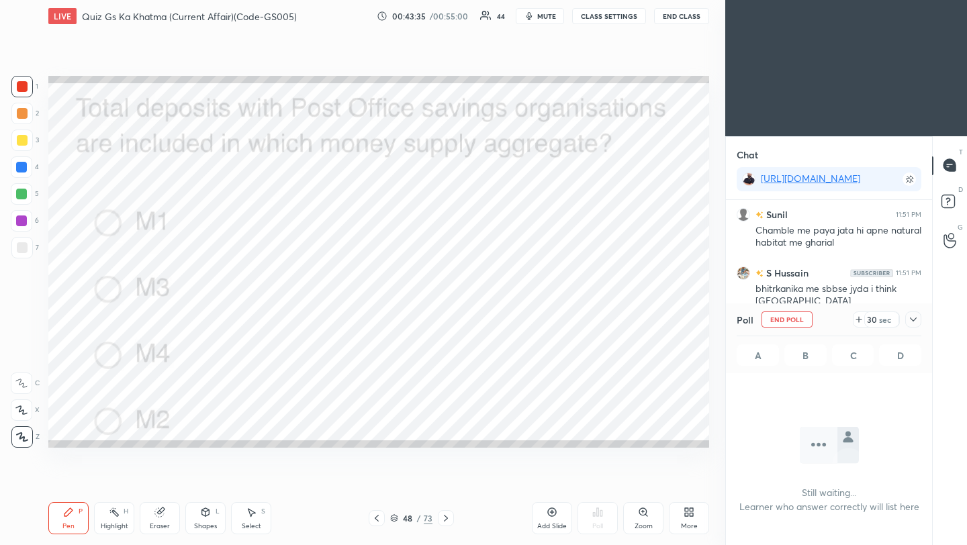
scroll to position [4, 5]
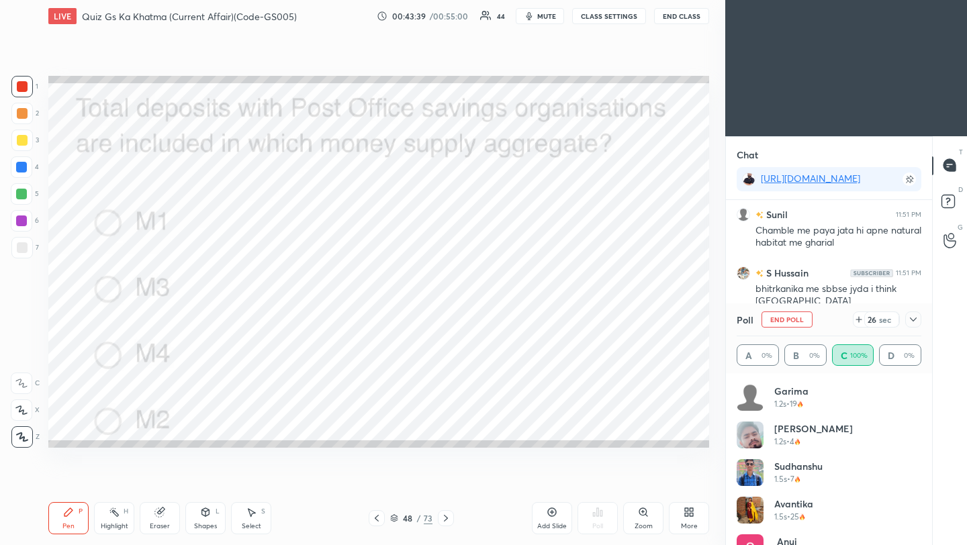
click at [914, 320] on icon at bounding box center [913, 319] width 11 height 11
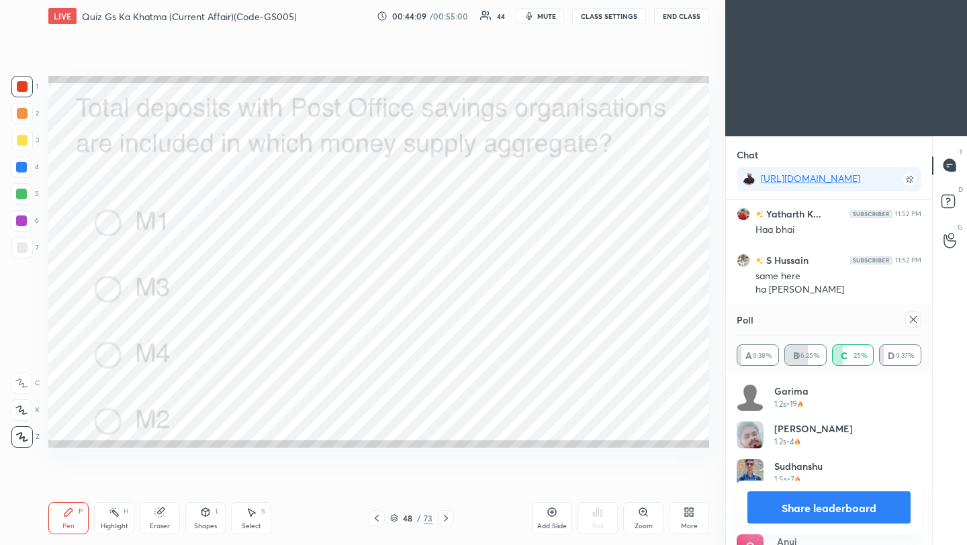
click at [686, 443] on div "1 2 3 4 5 6 7 C X Z C X Z E E Erase all H H LIVE Quiz Gs Ka Khatma (Current Aff…" at bounding box center [483, 272] width 967 height 545
click at [446, 521] on icon at bounding box center [446, 518] width 11 height 11
click at [918, 321] on icon at bounding box center [913, 319] width 11 height 11
click at [919, 321] on div "Chat [URL][DOMAIN_NAME] [PERSON_NAME] 11:52 PM Haa bhai S Hussain 11:52 PM same…" at bounding box center [828, 341] width 207 height 410
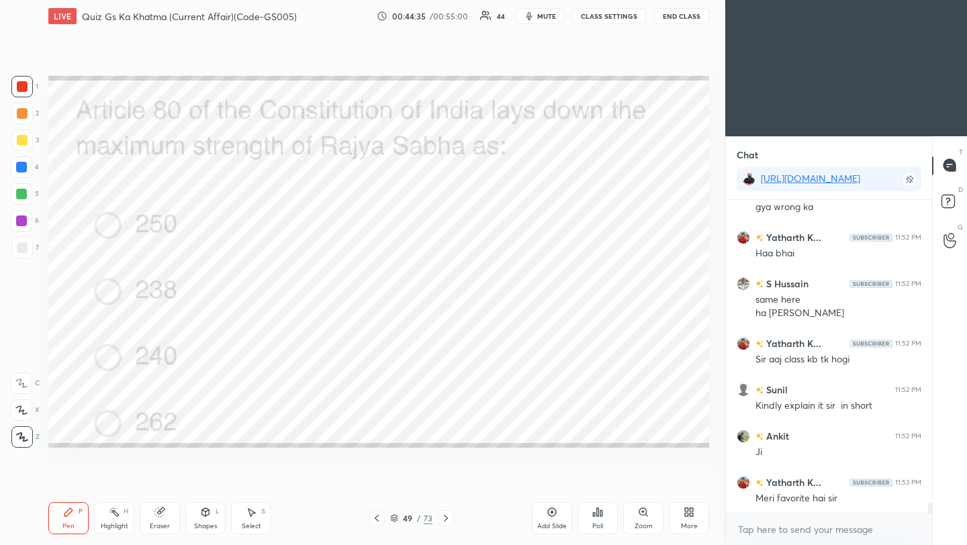
click at [599, 524] on div "Poll" at bounding box center [597, 526] width 11 height 7
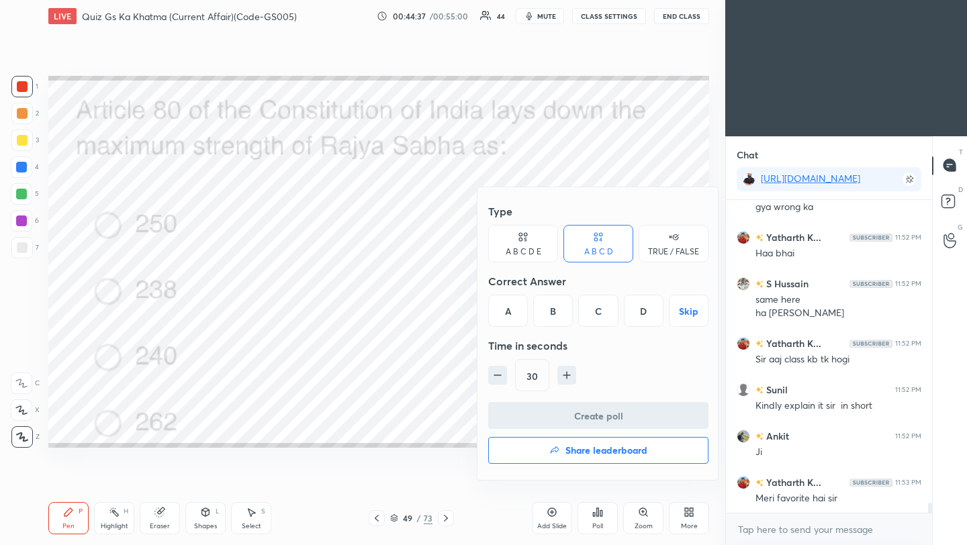
click at [512, 314] on div "A" at bounding box center [508, 311] width 40 height 32
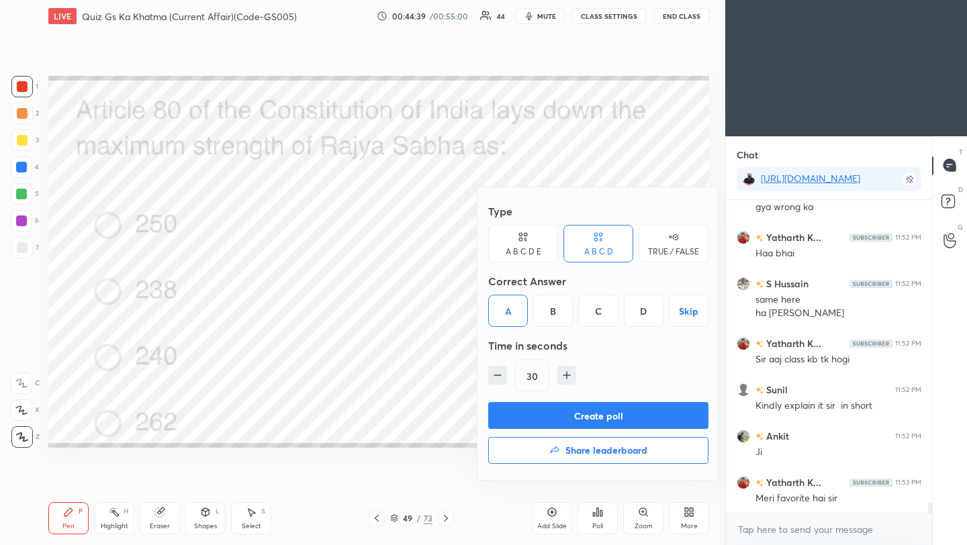
click at [544, 412] on button "Create poll" at bounding box center [598, 415] width 220 height 27
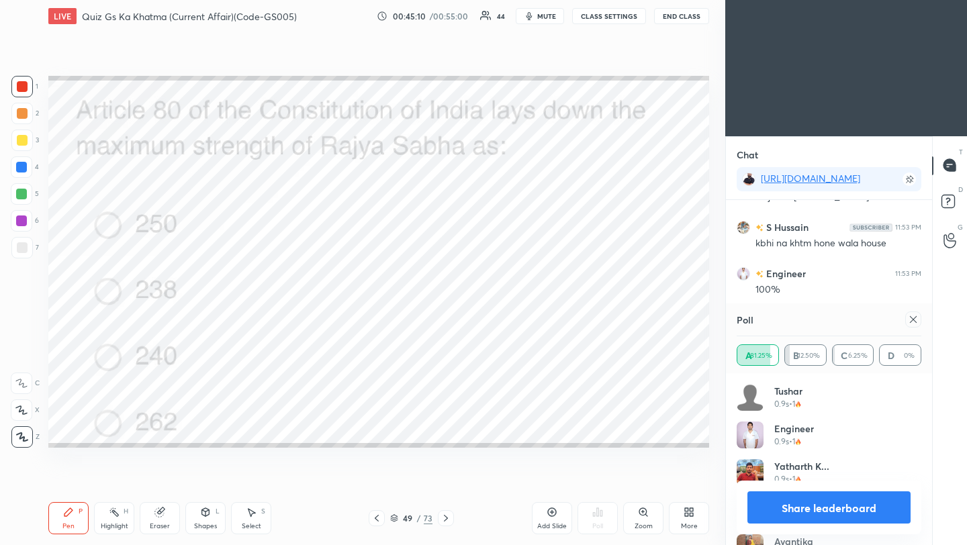
click at [915, 320] on icon at bounding box center [913, 319] width 11 height 11
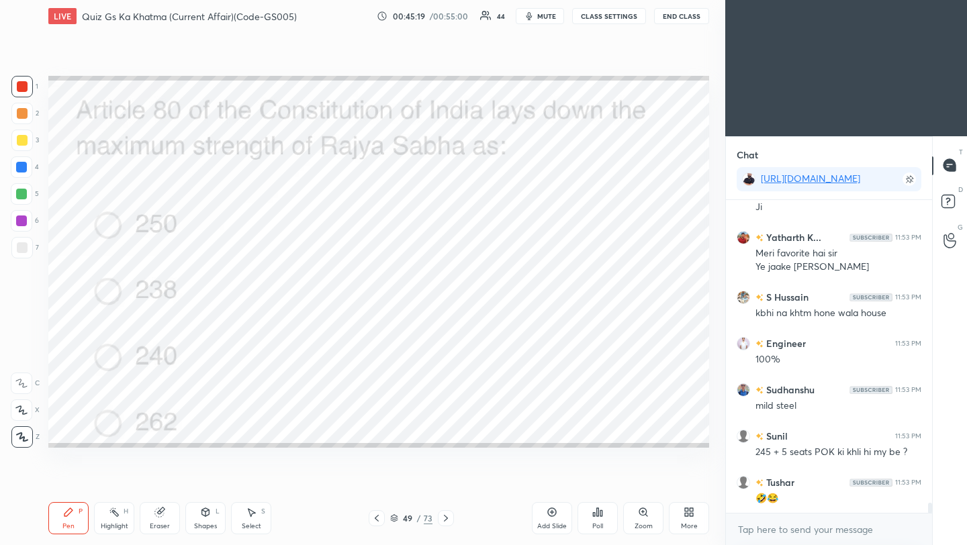
click at [445, 521] on icon at bounding box center [446, 518] width 11 height 11
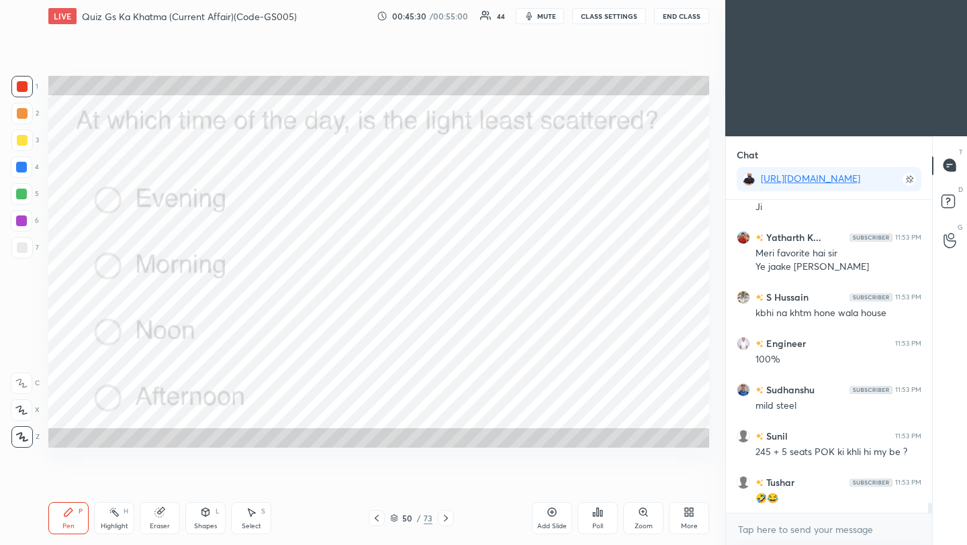
click at [595, 520] on div "Poll" at bounding box center [598, 518] width 40 height 32
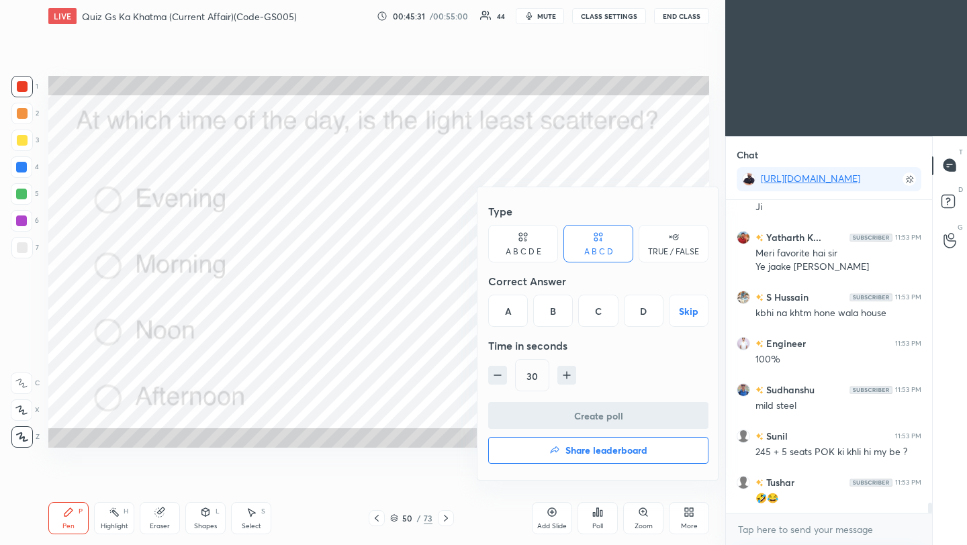
click at [601, 317] on div "C" at bounding box center [598, 311] width 40 height 32
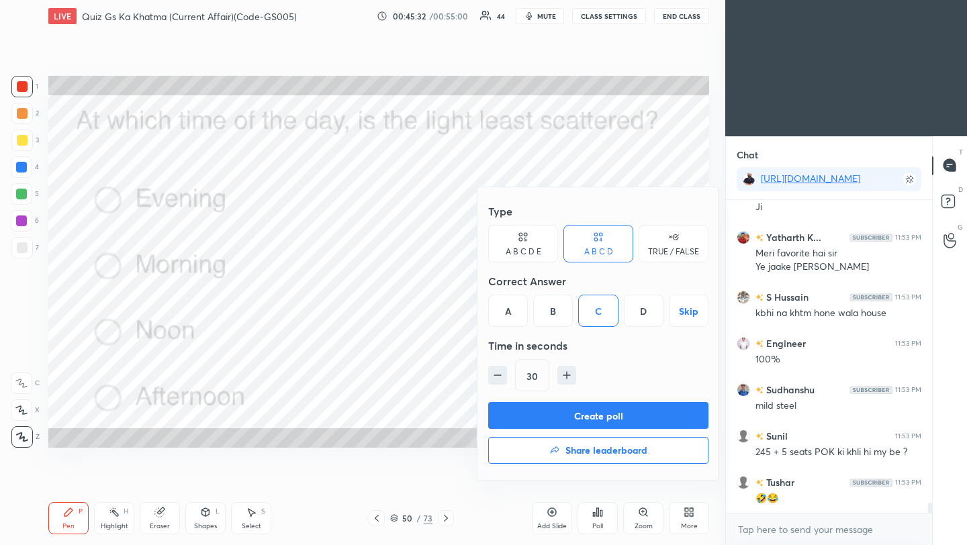
click at [613, 414] on button "Create poll" at bounding box center [598, 415] width 220 height 27
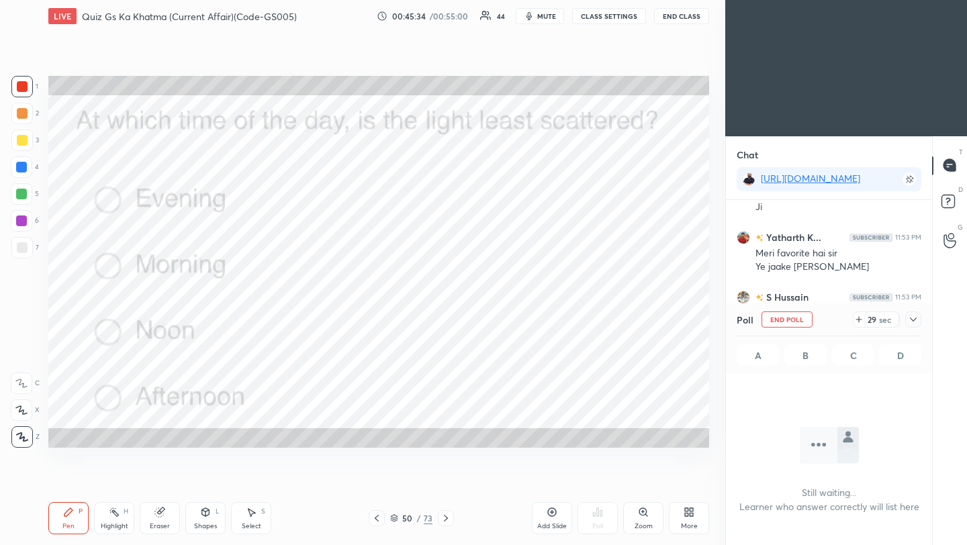
click at [913, 319] on icon at bounding box center [913, 319] width 11 height 11
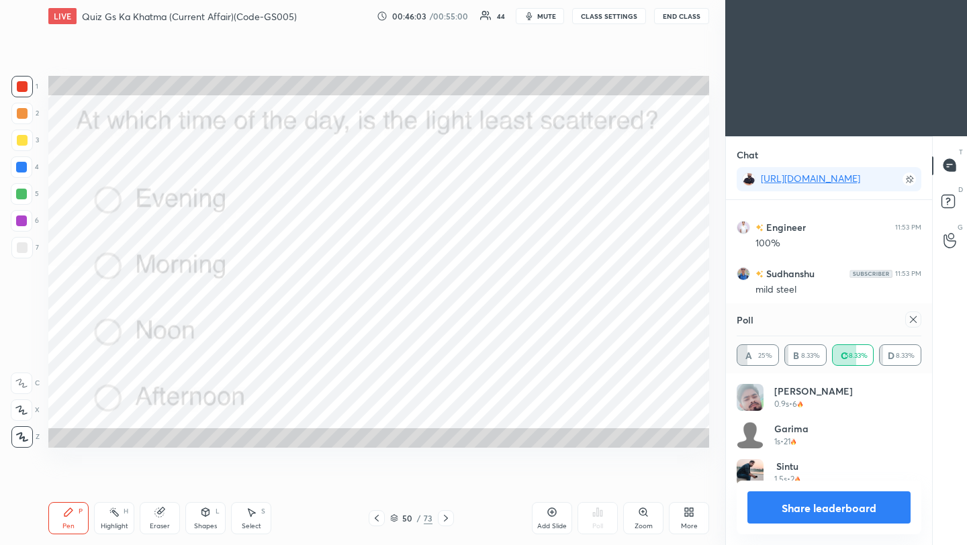
scroll to position [156, 181]
click at [916, 318] on icon at bounding box center [913, 319] width 11 height 11
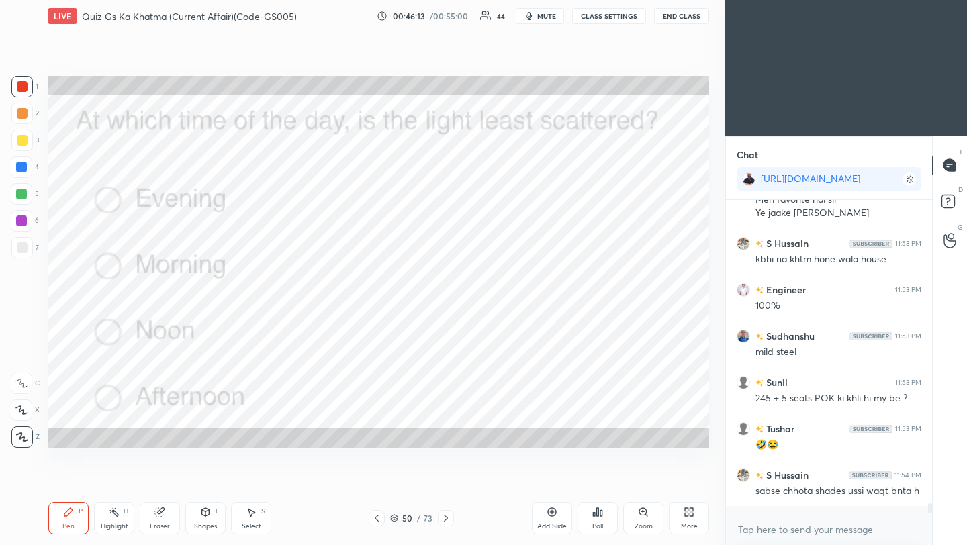
scroll to position [9691, 0]
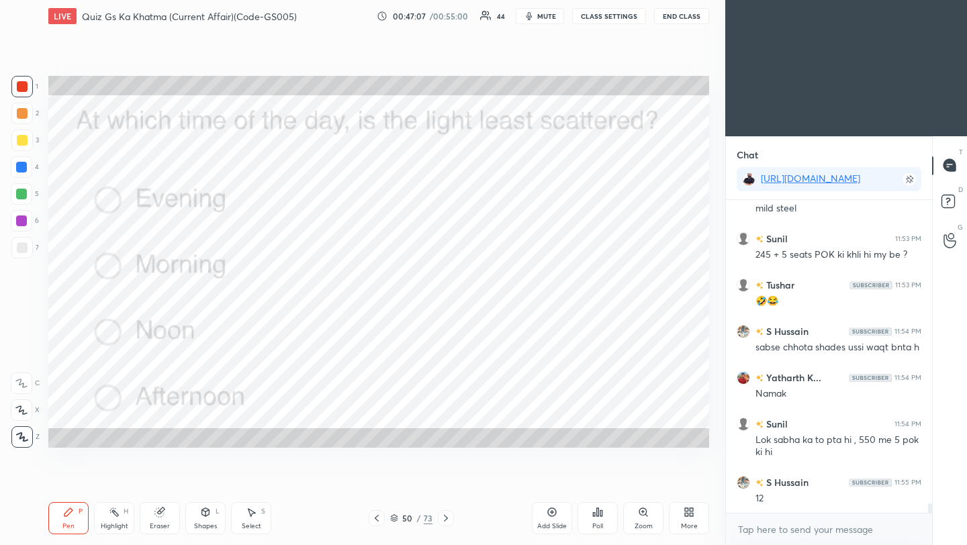
click at [443, 524] on div at bounding box center [446, 519] width 16 height 16
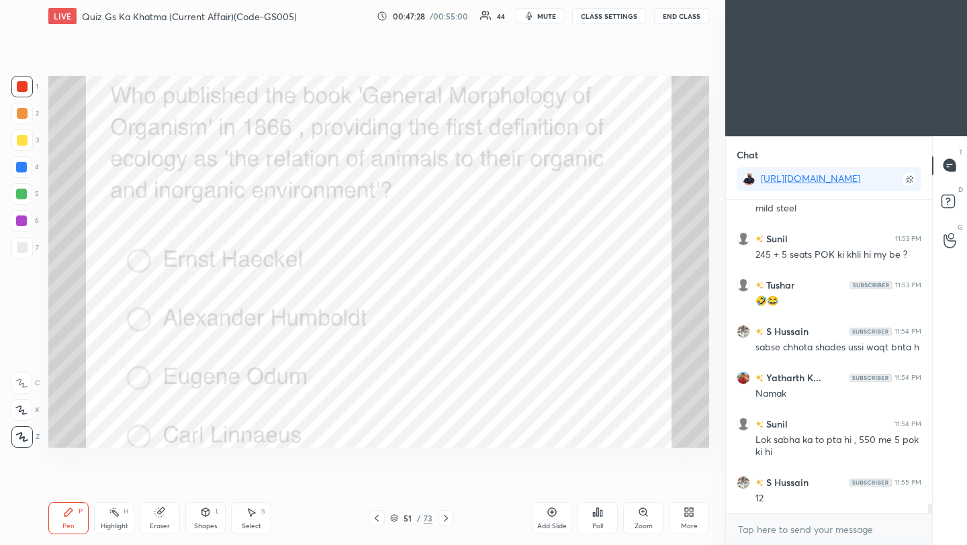
click at [593, 519] on div "Poll" at bounding box center [598, 518] width 40 height 32
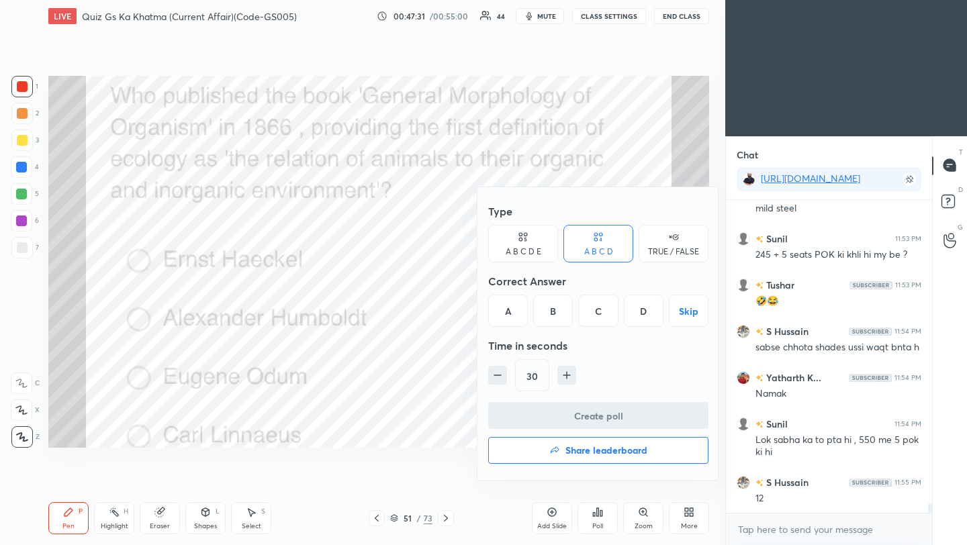
drag, startPoint x: 506, startPoint y: 317, endPoint x: 501, endPoint y: 347, distance: 30.0
click at [506, 318] on div "A" at bounding box center [508, 311] width 40 height 32
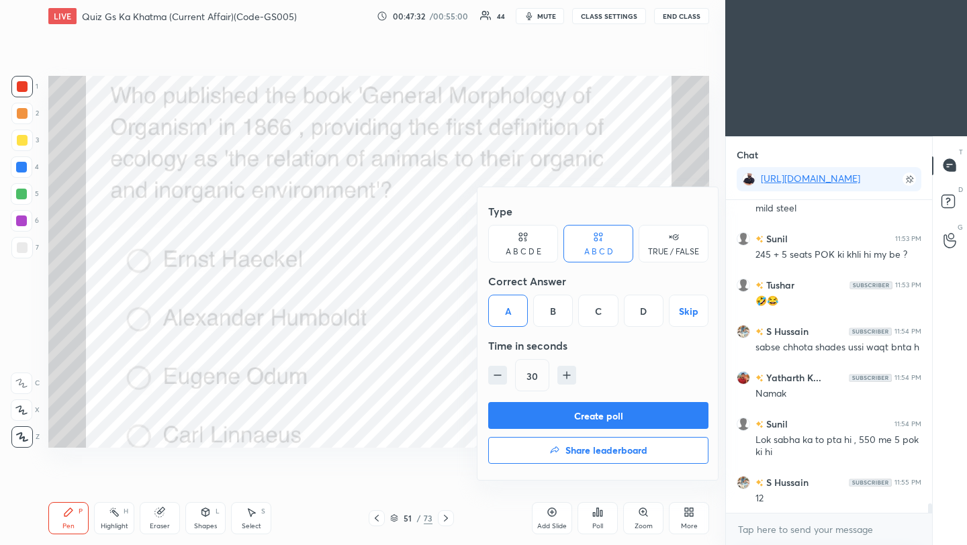
click at [549, 410] on button "Create poll" at bounding box center [598, 415] width 220 height 27
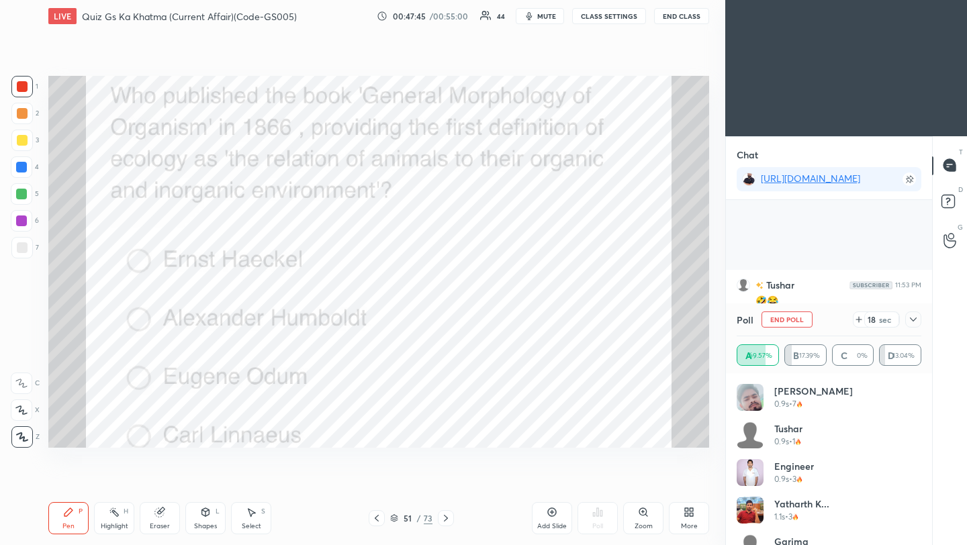
scroll to position [9954, 0]
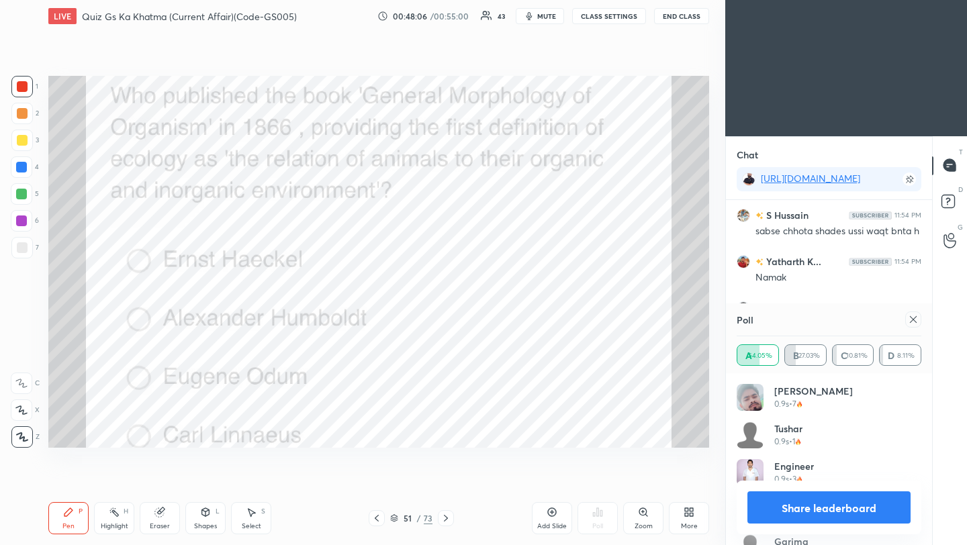
click at [914, 319] on icon at bounding box center [913, 319] width 11 height 11
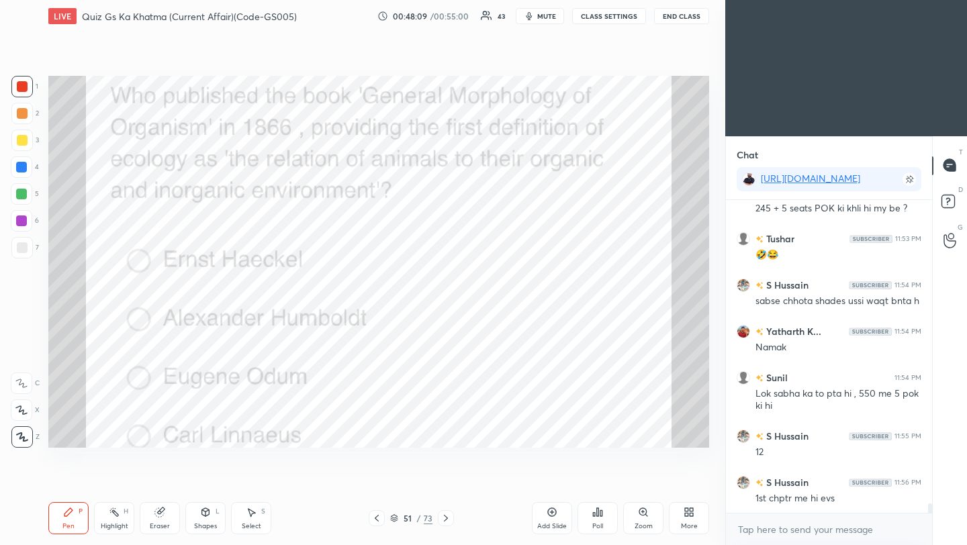
scroll to position [9898, 0]
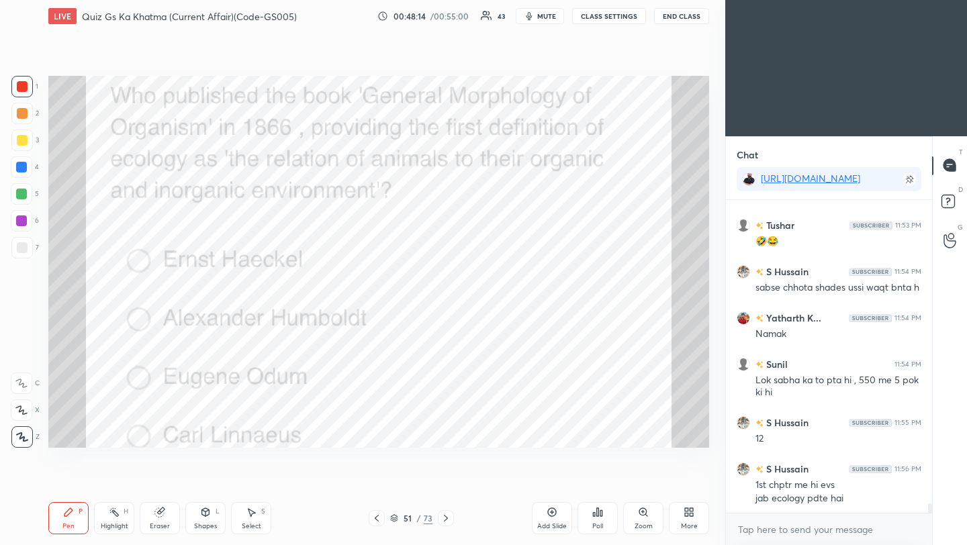
click at [444, 521] on icon at bounding box center [446, 518] width 11 height 11
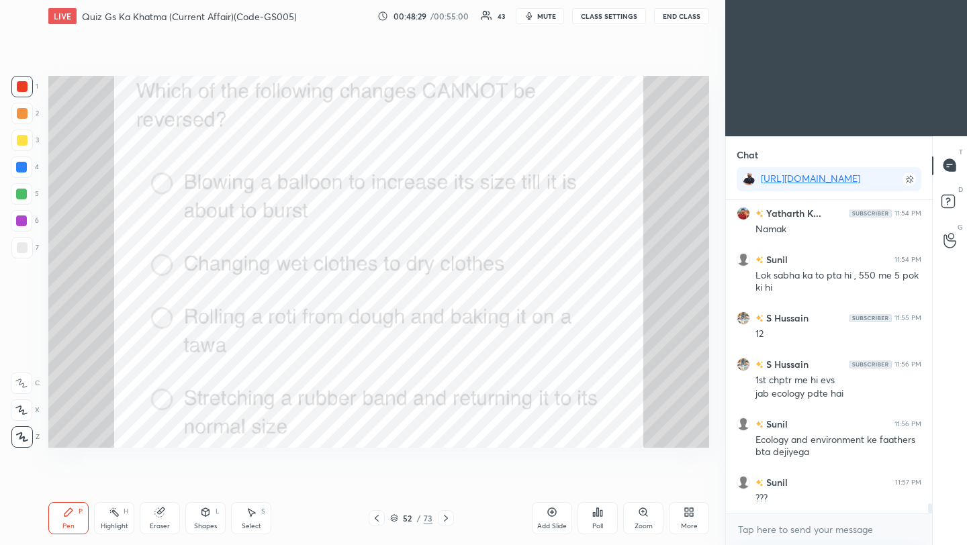
click at [607, 523] on div "Poll" at bounding box center [598, 518] width 40 height 32
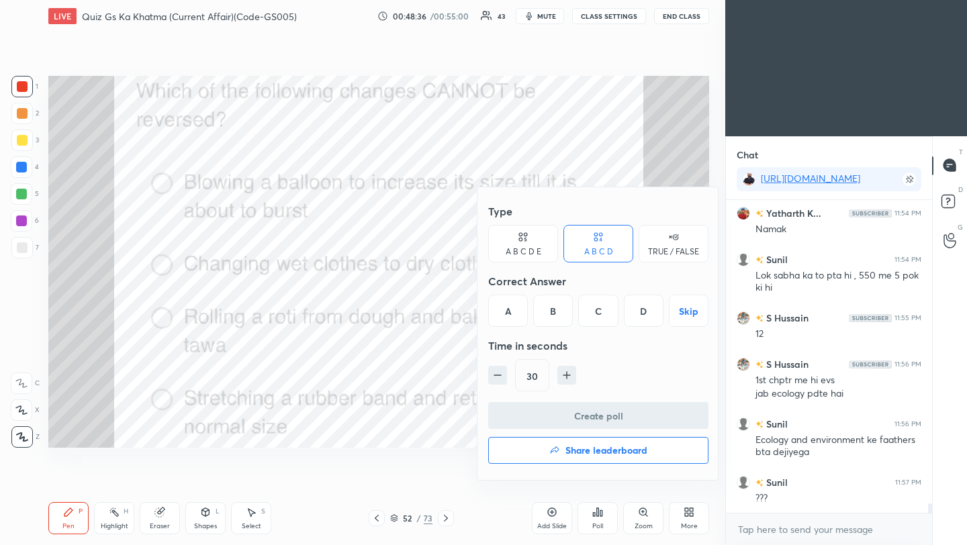
click at [603, 310] on div "C" at bounding box center [598, 311] width 40 height 32
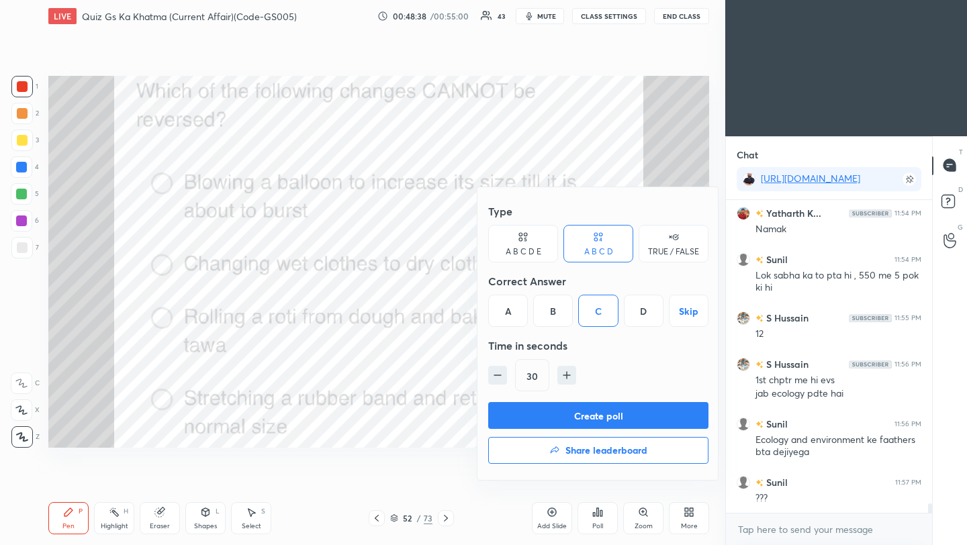
click at [629, 423] on button "Create poll" at bounding box center [598, 415] width 220 height 27
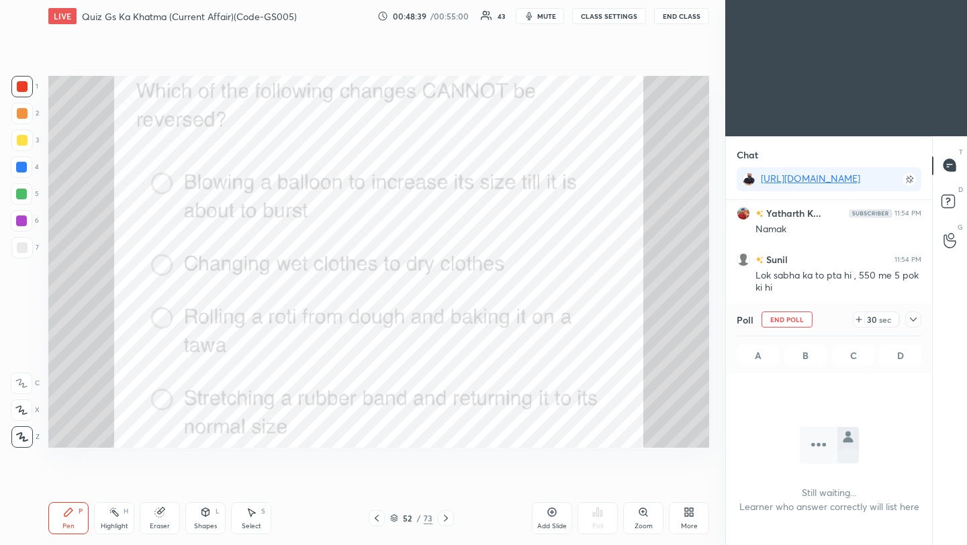
scroll to position [5, 5]
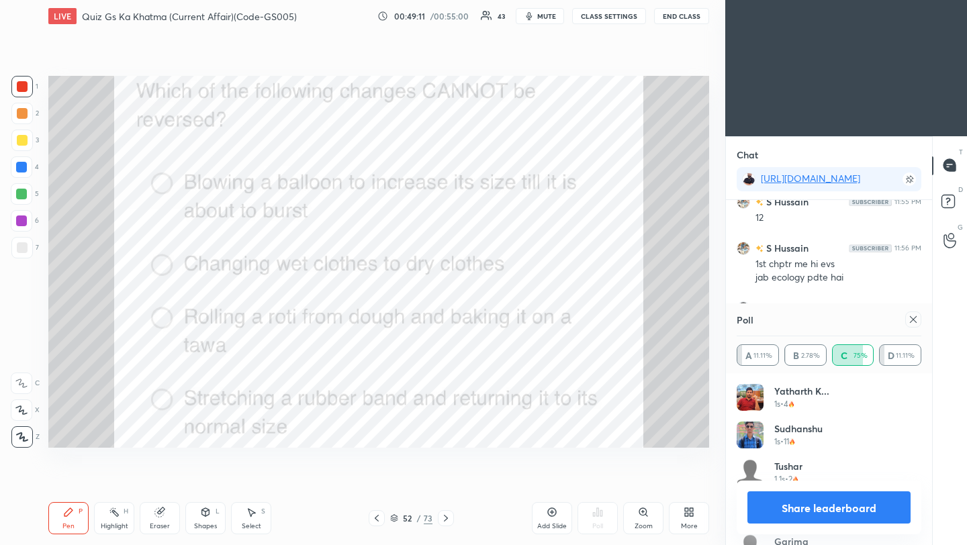
click at [911, 322] on icon at bounding box center [913, 319] width 7 height 7
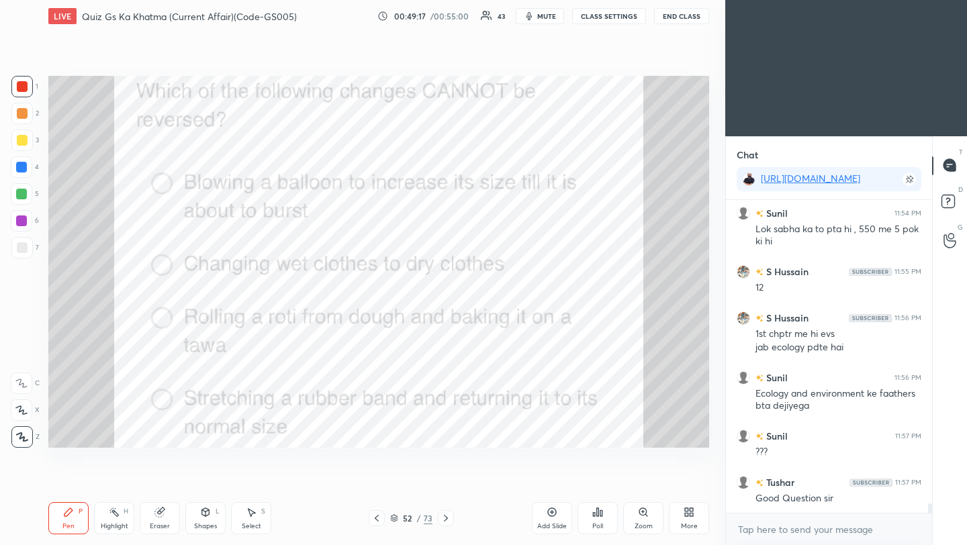
scroll to position [10095, 0]
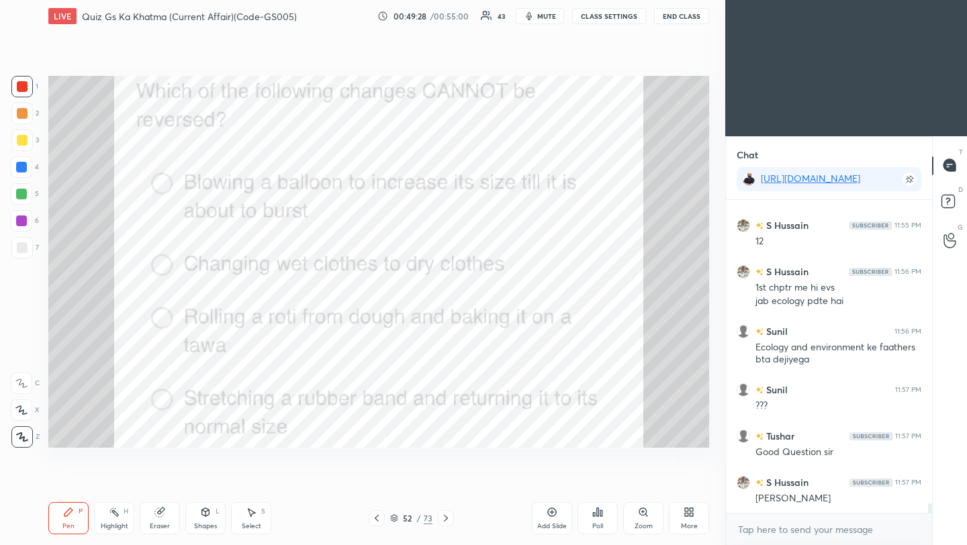
click at [446, 519] on icon at bounding box center [446, 518] width 11 height 11
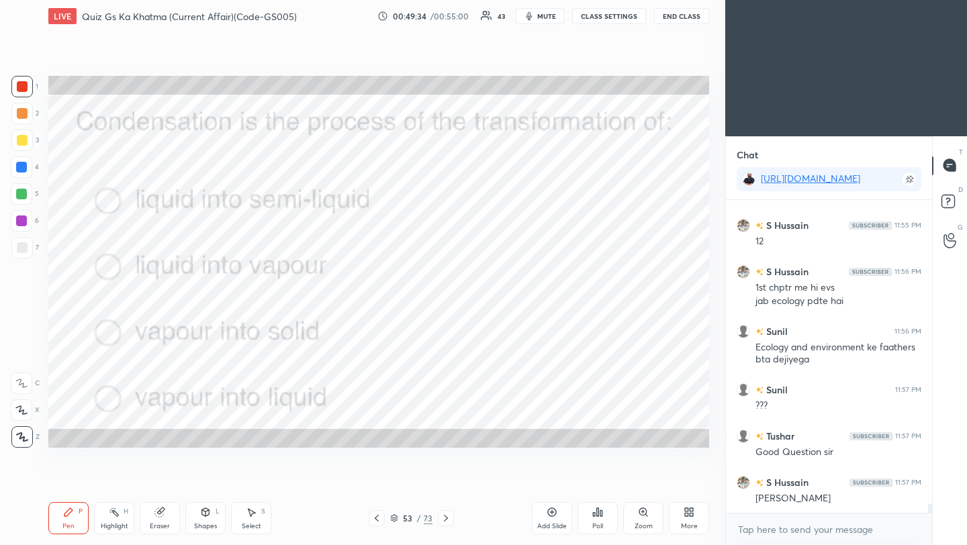
scroll to position [10154, 0]
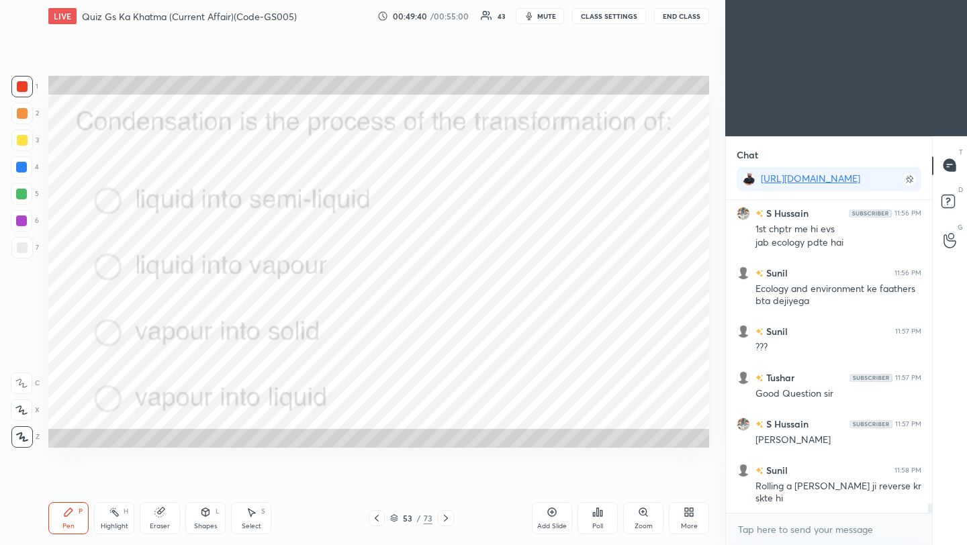
click at [593, 517] on icon at bounding box center [597, 512] width 11 height 11
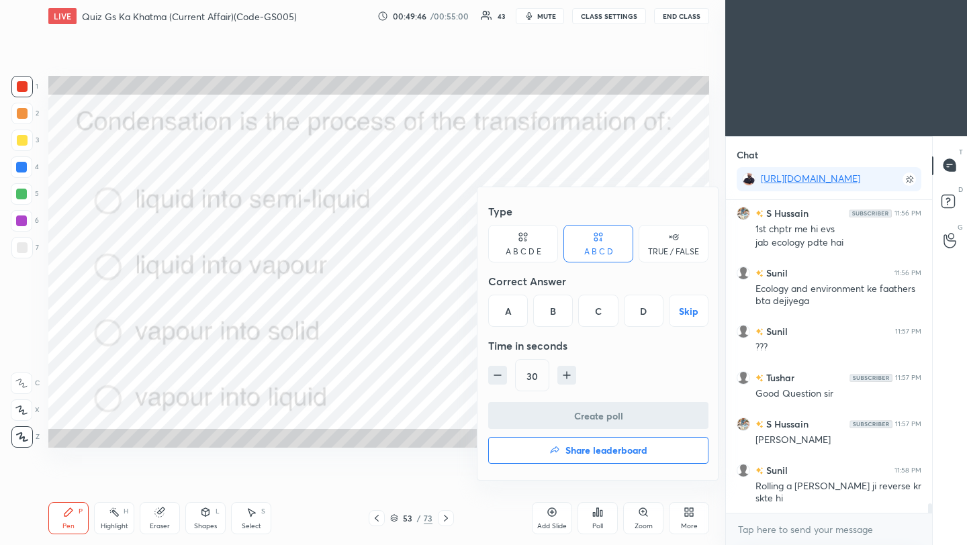
drag, startPoint x: 644, startPoint y: 312, endPoint x: 644, endPoint y: 326, distance: 14.8
click at [644, 312] on div "D" at bounding box center [644, 311] width 40 height 32
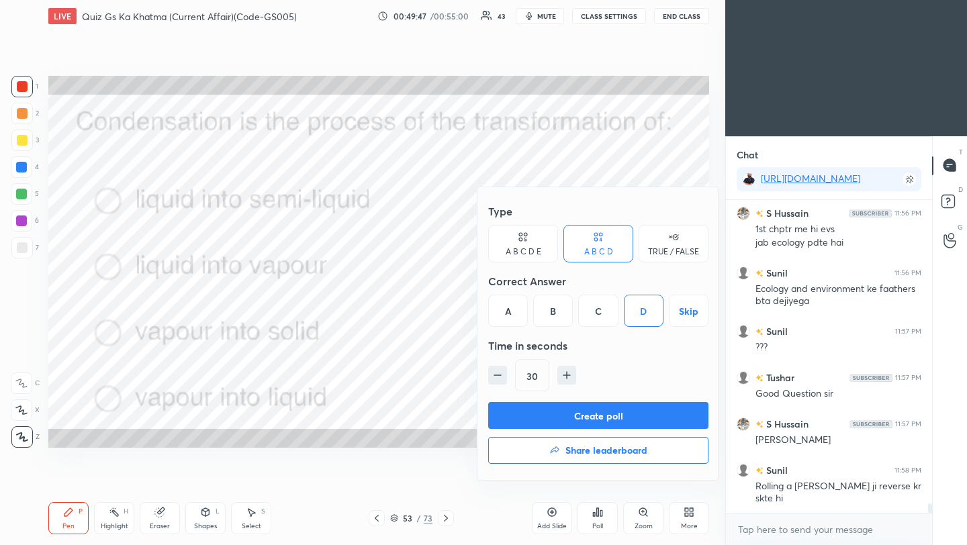
click at [649, 423] on button "Create poll" at bounding box center [598, 415] width 220 height 27
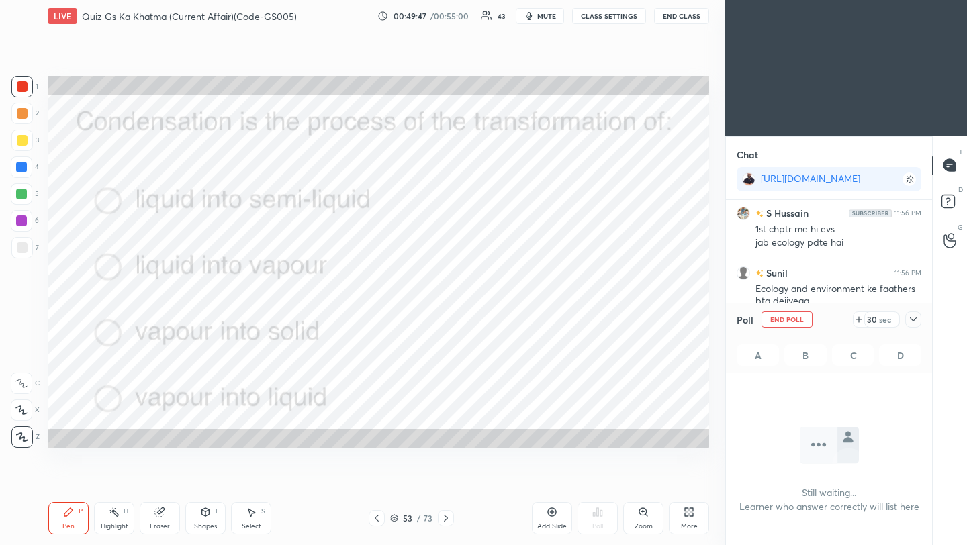
scroll to position [127, 202]
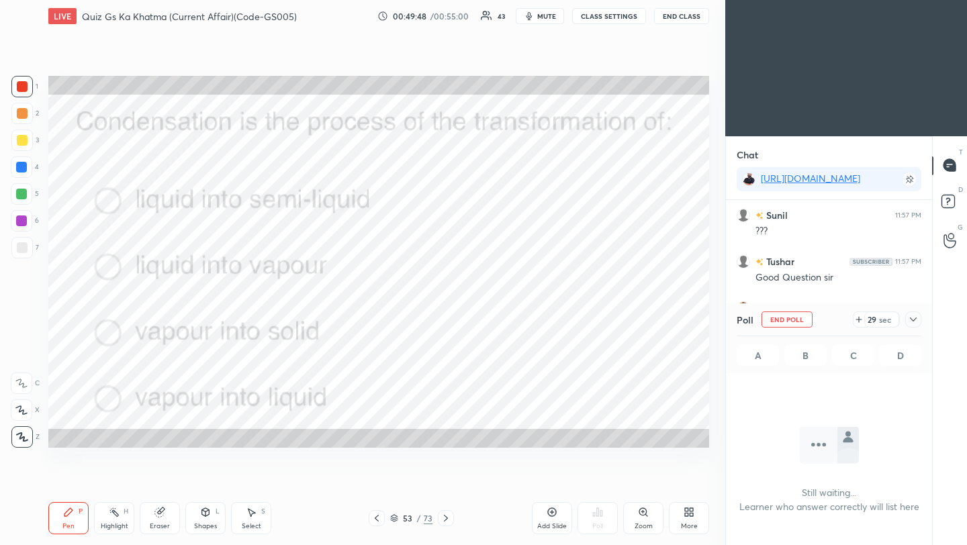
click at [912, 329] on div "Poll End Poll 29 sec" at bounding box center [829, 320] width 185 height 32
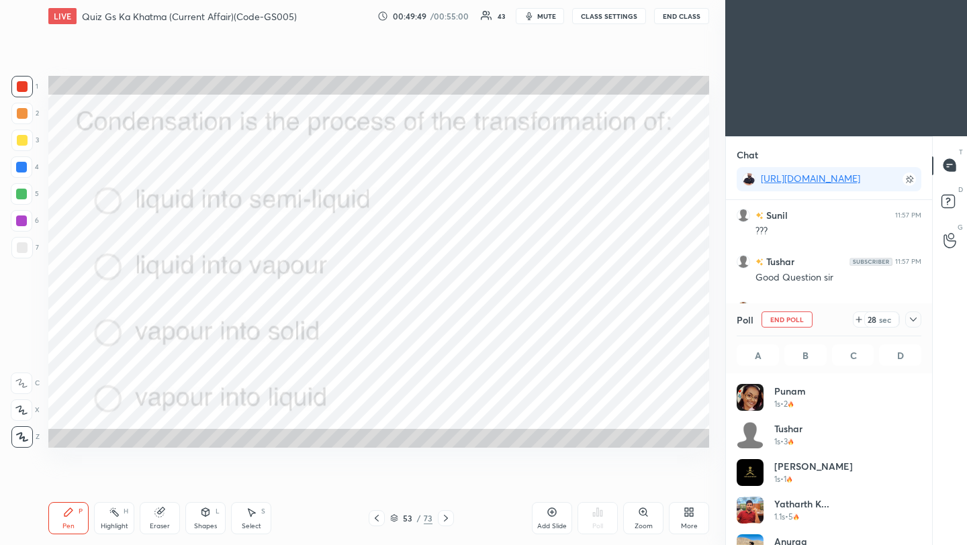
click at [916, 324] on icon at bounding box center [913, 319] width 11 height 11
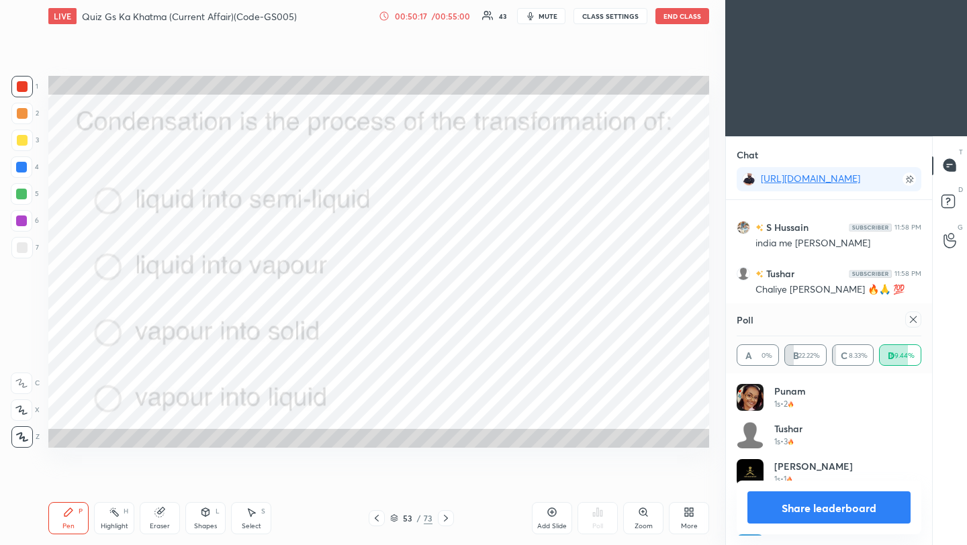
scroll to position [157, 181]
click at [916, 323] on icon at bounding box center [913, 319] width 11 height 11
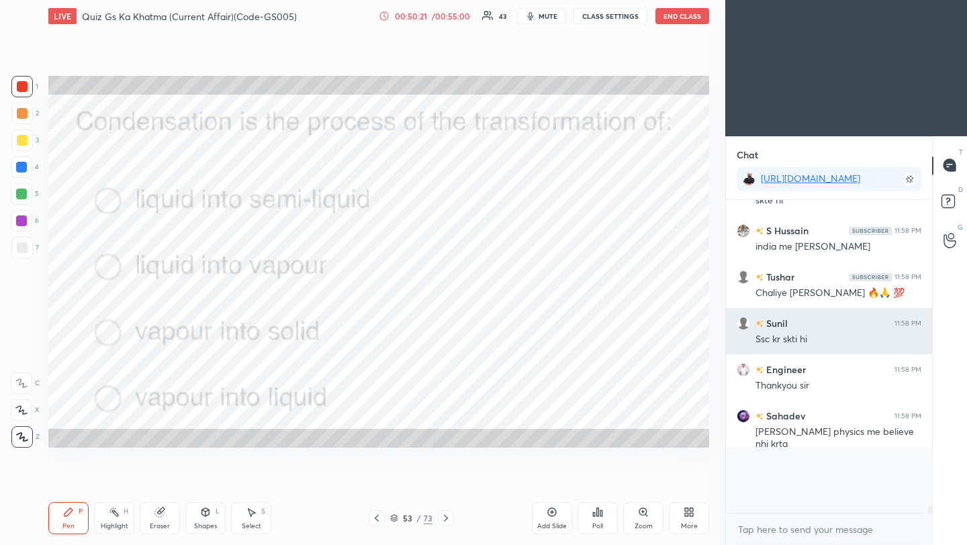
scroll to position [5, 5]
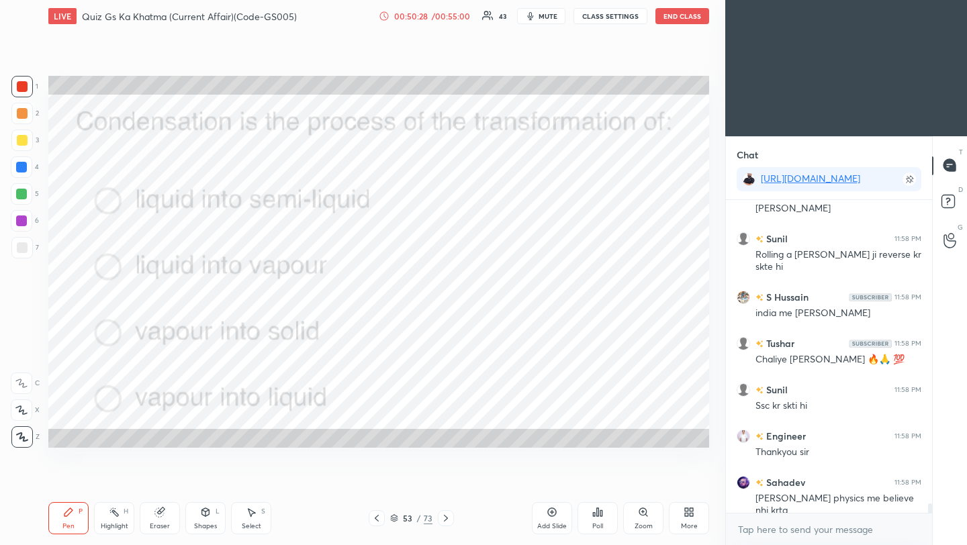
click at [602, 520] on div "Poll" at bounding box center [598, 518] width 40 height 32
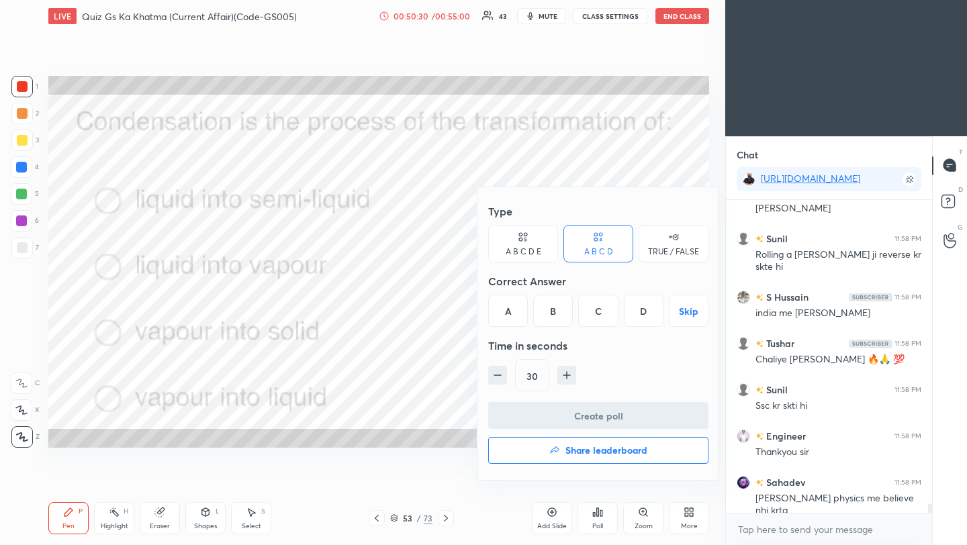
click at [607, 455] on h4 "Share leaderboard" at bounding box center [607, 450] width 82 height 9
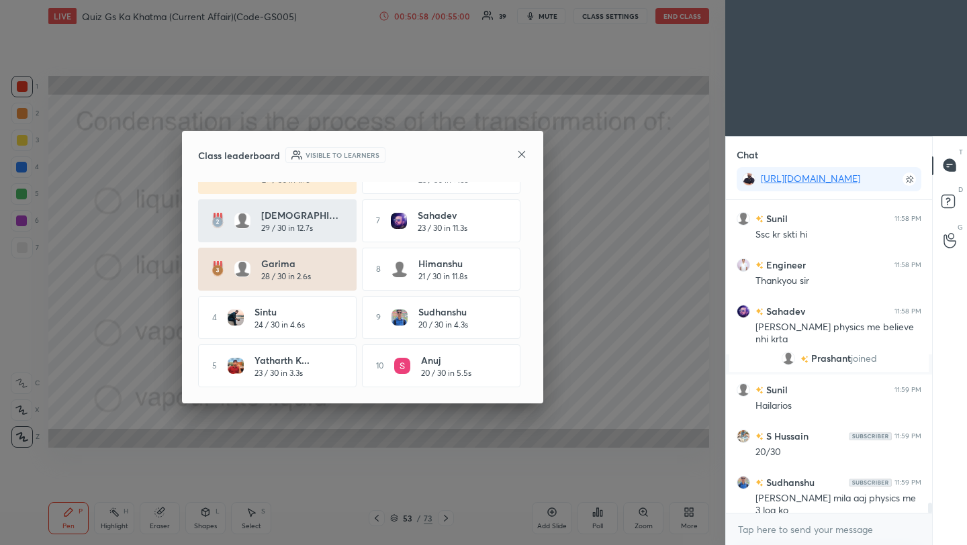
scroll to position [9675, 0]
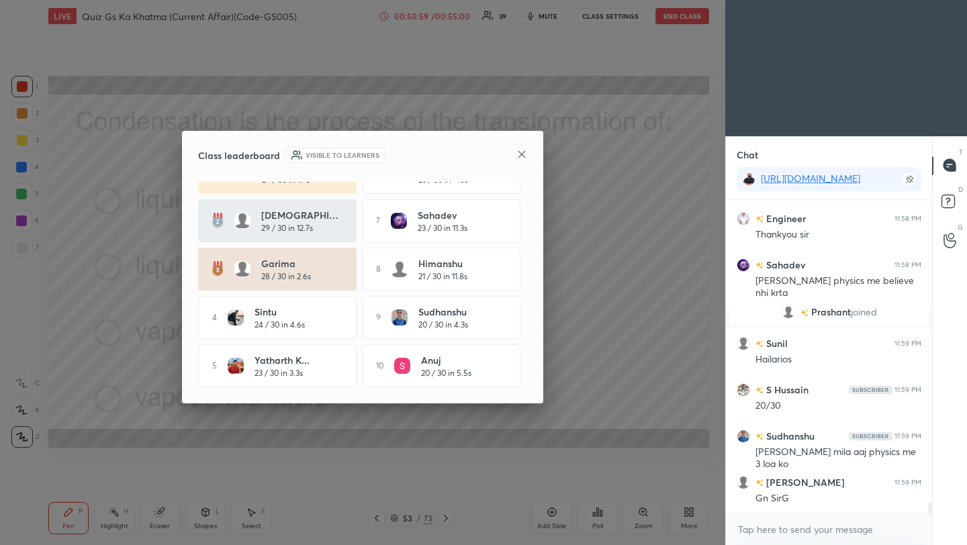
click at [519, 155] on icon at bounding box center [522, 153] width 7 height 7
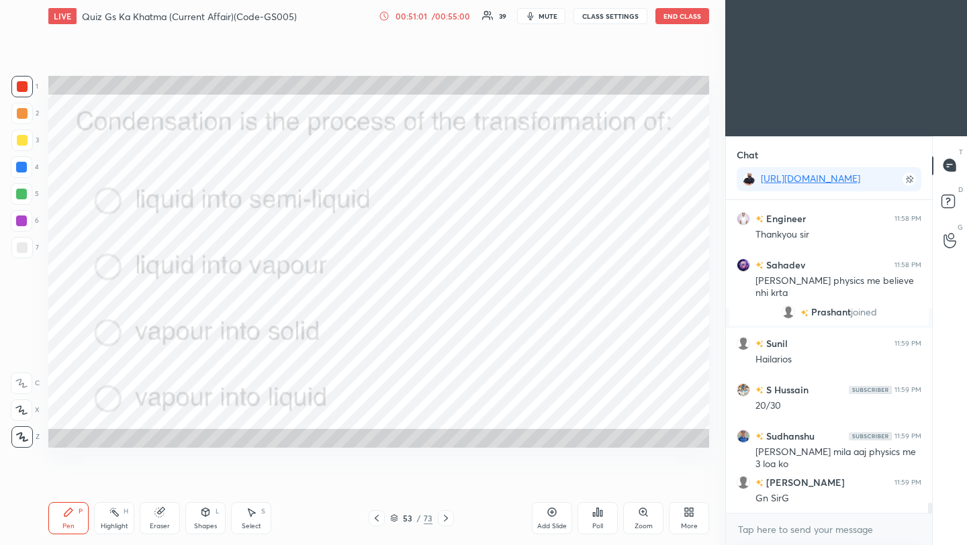
scroll to position [9722, 0]
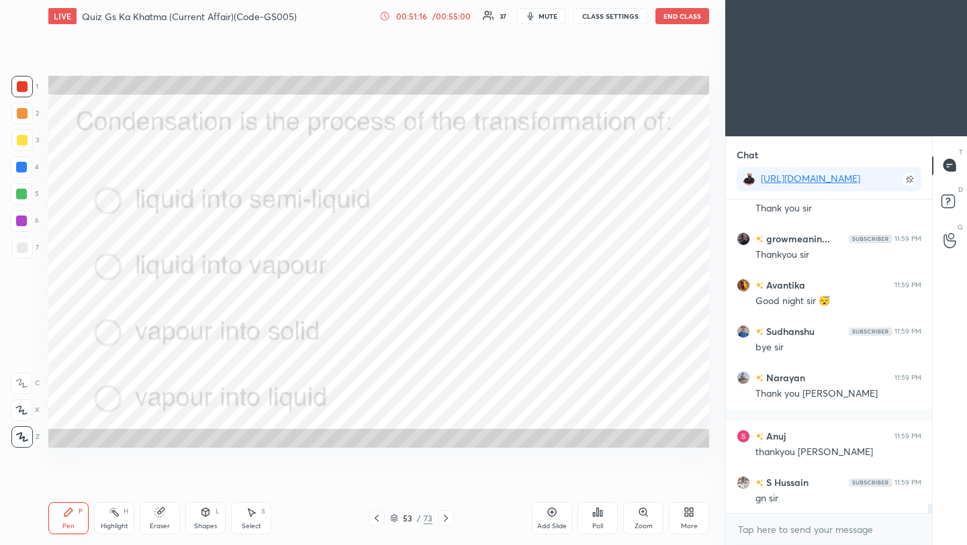
click at [695, 31] on div "LIVE Quiz Gs Ka Khatma (Current Affair)(Code-GS005) 00:51:16 / 00:55:00 37 mute…" at bounding box center [378, 16] width 661 height 32
click at [676, 15] on button "End Class" at bounding box center [683, 16] width 54 height 16
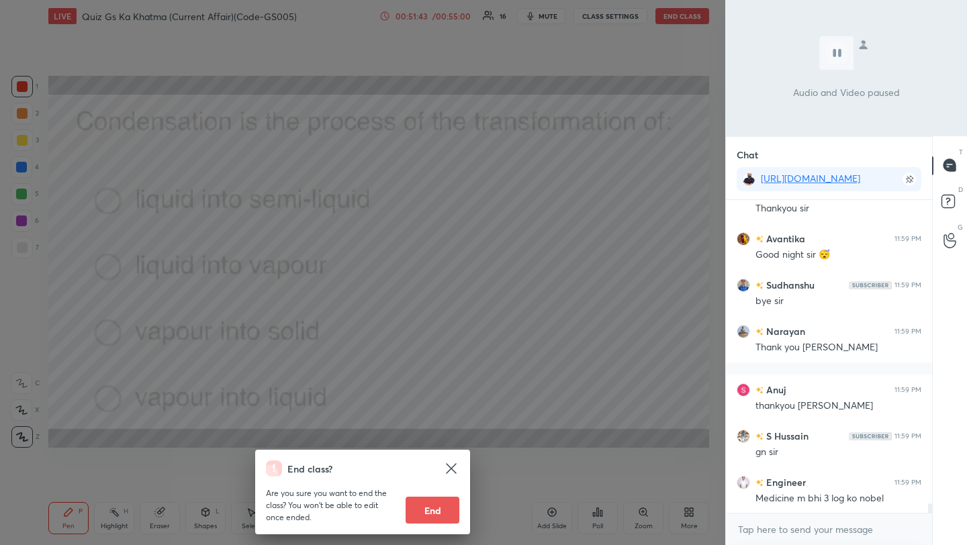
scroll to position [10290, 0]
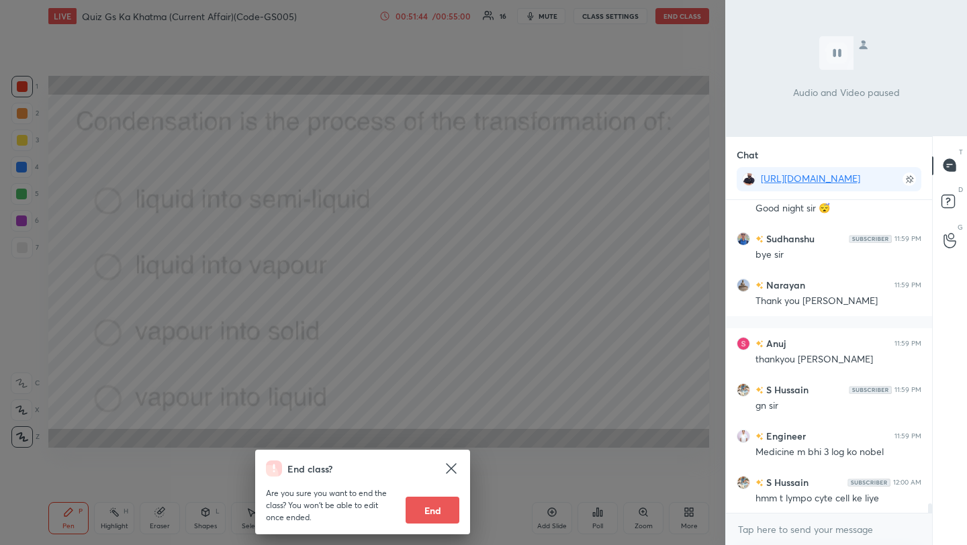
click at [447, 518] on button "End" at bounding box center [433, 510] width 54 height 27
type textarea "x"
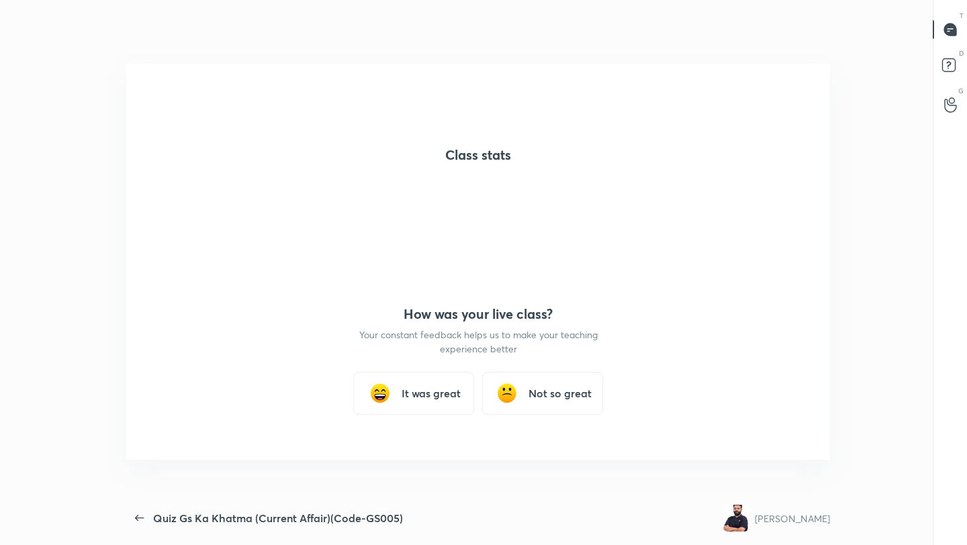
scroll to position [0, 0]
